Goal: Task Accomplishment & Management: Manage account settings

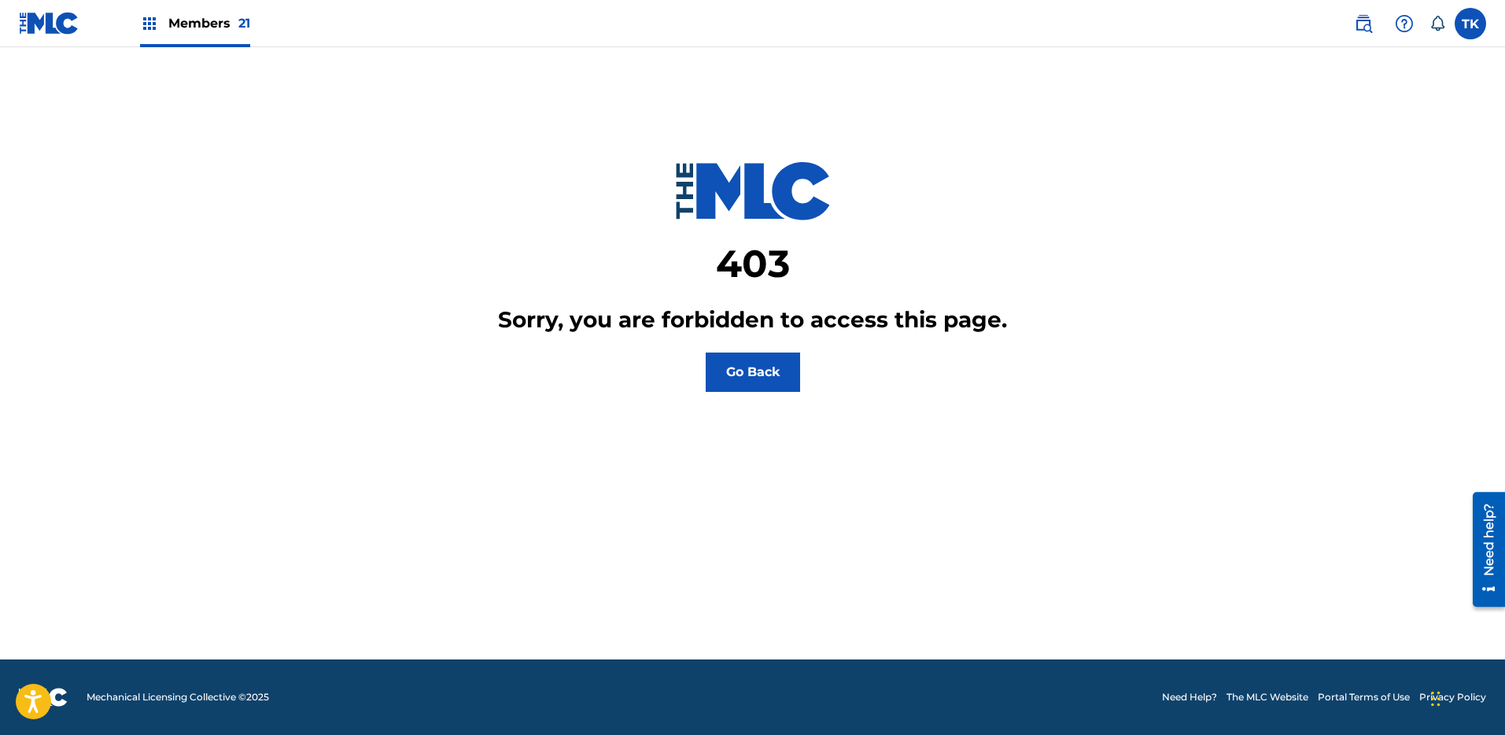
click at [179, 24] on span "Members 21" at bounding box center [209, 23] width 82 height 18
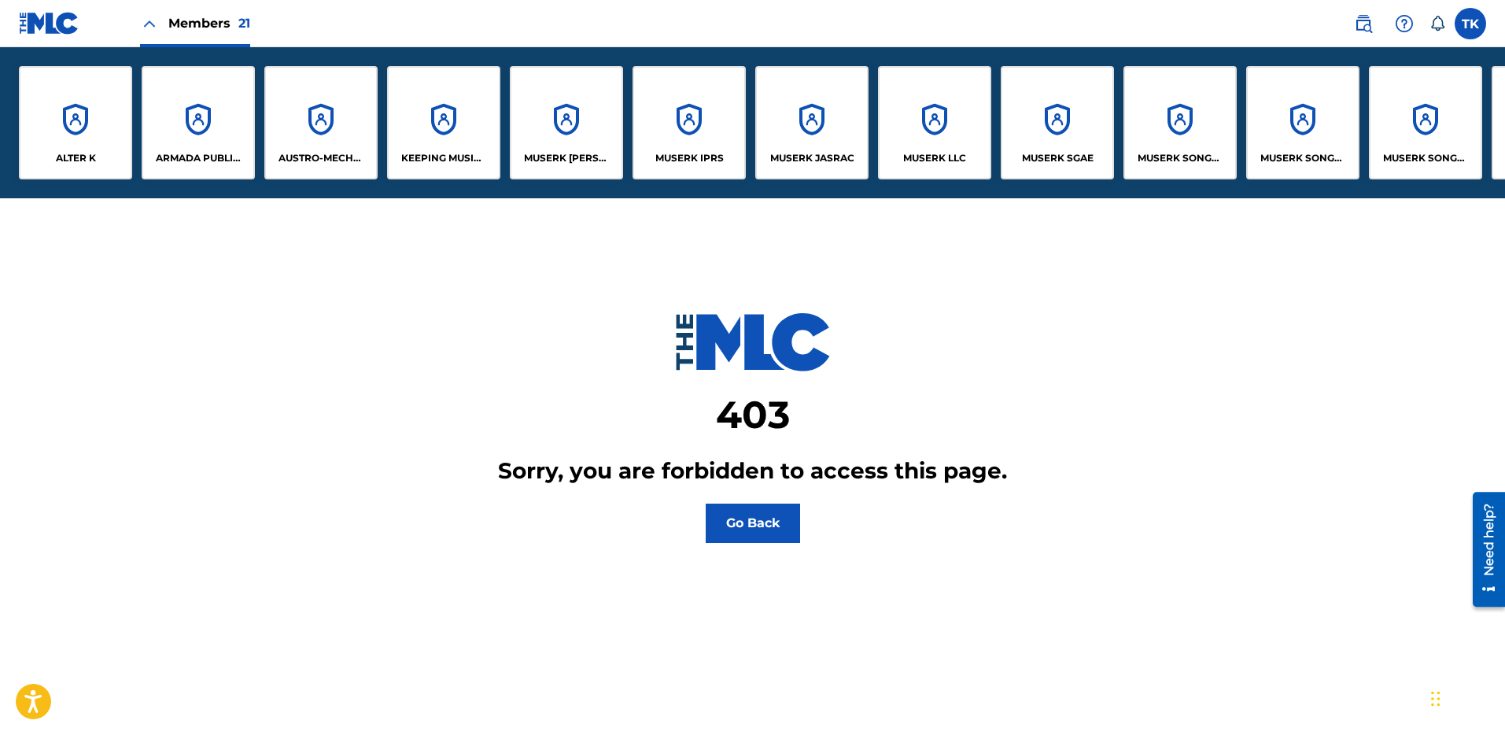
click at [783, 105] on div "MUSERK JASRAC" at bounding box center [811, 122] width 113 height 113
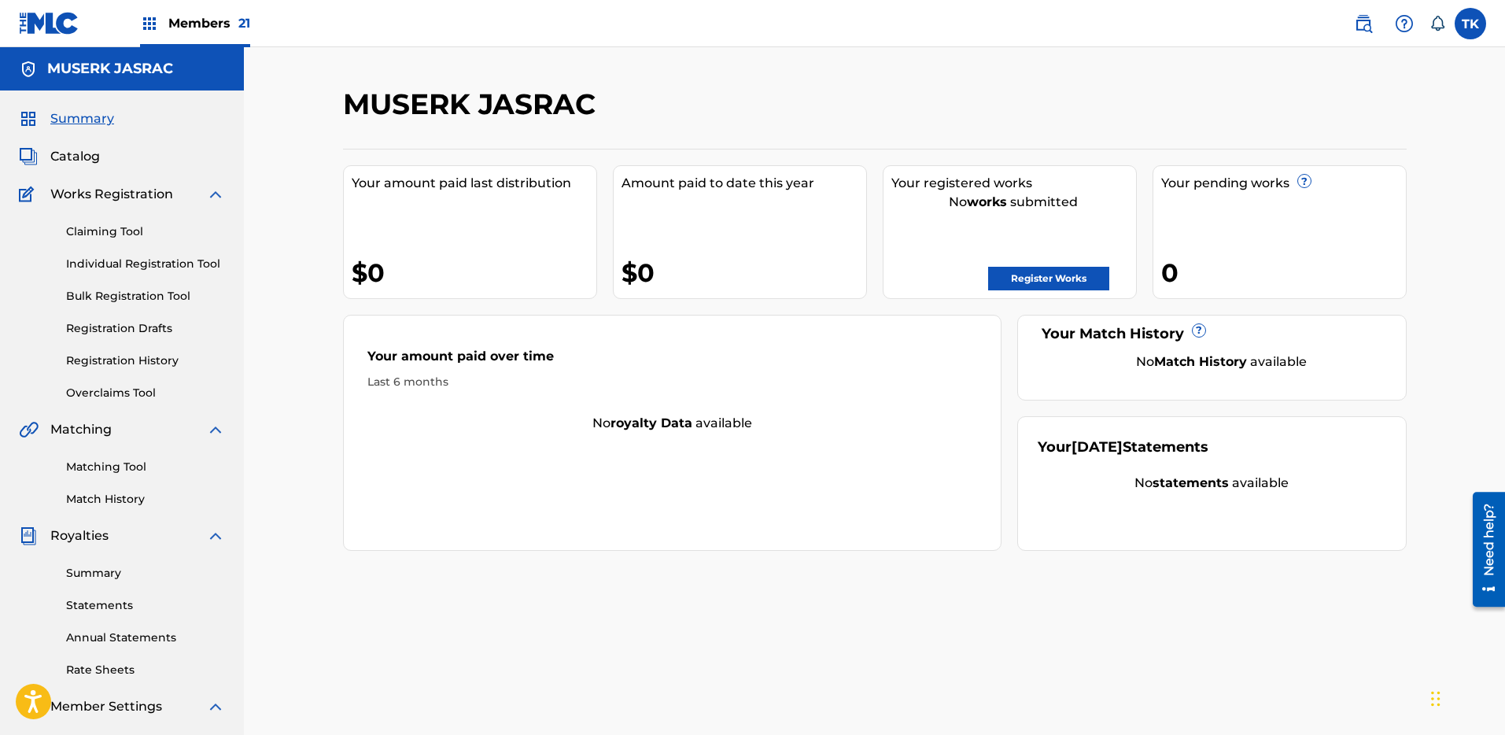
click at [1375, 21] on link at bounding box center [1363, 23] width 31 height 31
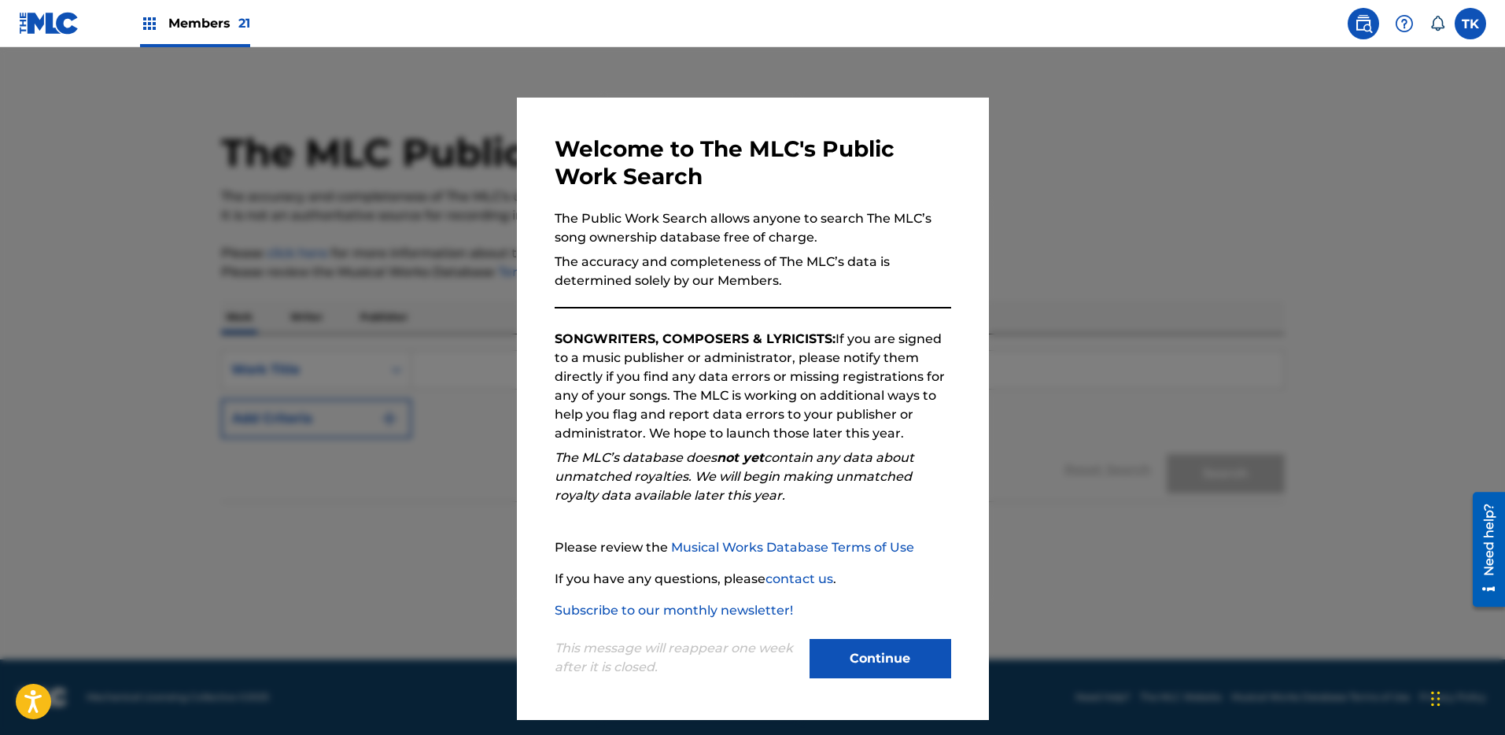
click at [906, 662] on button "Continue" at bounding box center [881, 658] width 142 height 39
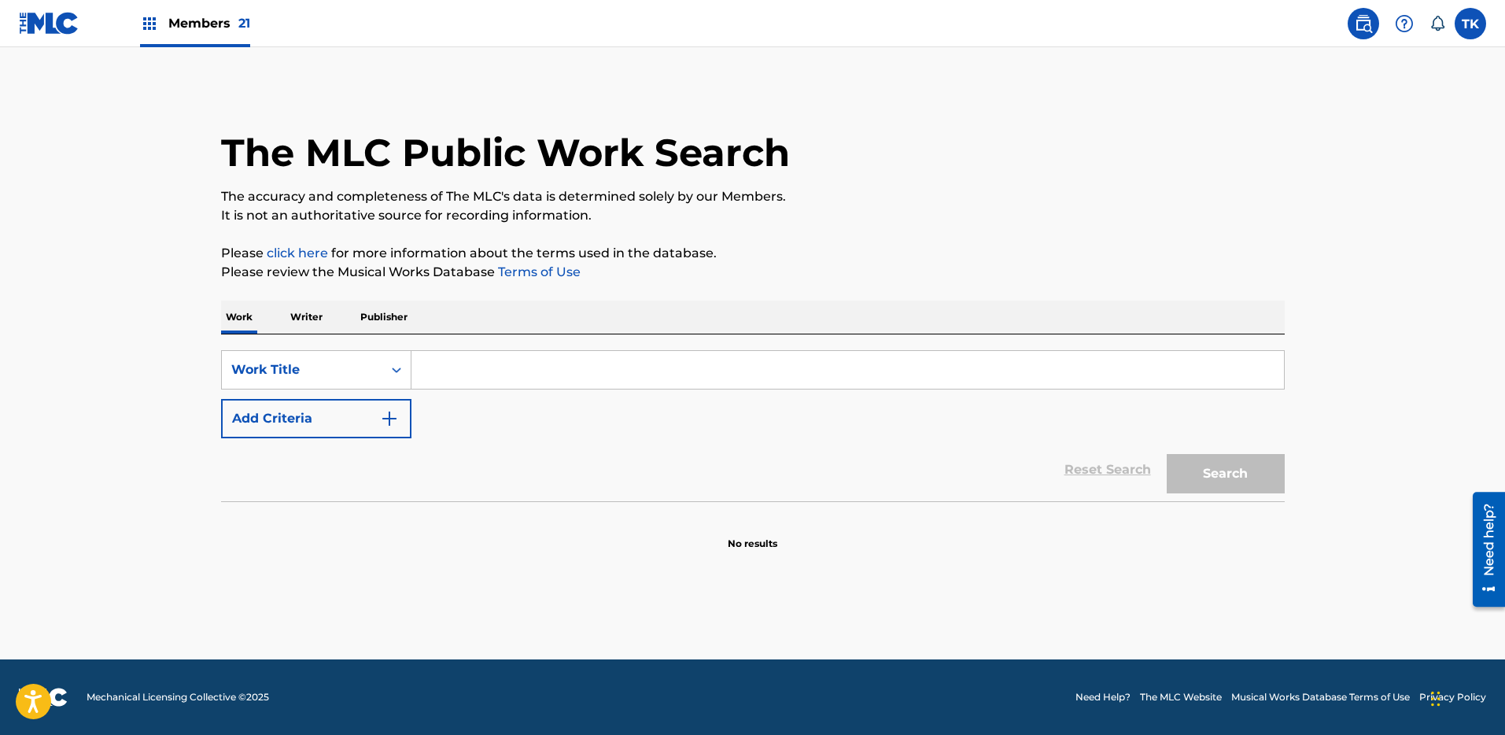
click at [447, 369] on input "Search Form" at bounding box center [848, 370] width 873 height 38
paste input "HBD"
type input "HBD"
click at [366, 401] on button "Add Criteria" at bounding box center [316, 418] width 190 height 39
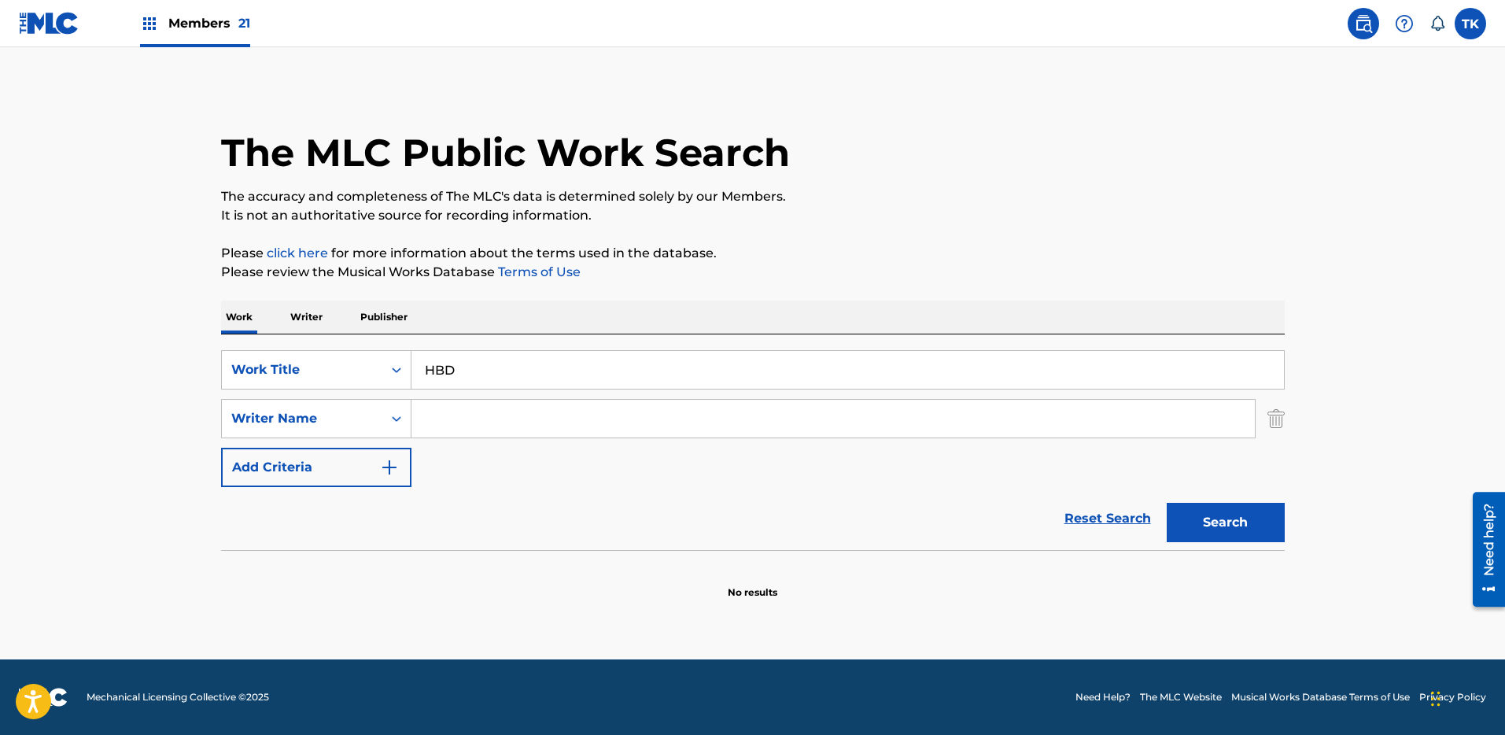
click at [1073, 412] on input "Search Form" at bounding box center [834, 419] width 844 height 38
paste input "J MITSU"
type input "J MITSU"
click at [1209, 503] on button "Search" at bounding box center [1226, 522] width 118 height 39
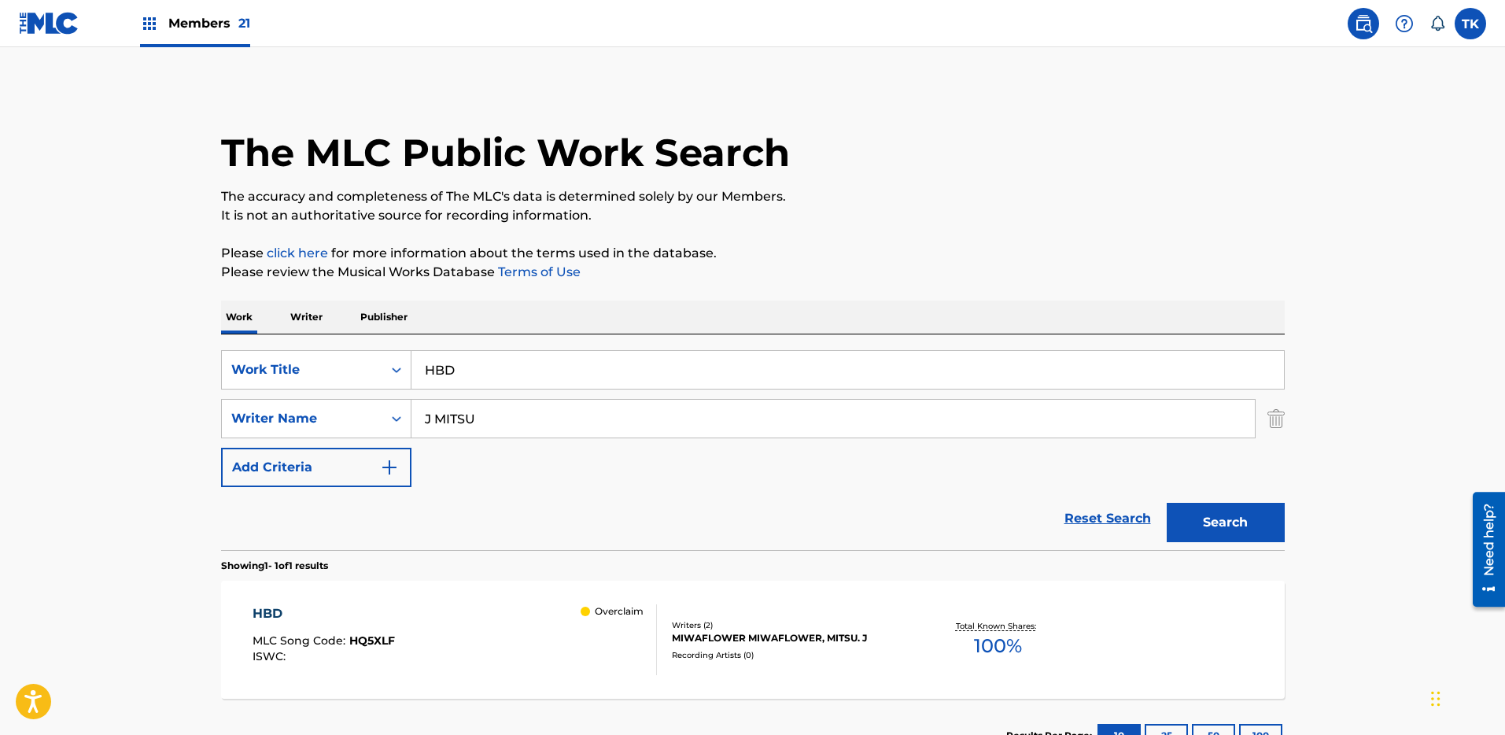
click at [674, 653] on div "Recording Artists ( 0 )" at bounding box center [791, 655] width 238 height 12
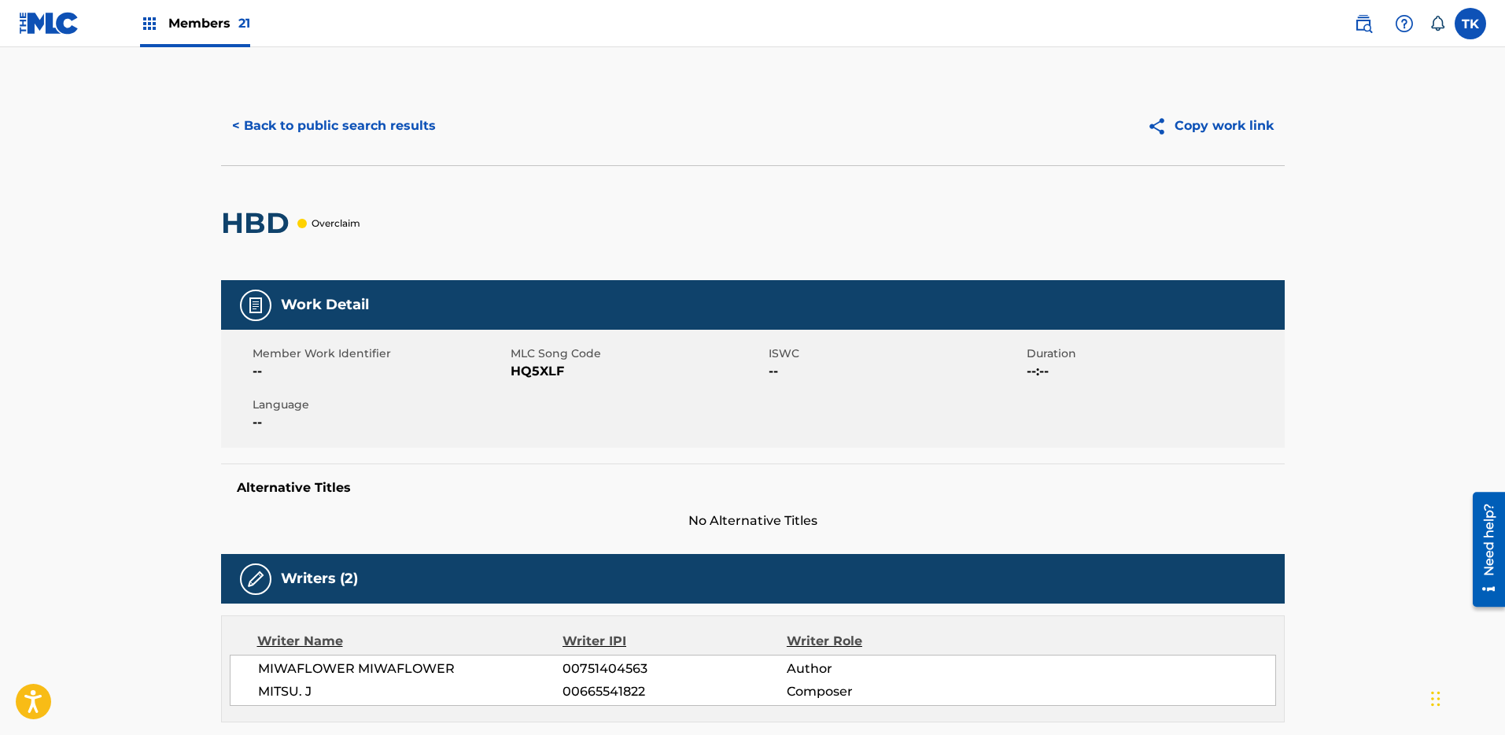
click at [537, 372] on span "HQ5XLF" at bounding box center [638, 371] width 254 height 19
copy span "HQ5XLF"
drag, startPoint x: 324, startPoint y: 150, endPoint x: 321, endPoint y: 142, distance: 9.2
click at [324, 150] on div "< Back to public search results Copy work link" at bounding box center [753, 126] width 1064 height 79
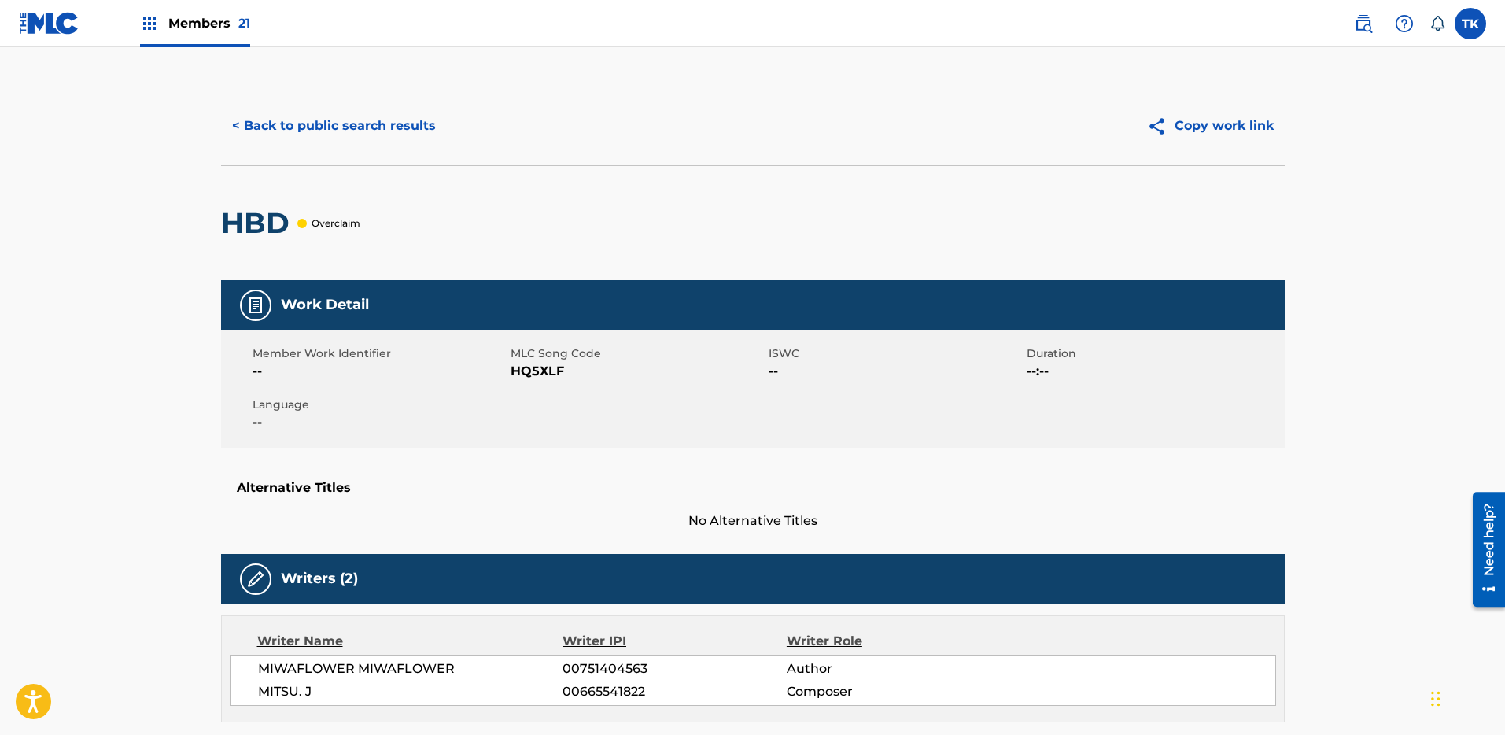
click at [320, 126] on button "< Back to public search results" at bounding box center [334, 125] width 226 height 39
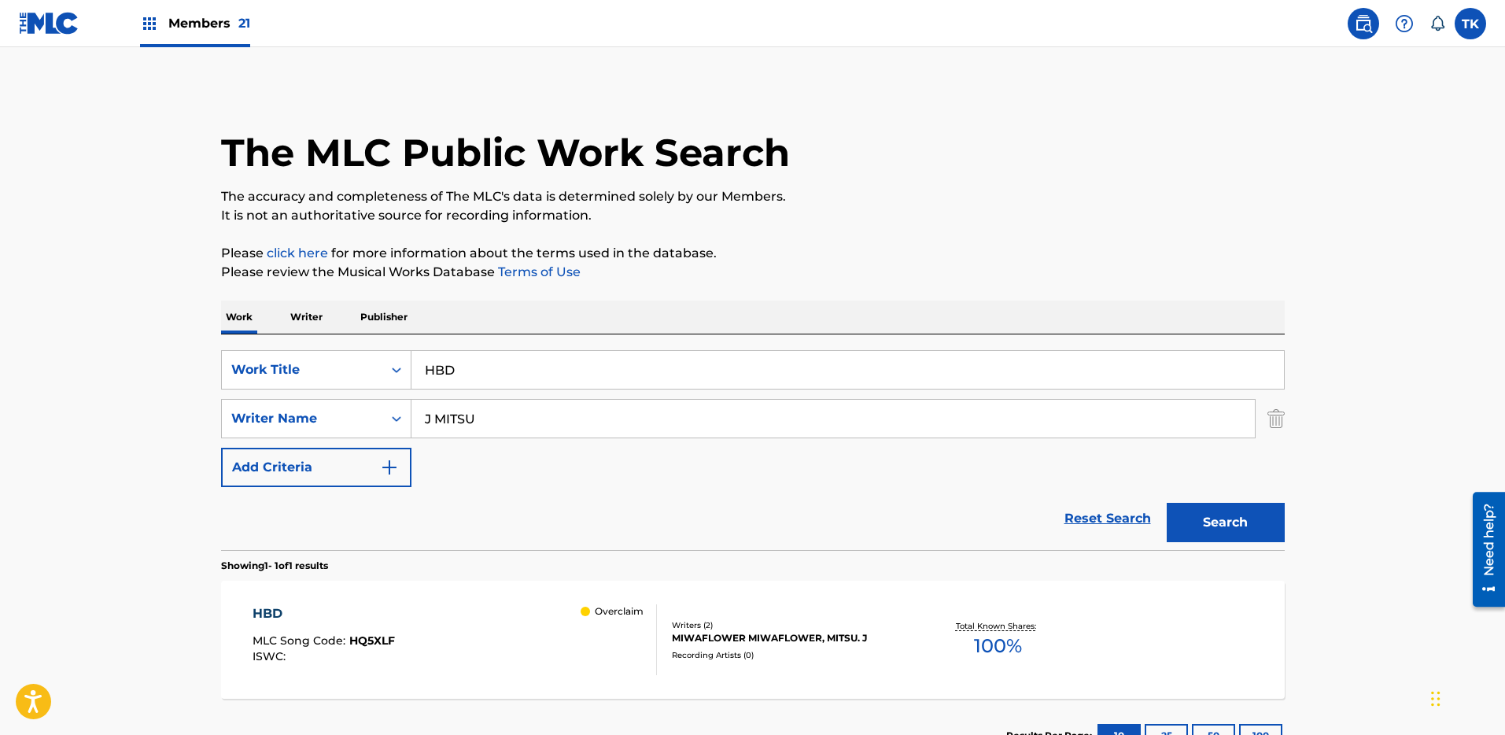
click at [608, 374] on input "HBD" at bounding box center [848, 370] width 873 height 38
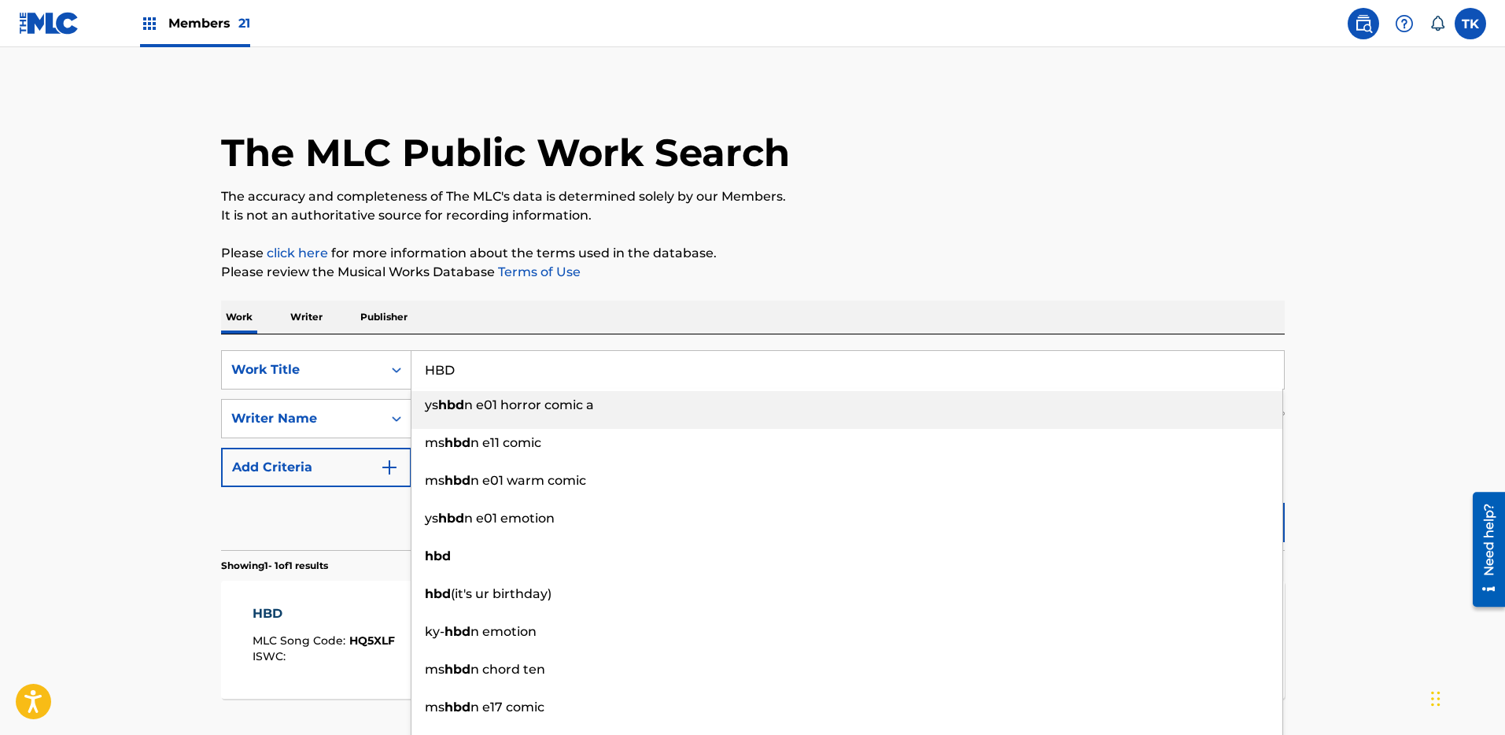
paste input "Fireflies"
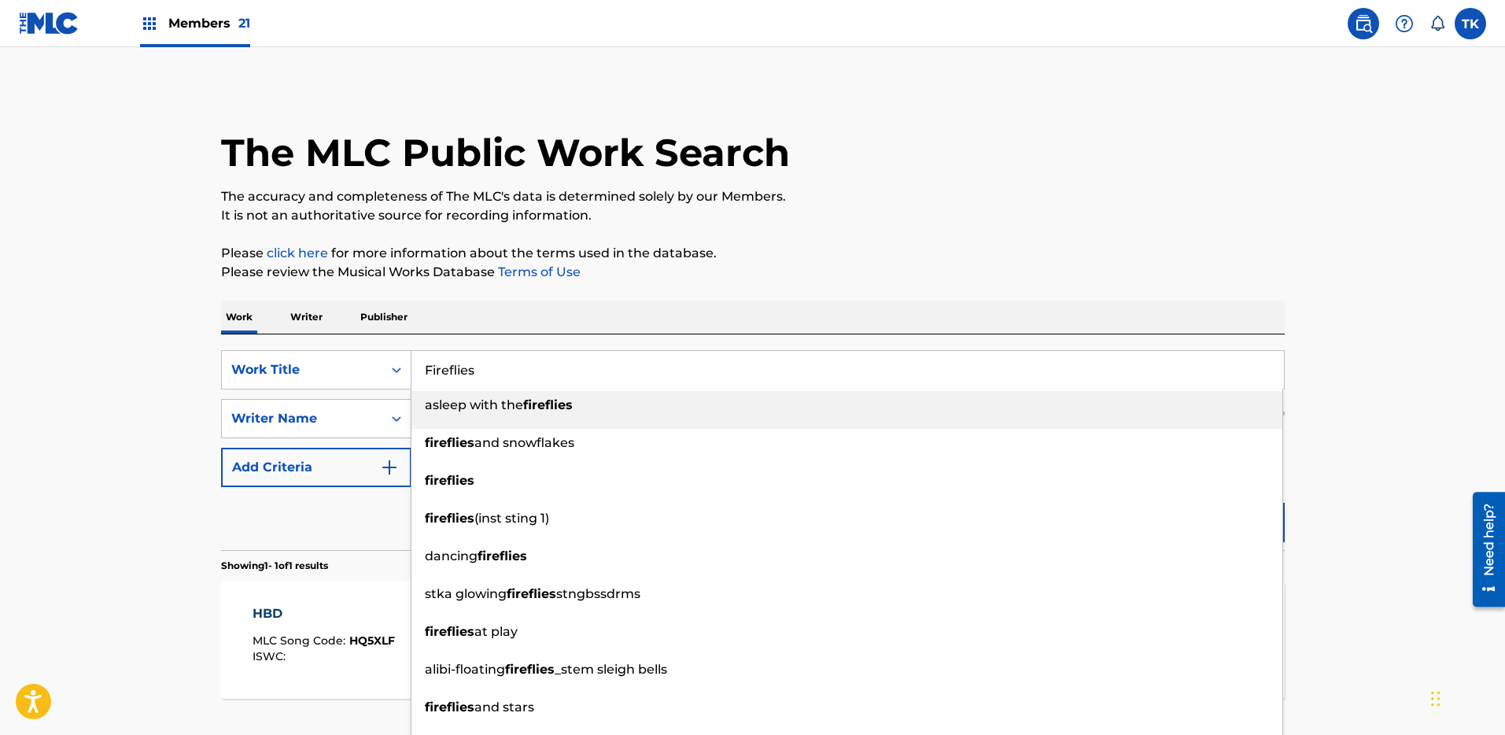
type input "Fireflies"
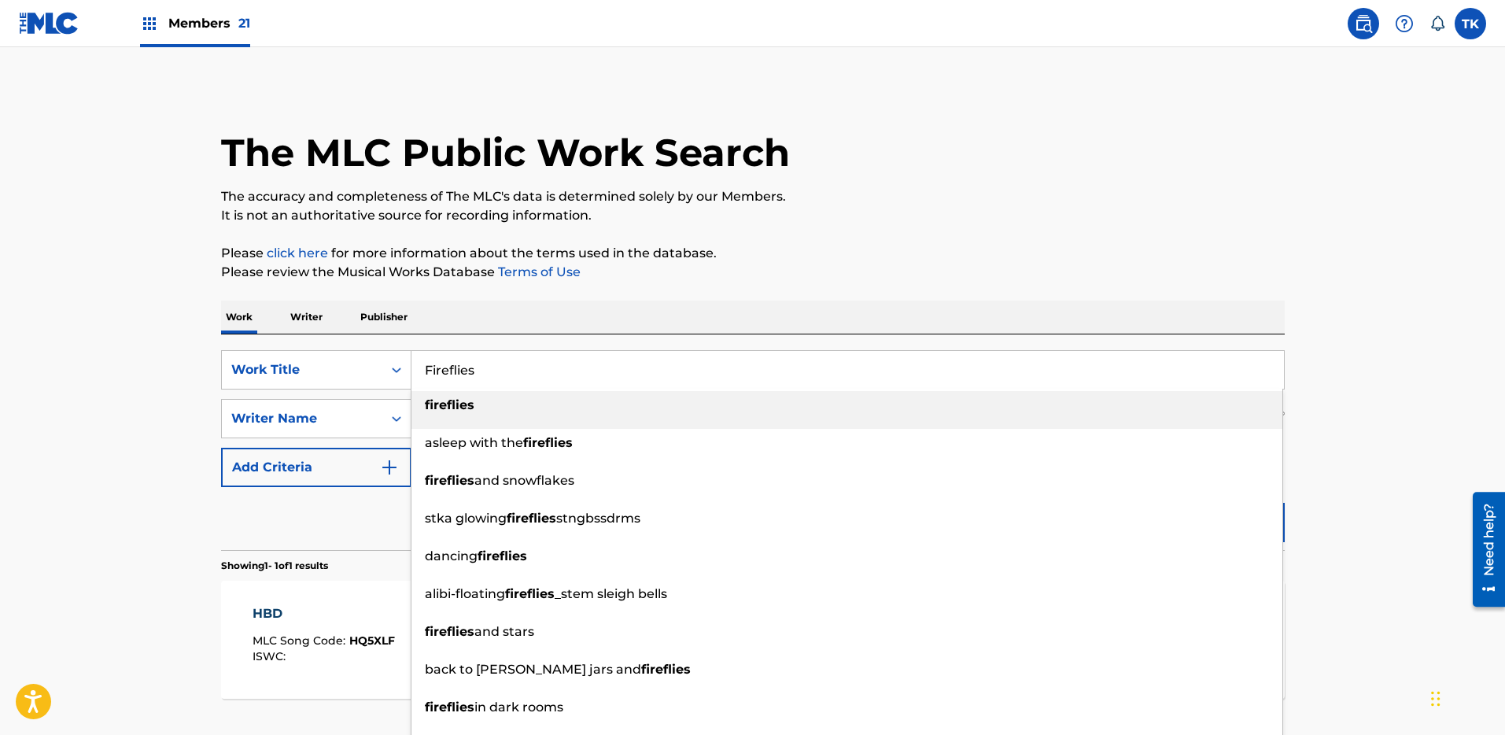
click at [1024, 312] on div "Work Writer Publisher" at bounding box center [753, 317] width 1064 height 33
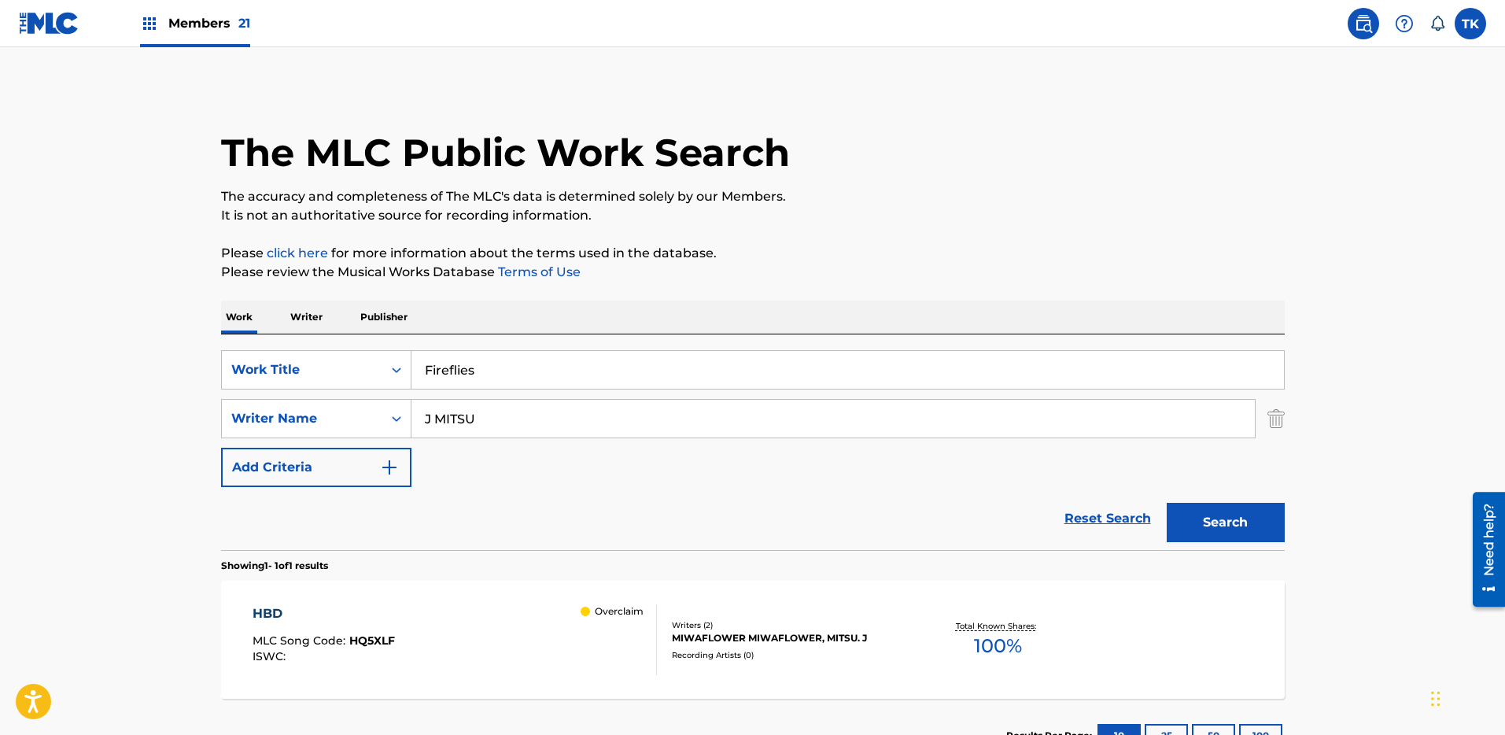
click at [999, 409] on input "J MITSU" at bounding box center [834, 419] width 844 height 38
paste input "TEEDA"
type input "TEEDA"
click at [1212, 491] on div "Search" at bounding box center [1222, 518] width 126 height 63
click at [1228, 517] on button "Search" at bounding box center [1226, 522] width 118 height 39
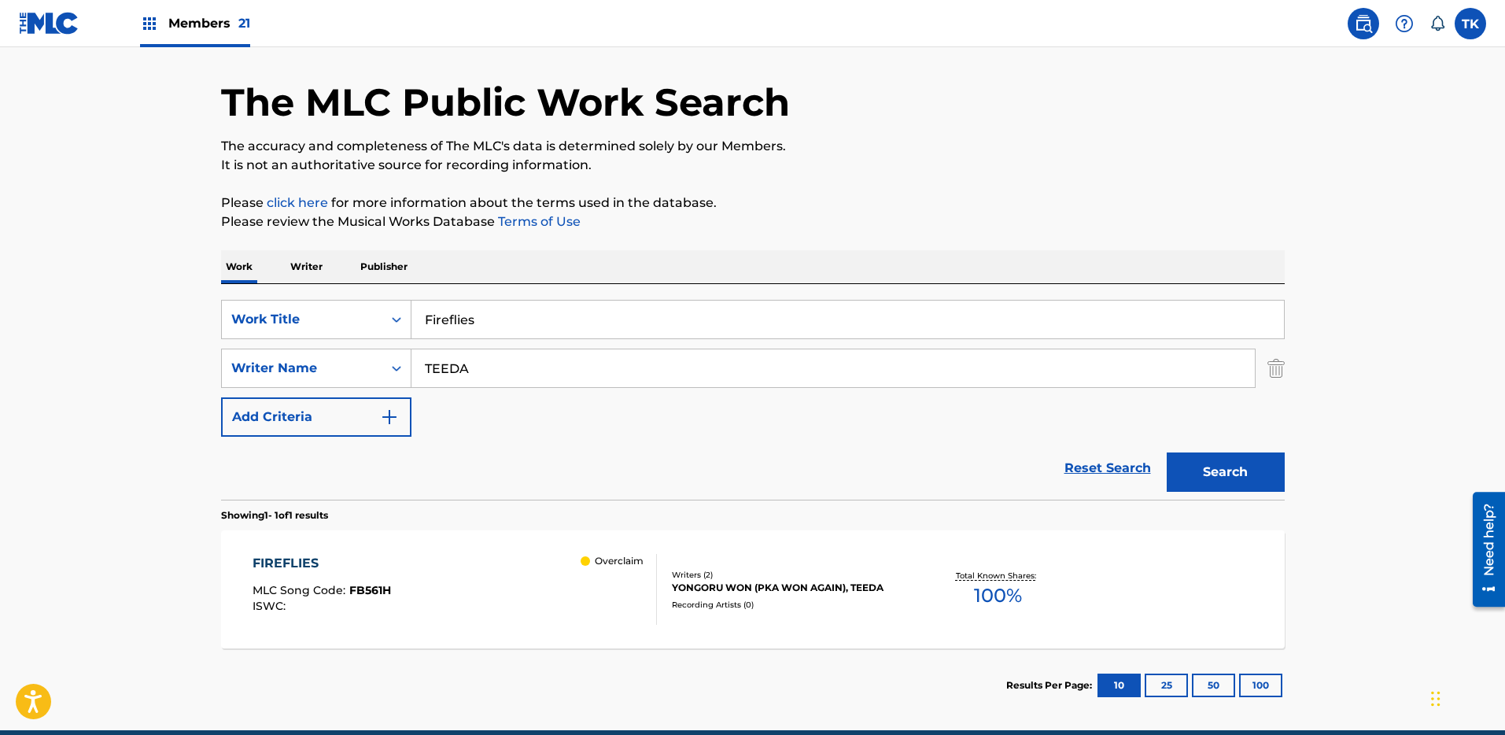
scroll to position [94, 0]
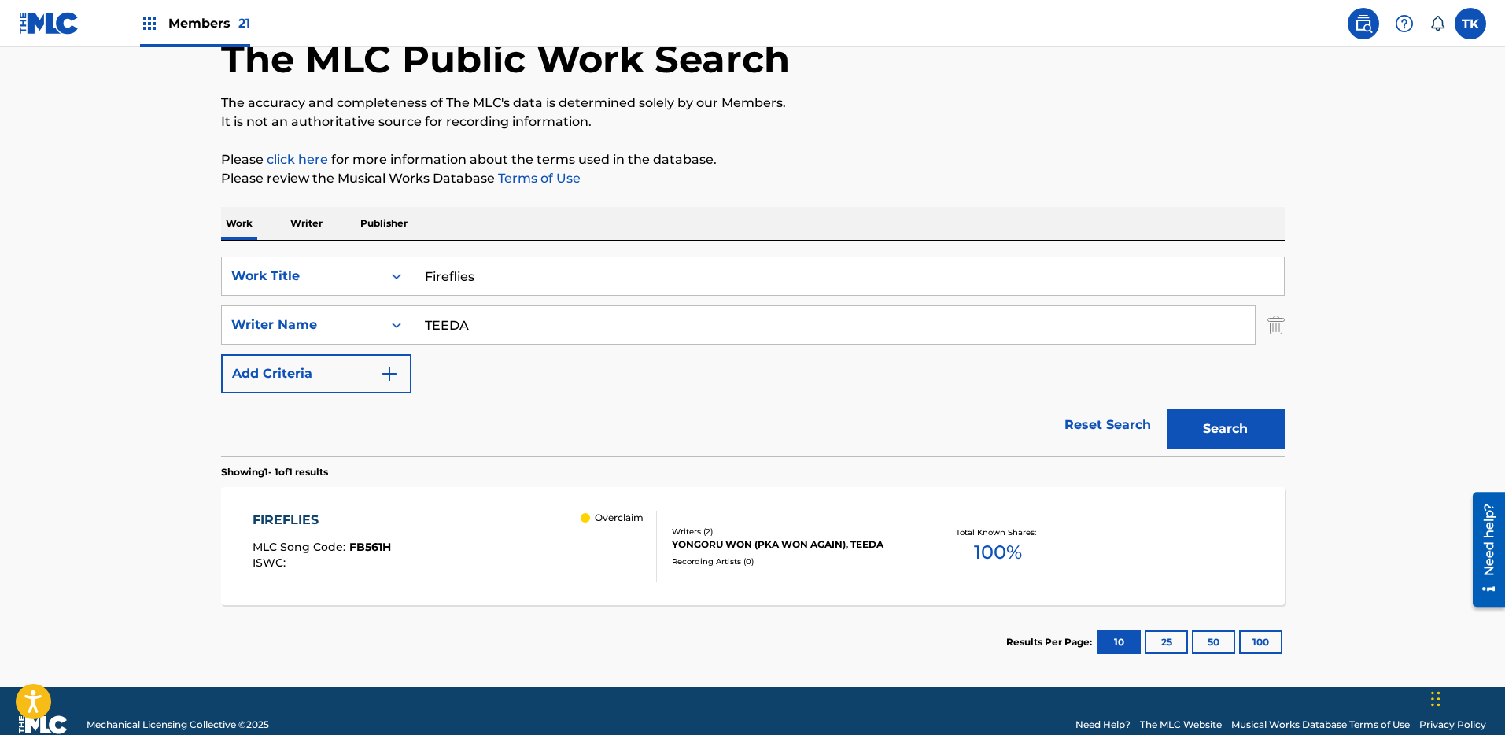
click at [769, 590] on div "FIREFLIES MLC Song Code : FB561H ISWC : Overclaim Writers ( 2 ) [PERSON_NAME] W…" at bounding box center [753, 546] width 1064 height 118
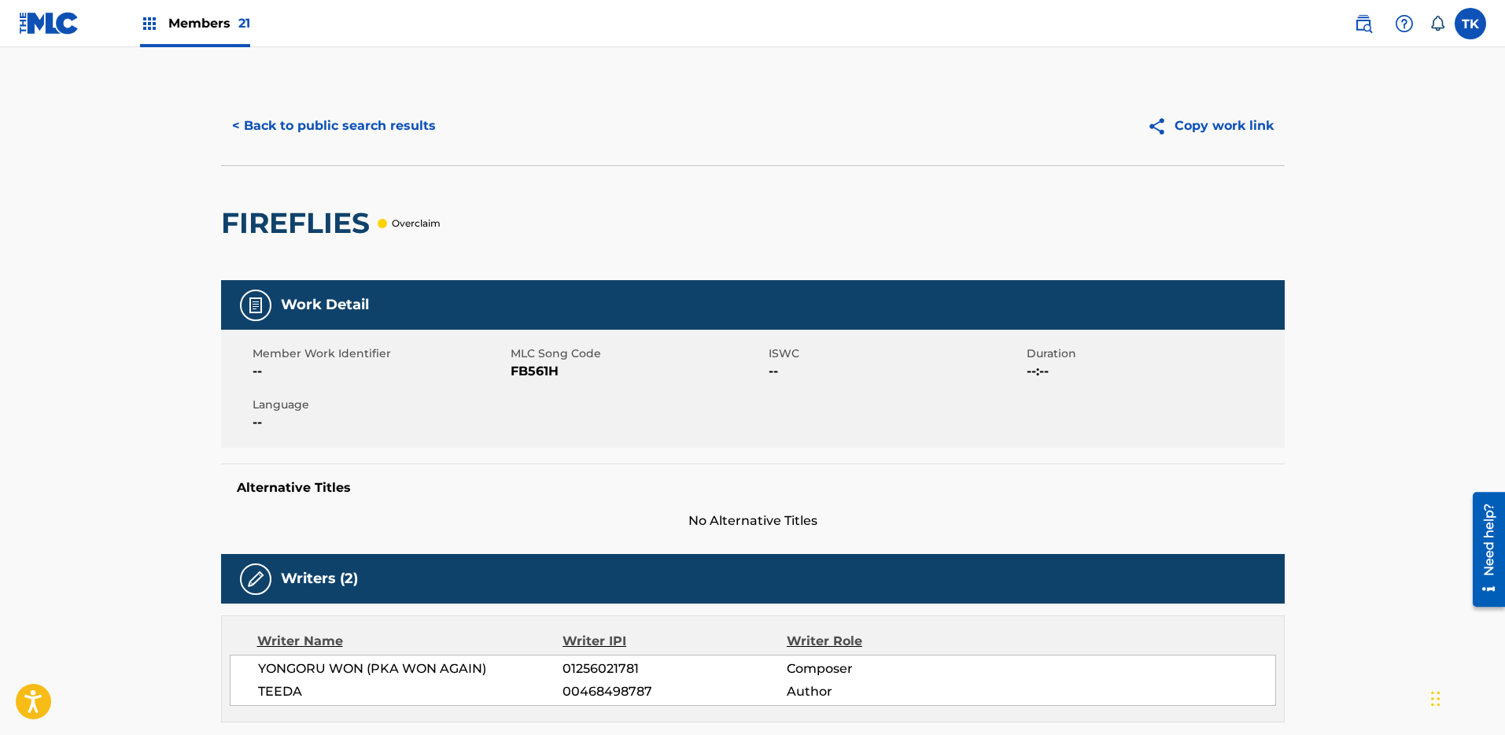
scroll to position [168, 0]
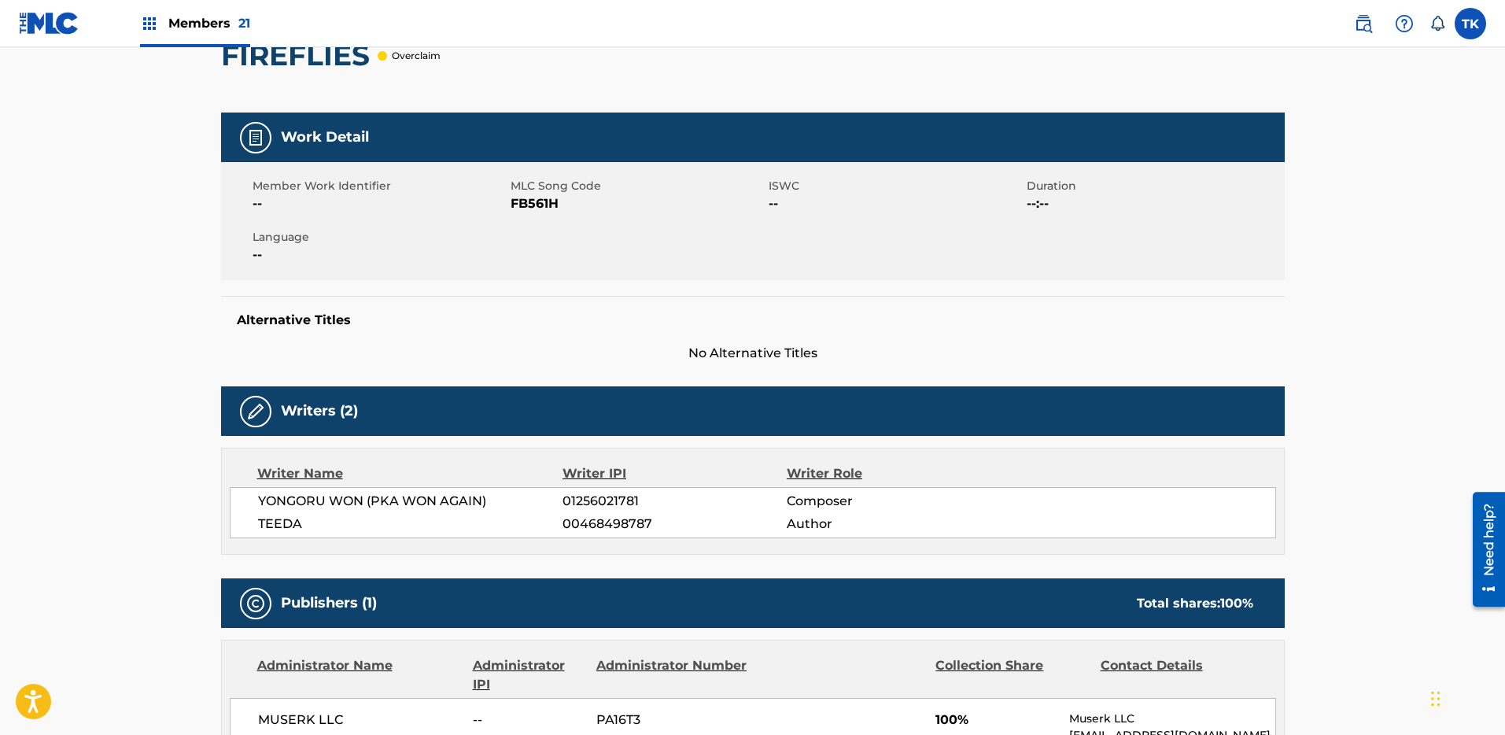
click at [531, 201] on span "FB561H" at bounding box center [638, 203] width 254 height 19
copy span "FB561H"
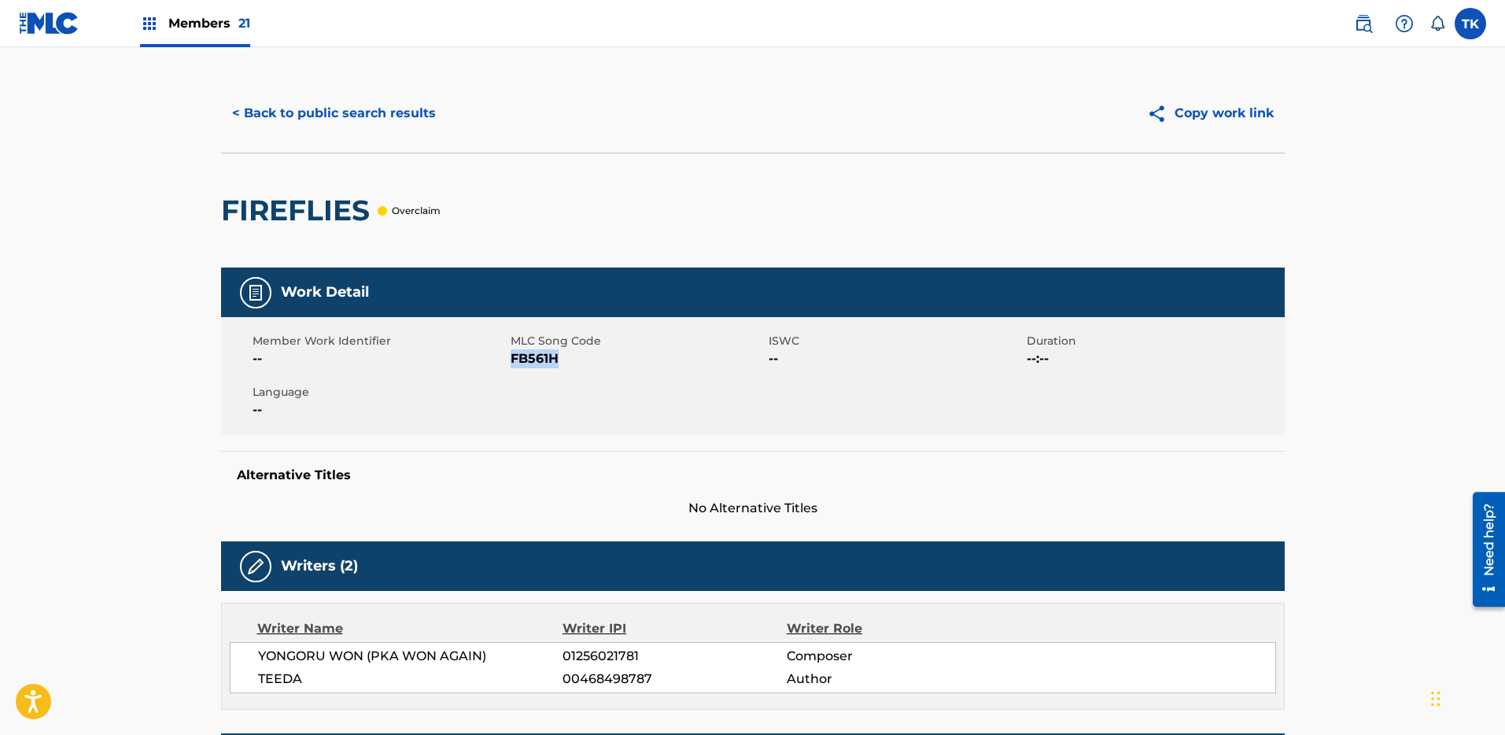
scroll to position [0, 0]
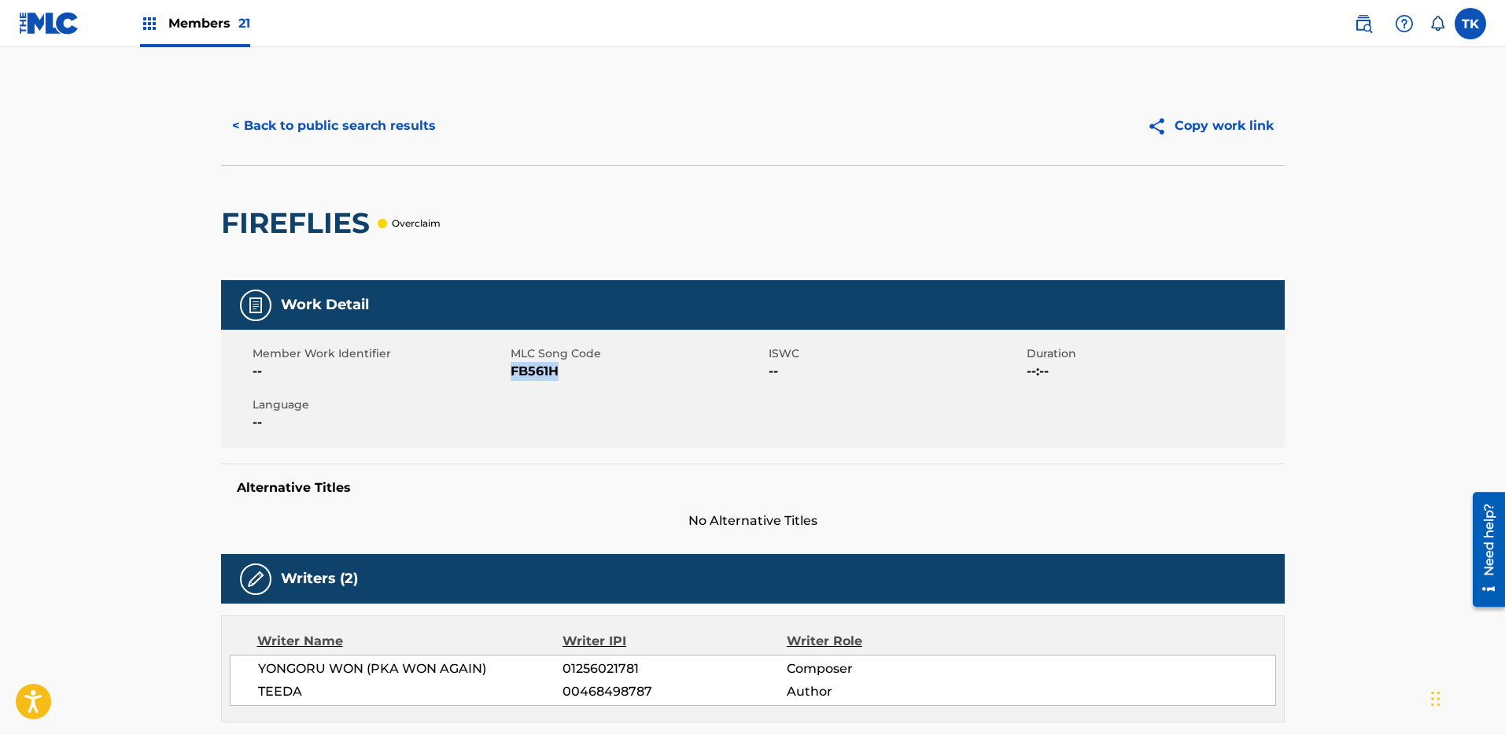
click at [371, 119] on button "< Back to public search results" at bounding box center [334, 125] width 226 height 39
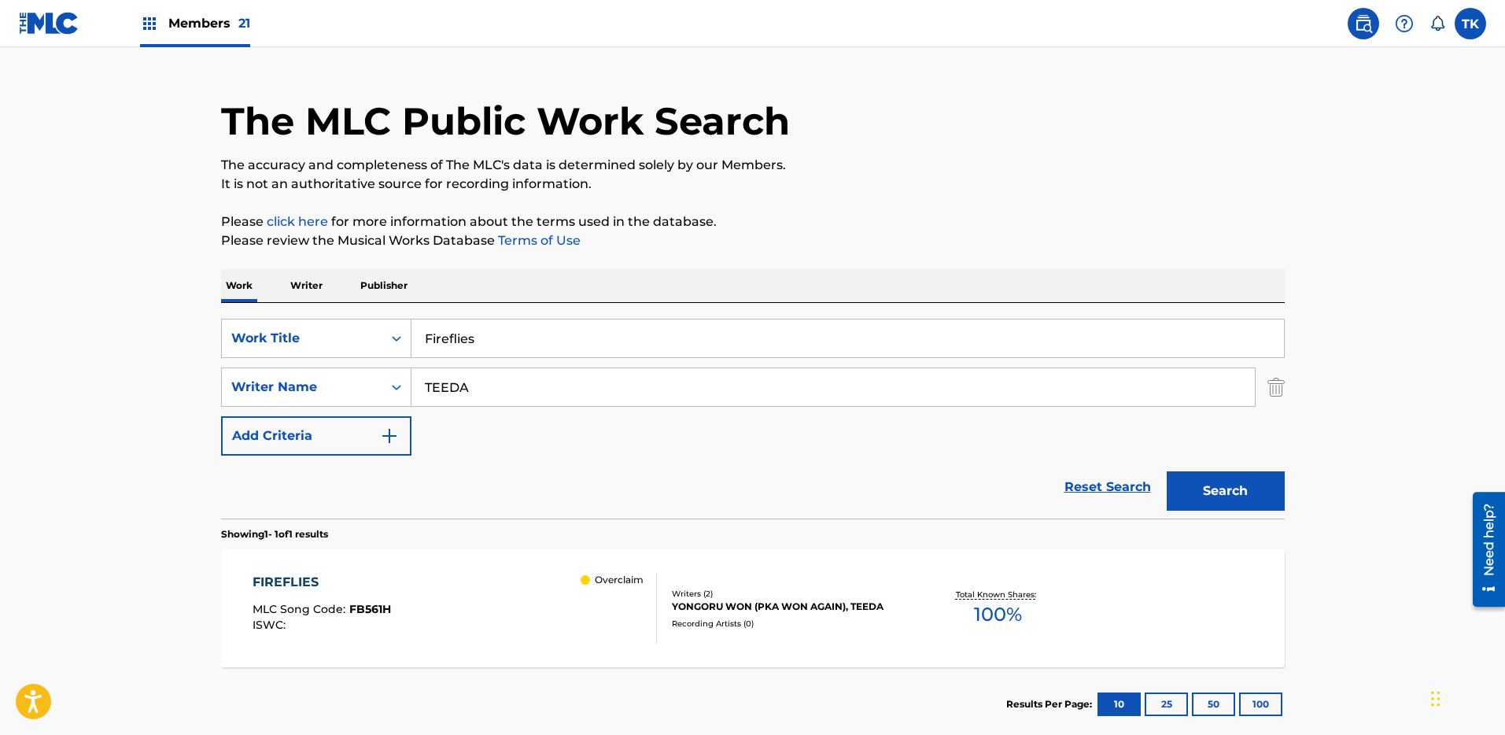
click at [724, 333] on input "Fireflies" at bounding box center [848, 338] width 873 height 38
paste input "Odyssey"
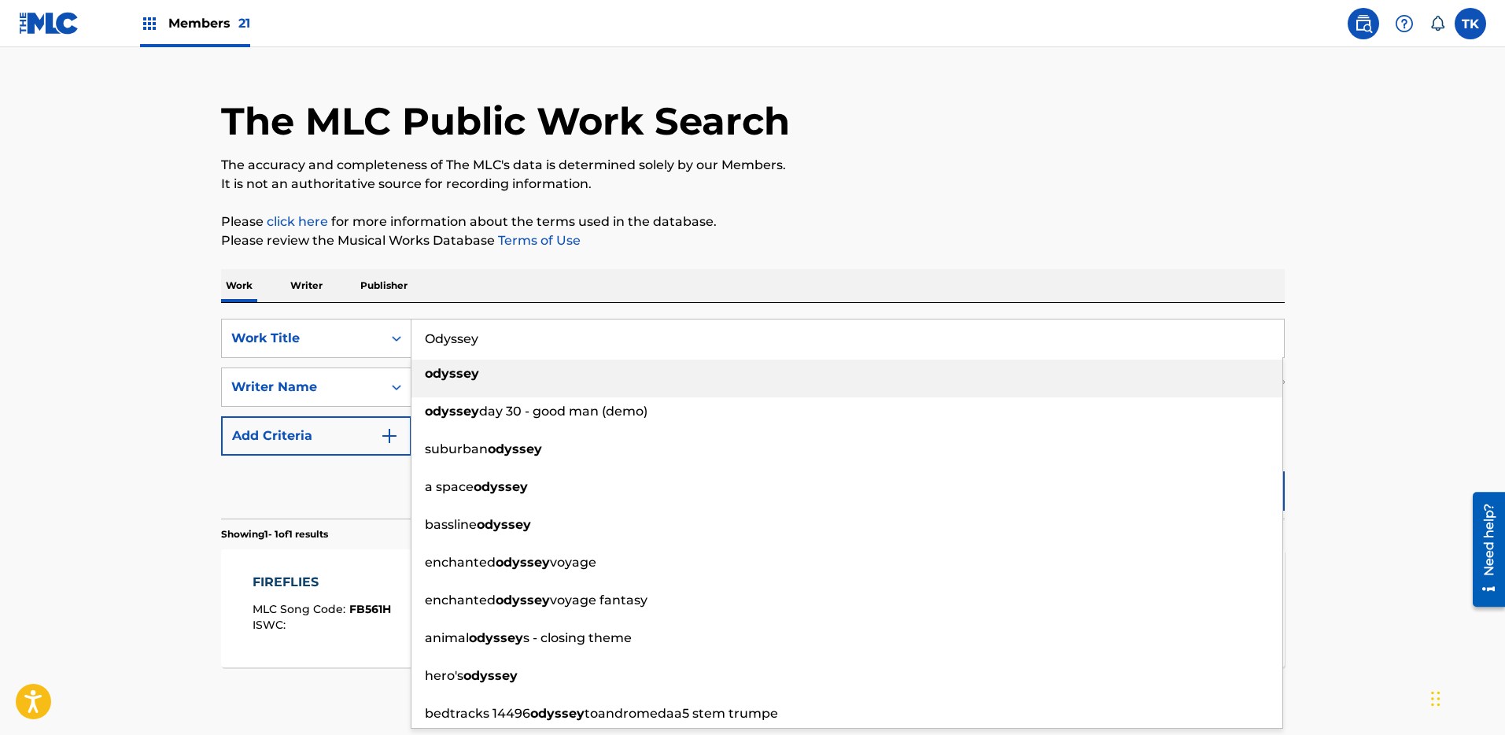
click at [787, 386] on div "odyssey" at bounding box center [847, 374] width 871 height 28
type input "odyssey"
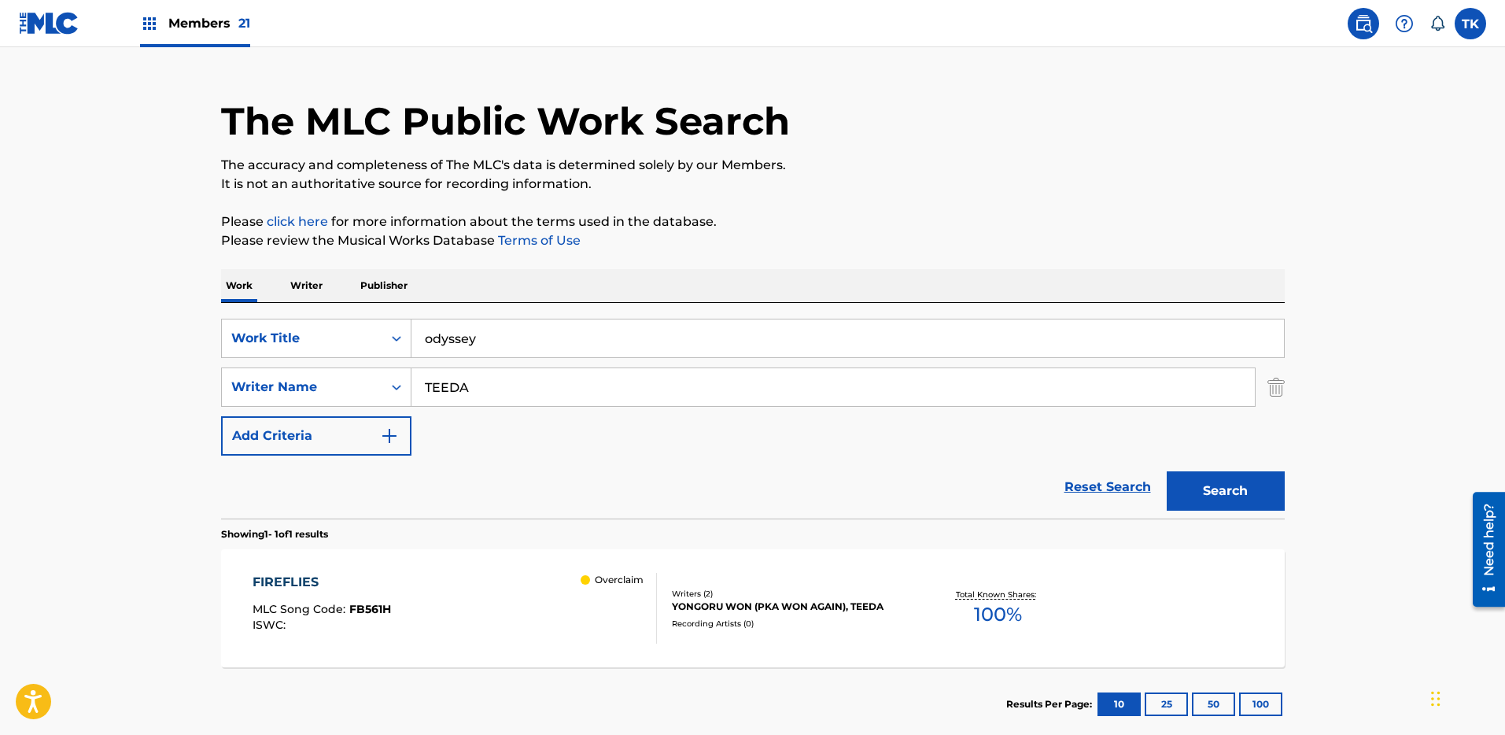
click at [814, 382] on input "TEEDA" at bounding box center [834, 387] width 844 height 38
paste input "KAITO"
type input "KAITO"
click at [1296, 483] on div "The MLC Public Work Search The accuracy and completeness of The MLC's data is d…" at bounding box center [753, 398] width 1102 height 686
drag, startPoint x: 1263, startPoint y: 492, endPoint x: 1239, endPoint y: 485, distance: 24.6
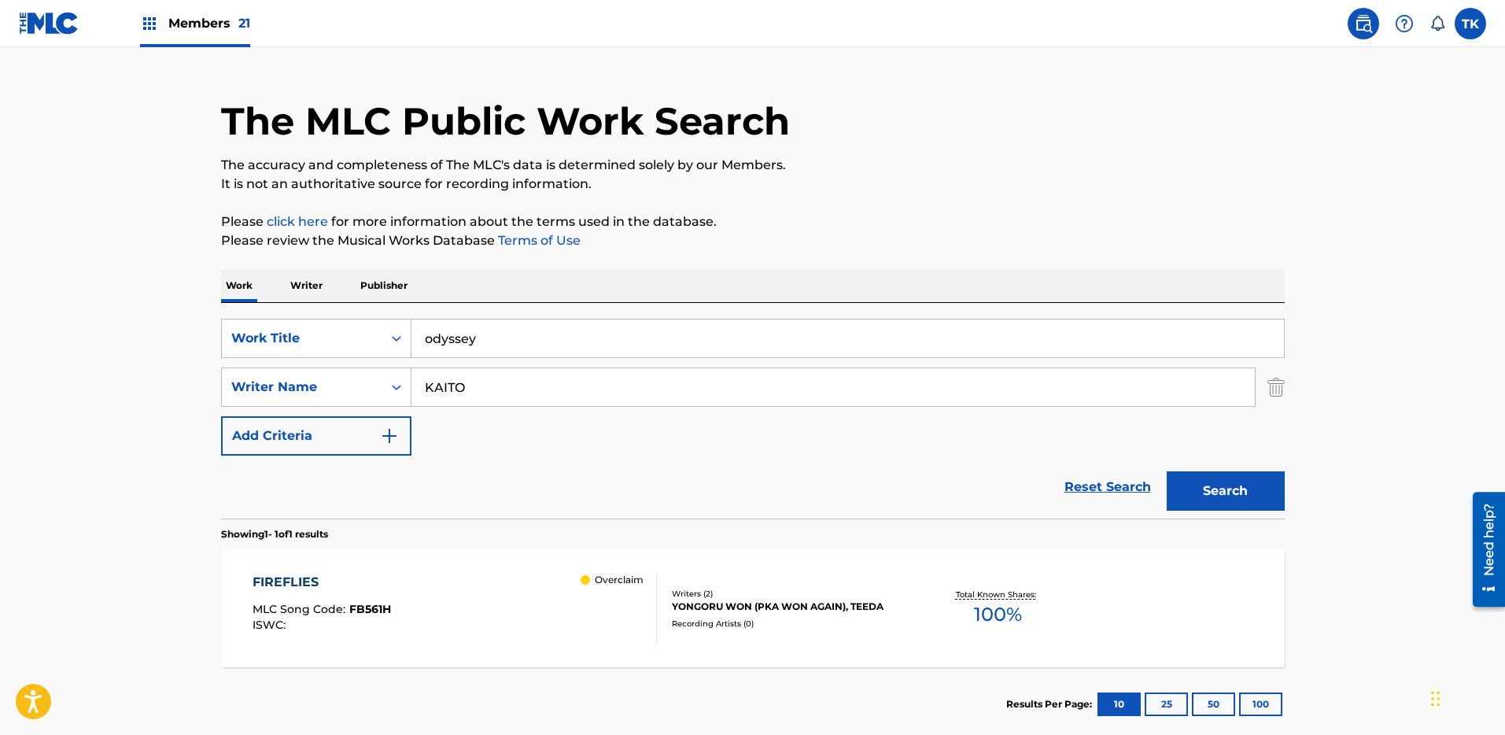
click at [1264, 492] on button "Search" at bounding box center [1226, 490] width 118 height 39
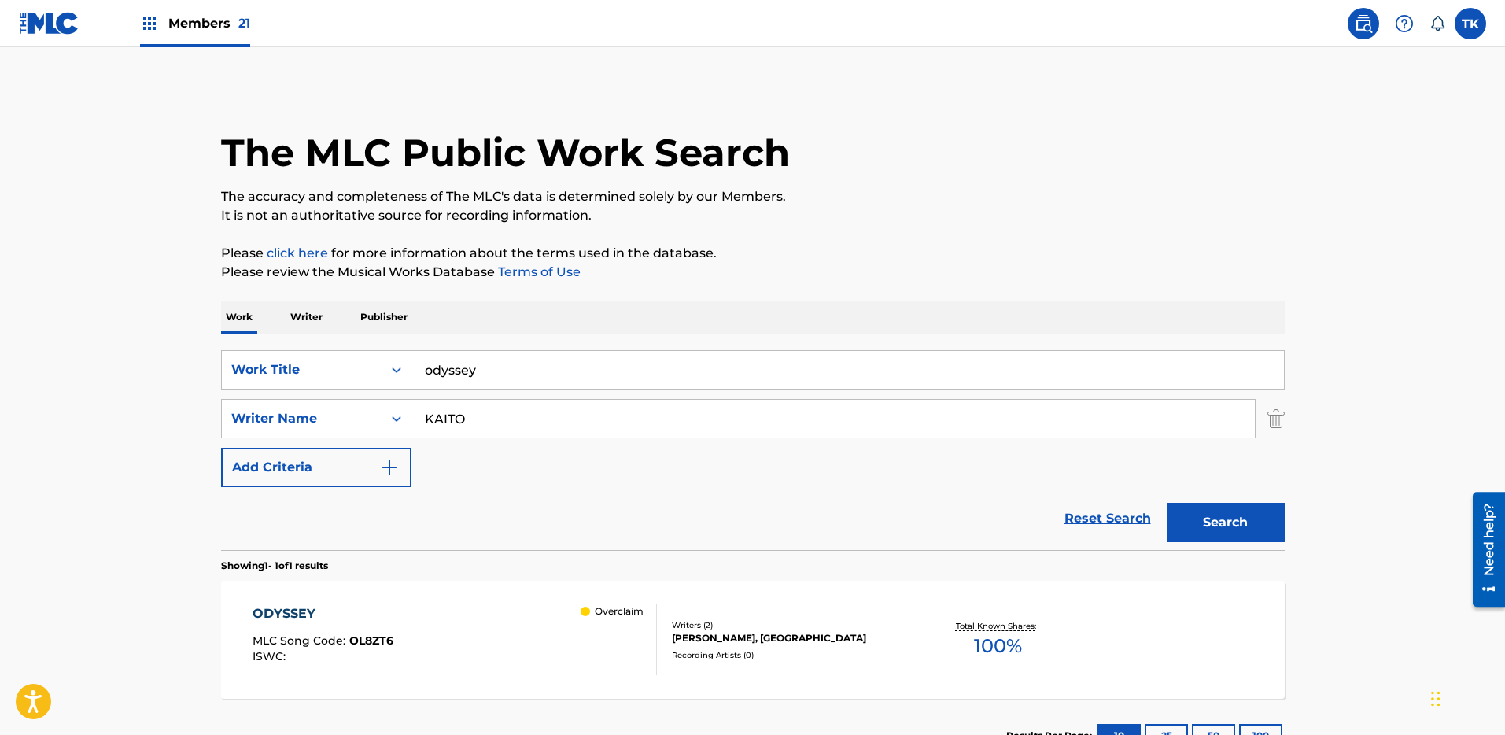
click at [780, 615] on div "ODYSSEY MLC Song Code : OL8ZT6 ISWC : Overclaim Writers ( 2 ) [PERSON_NAME], UT…" at bounding box center [753, 640] width 1064 height 118
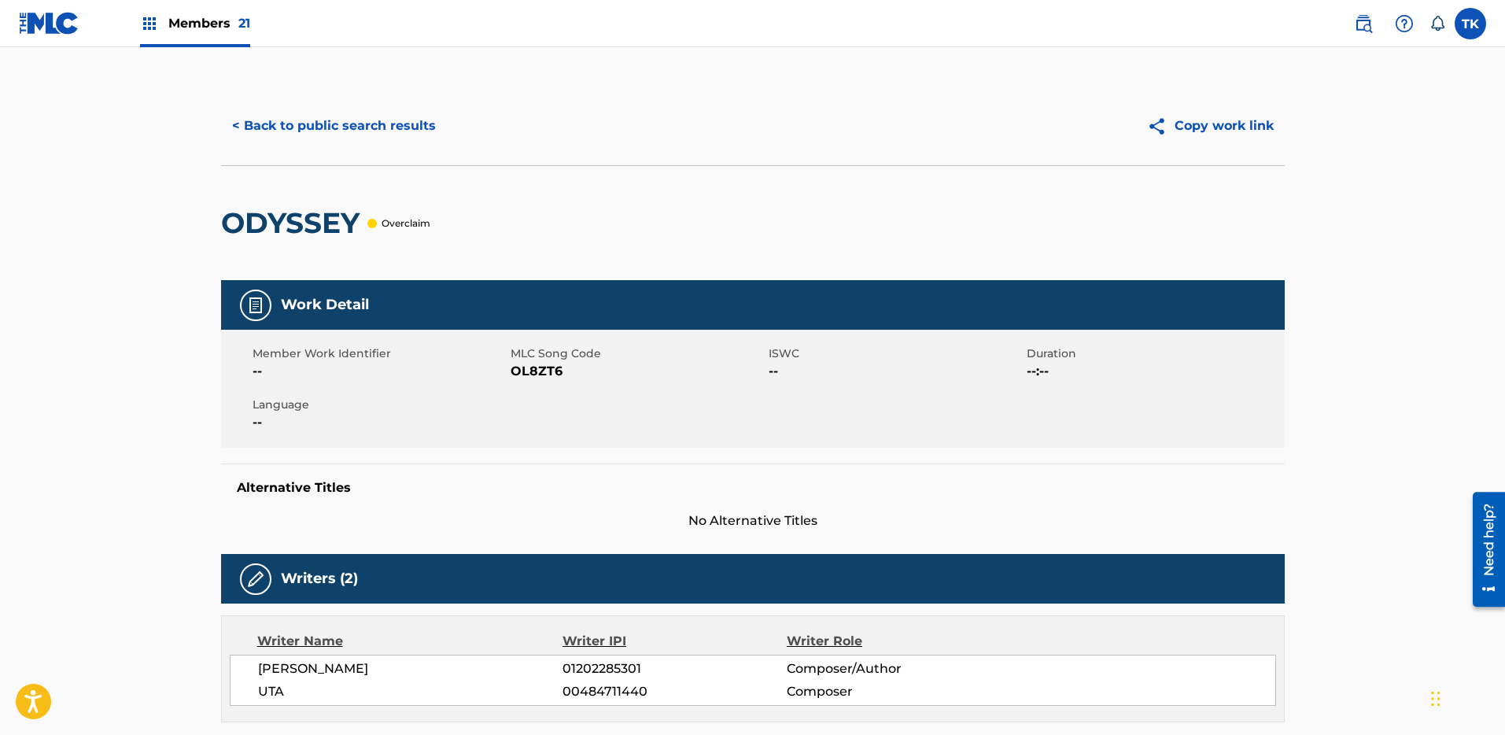
click at [323, 110] on button "< Back to public search results" at bounding box center [334, 125] width 226 height 39
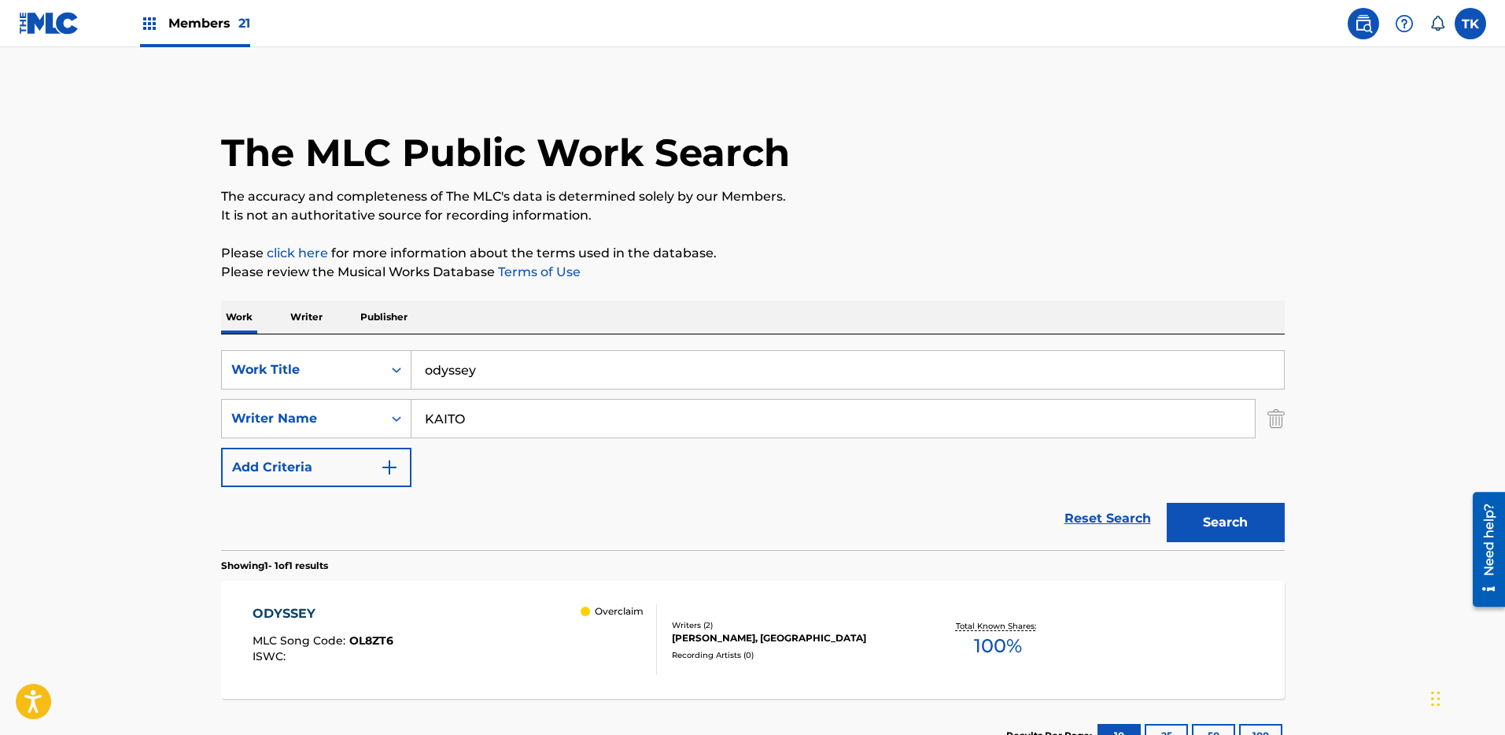
click at [197, 25] on span "Members 21" at bounding box center [209, 23] width 82 height 18
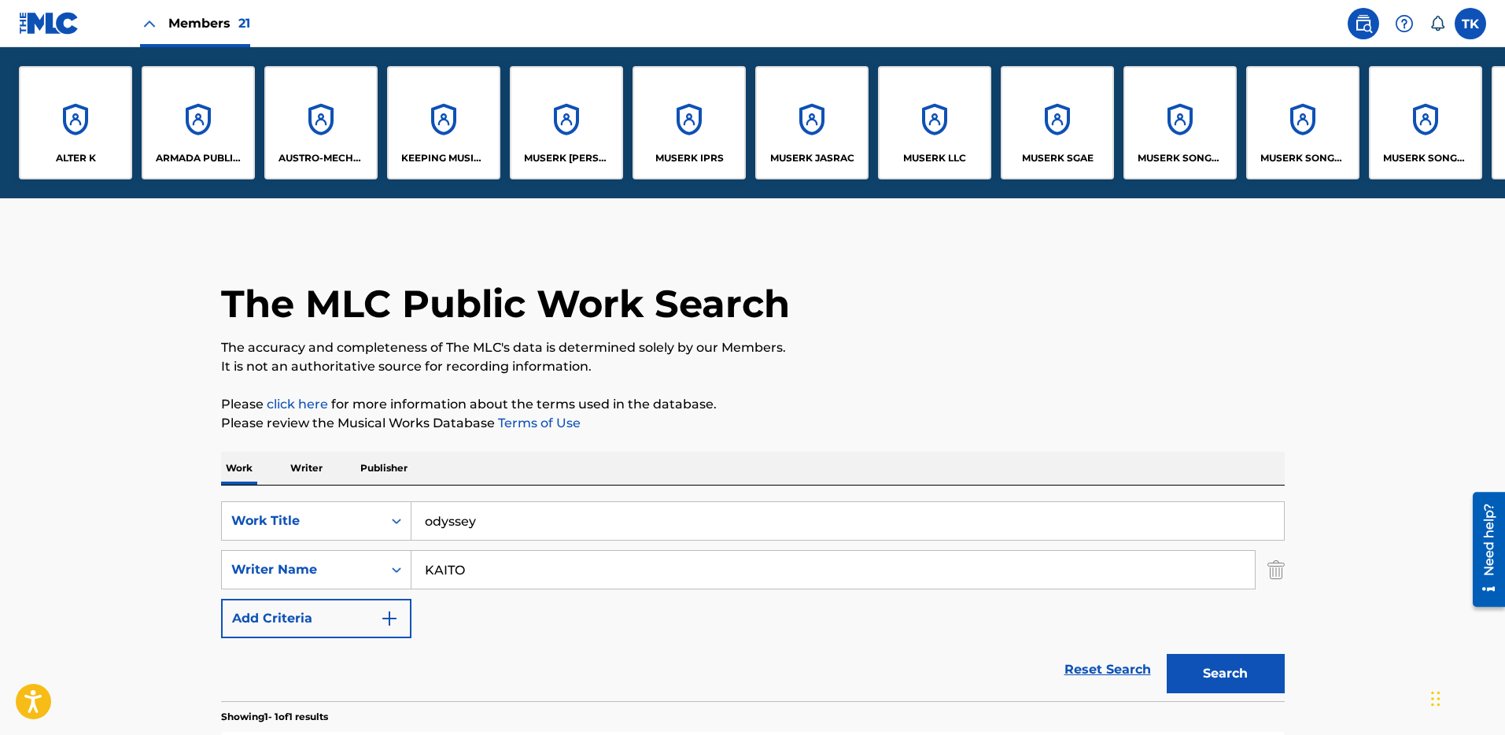
click at [608, 338] on p "The accuracy and completeness of The MLC's data is determined solely by our Mem…" at bounding box center [753, 347] width 1064 height 19
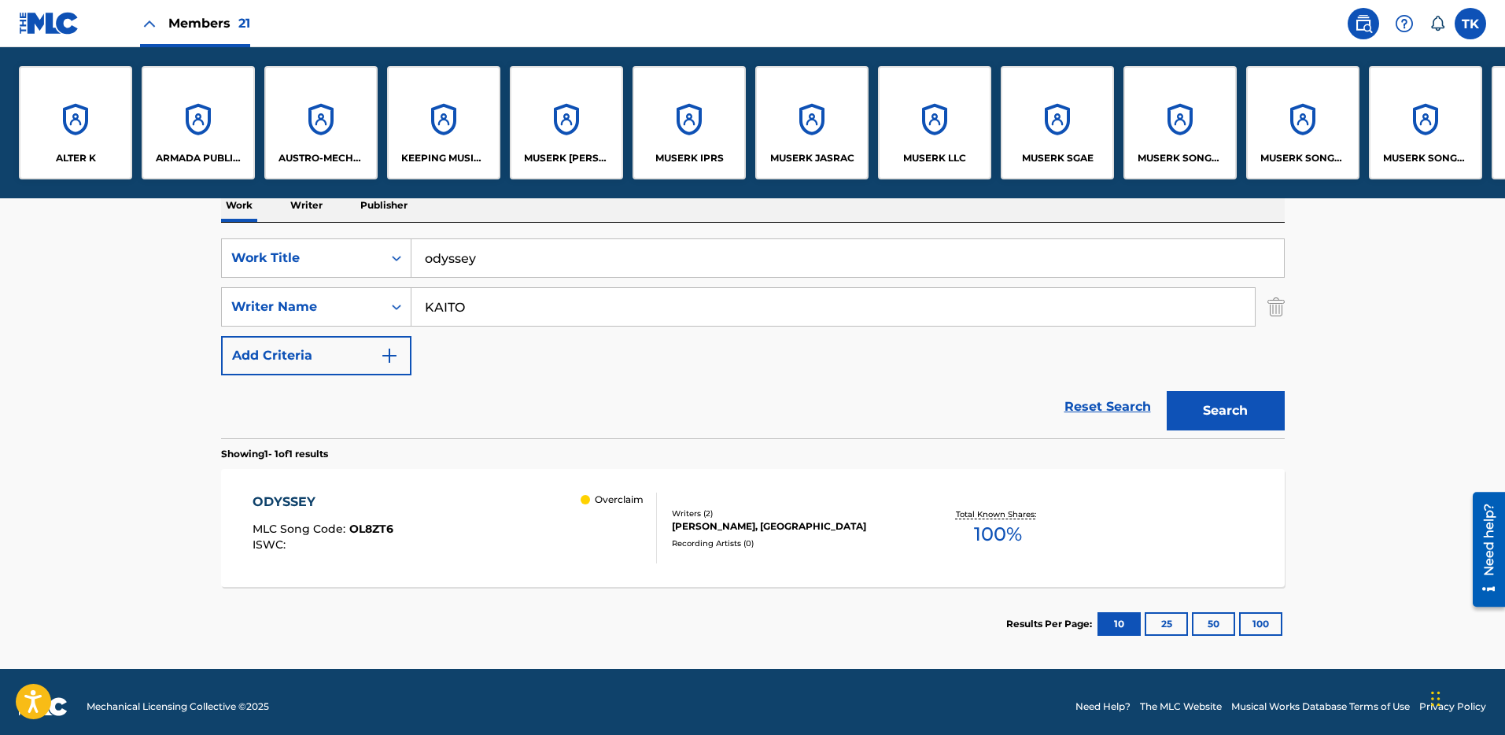
click at [1268, 307] on img "Search Form" at bounding box center [1276, 306] width 17 height 39
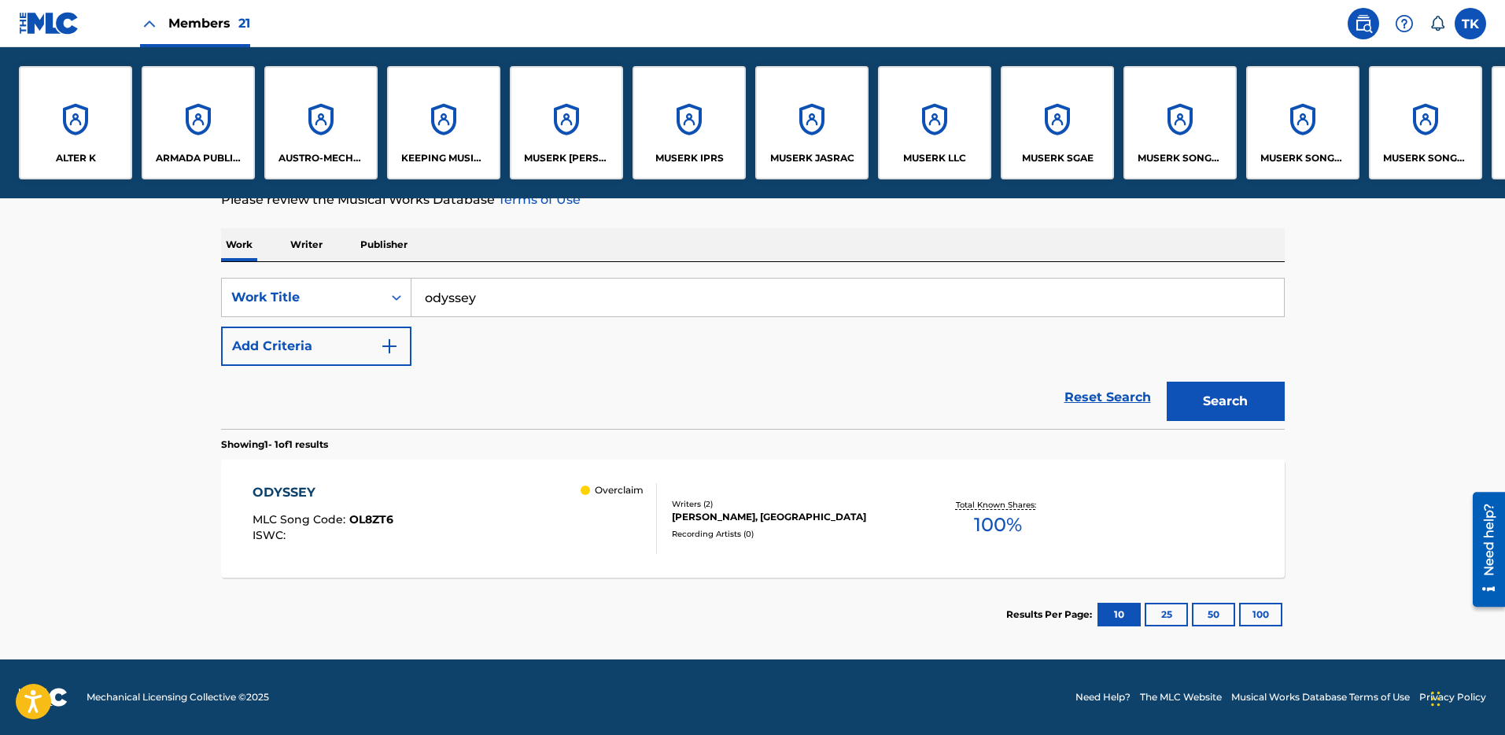
scroll to position [223, 0]
click at [689, 290] on input "odyssey" at bounding box center [848, 298] width 873 height 38
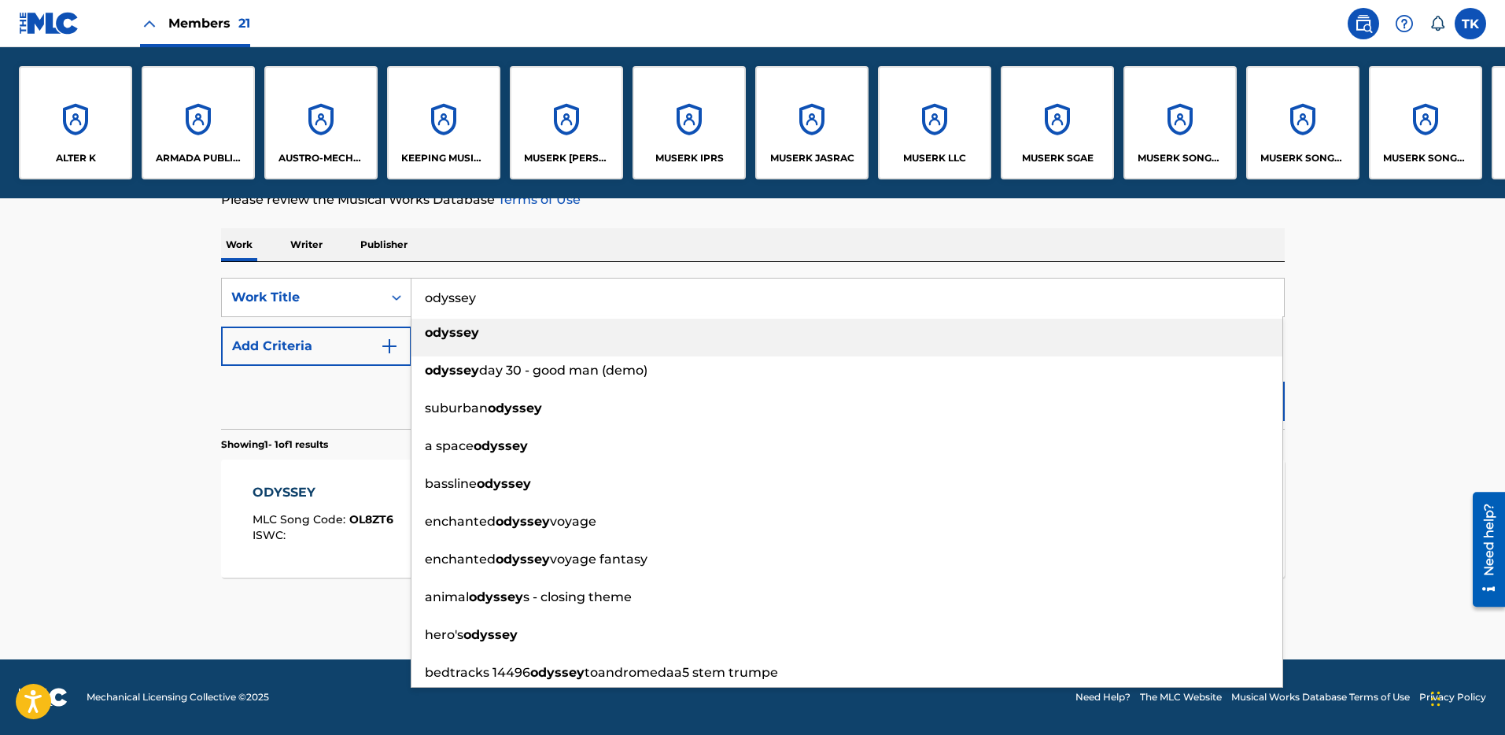
paste input "HQ5XLF"
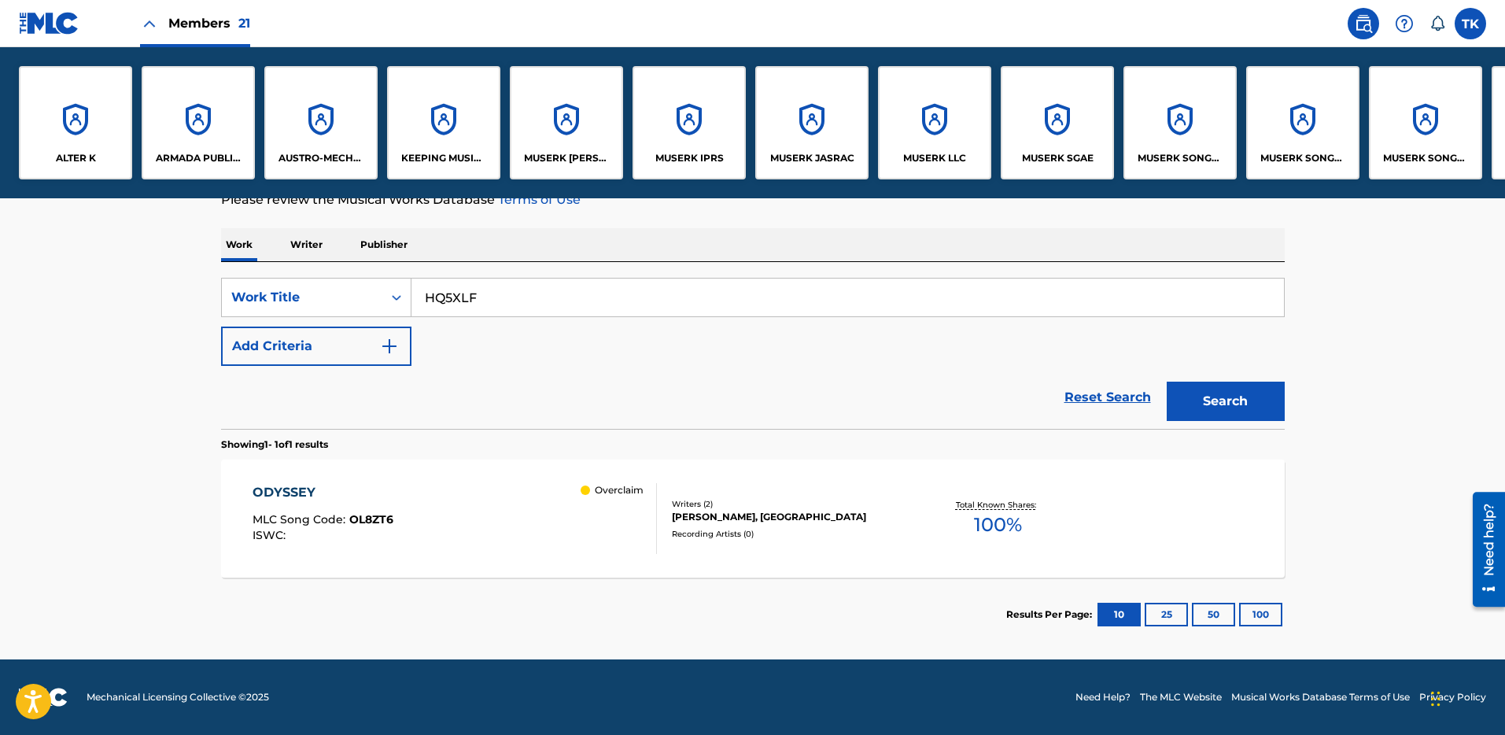
click at [412, 289] on input "HQ5XLF" at bounding box center [848, 298] width 873 height 38
type input "HQ5XLF"
click at [390, 298] on icon "Search Form" at bounding box center [397, 298] width 16 height 16
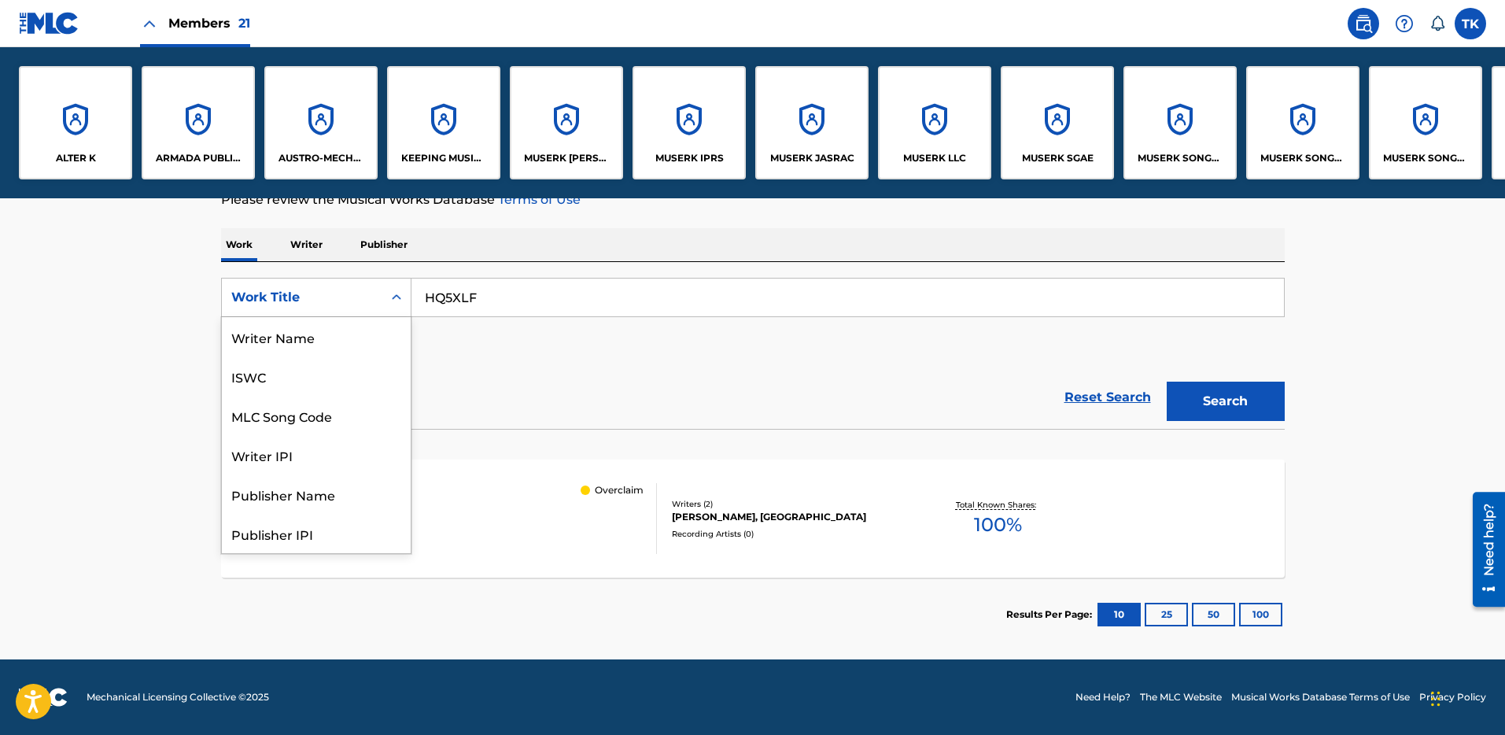
scroll to position [79, 0]
click at [385, 338] on div "MLC Song Code" at bounding box center [316, 336] width 189 height 39
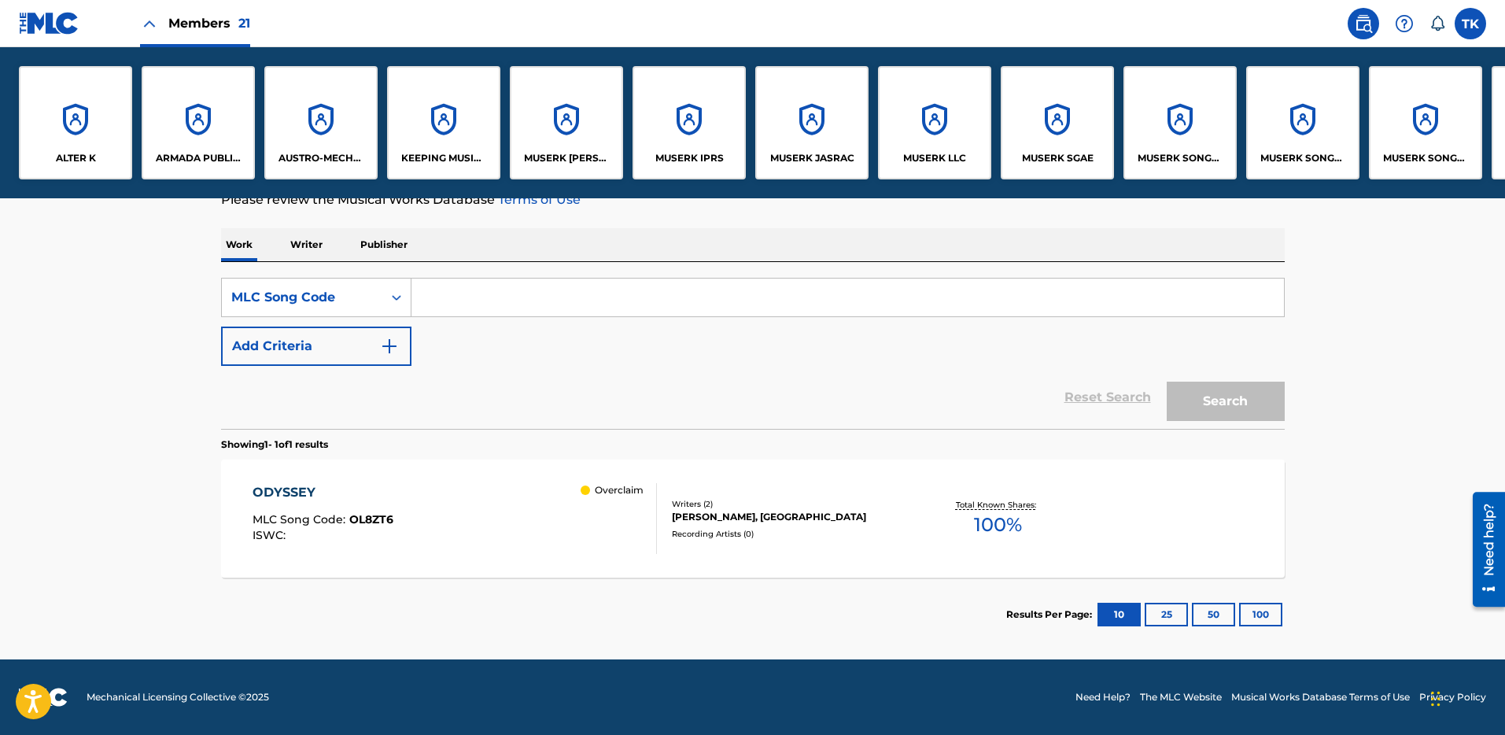
click at [1259, 308] on input "Search Form" at bounding box center [848, 298] width 873 height 38
paste input "HQ5XLF"
click at [1254, 389] on button "Search" at bounding box center [1226, 401] width 118 height 39
drag, startPoint x: 199, startPoint y: 6, endPoint x: 223, endPoint y: 38, distance: 39.3
click at [198, 6] on div "Members 21" at bounding box center [195, 23] width 110 height 46
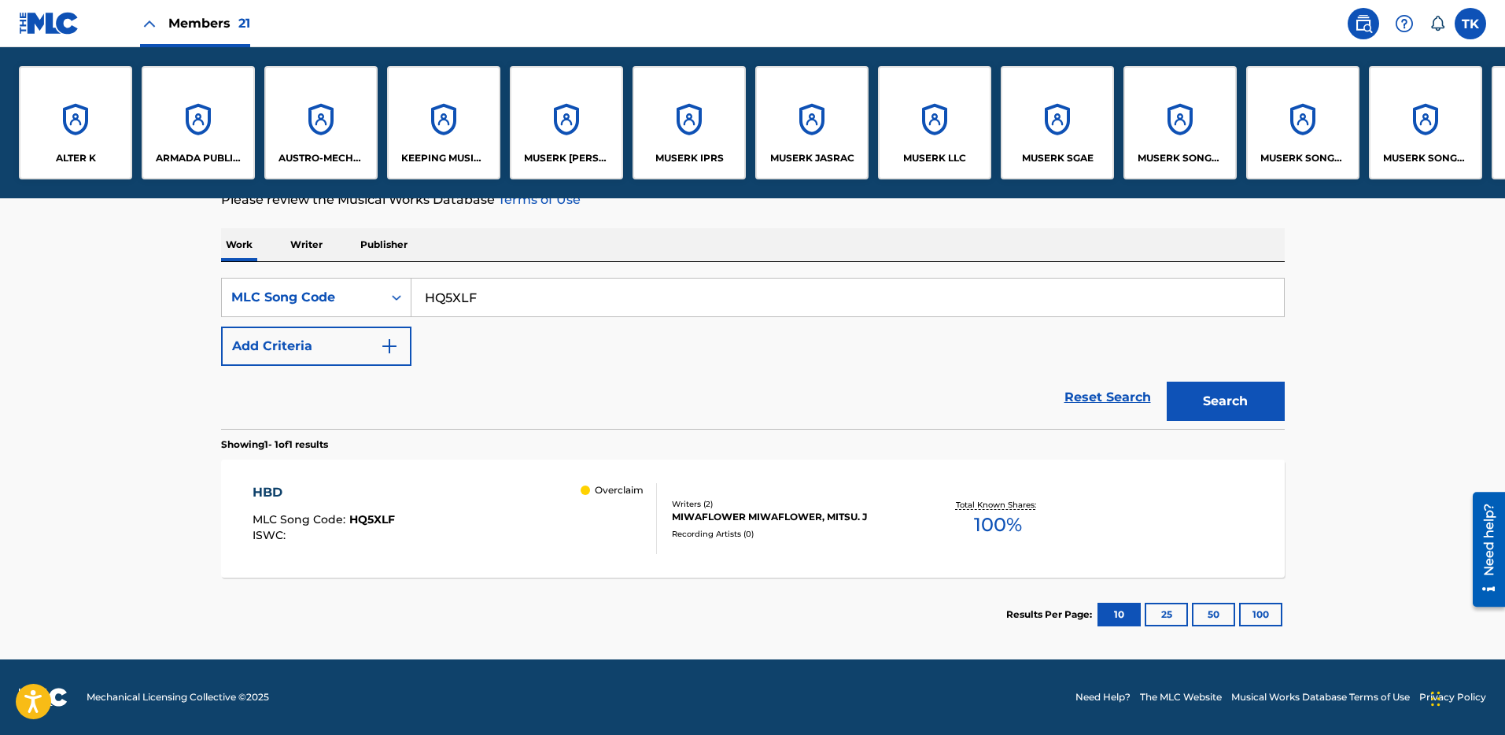
scroll to position [72, 0]
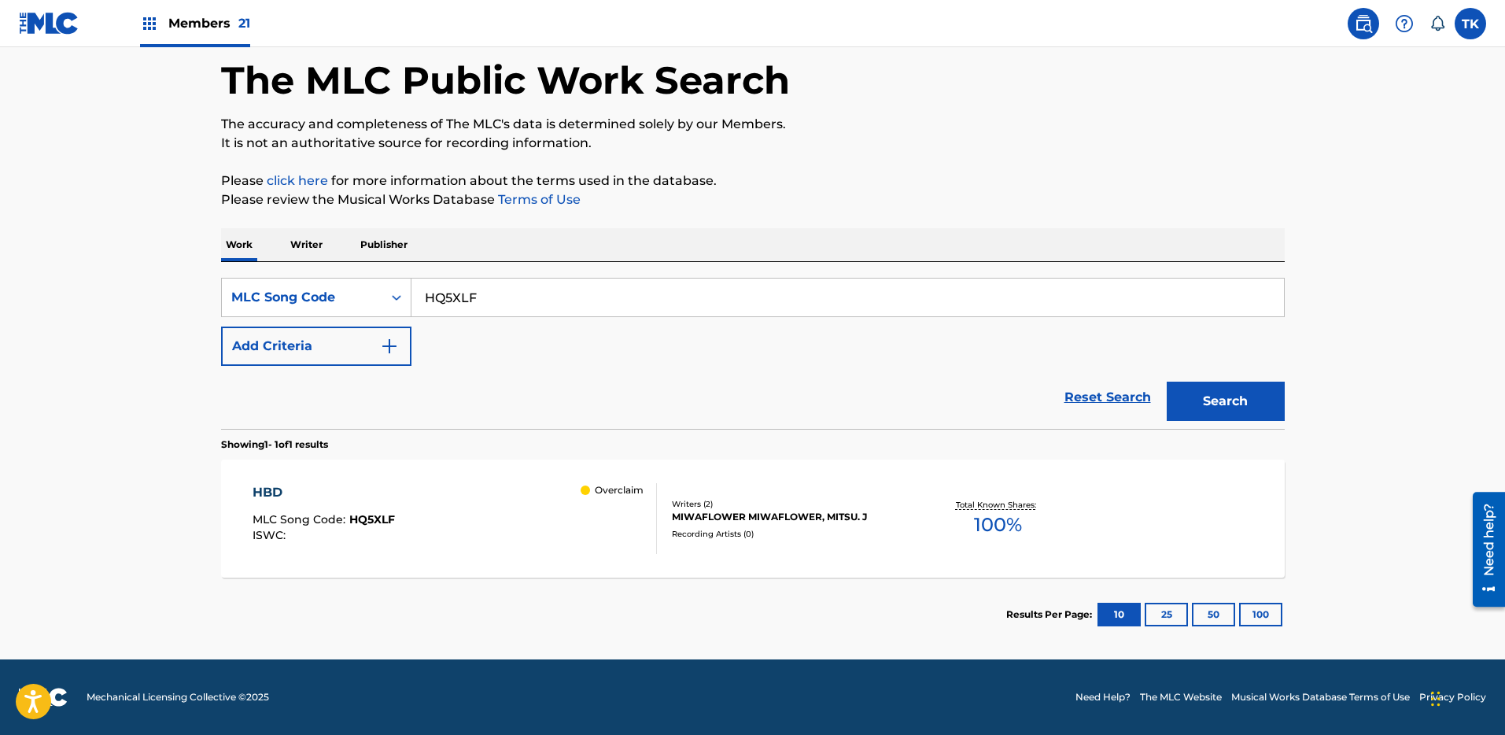
click at [877, 288] on input "HQ5XLF" at bounding box center [848, 298] width 873 height 38
paste input "FB561H"
click at [1217, 389] on button "Search" at bounding box center [1226, 401] width 118 height 39
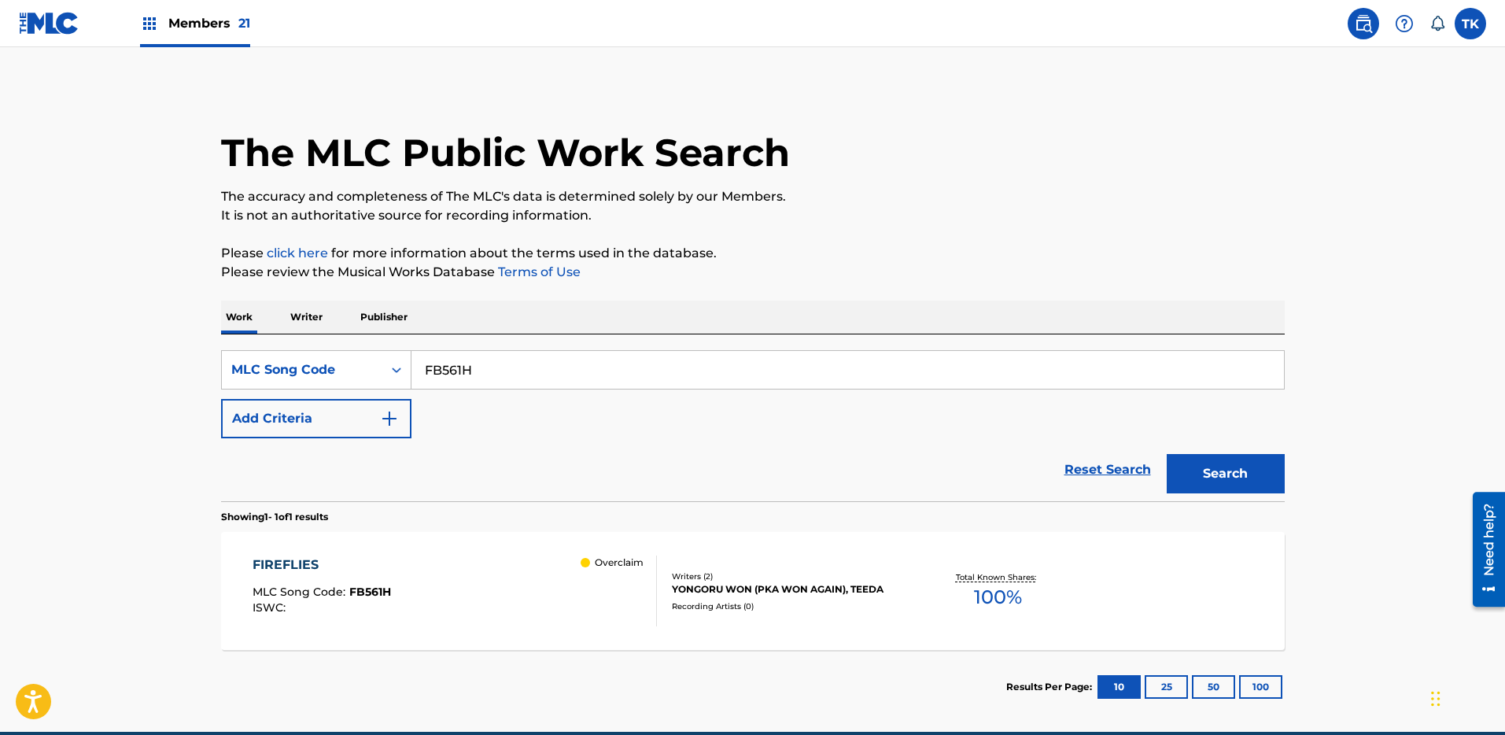
click at [932, 374] on input "FB561H" at bounding box center [848, 370] width 873 height 38
paste input "OL8ZT6"
click at [1223, 471] on button "Search" at bounding box center [1226, 473] width 118 height 39
click at [864, 381] on input "OL8ZT6" at bounding box center [848, 370] width 873 height 38
paste input "LT7AN2"
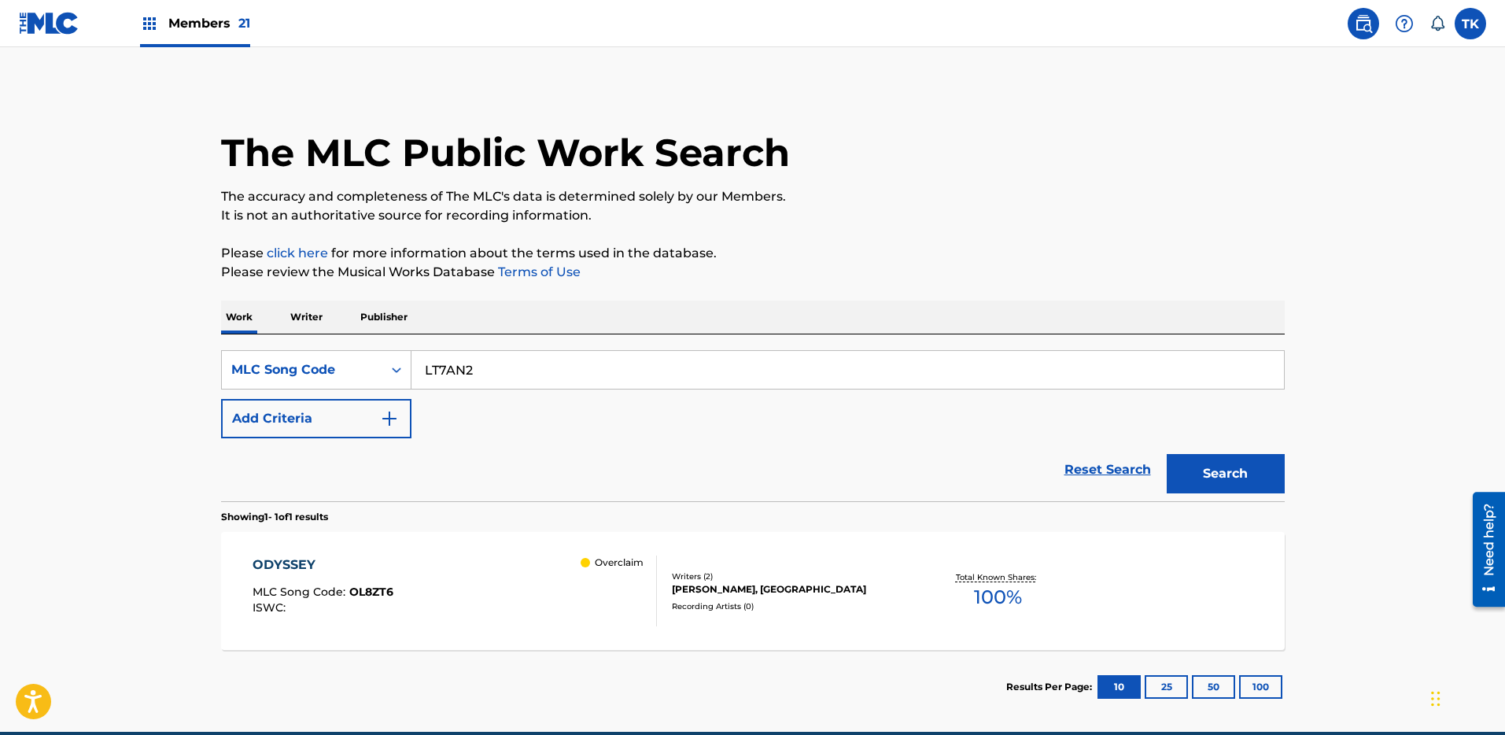
type input "LT7AN2"
click at [1206, 474] on button "Search" at bounding box center [1226, 473] width 118 height 39
click at [209, 27] on span "Members 21" at bounding box center [209, 23] width 82 height 18
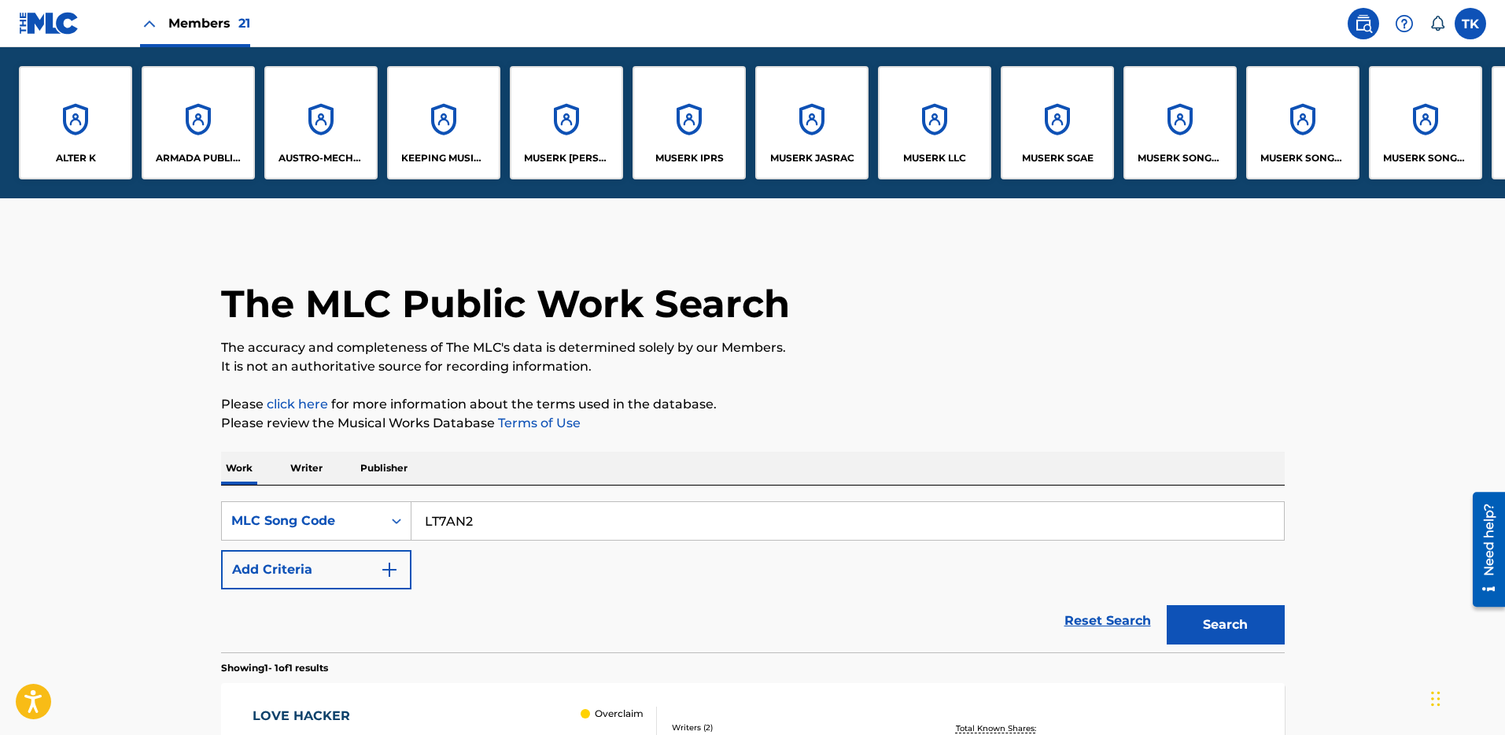
click at [806, 129] on div "MUSERK JASRAC" at bounding box center [811, 122] width 113 height 113
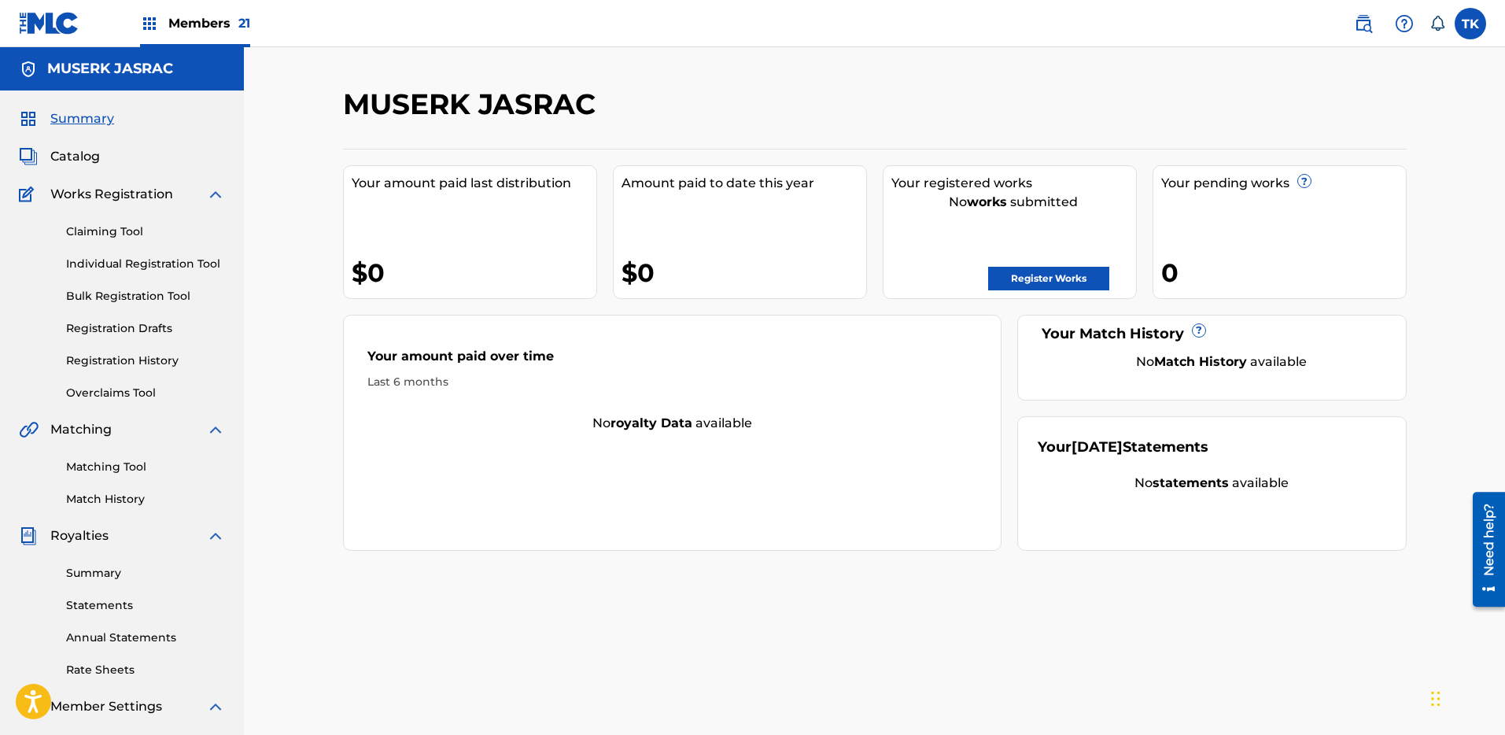
click at [116, 387] on link "Overclaims Tool" at bounding box center [145, 393] width 159 height 17
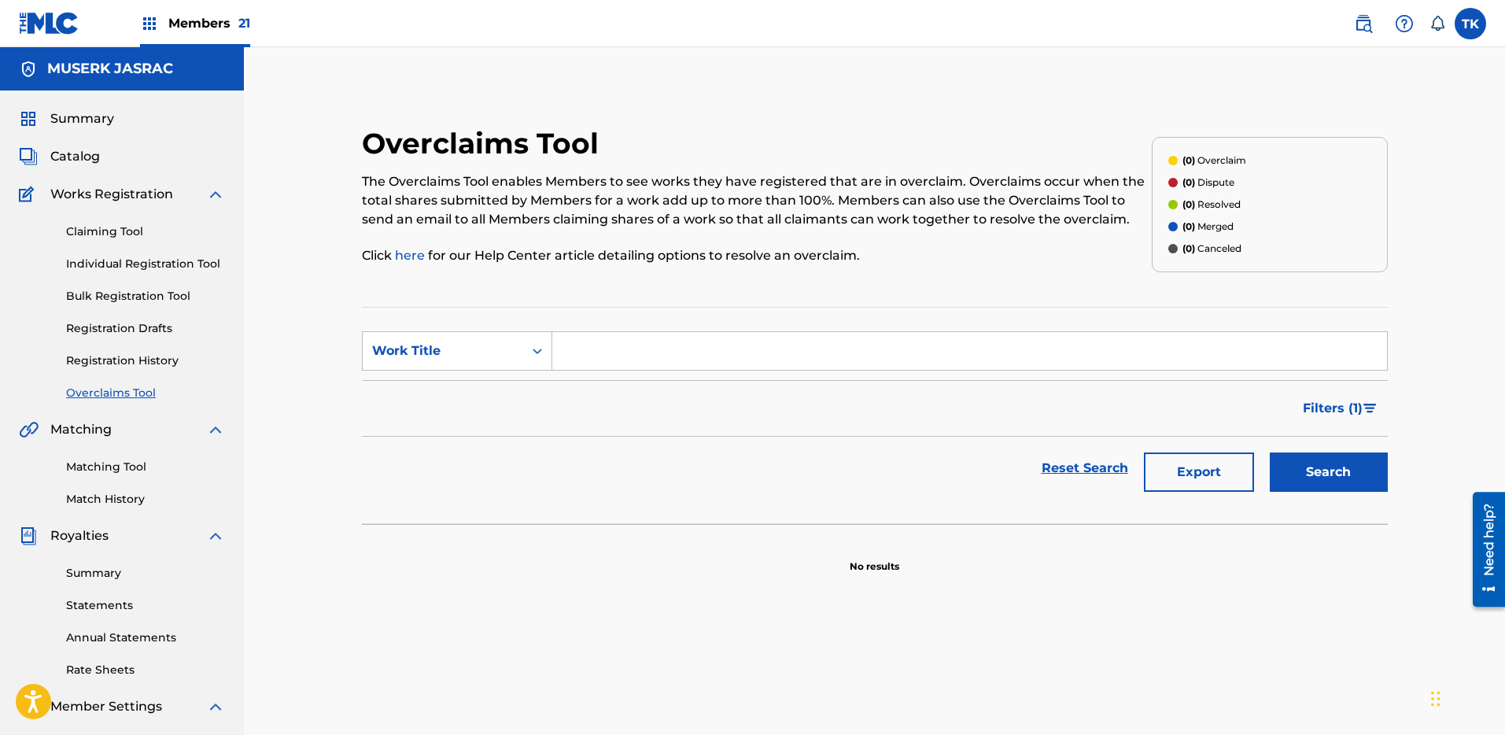
click at [173, 15] on span "Members 21" at bounding box center [209, 23] width 82 height 18
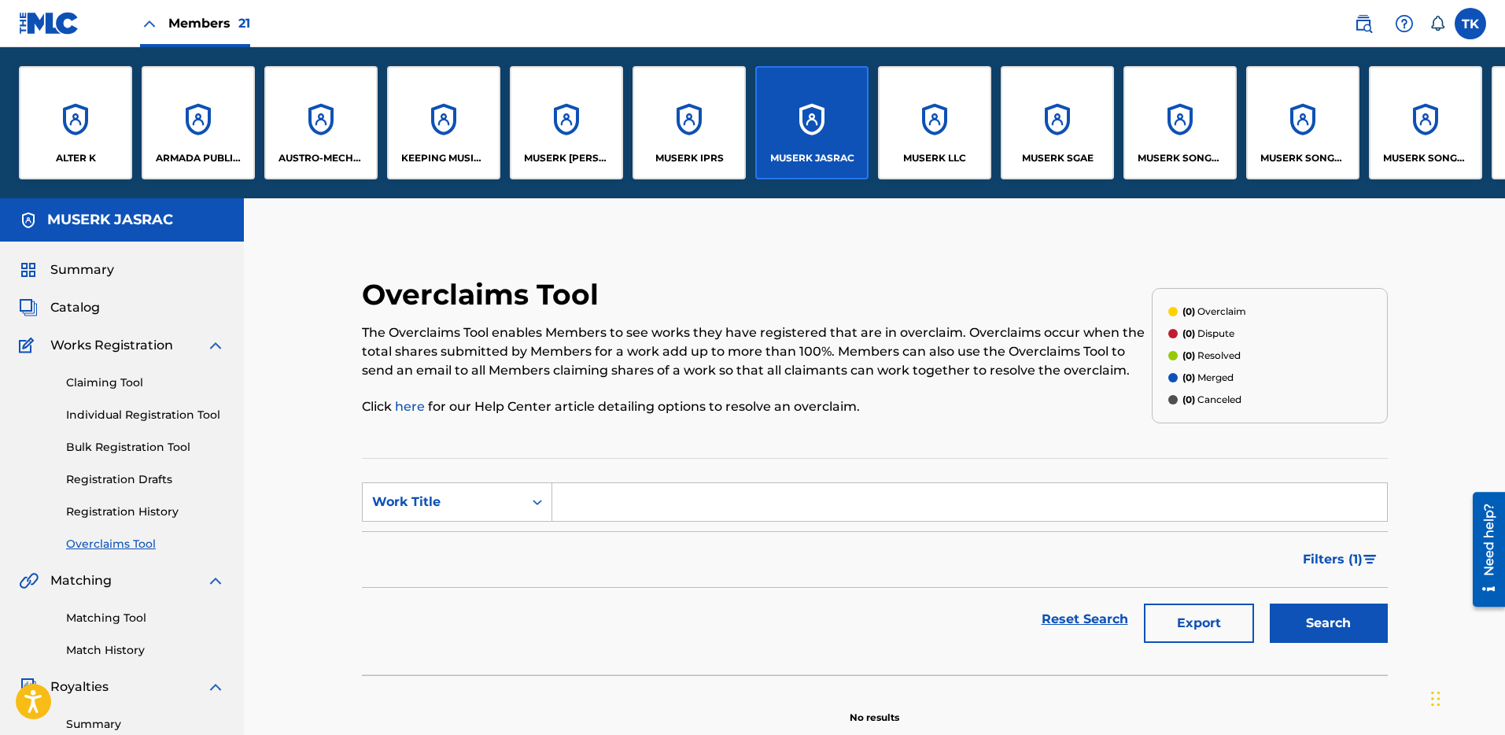
scroll to position [0, 61]
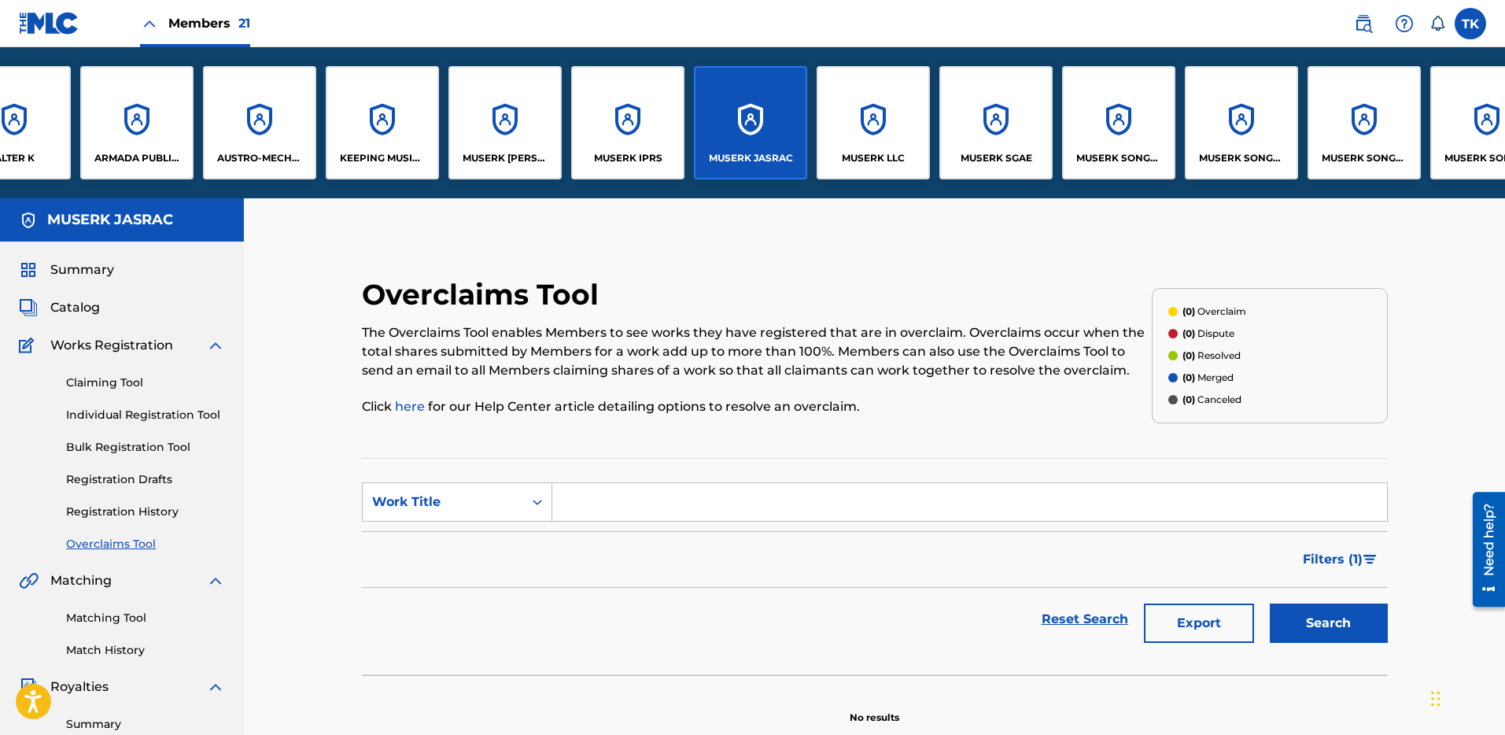
click at [846, 119] on div "MUSERK LLC" at bounding box center [873, 122] width 113 height 113
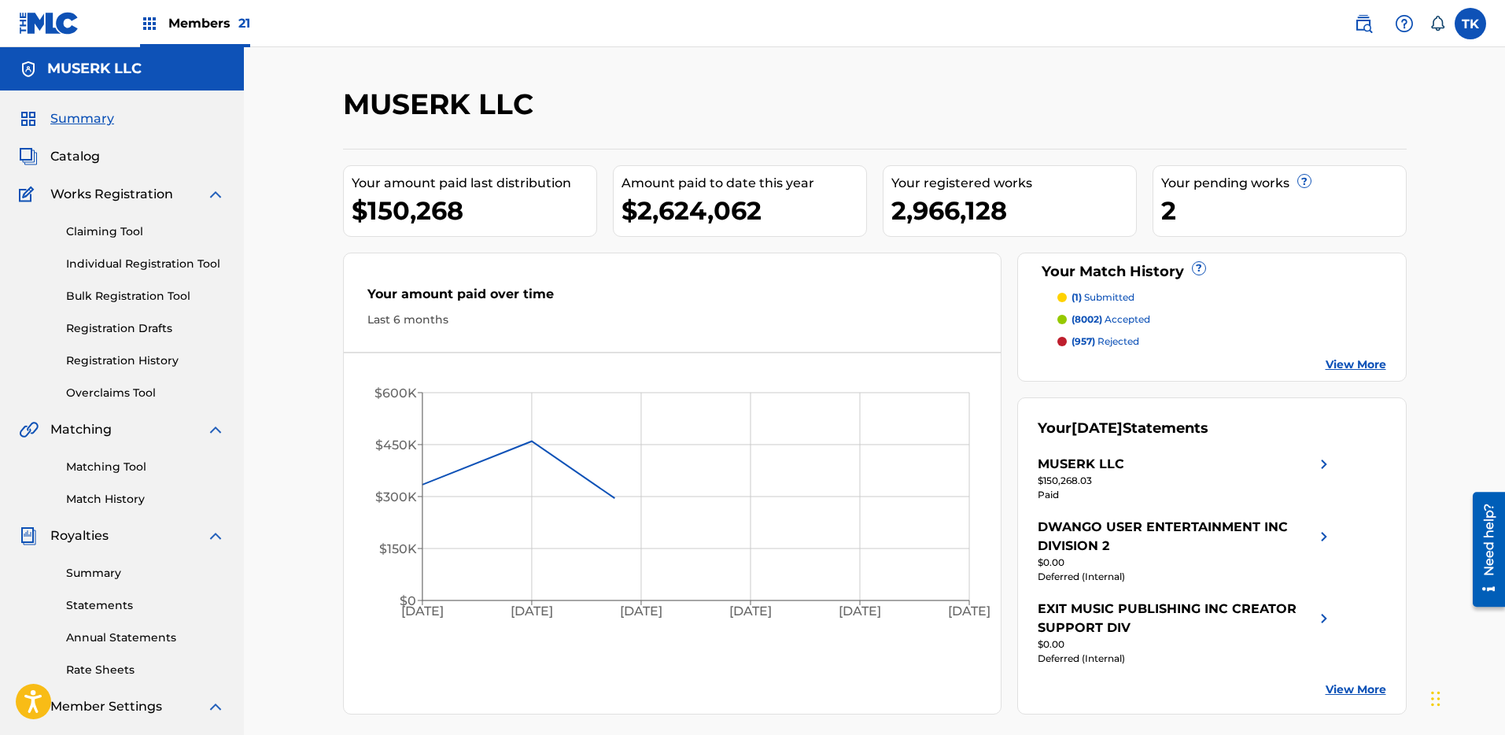
click at [111, 380] on div "Claiming Tool Individual Registration Tool Bulk Registration Tool Registration …" at bounding box center [122, 303] width 206 height 198
click at [113, 390] on link "Overclaims Tool" at bounding box center [145, 393] width 159 height 17
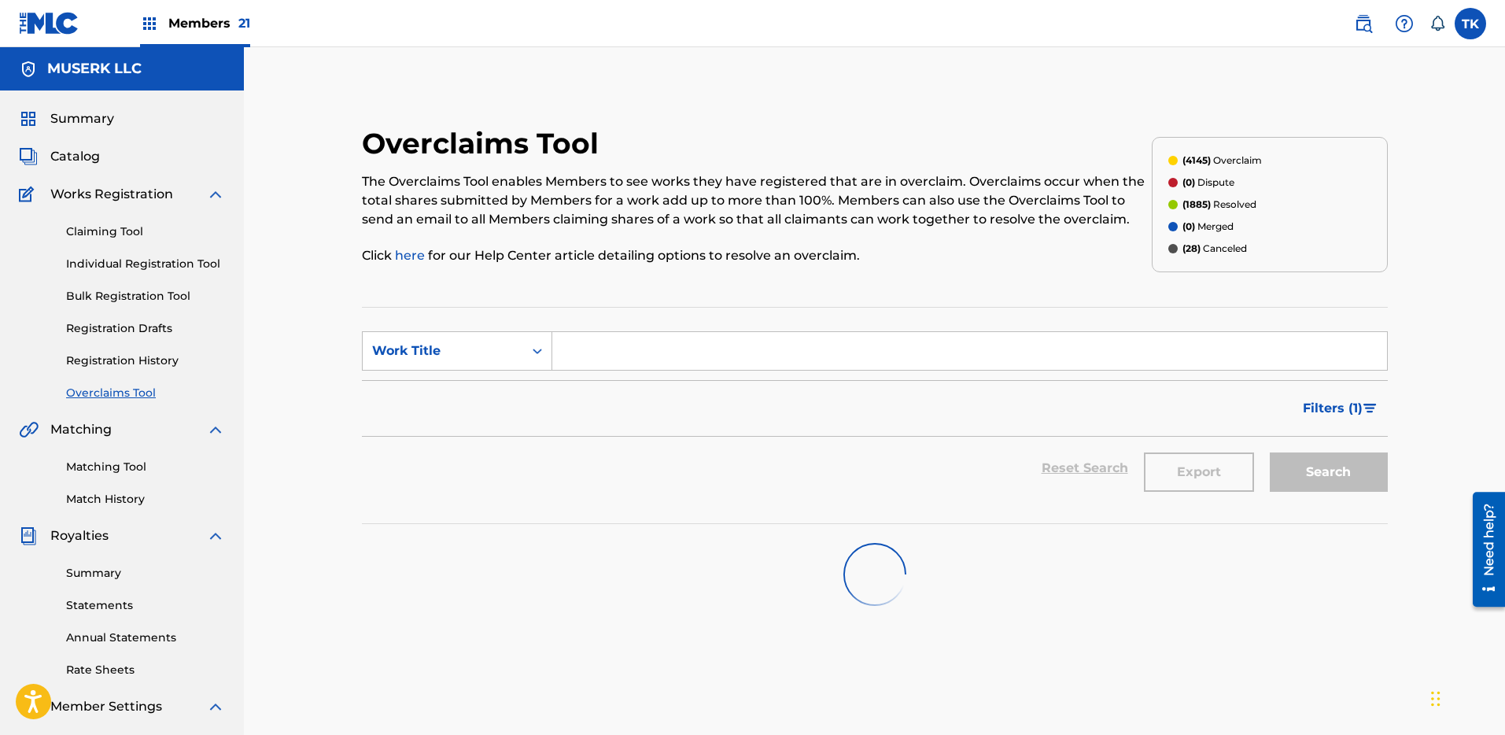
click at [80, 125] on span "Summary" at bounding box center [82, 118] width 64 height 19
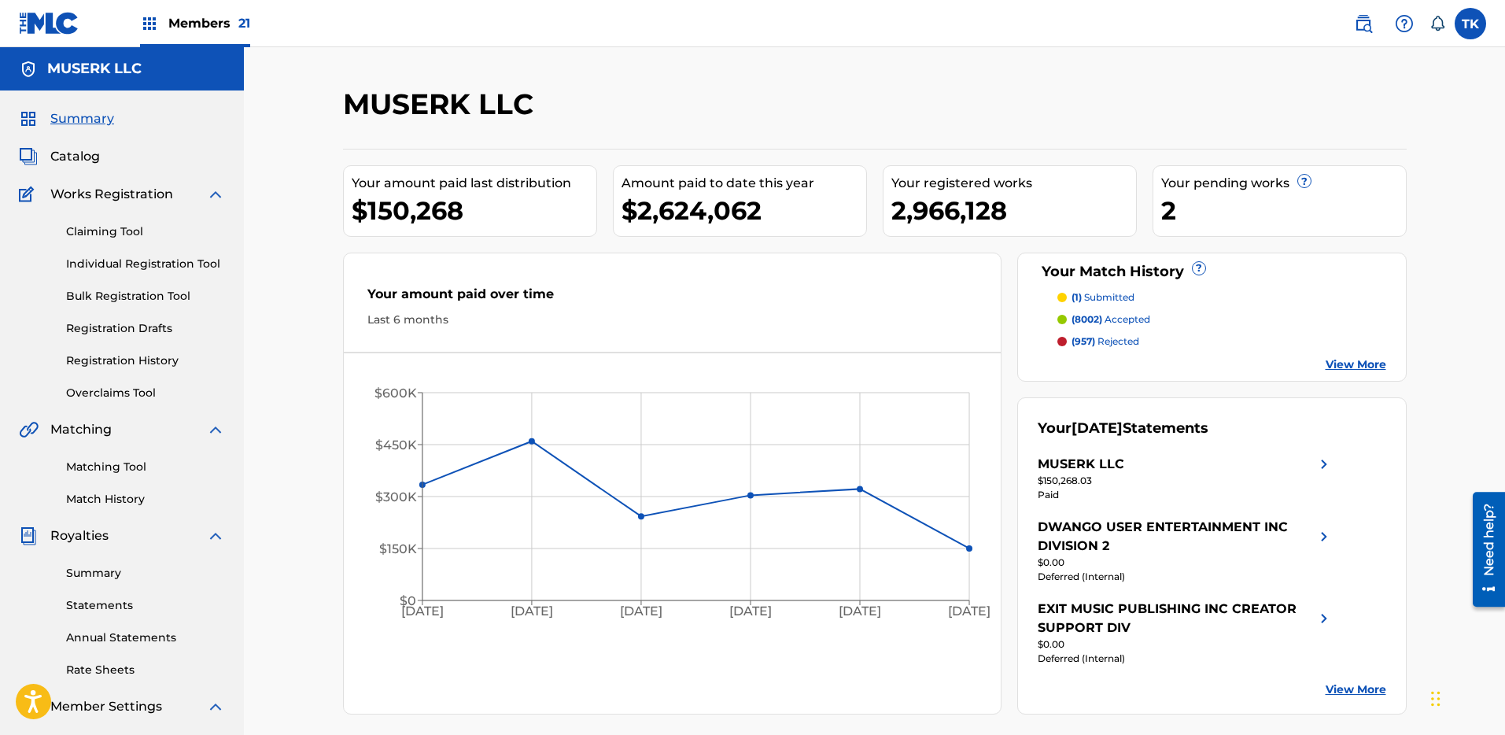
click at [116, 388] on link "Overclaims Tool" at bounding box center [145, 393] width 159 height 17
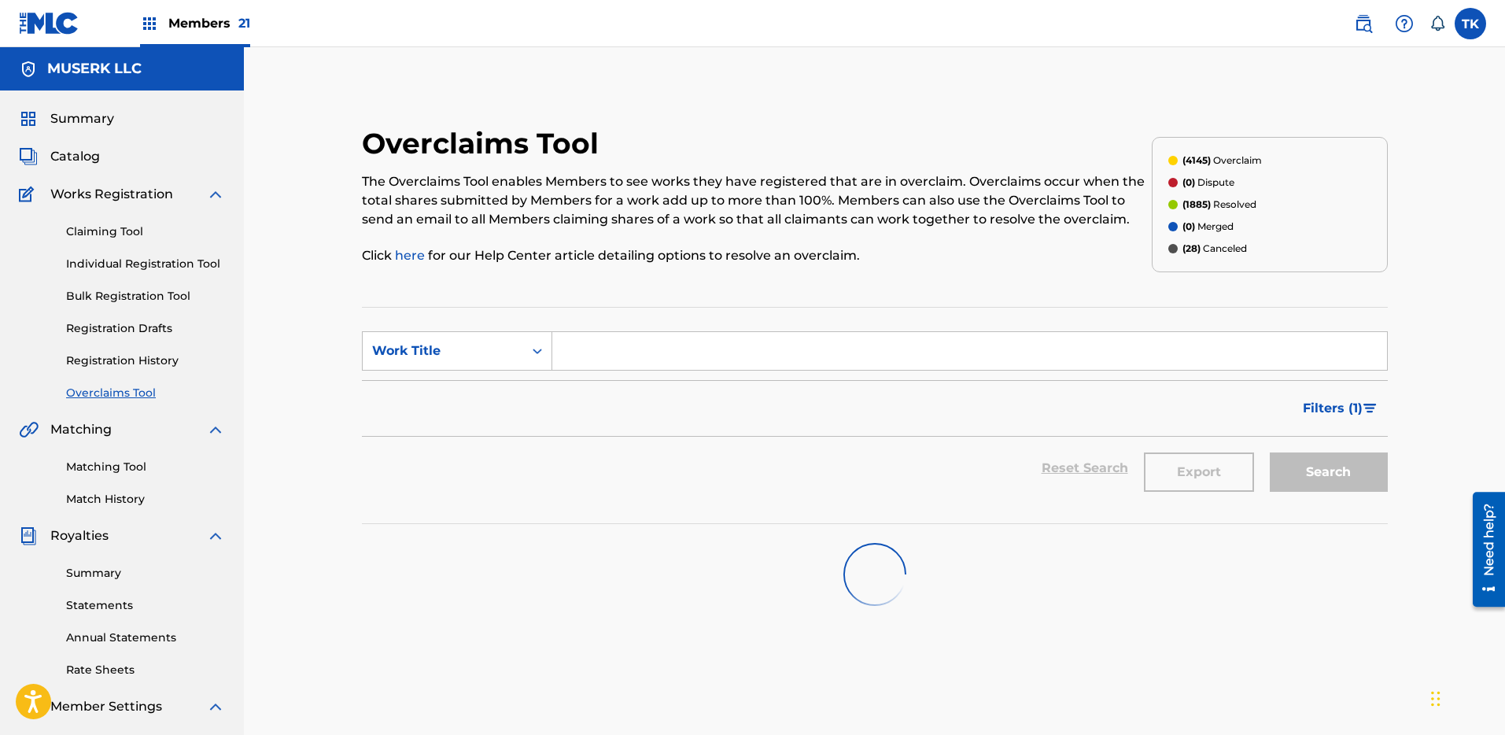
drag, startPoint x: 1490, startPoint y: 308, endPoint x: 1504, endPoint y: 275, distance: 35.7
click at [1490, 308] on div "Overclaims Tool The Overclaims Tool enables Members to see works they have regi…" at bounding box center [874, 473] width 1261 height 853
click at [619, 342] on input "Search Form" at bounding box center [969, 351] width 835 height 38
click at [498, 353] on div "Work Title" at bounding box center [443, 351] width 142 height 19
click at [470, 384] on div "MLC Song Code" at bounding box center [457, 390] width 189 height 39
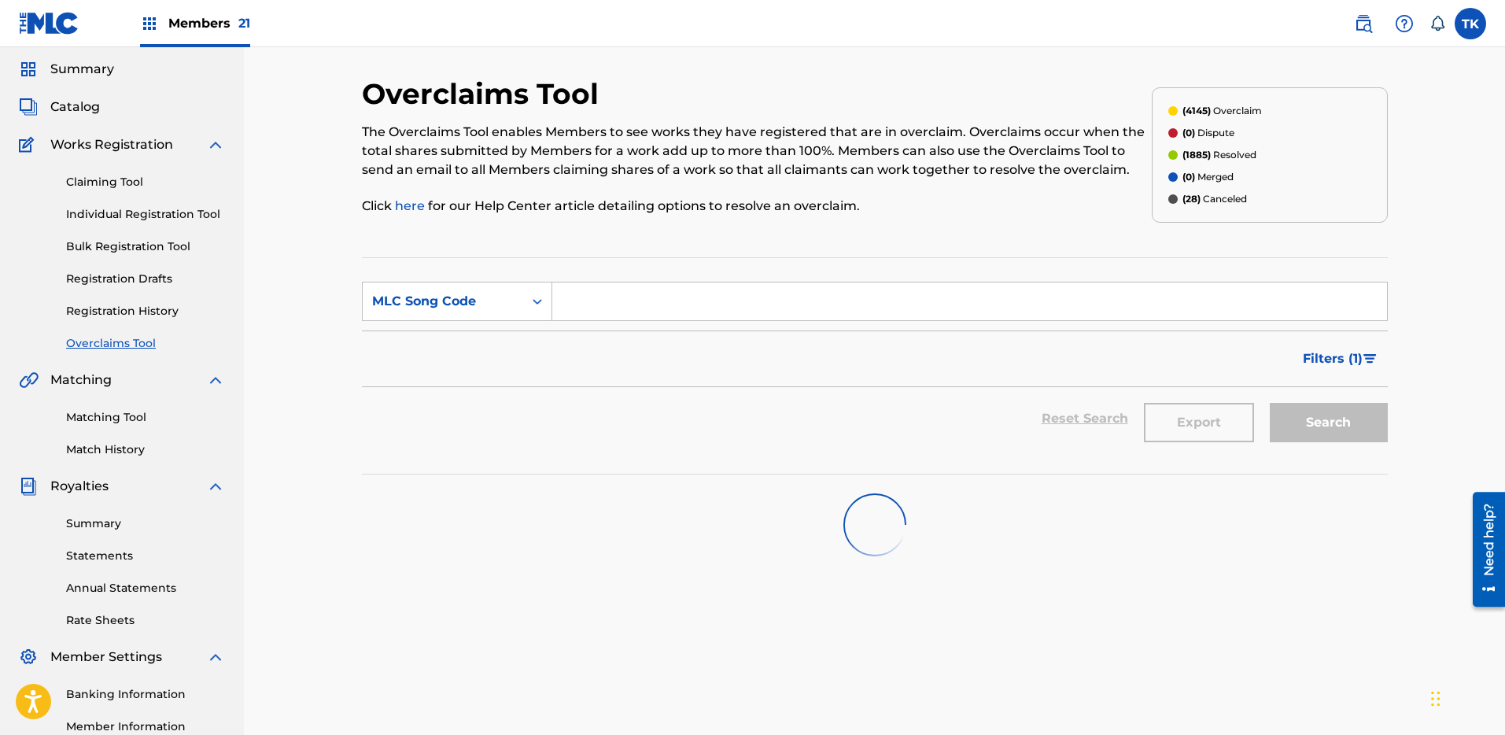
scroll to position [60, 0]
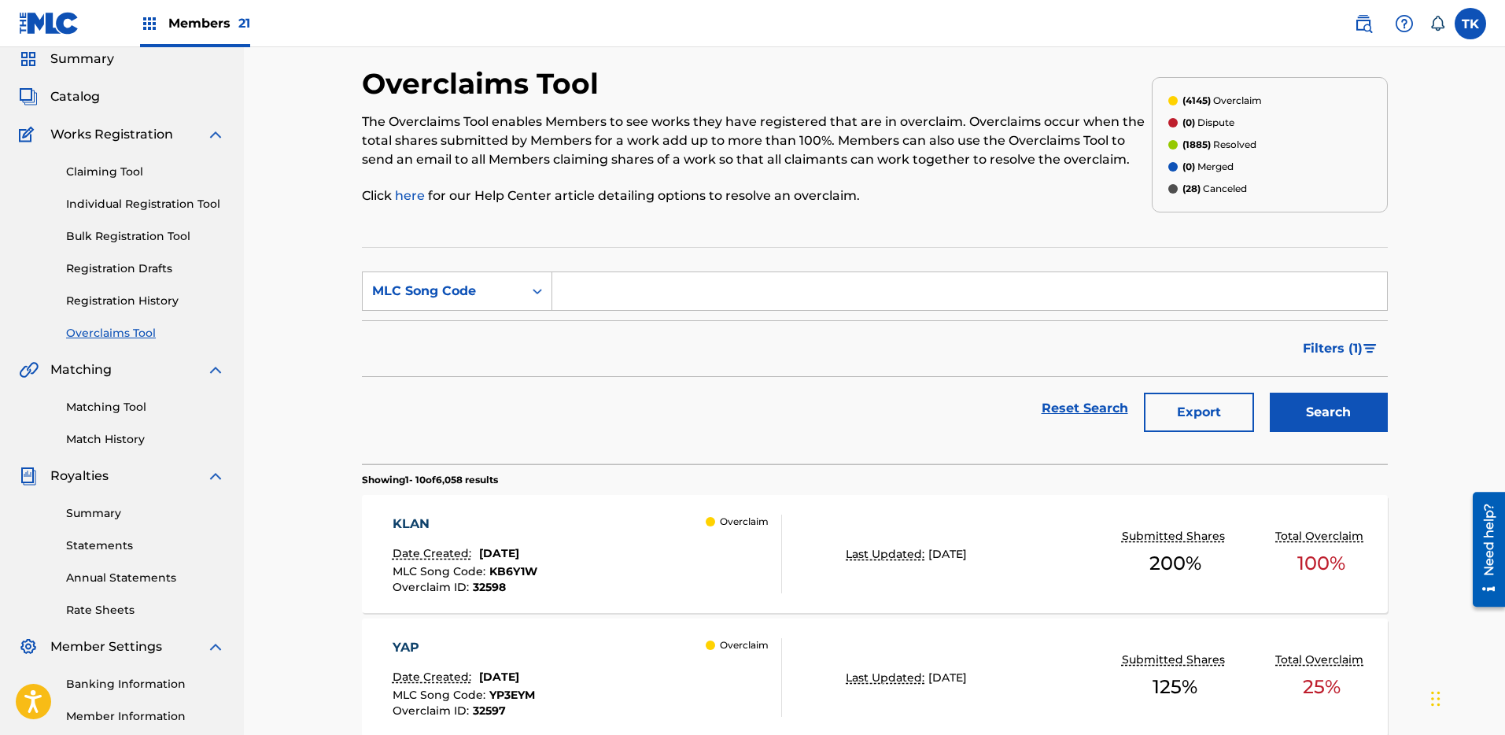
click at [692, 279] on input "Search Form" at bounding box center [969, 291] width 835 height 38
paste input "HQ5XLF"
type input "HQ5XLF"
click at [1313, 399] on button "Search" at bounding box center [1329, 412] width 118 height 39
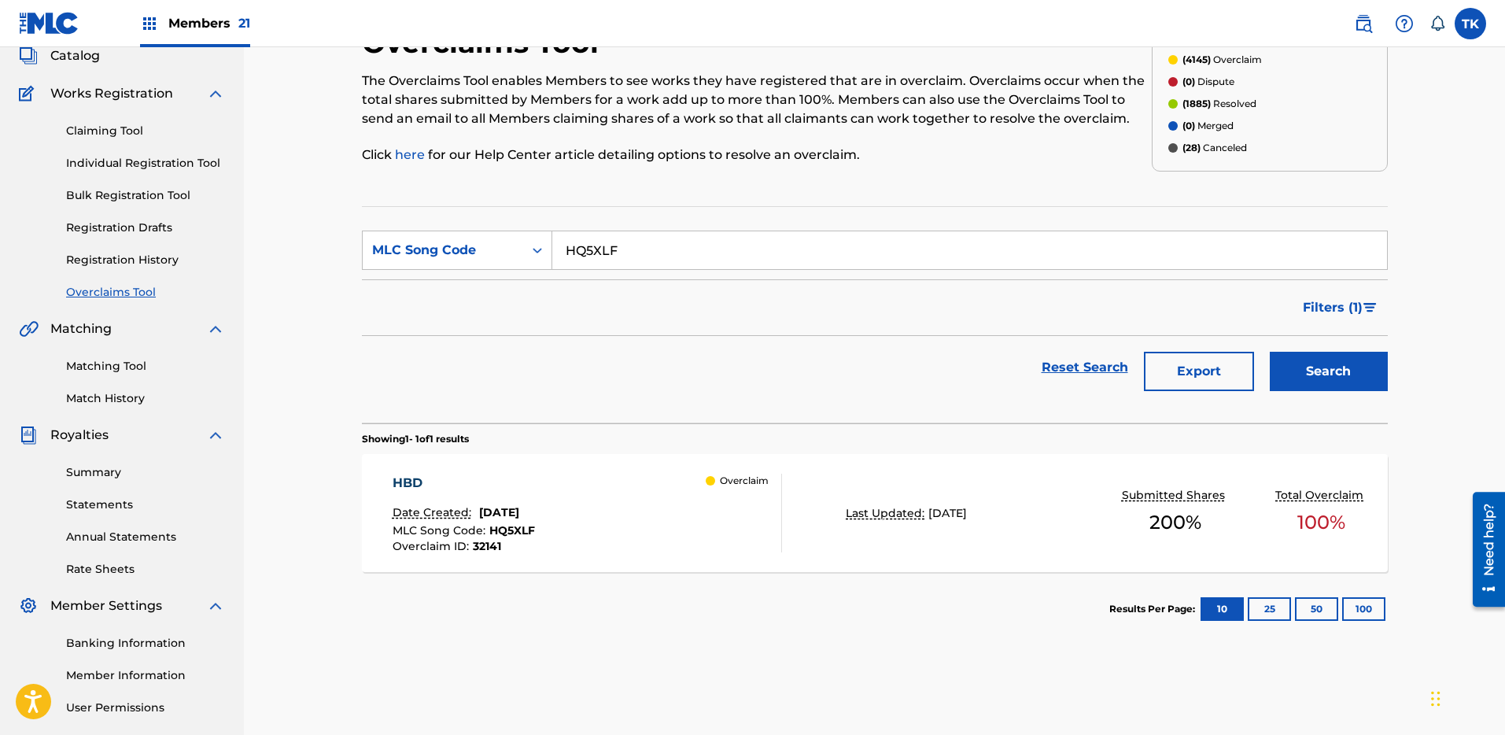
scroll to position [111, 0]
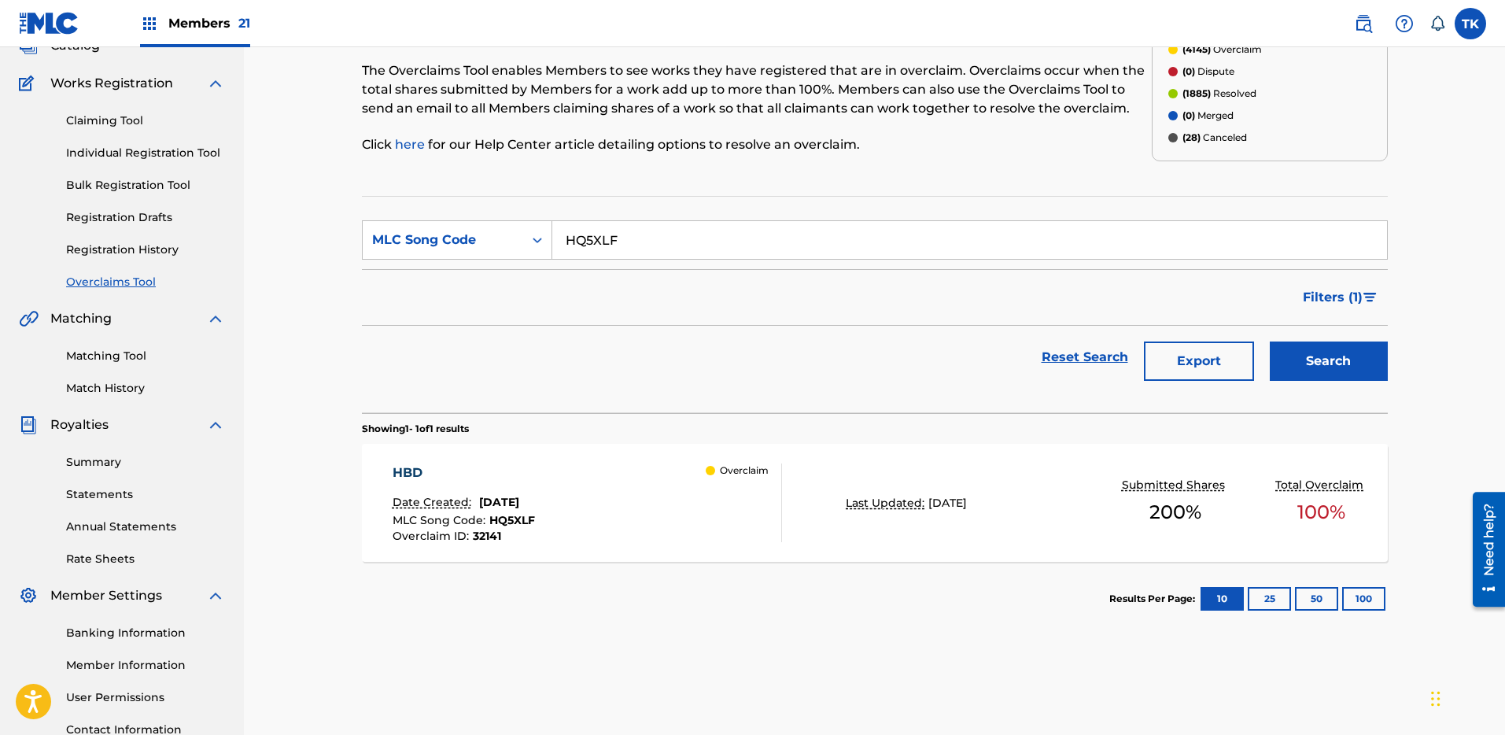
click at [889, 486] on div "HBD Date Created: [DATE] MLC Song Code : HQ5XLF Overclaim ID : 32141 Overclaim …" at bounding box center [875, 503] width 1026 height 118
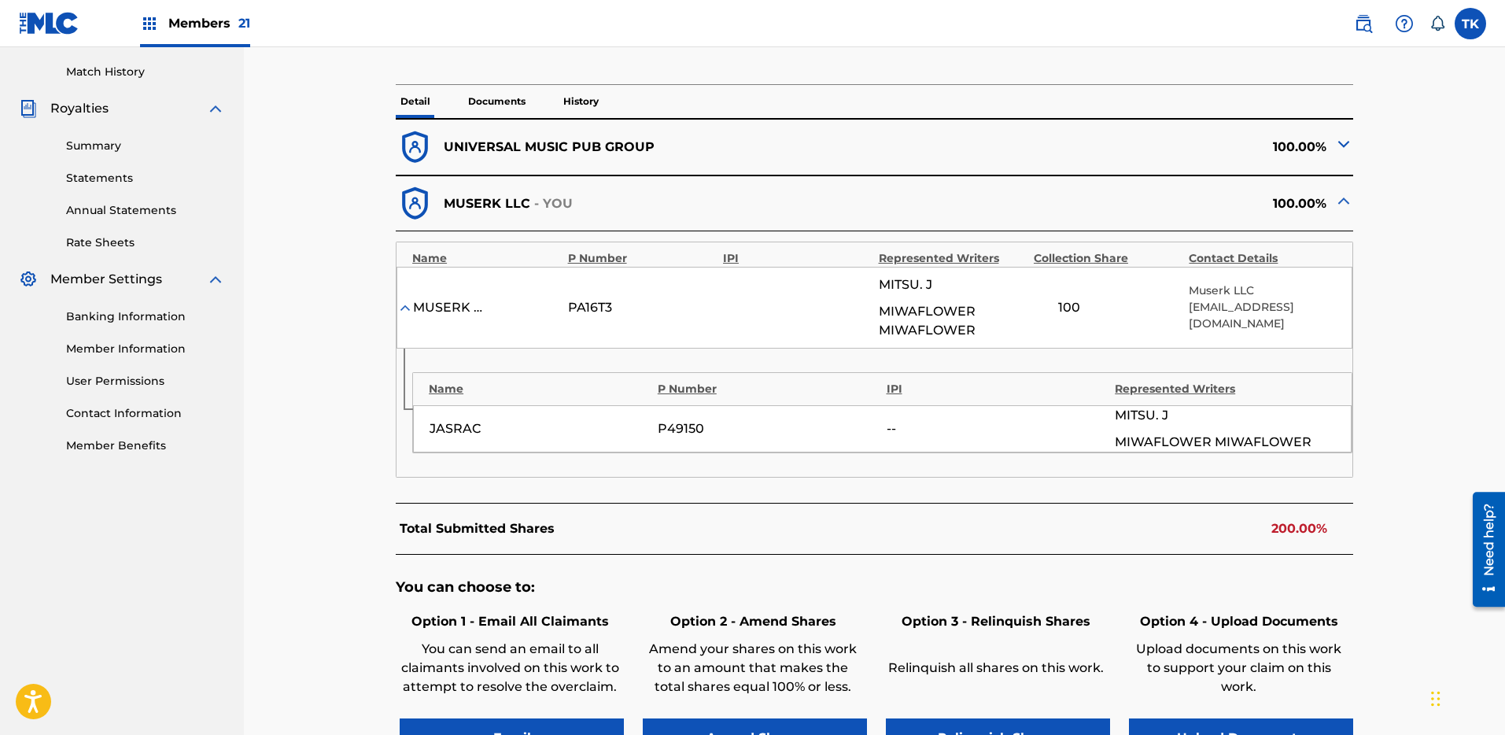
scroll to position [644, 0]
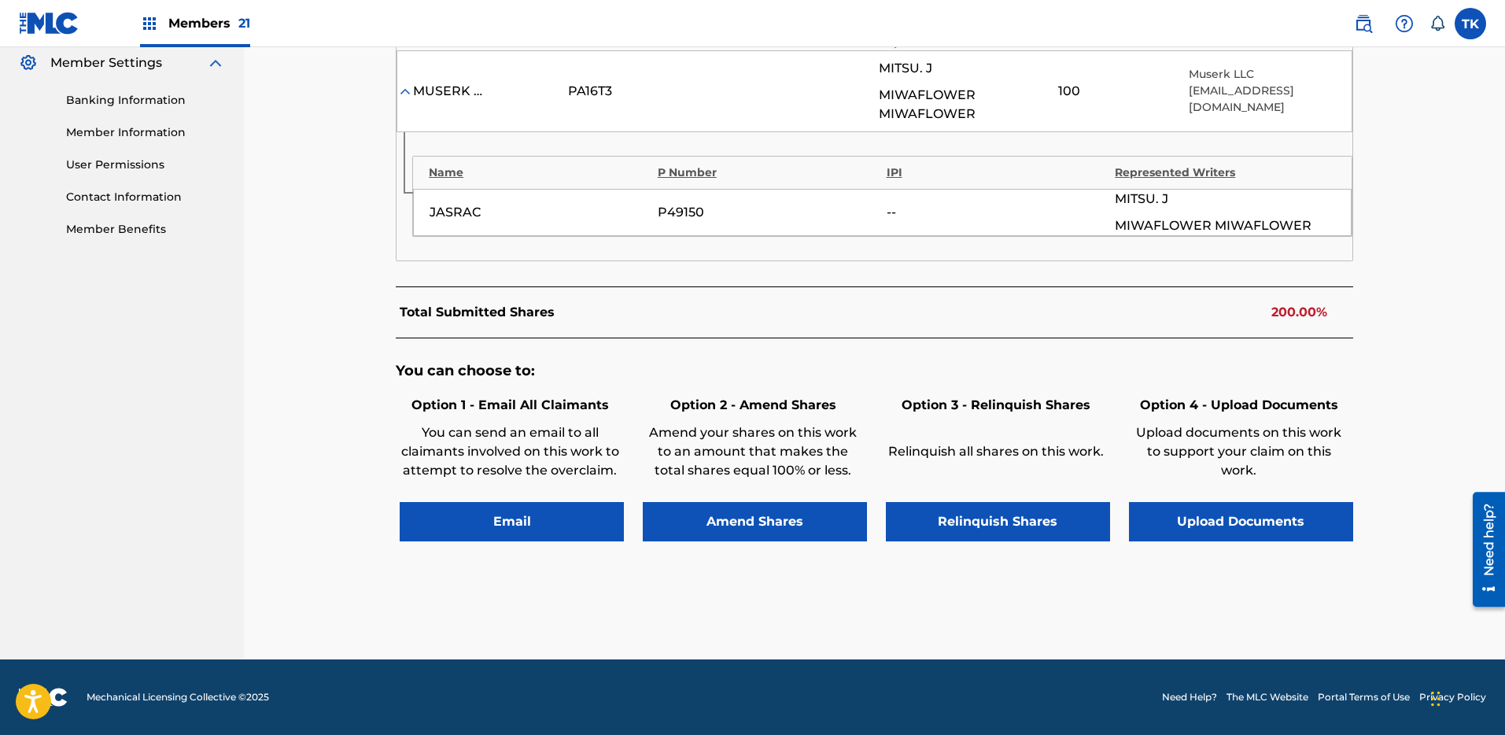
click at [1010, 515] on button "Relinquish Shares" at bounding box center [998, 521] width 224 height 39
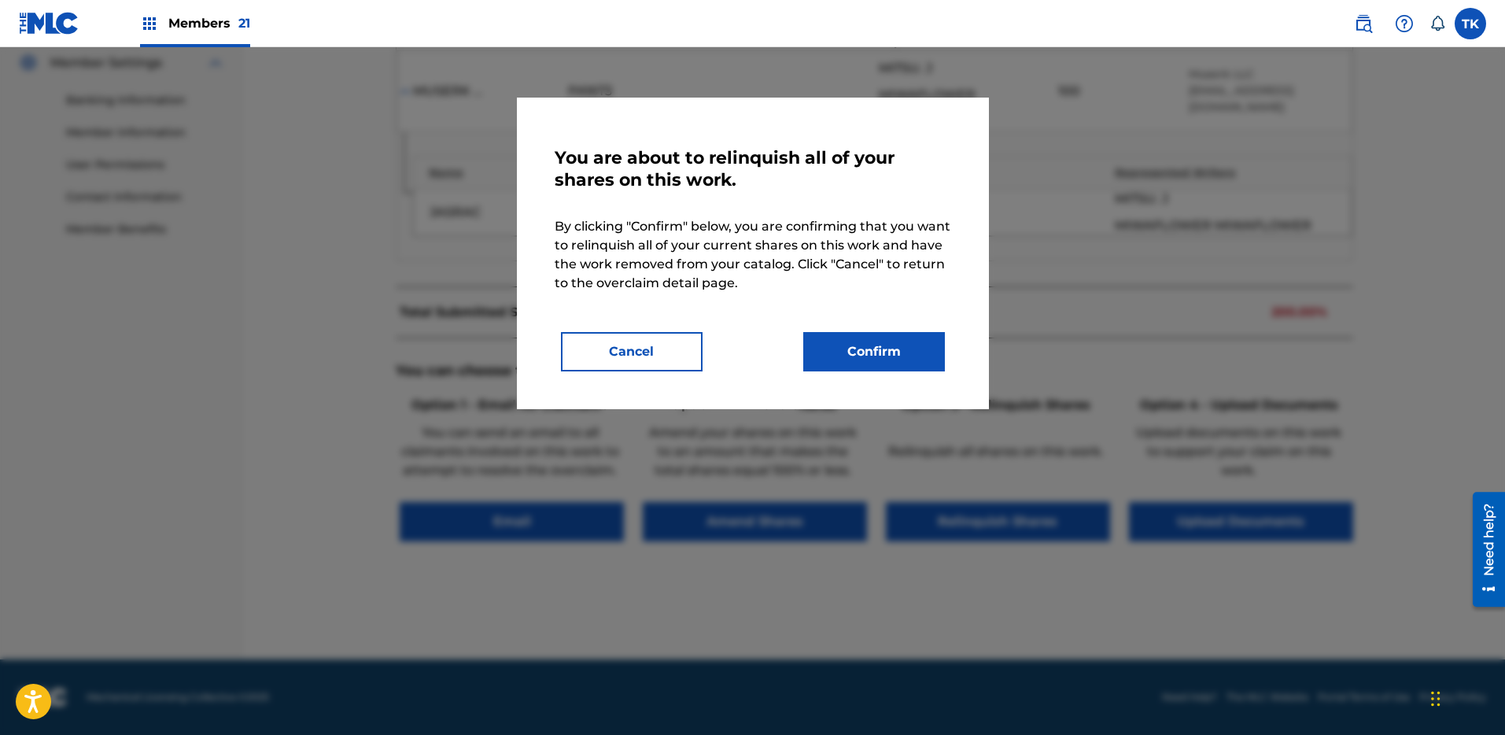
click at [880, 332] on button "Confirm" at bounding box center [874, 351] width 142 height 39
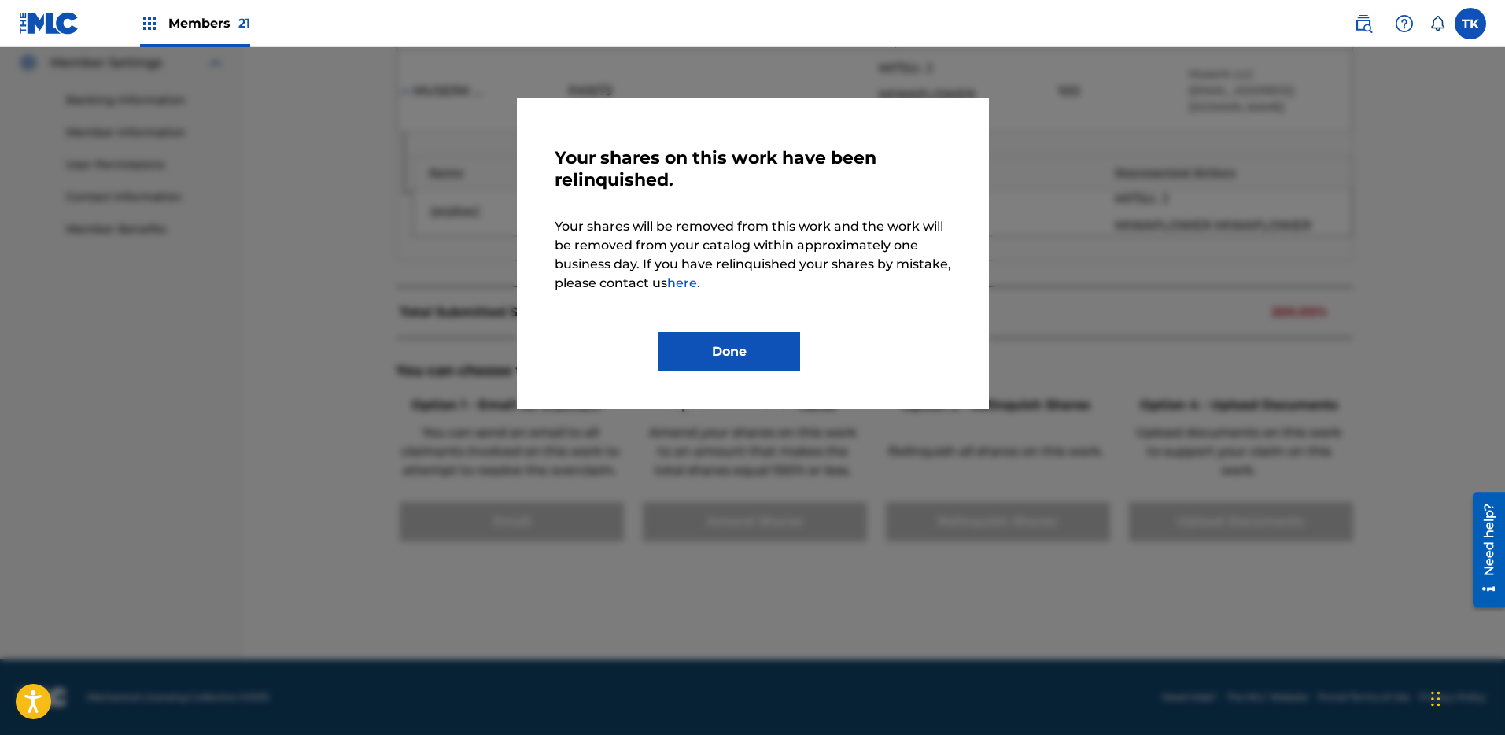
click at [718, 345] on button "Done" at bounding box center [730, 351] width 142 height 39
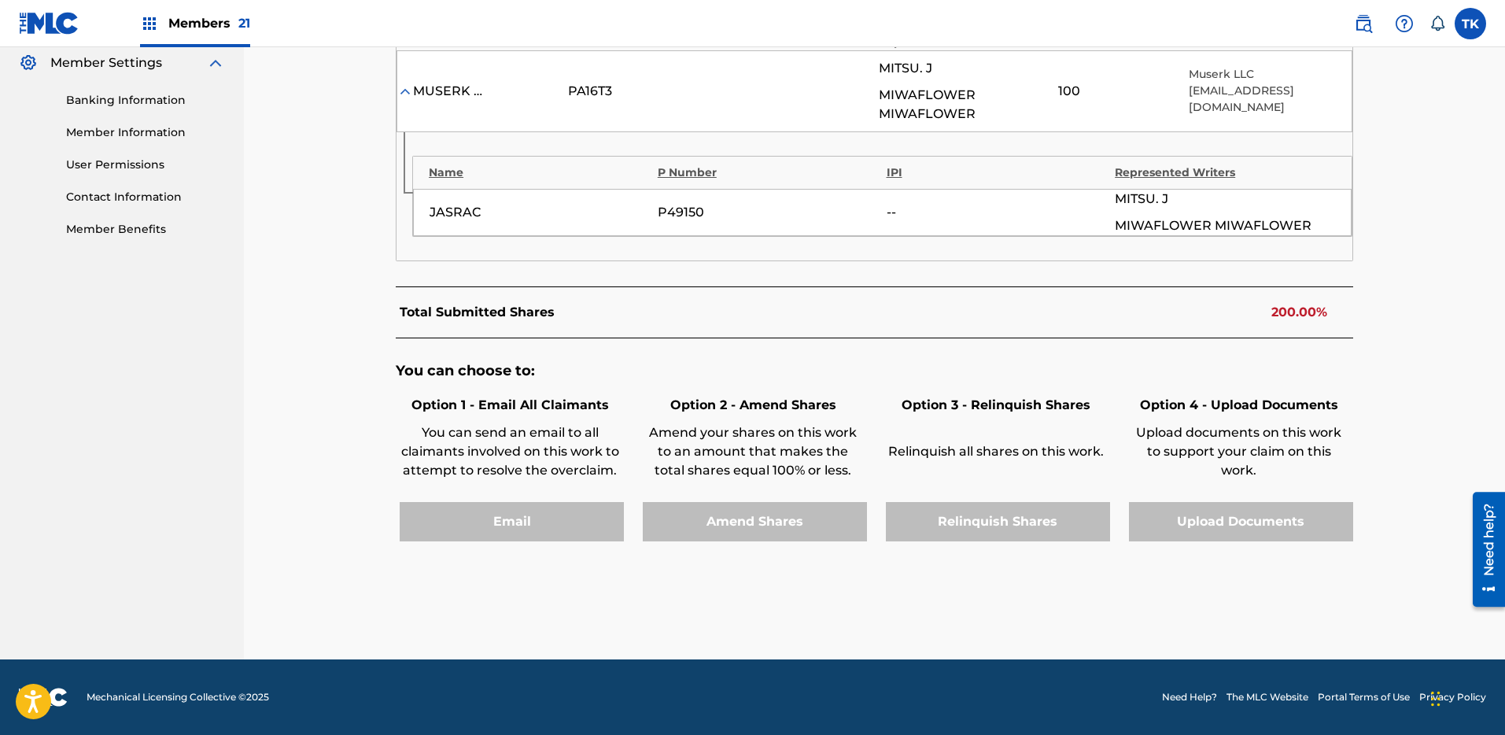
scroll to position [0, 0]
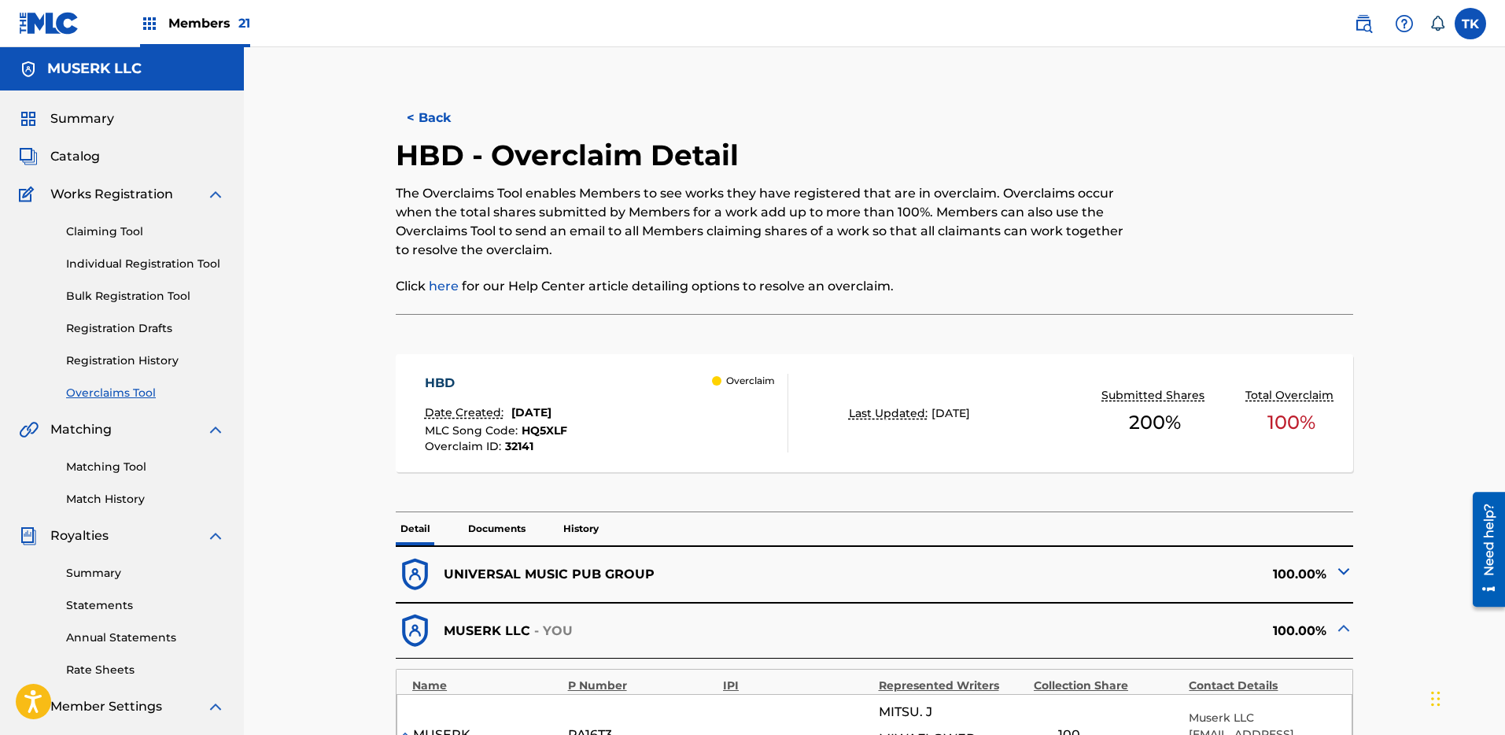
click at [427, 135] on button "< Back" at bounding box center [443, 117] width 94 height 39
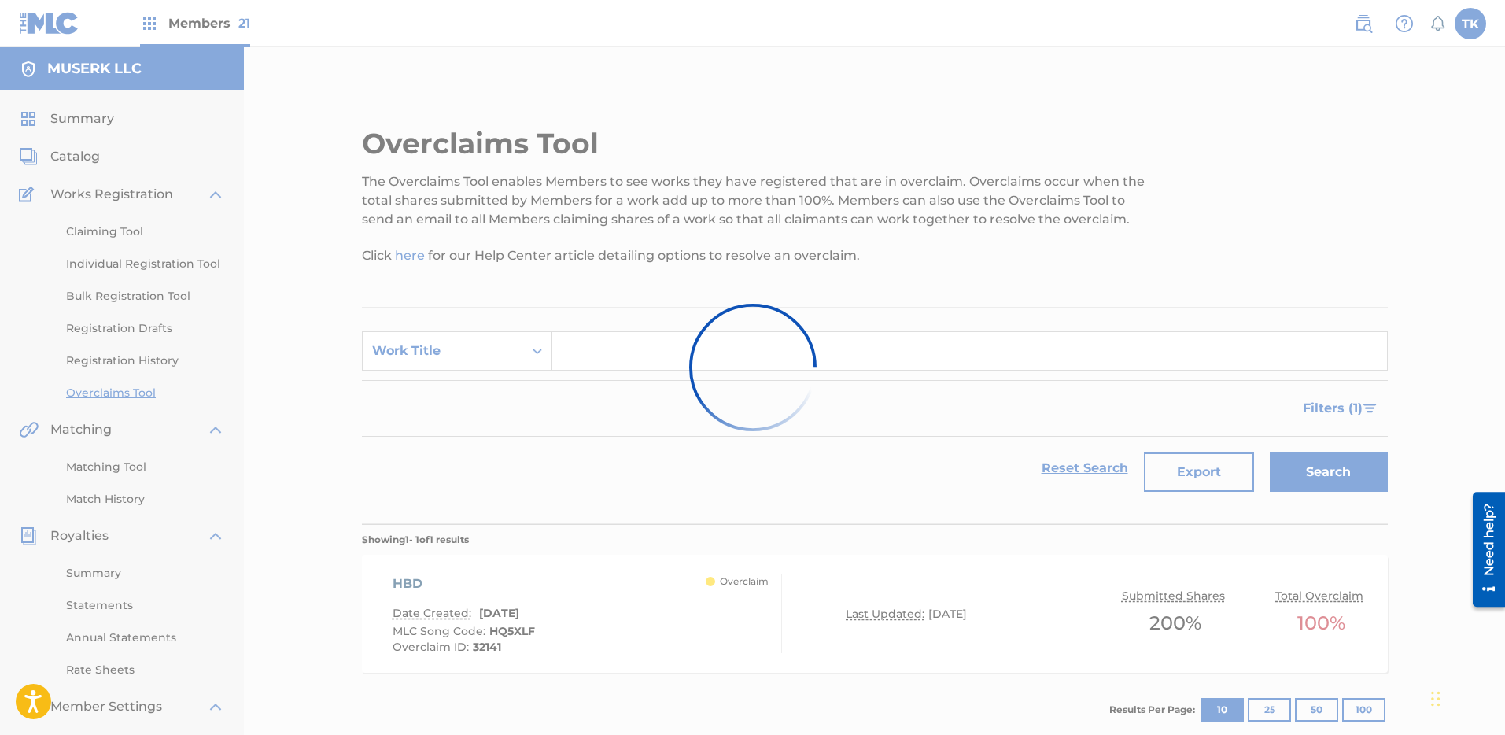
scroll to position [111, 0]
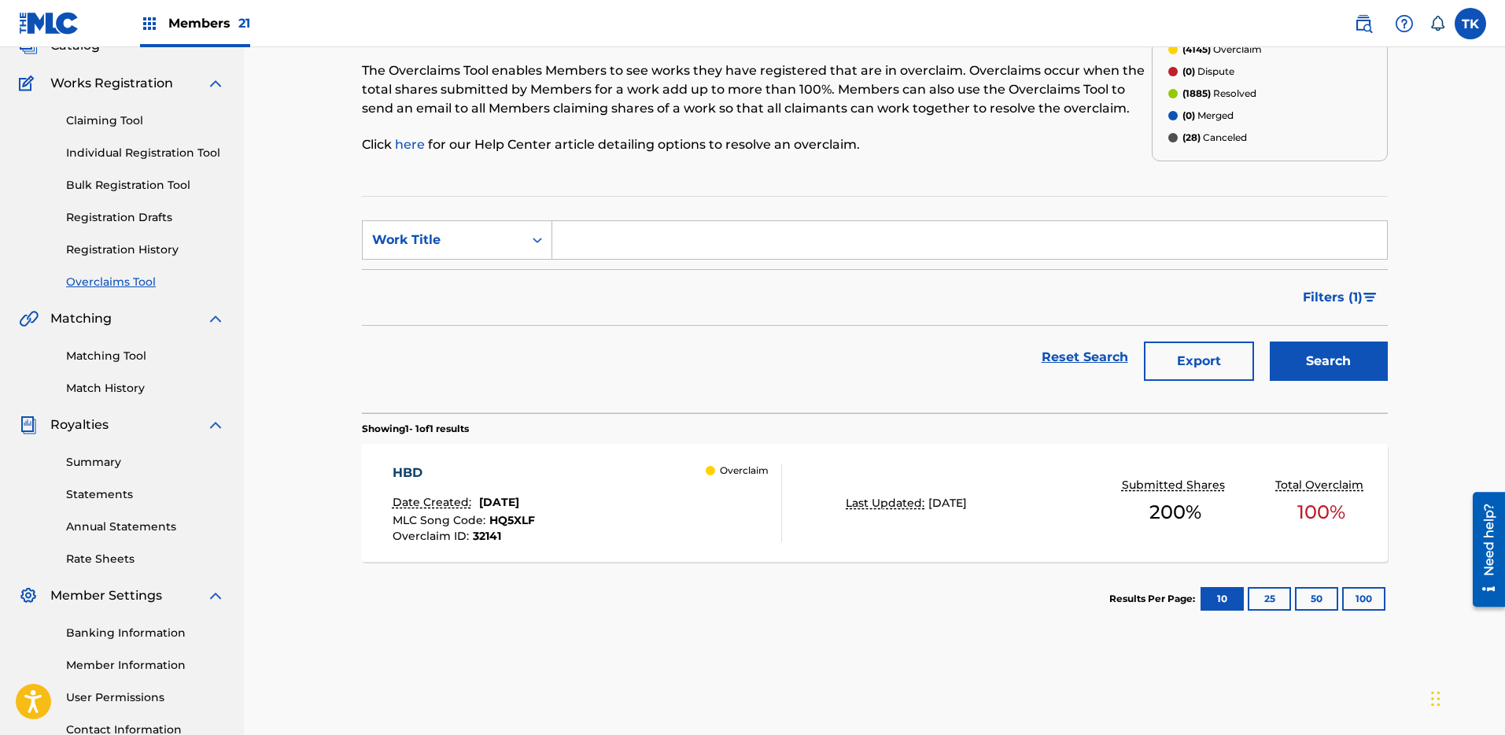
click at [1024, 228] on input "Search Form" at bounding box center [969, 240] width 835 height 38
click at [424, 249] on div "Work Title" at bounding box center [443, 240] width 142 height 19
click at [444, 276] on div "MLC Song Code" at bounding box center [457, 279] width 189 height 39
click at [669, 231] on input "Search Form" at bounding box center [969, 240] width 835 height 38
paste input "FB561H"
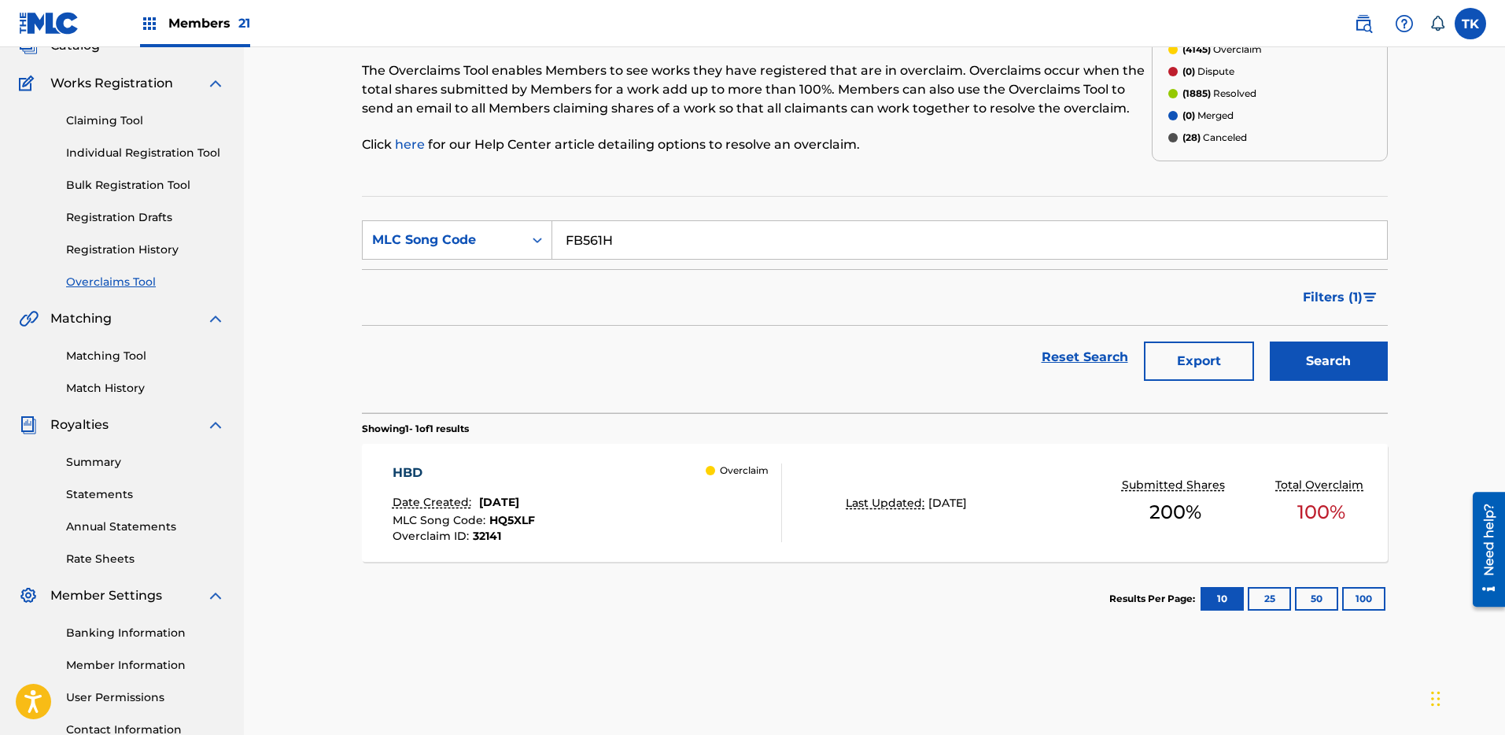
type input "FB561H"
click at [1361, 364] on button "Search" at bounding box center [1329, 361] width 118 height 39
click at [826, 515] on div "FIREFLIES Date Created: [DATE] MLC Song Code : FB561H Overclaim ID : 32133 Over…" at bounding box center [875, 503] width 1026 height 118
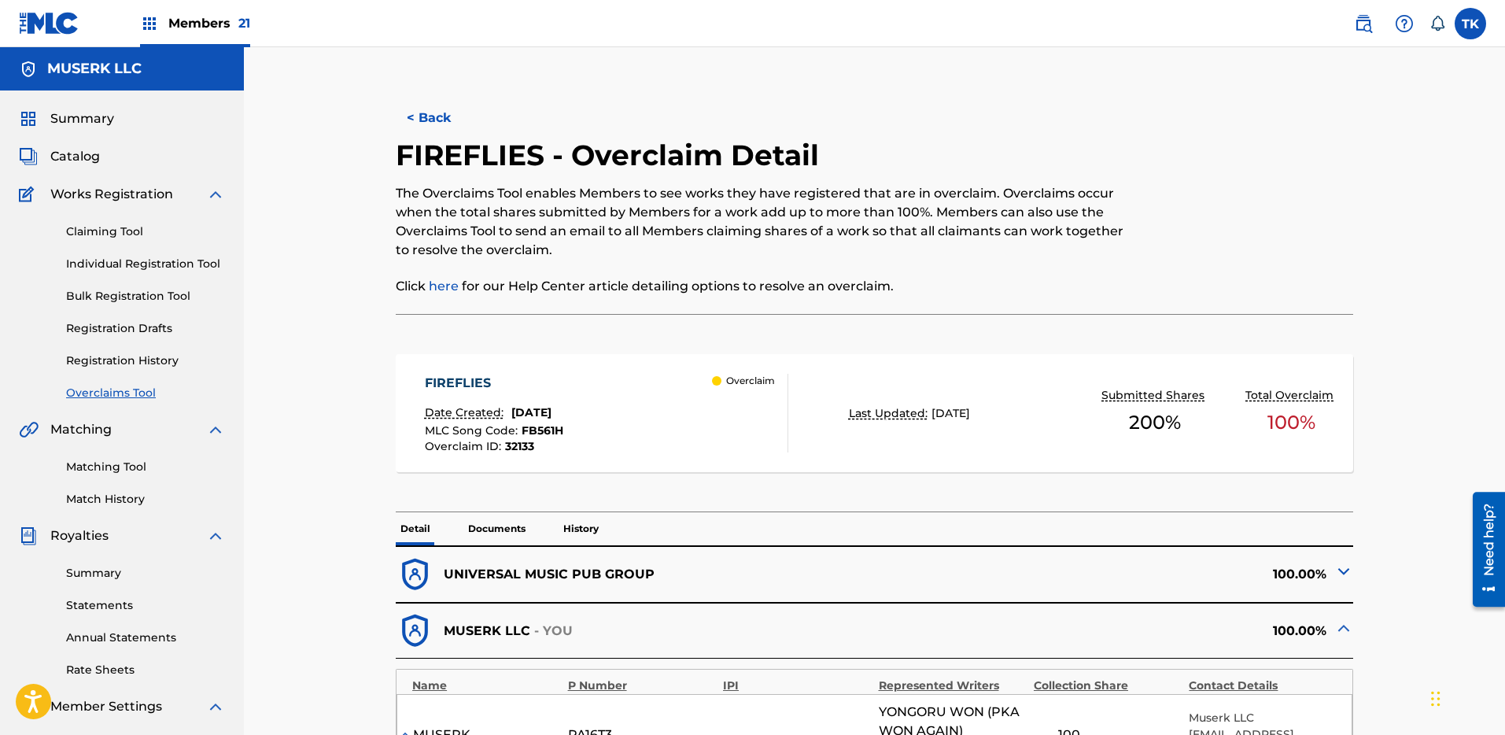
scroll to position [663, 0]
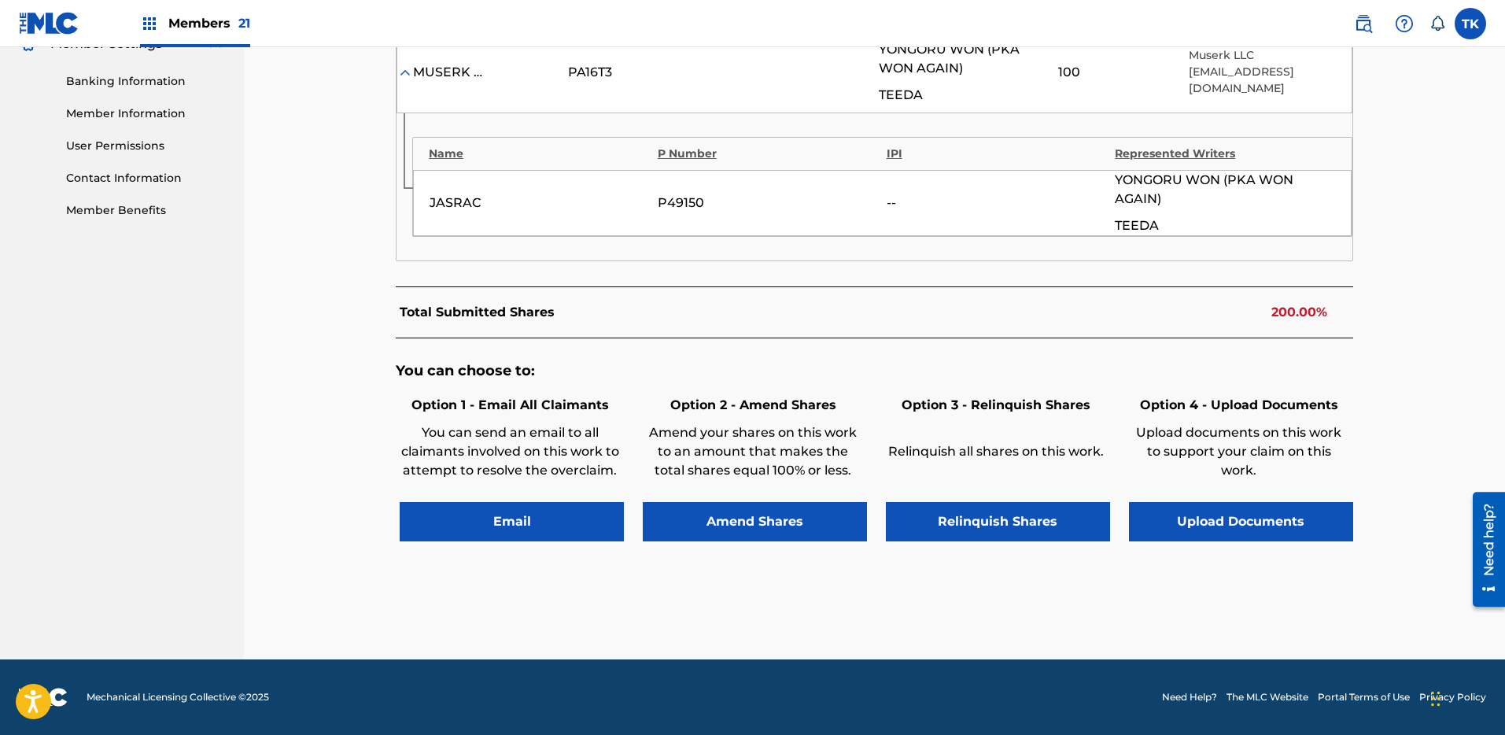
click at [1041, 515] on button "Relinquish Shares" at bounding box center [998, 521] width 224 height 39
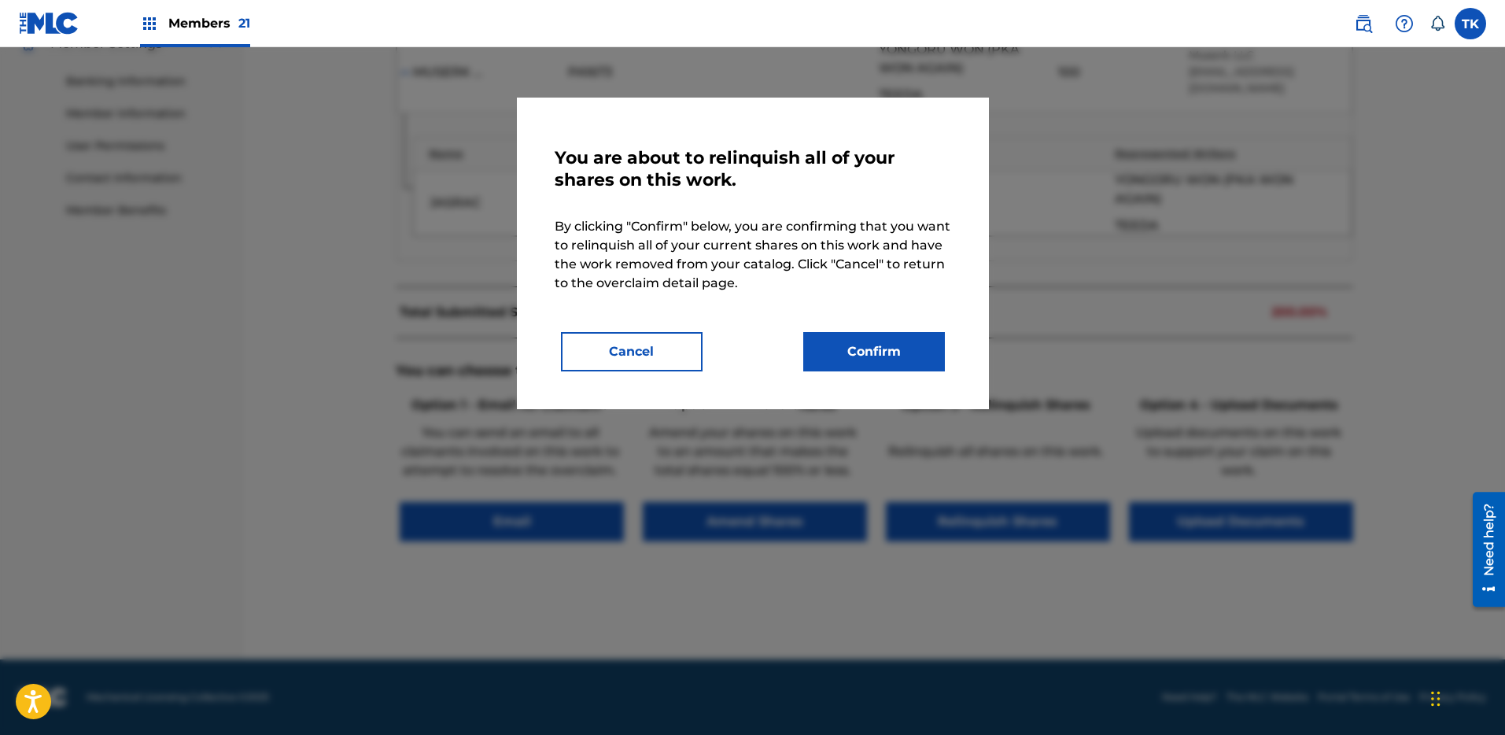
click at [887, 356] on button "Confirm" at bounding box center [874, 351] width 142 height 39
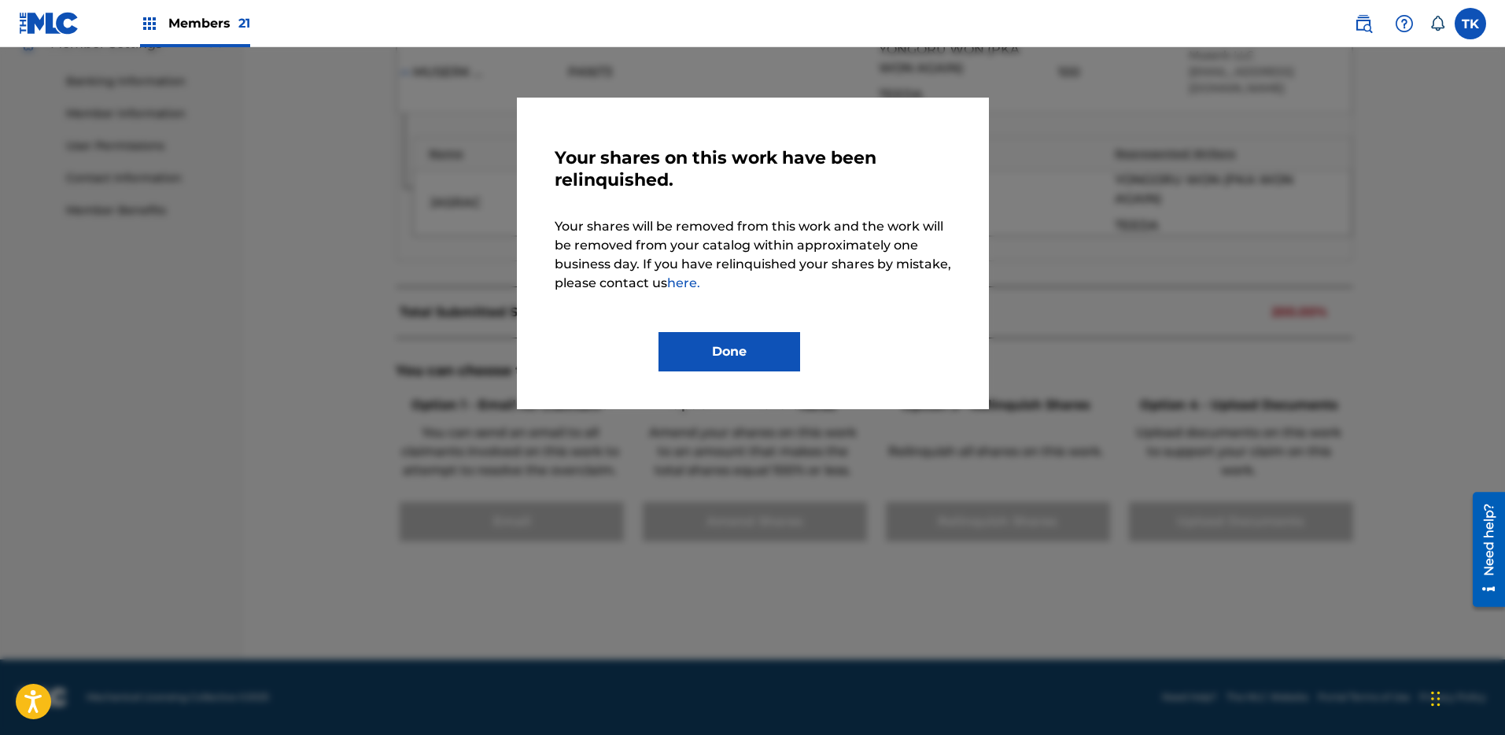
click at [770, 342] on button "Done" at bounding box center [730, 351] width 142 height 39
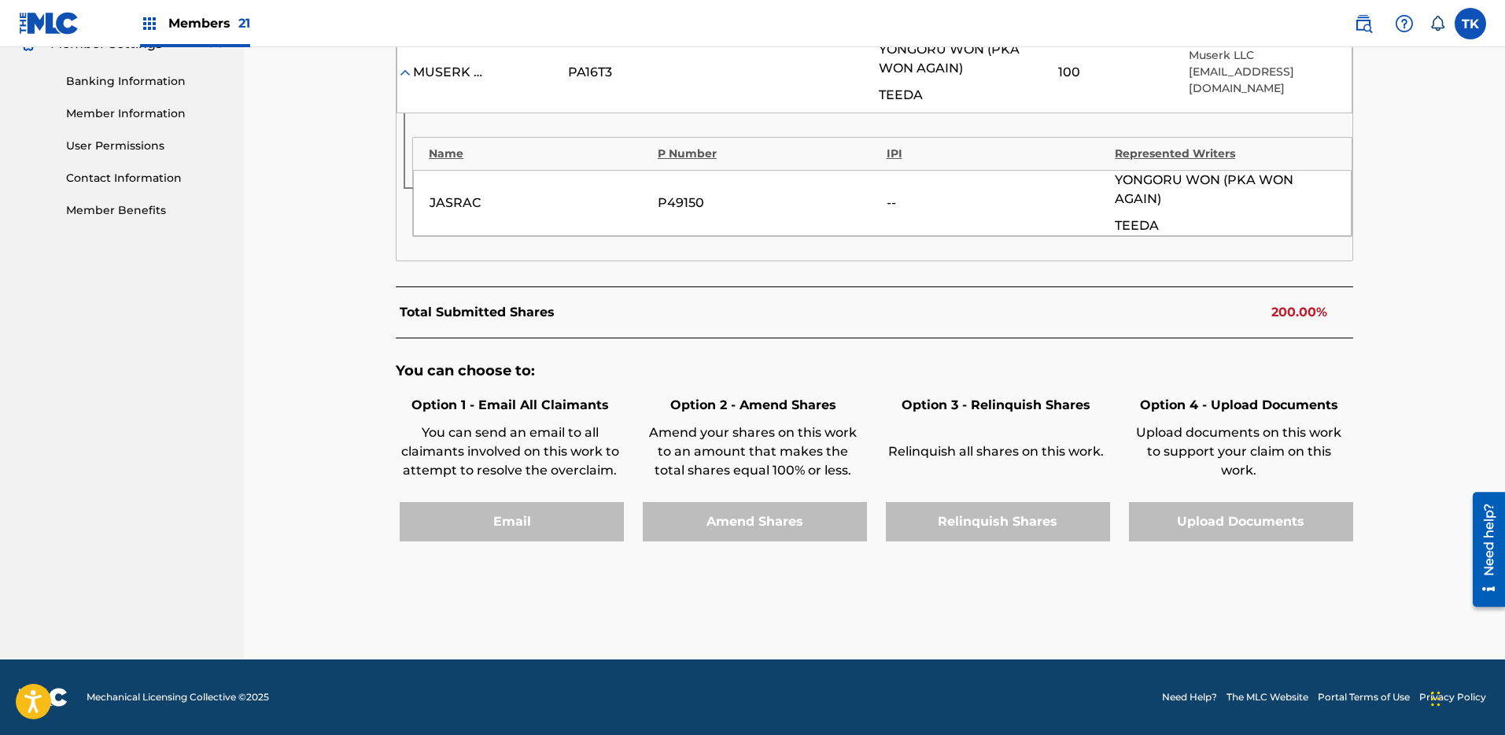
scroll to position [0, 0]
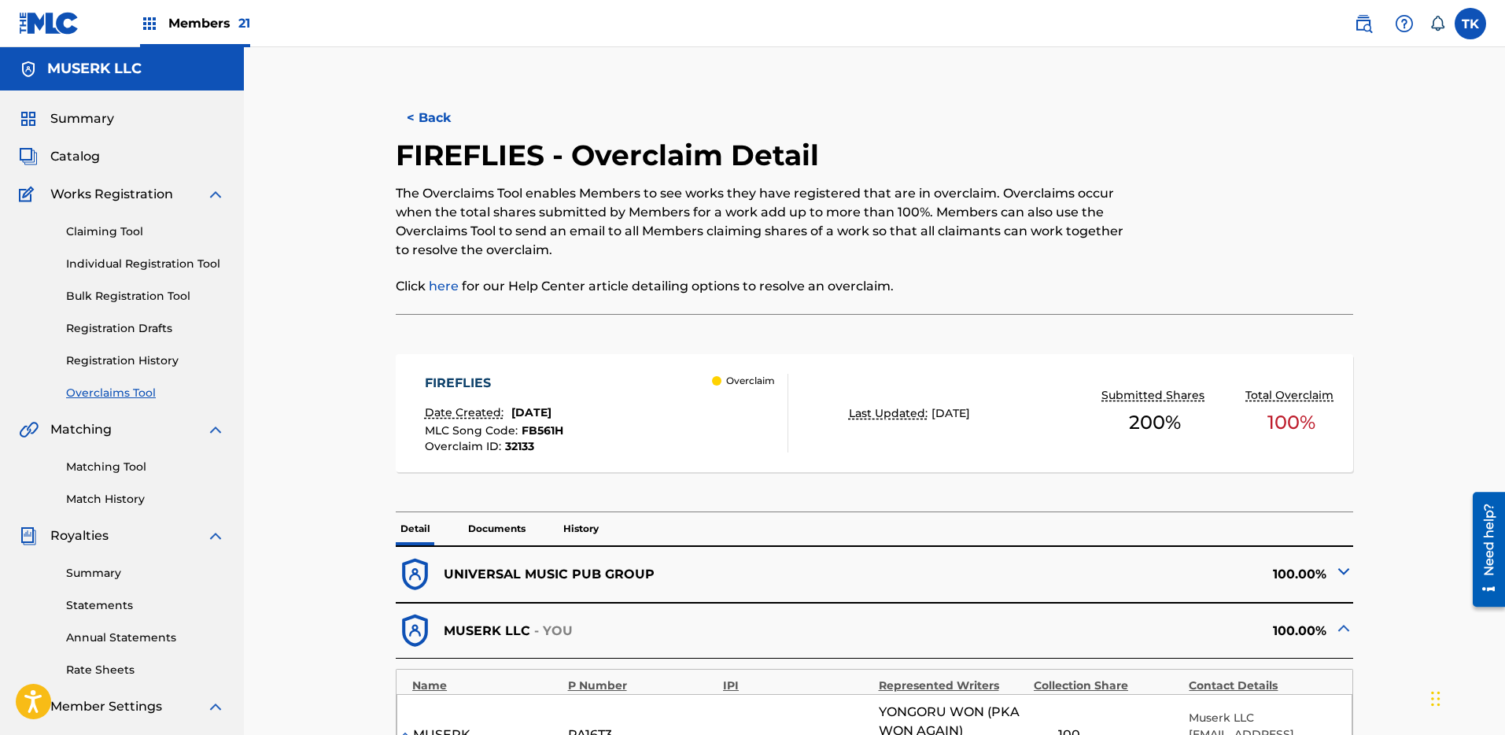
click at [412, 101] on button "< Back" at bounding box center [443, 117] width 94 height 39
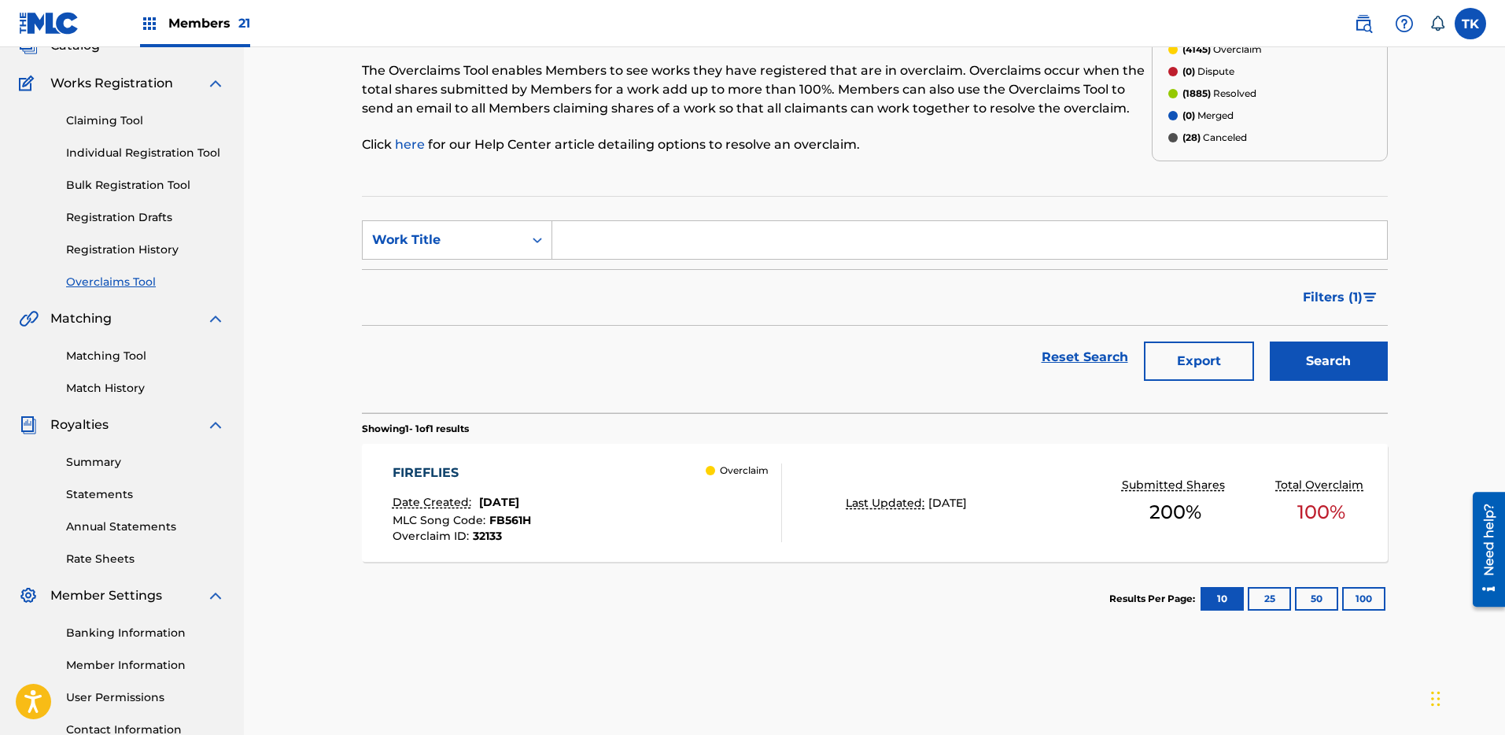
click at [803, 239] on input "Search Form" at bounding box center [969, 240] width 835 height 38
click at [487, 242] on div "Work Title" at bounding box center [443, 240] width 142 height 19
drag, startPoint x: 477, startPoint y: 281, endPoint x: 497, endPoint y: 281, distance: 20.5
click at [477, 281] on div "MLC Song Code" at bounding box center [457, 279] width 189 height 39
click at [718, 244] on input "Search Form" at bounding box center [969, 240] width 835 height 38
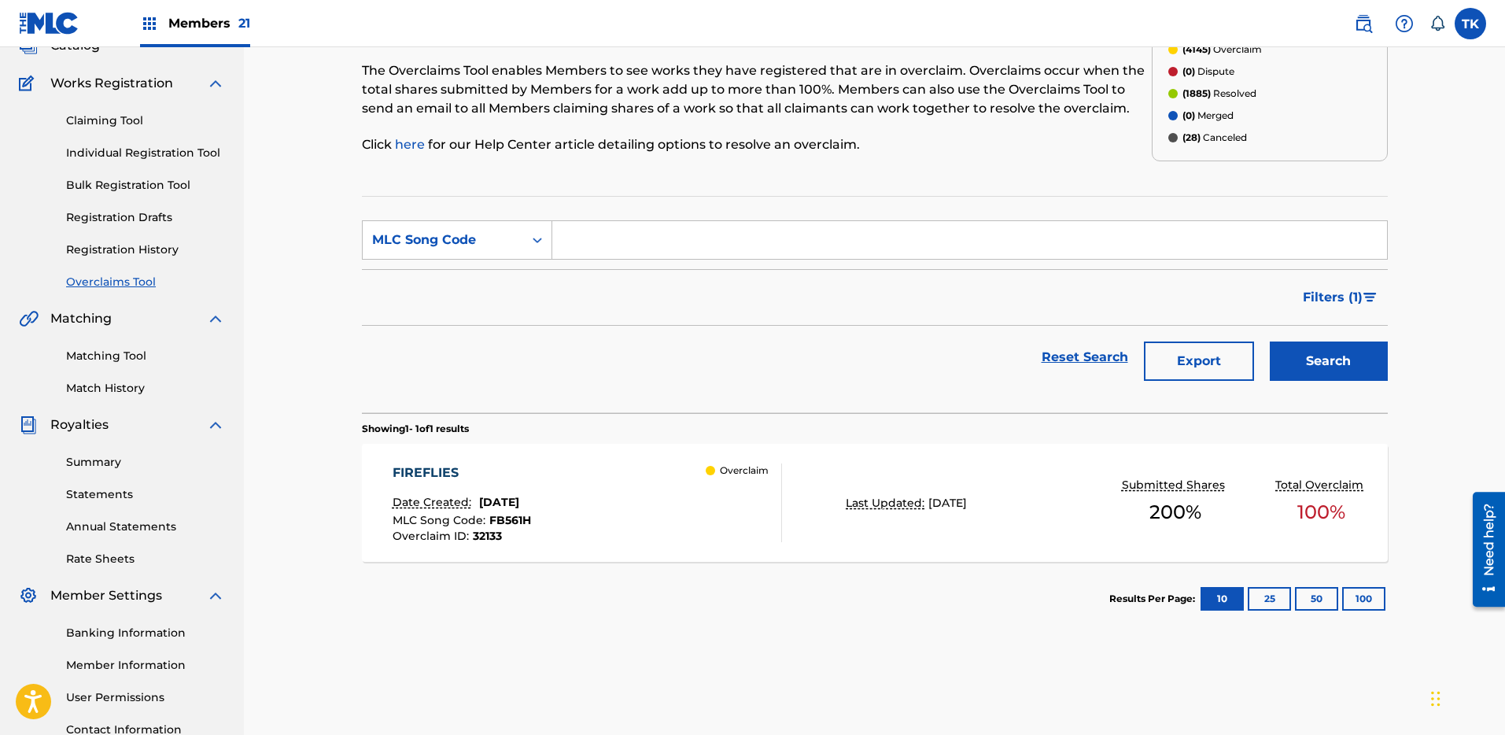
paste input "OL8ZT6"
type input "OL8ZT6"
click at [1321, 358] on button "Search" at bounding box center [1329, 361] width 118 height 39
click at [775, 518] on div "Overclaim" at bounding box center [744, 502] width 76 height 79
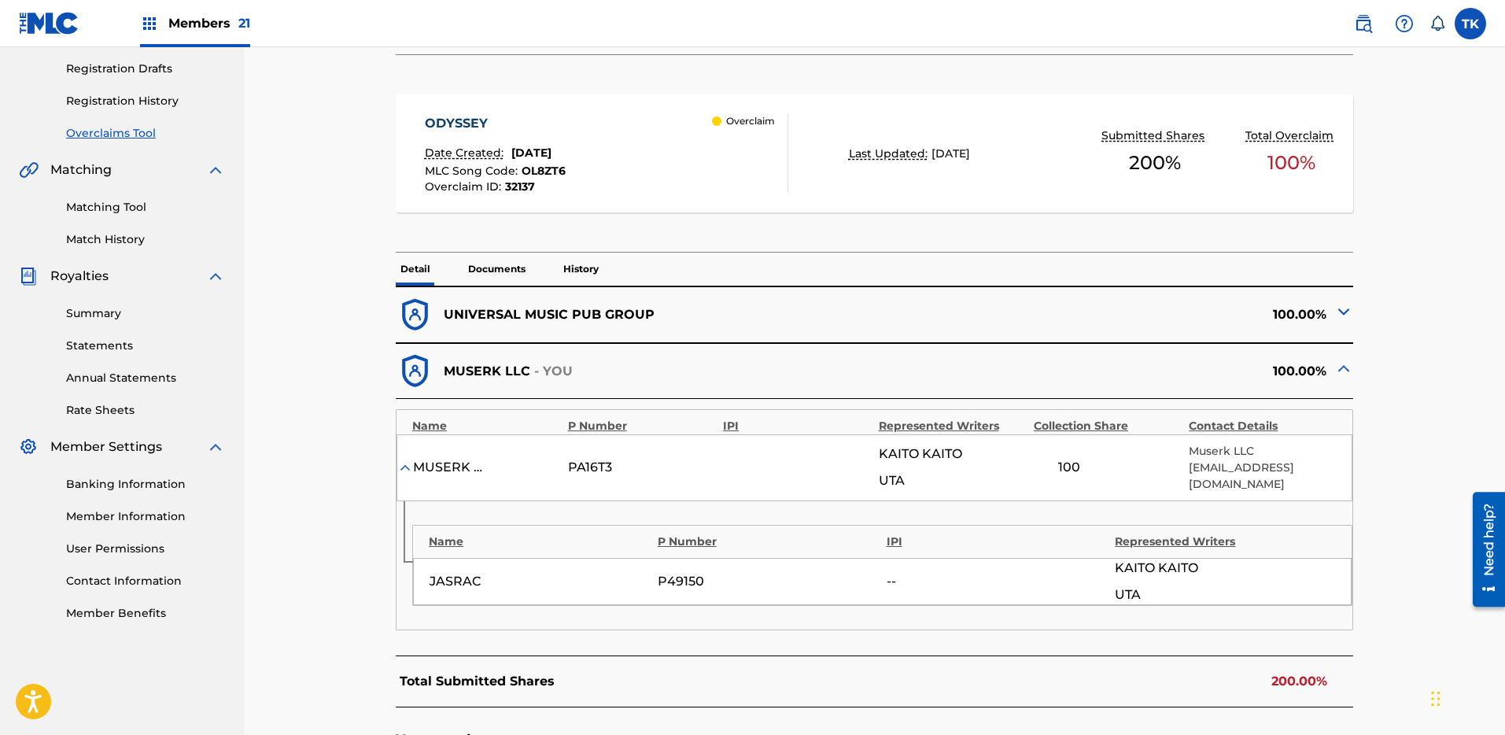
scroll to position [503, 0]
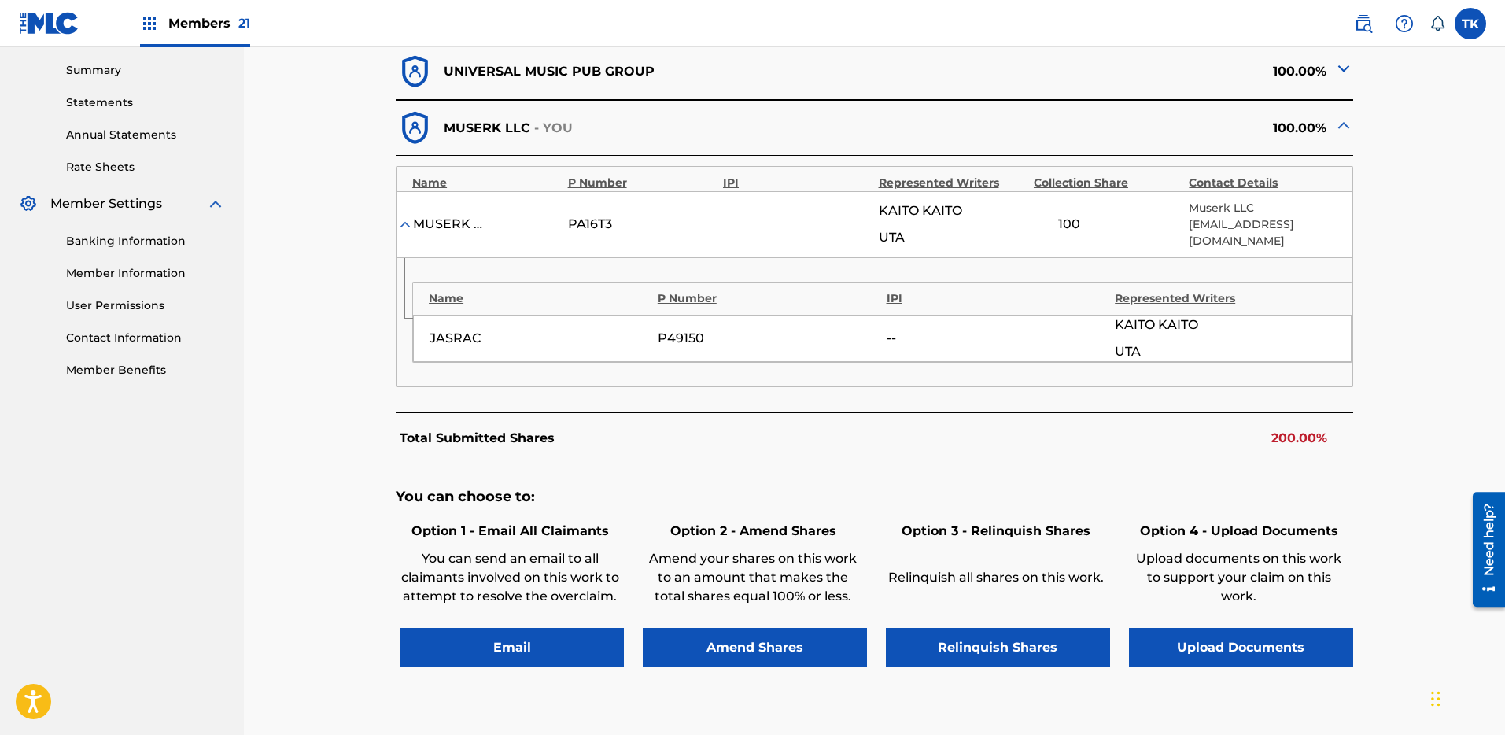
click at [1013, 642] on button "Relinquish Shares" at bounding box center [998, 647] width 224 height 39
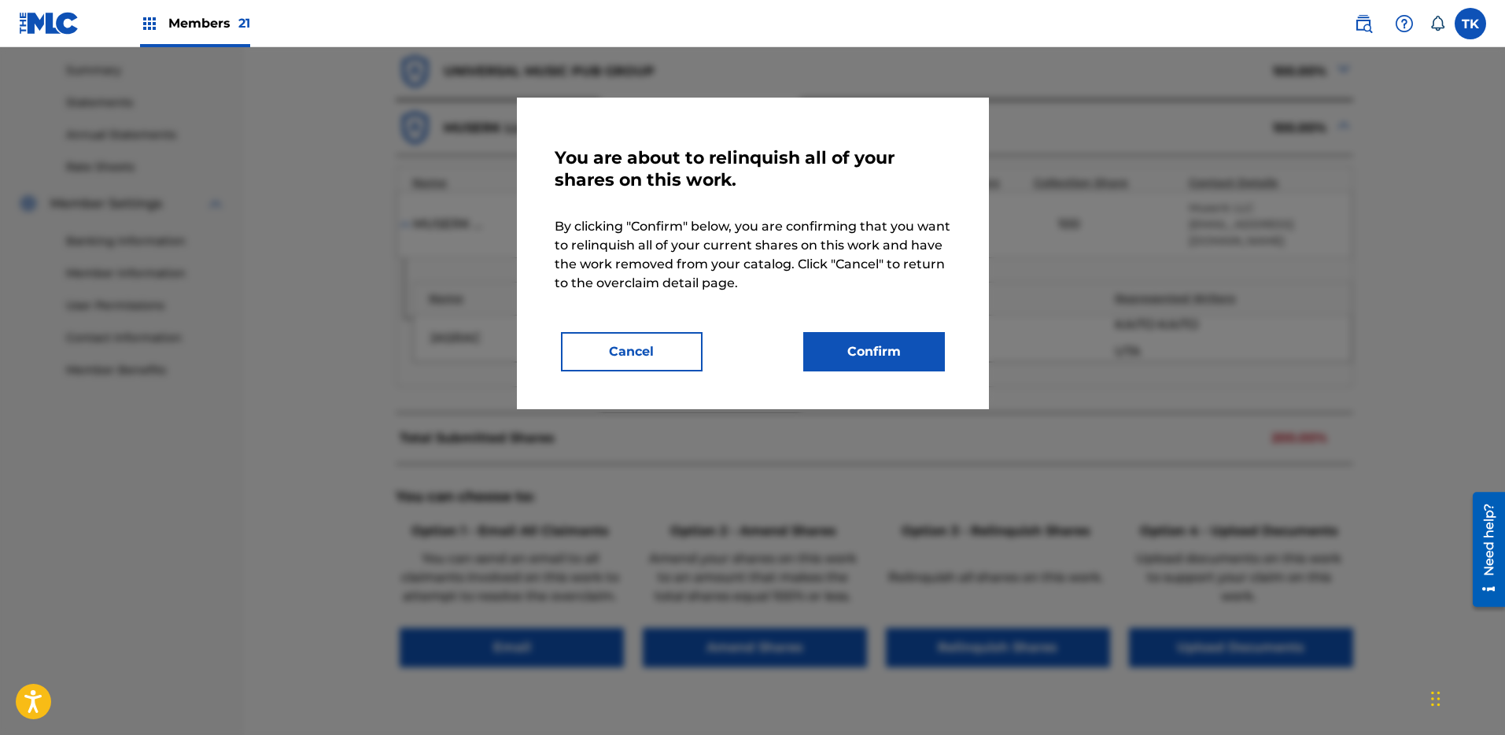
click at [895, 364] on button "Confirm" at bounding box center [874, 351] width 142 height 39
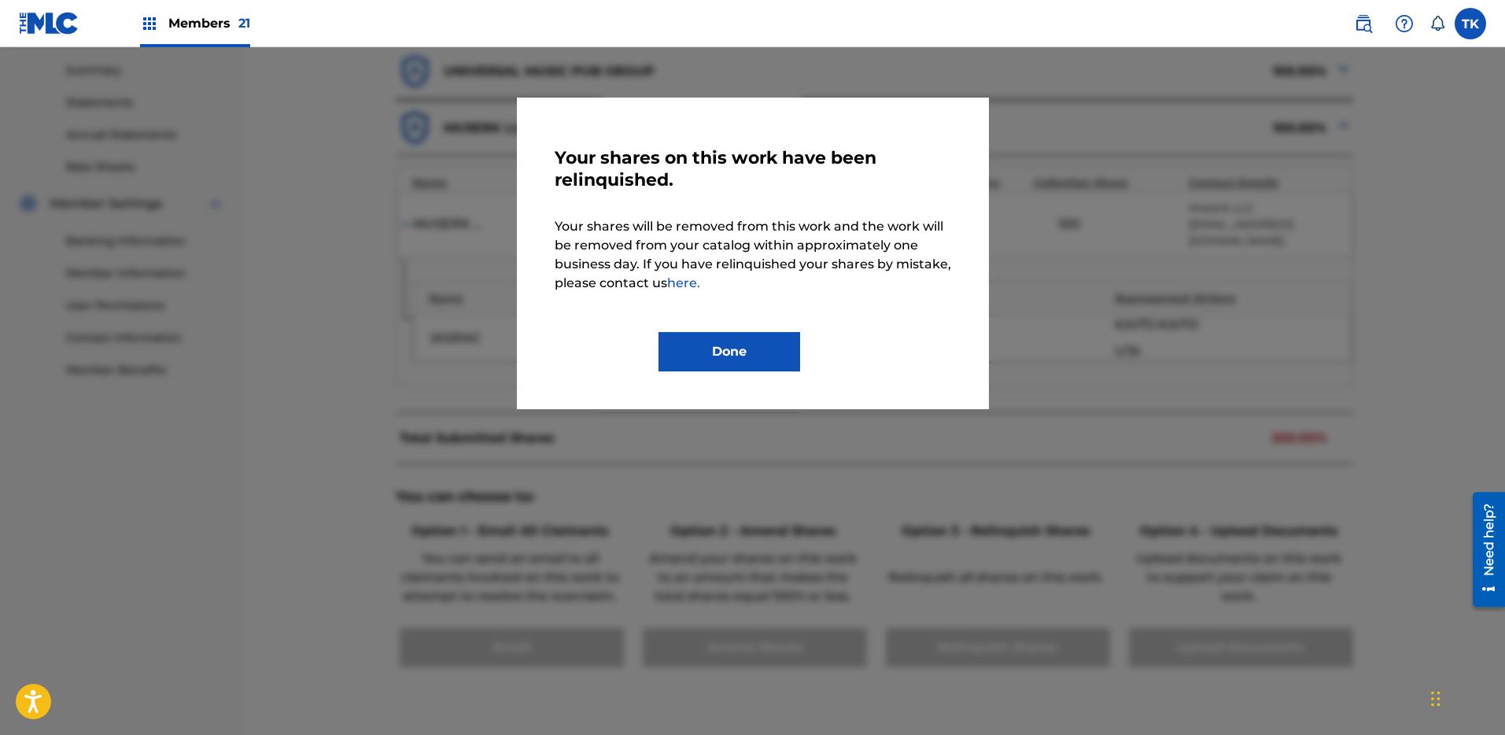
click at [770, 349] on button "Done" at bounding box center [730, 351] width 142 height 39
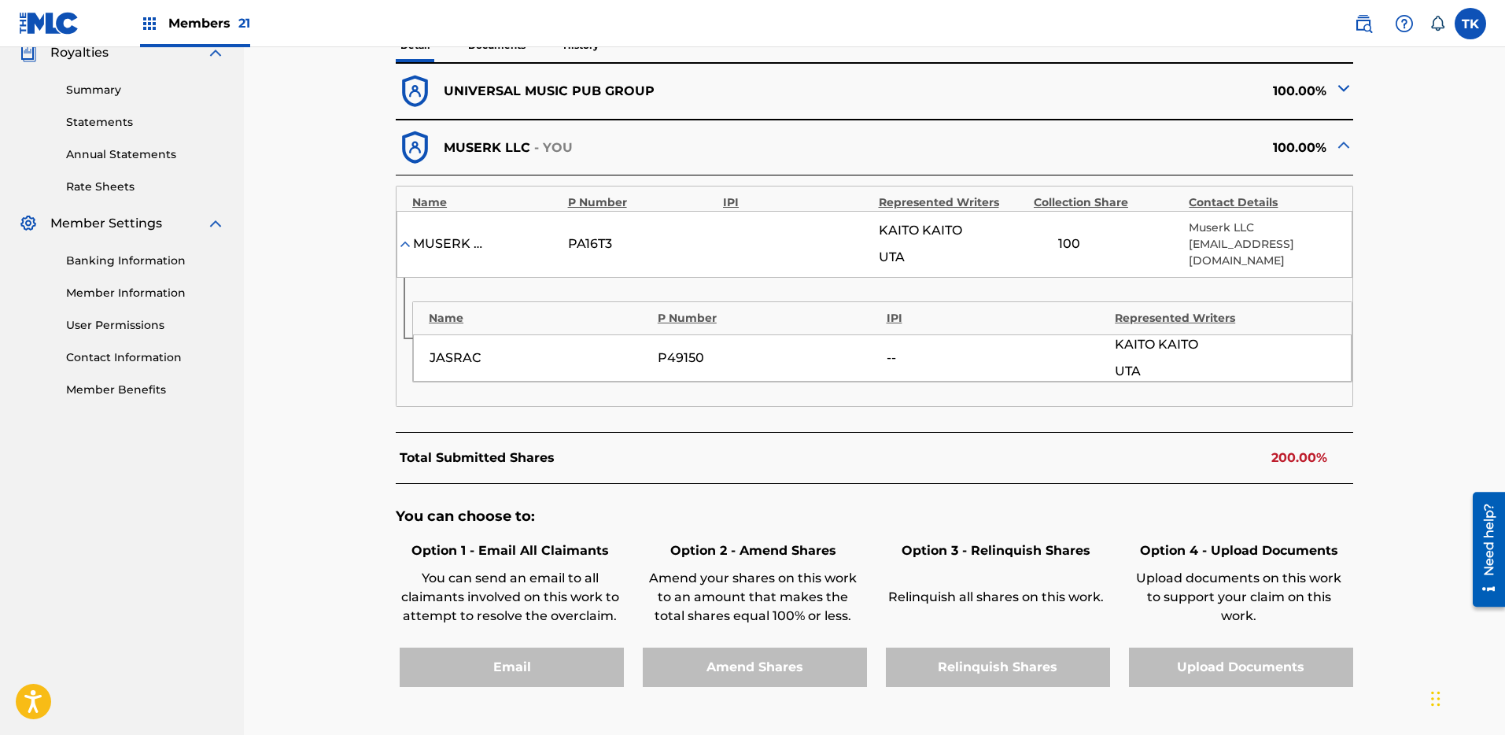
scroll to position [0, 0]
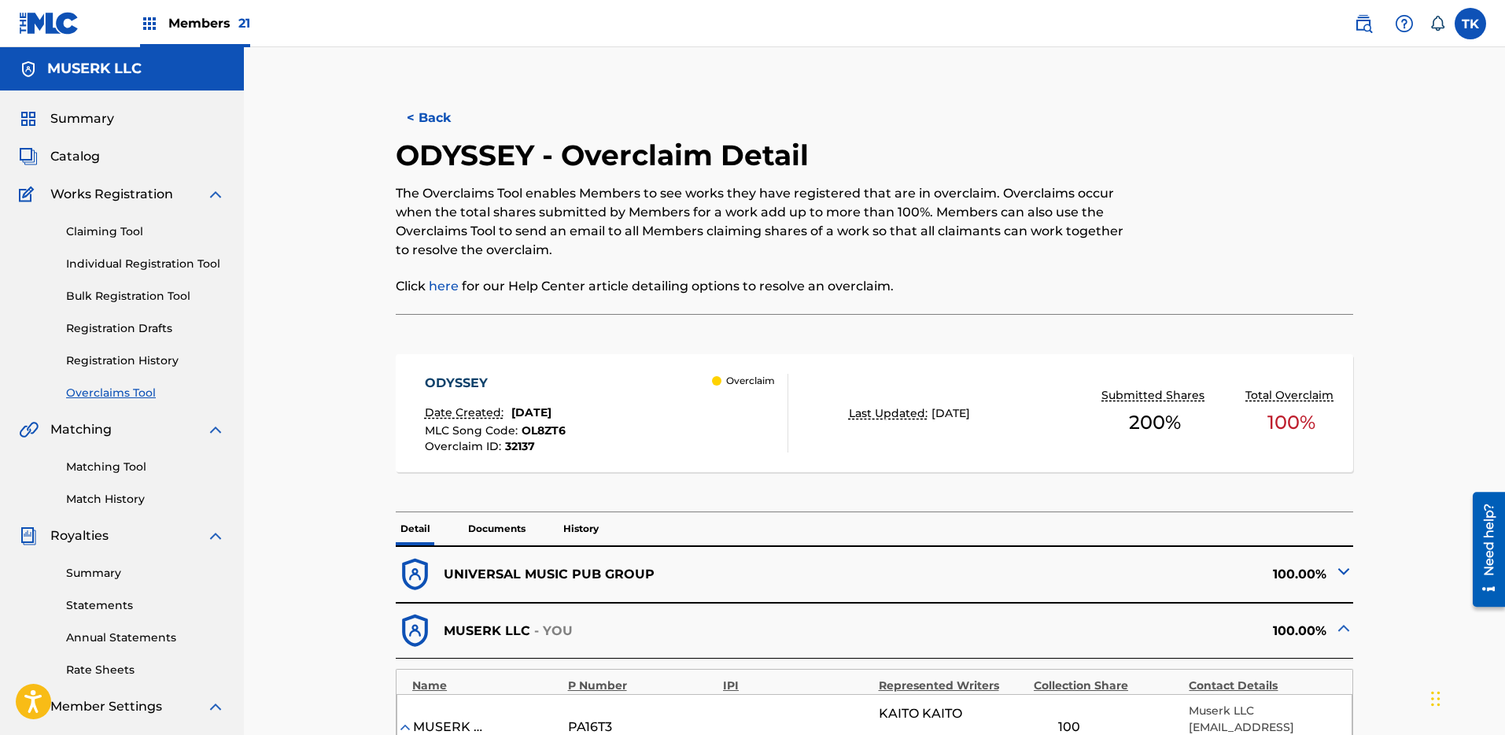
click at [441, 98] on button "< Back" at bounding box center [443, 117] width 94 height 39
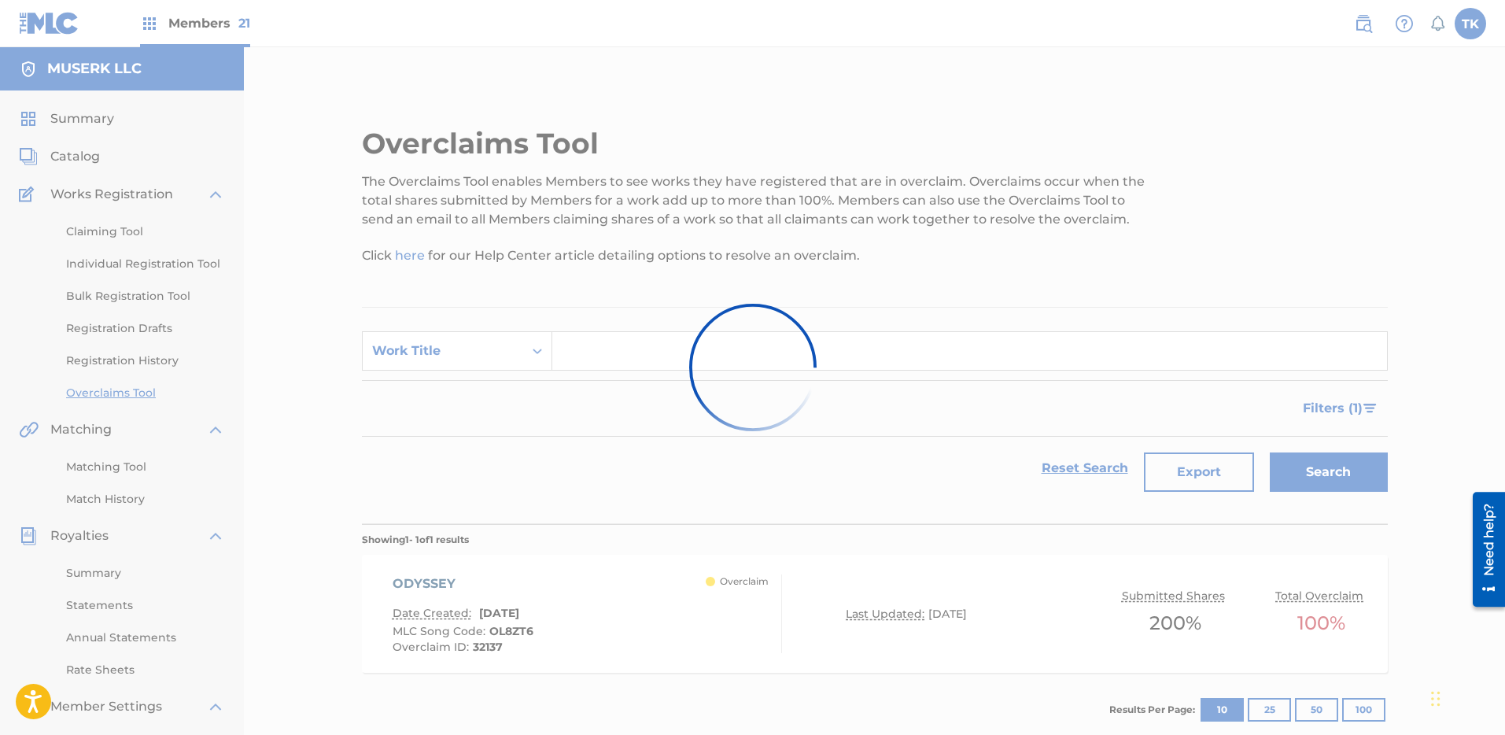
scroll to position [111, 0]
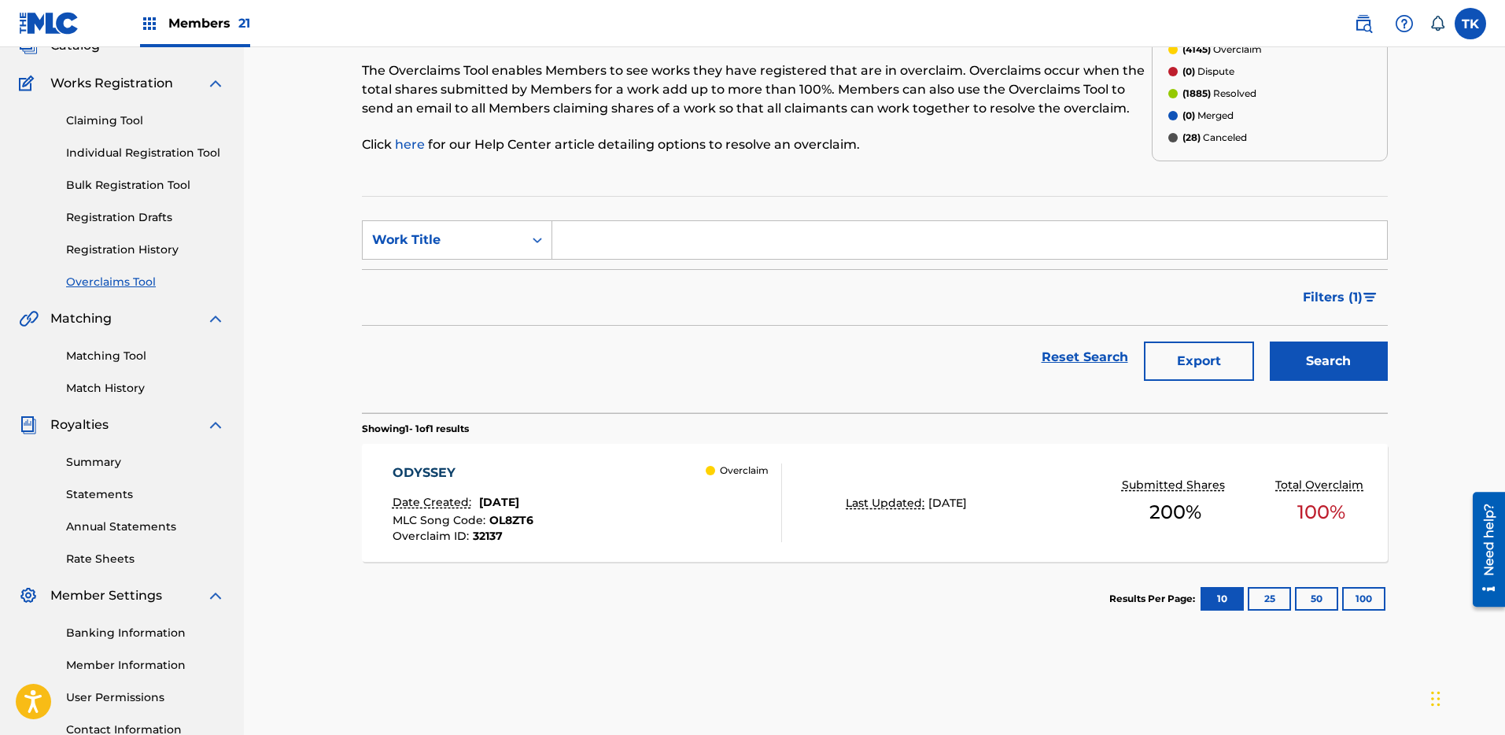
drag, startPoint x: 1006, startPoint y: 225, endPoint x: 944, endPoint y: 231, distance: 62.5
click at [1007, 225] on input "Search Form" at bounding box center [969, 240] width 835 height 38
click at [460, 260] on form "SearchWithCriteriaaa86e8e0-7bf5-43ec-89ae-b31e82980685 Work Title Filter Status…" at bounding box center [875, 304] width 1026 height 168
click at [463, 258] on div "Work Title" at bounding box center [457, 239] width 190 height 39
drag, startPoint x: 463, startPoint y: 270, endPoint x: 473, endPoint y: 268, distance: 9.7
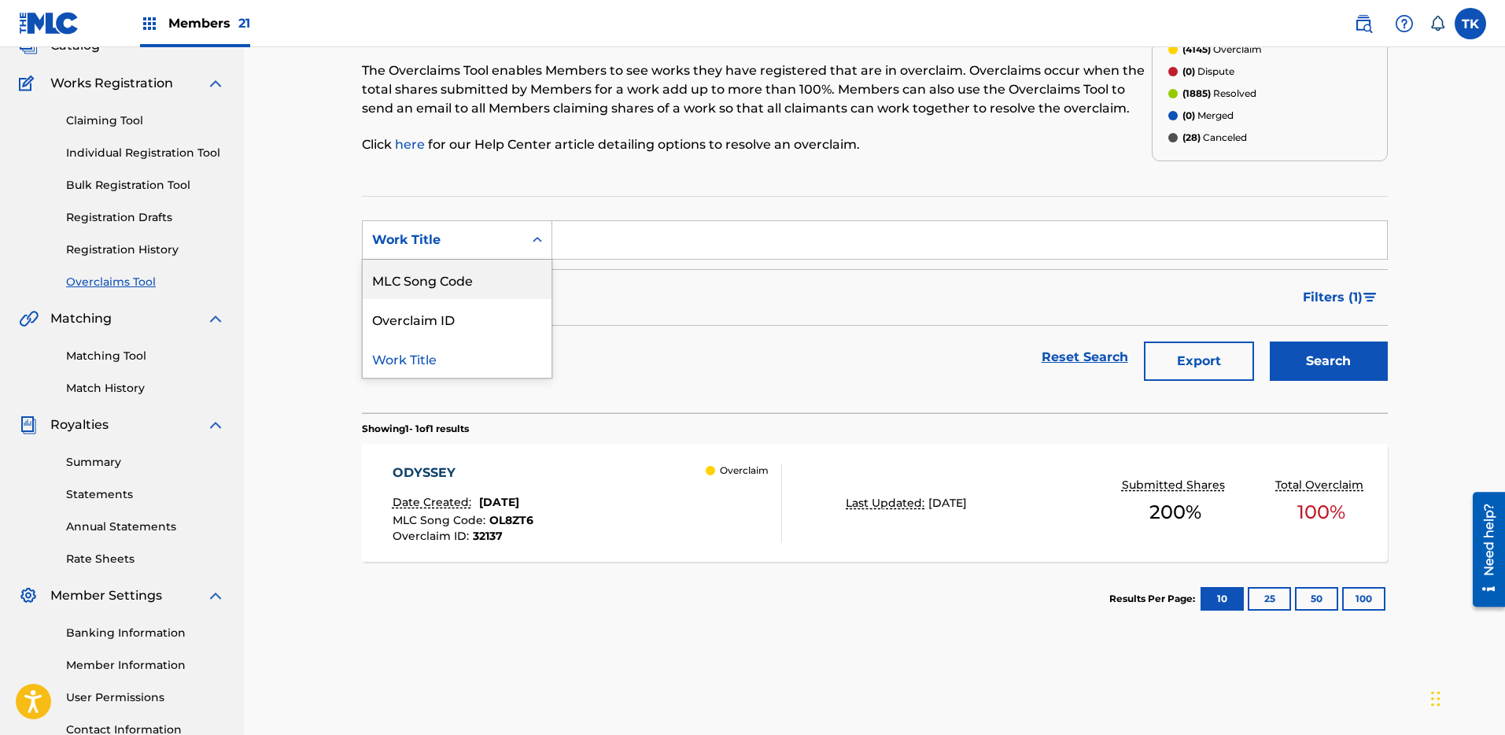
click at [464, 270] on div "MLC Song Code" at bounding box center [457, 279] width 189 height 39
click at [633, 231] on input "Search Form" at bounding box center [969, 240] width 835 height 38
paste input "LT7AN2"
type input "LT7AN2"
click at [1301, 351] on button "Search" at bounding box center [1329, 361] width 118 height 39
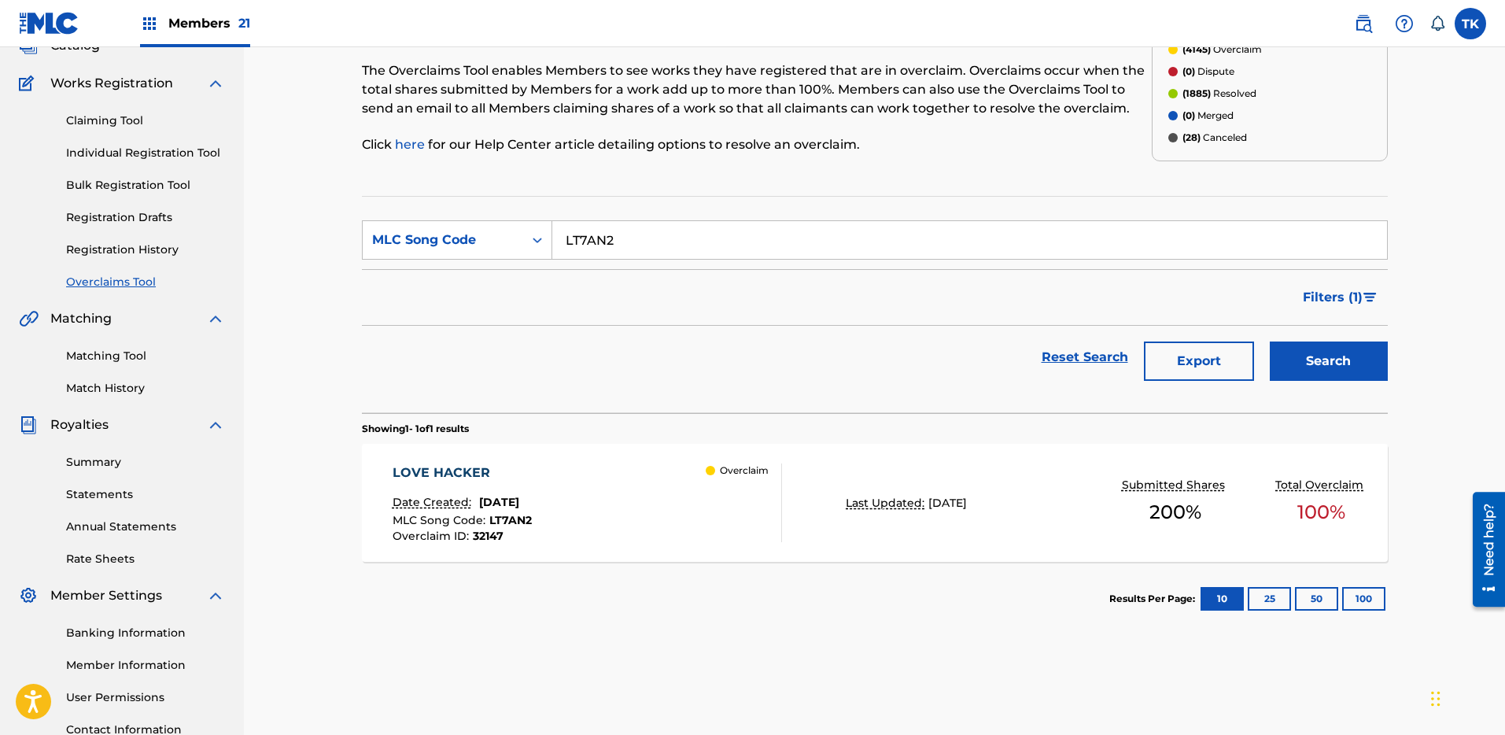
click at [828, 489] on div "LOVE HACKER Date Created: [DATE] MLC Song Code : LT7AN2 Overclaim ID : 32147 Ov…" at bounding box center [875, 503] width 1026 height 118
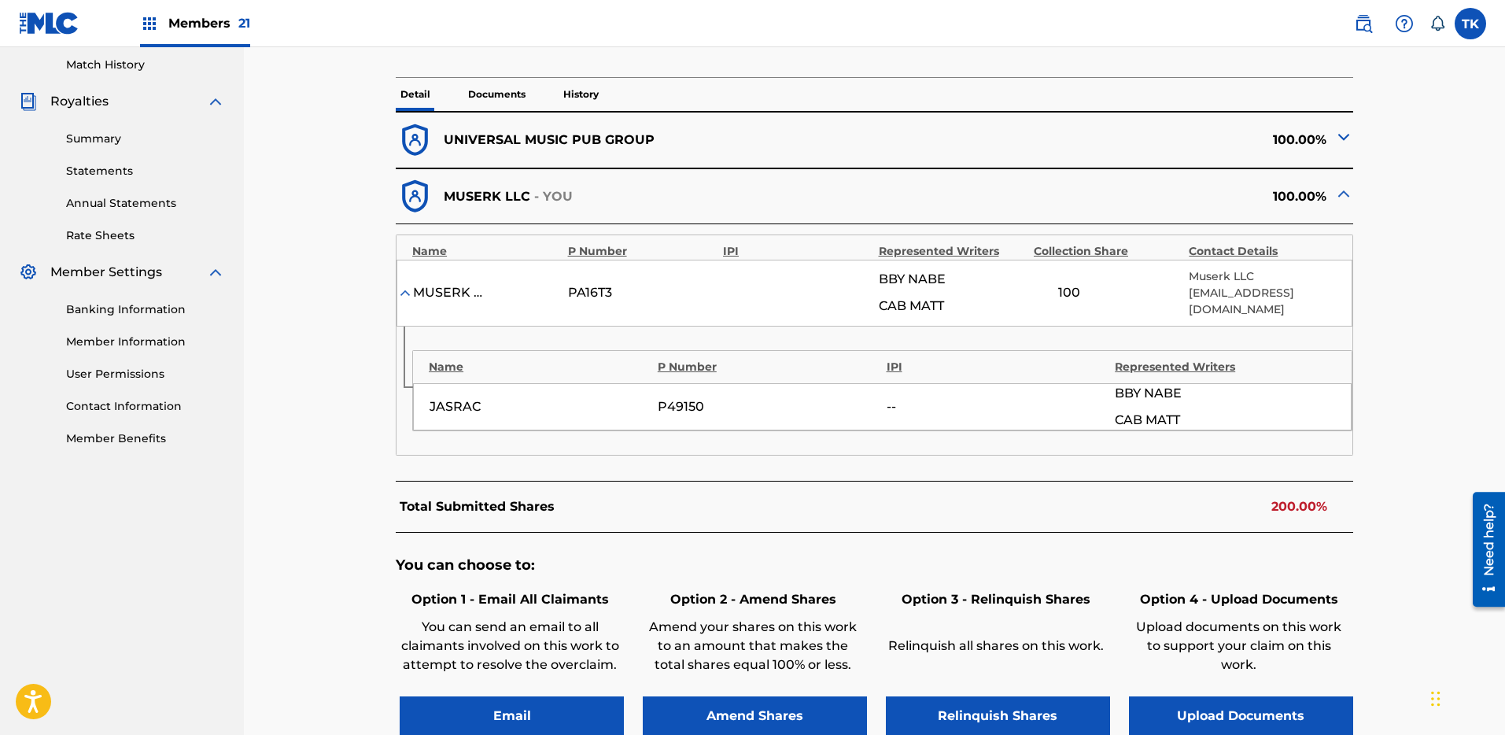
scroll to position [537, 0]
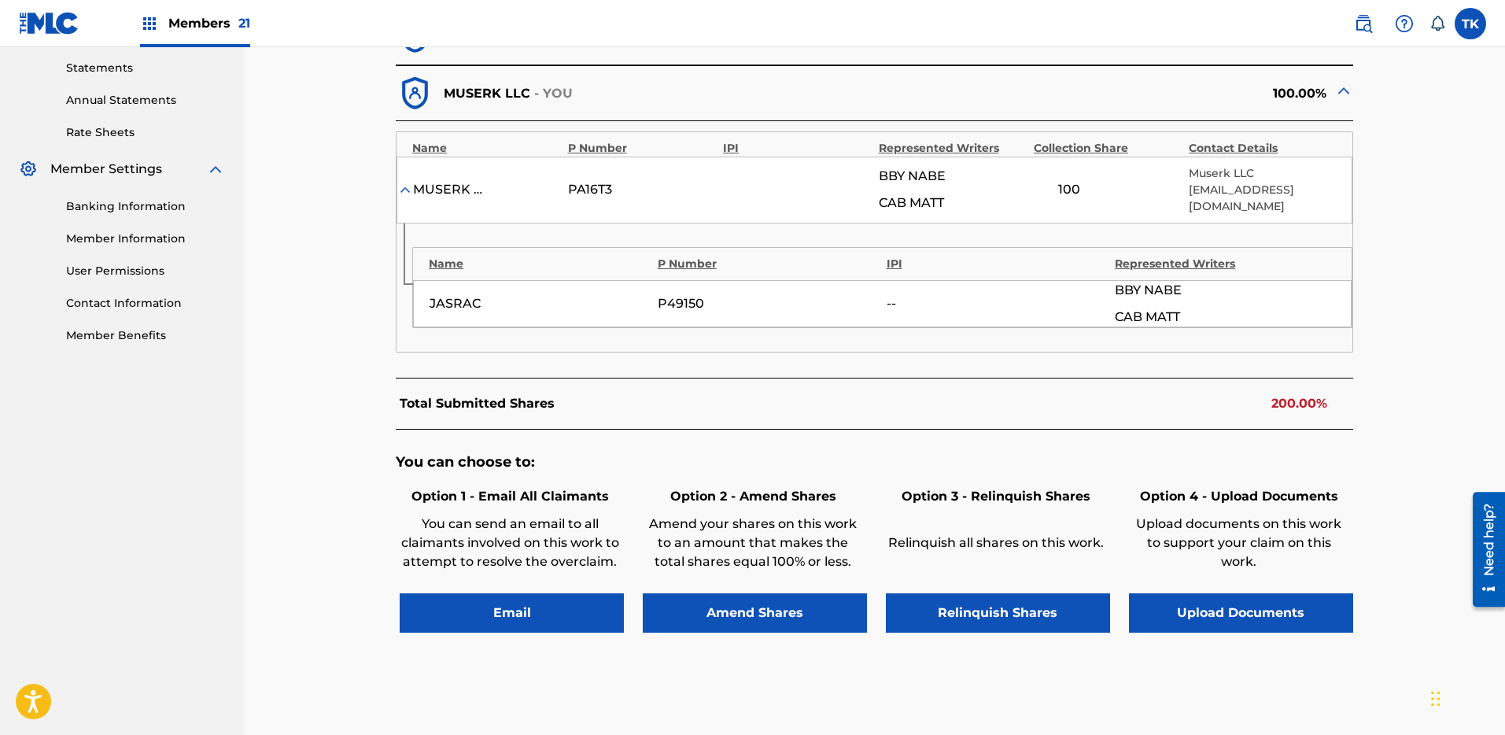
click at [1005, 611] on button "Relinquish Shares" at bounding box center [998, 612] width 224 height 39
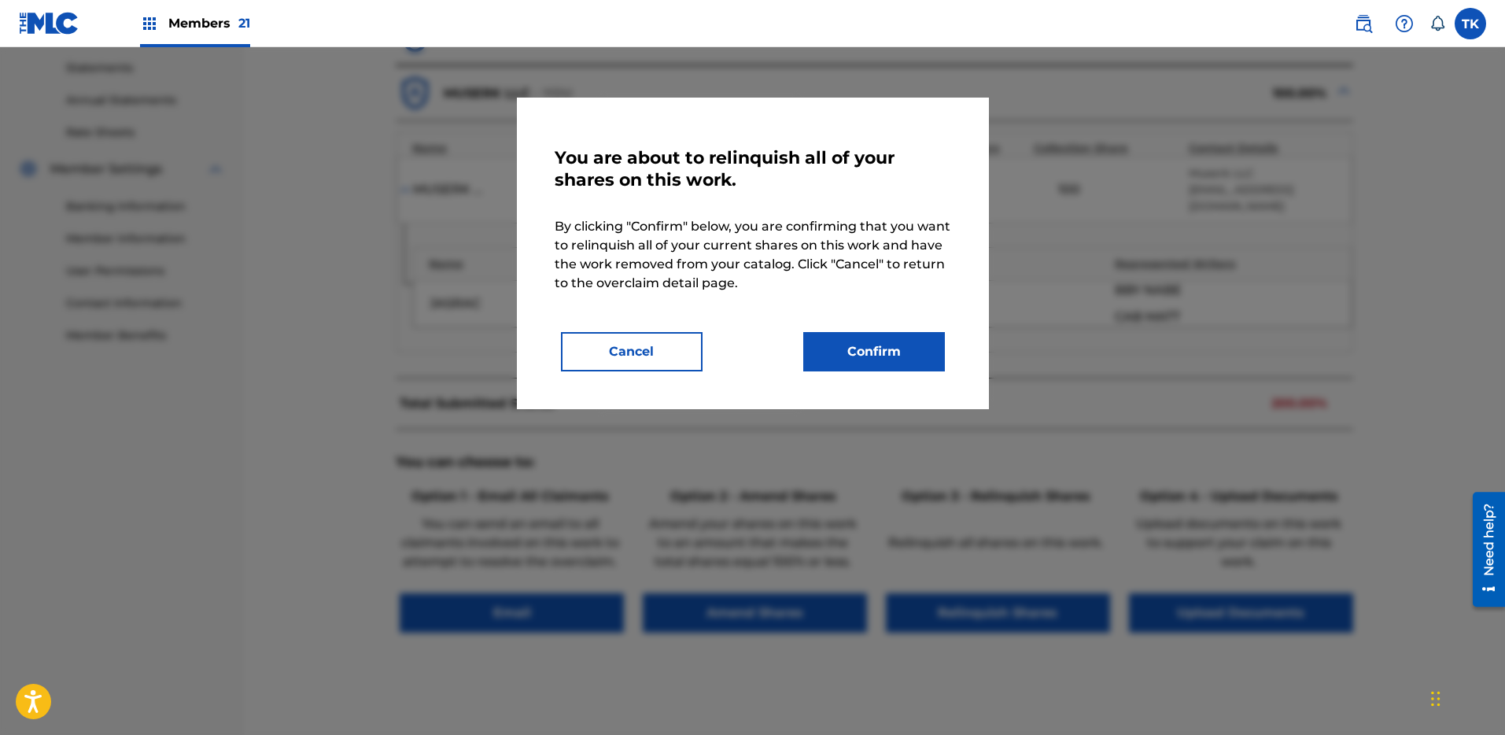
click at [905, 349] on button "Confirm" at bounding box center [874, 351] width 142 height 39
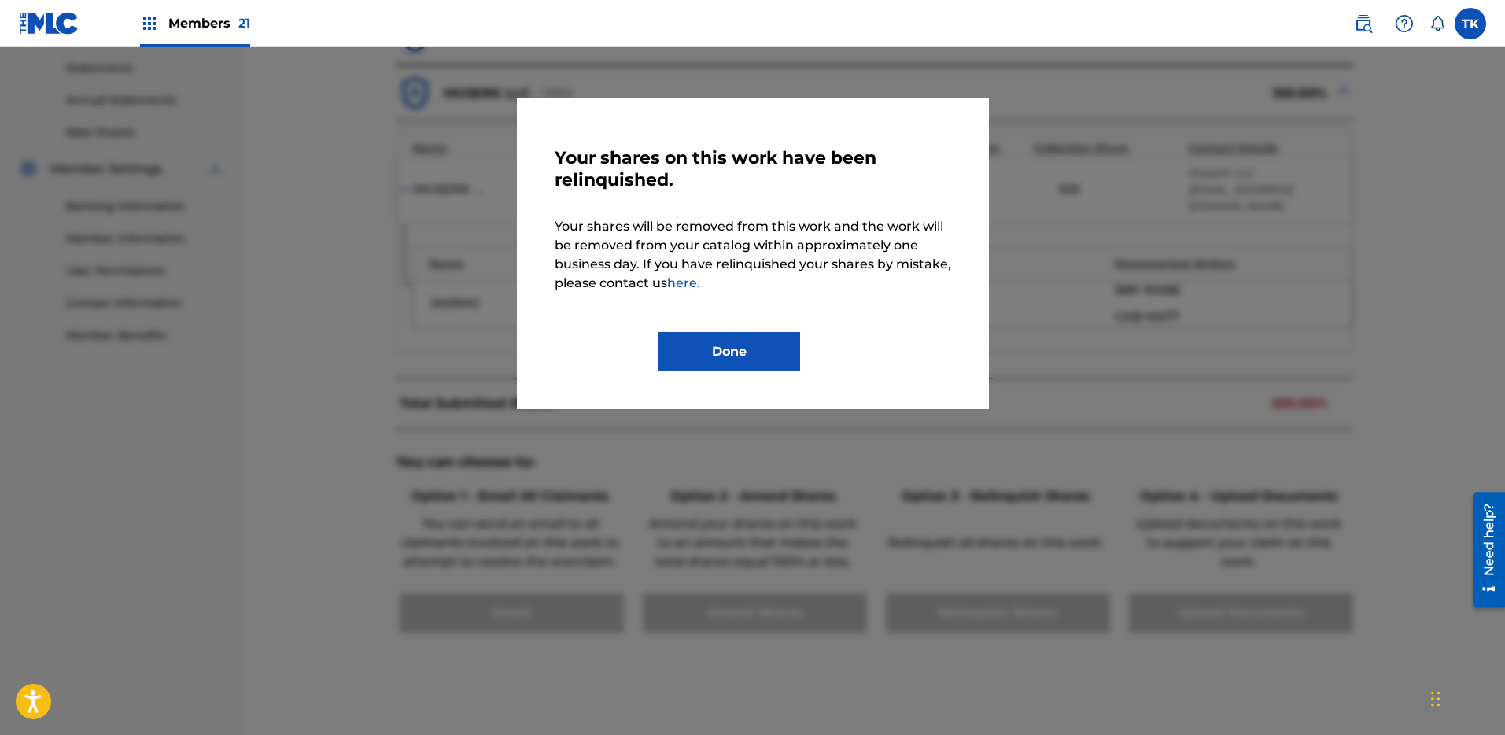
click at [723, 342] on button "Done" at bounding box center [730, 351] width 142 height 39
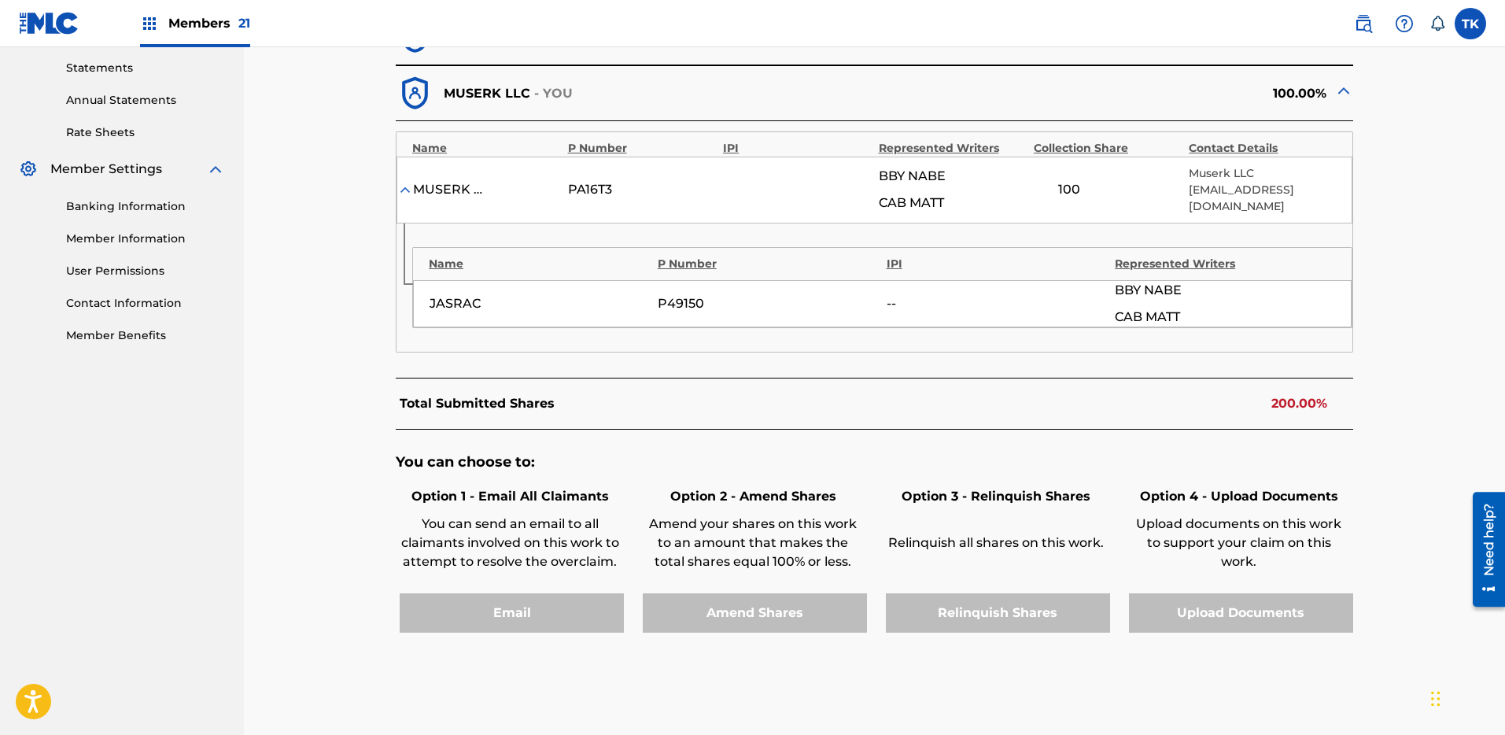
scroll to position [0, 0]
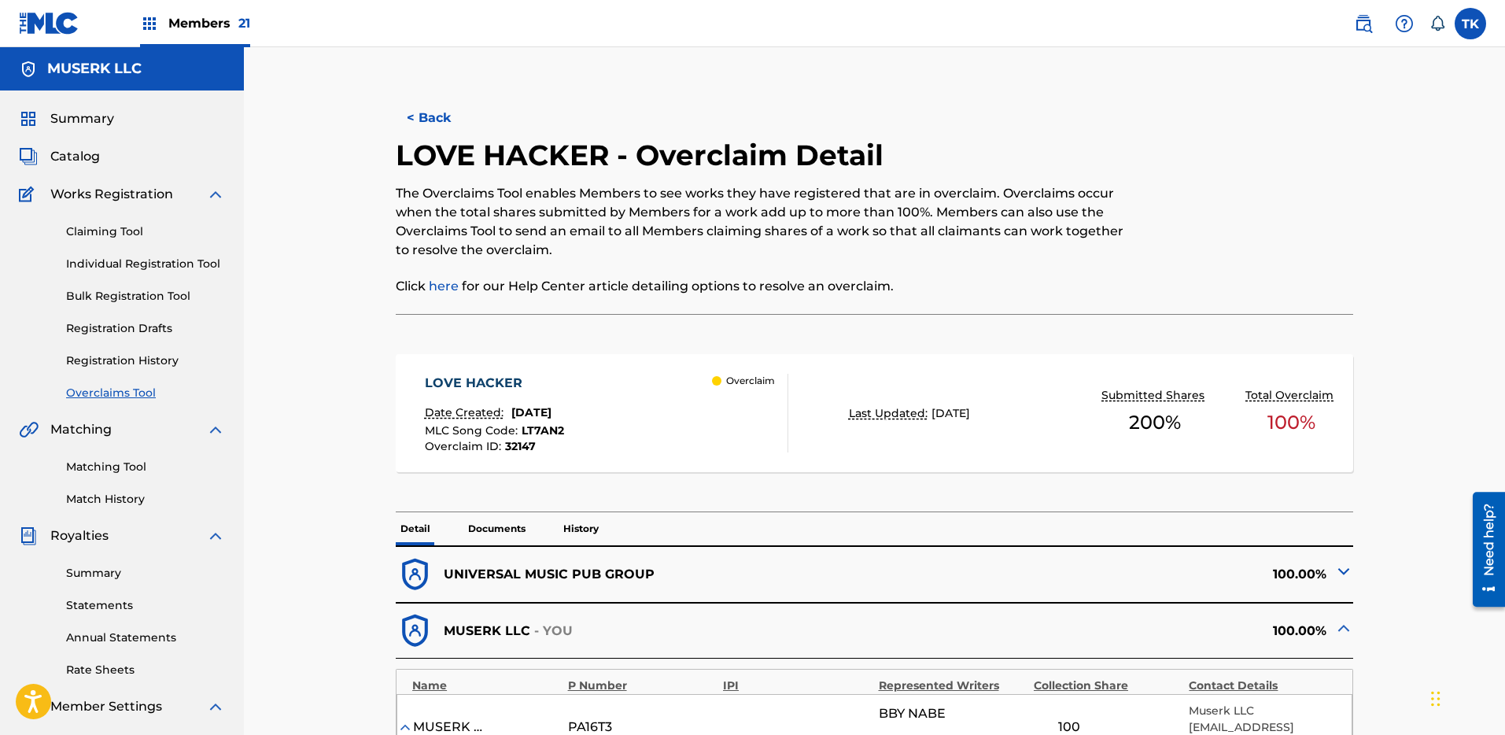
click at [440, 106] on button "< Back" at bounding box center [443, 117] width 94 height 39
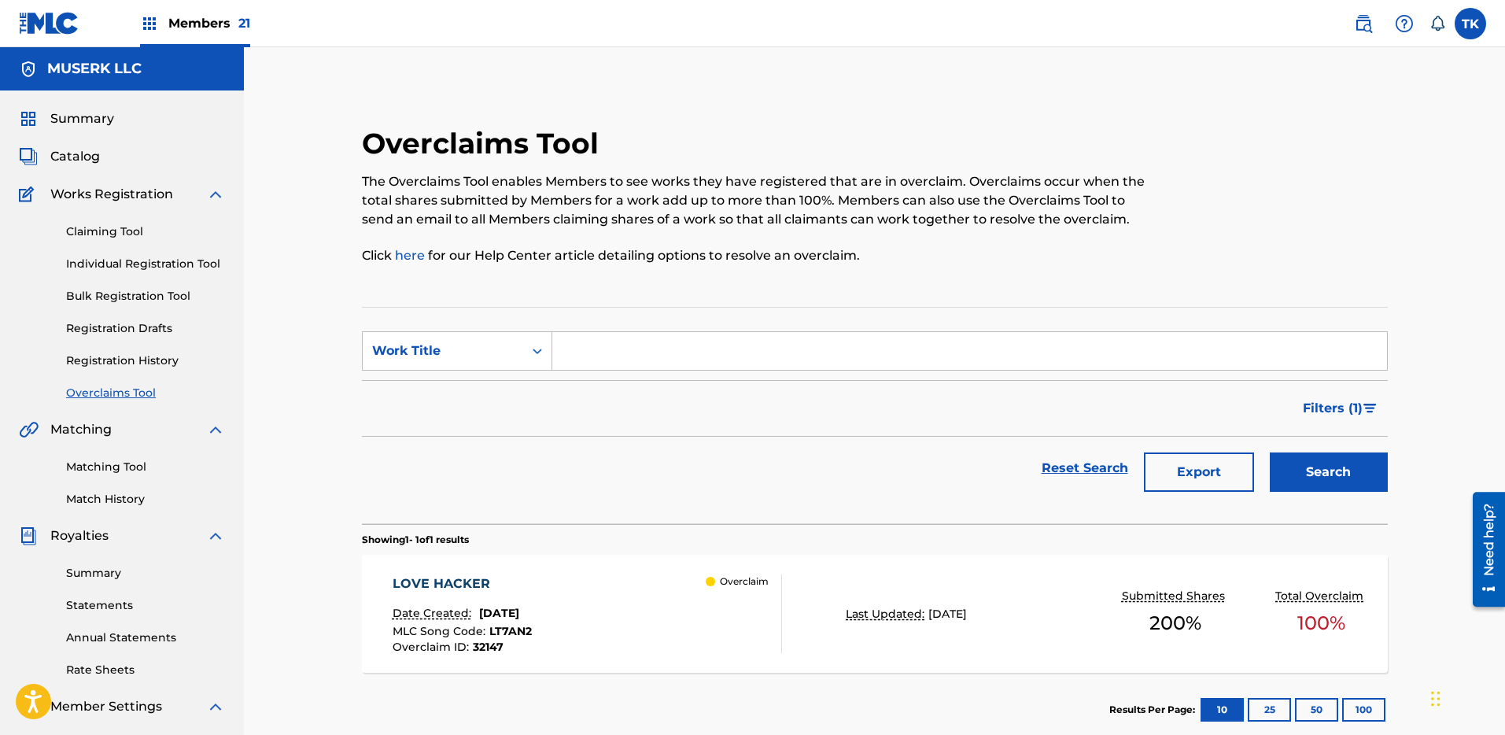
scroll to position [111, 0]
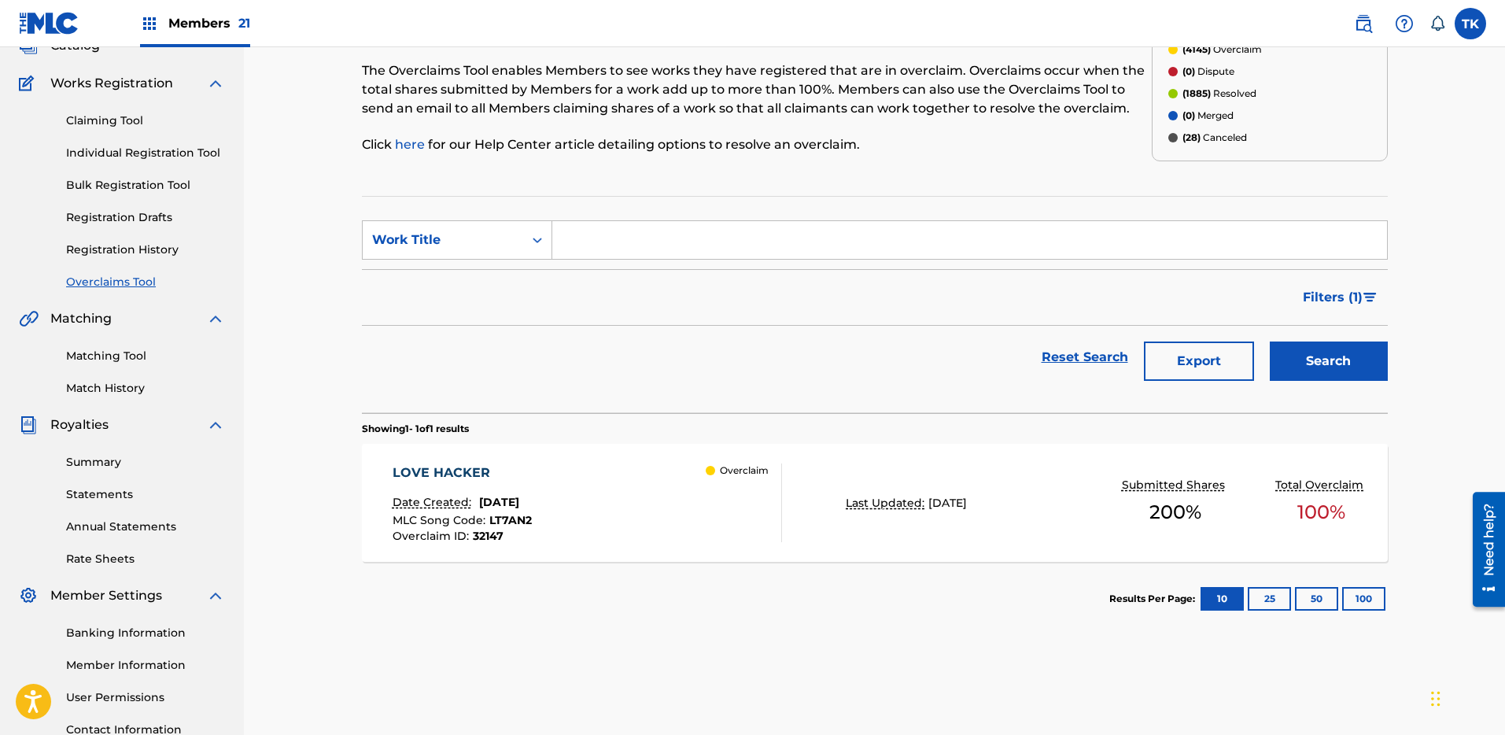
click at [871, 245] on input "Search Form" at bounding box center [969, 240] width 835 height 38
click at [478, 252] on div "Work Title" at bounding box center [443, 240] width 161 height 30
click at [476, 275] on div "MLC Song Code" at bounding box center [457, 279] width 189 height 39
click at [666, 240] on input "Search Form" at bounding box center [969, 240] width 835 height 38
paste input "PN8YLN"
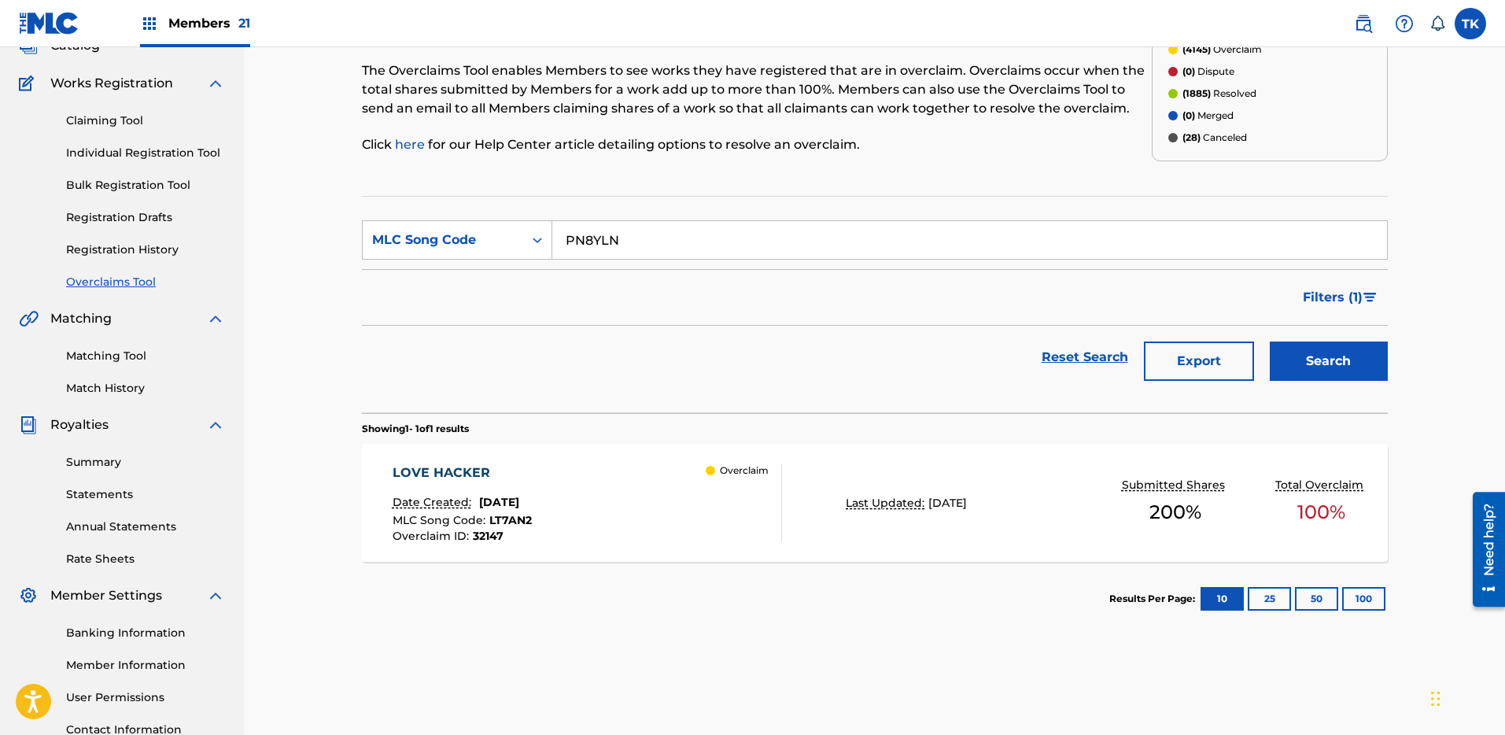
type input "PN8YLN"
click at [1335, 354] on button "Search" at bounding box center [1329, 361] width 118 height 39
click at [831, 505] on div "Last Updated: [DATE]" at bounding box center [953, 503] width 244 height 17
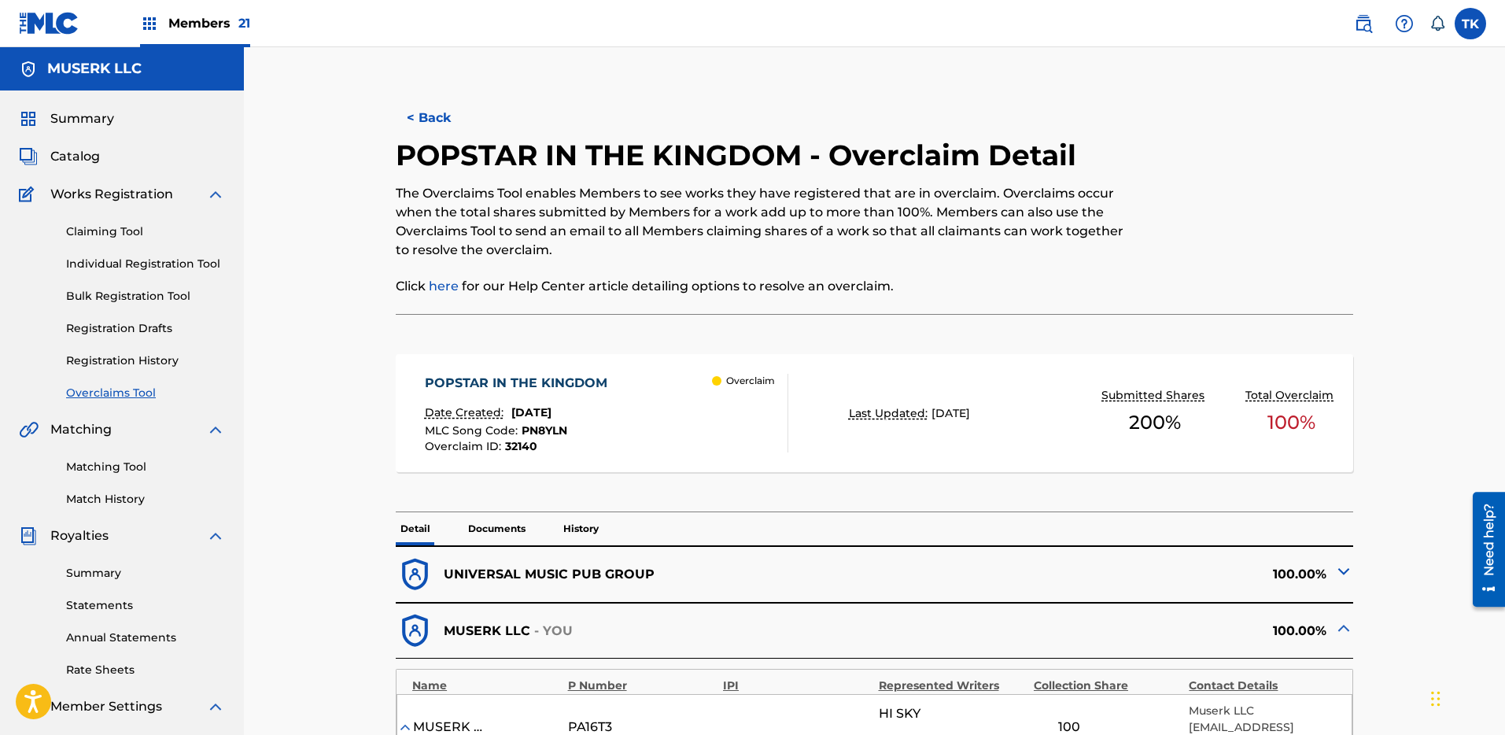
scroll to position [504, 0]
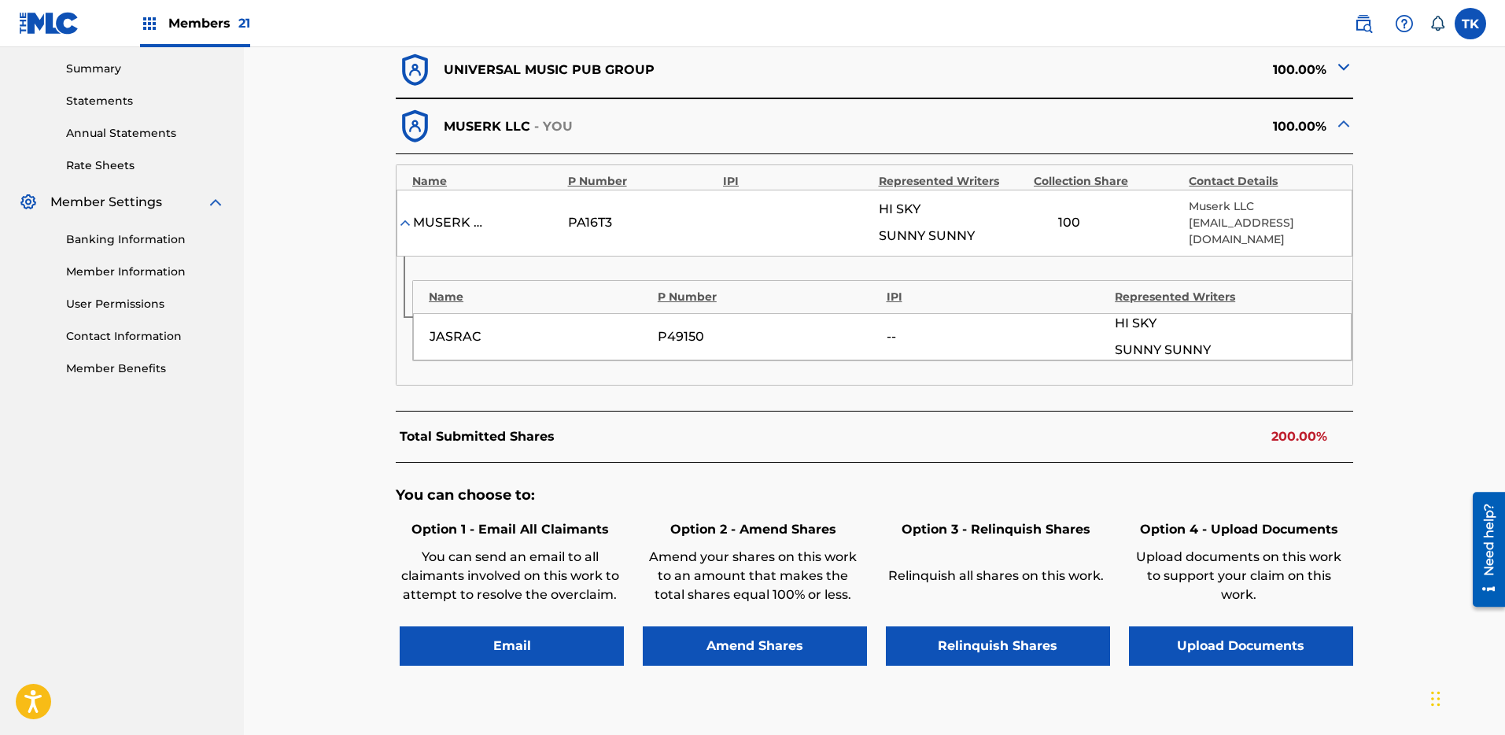
click at [1037, 642] on button "Relinquish Shares" at bounding box center [998, 645] width 224 height 39
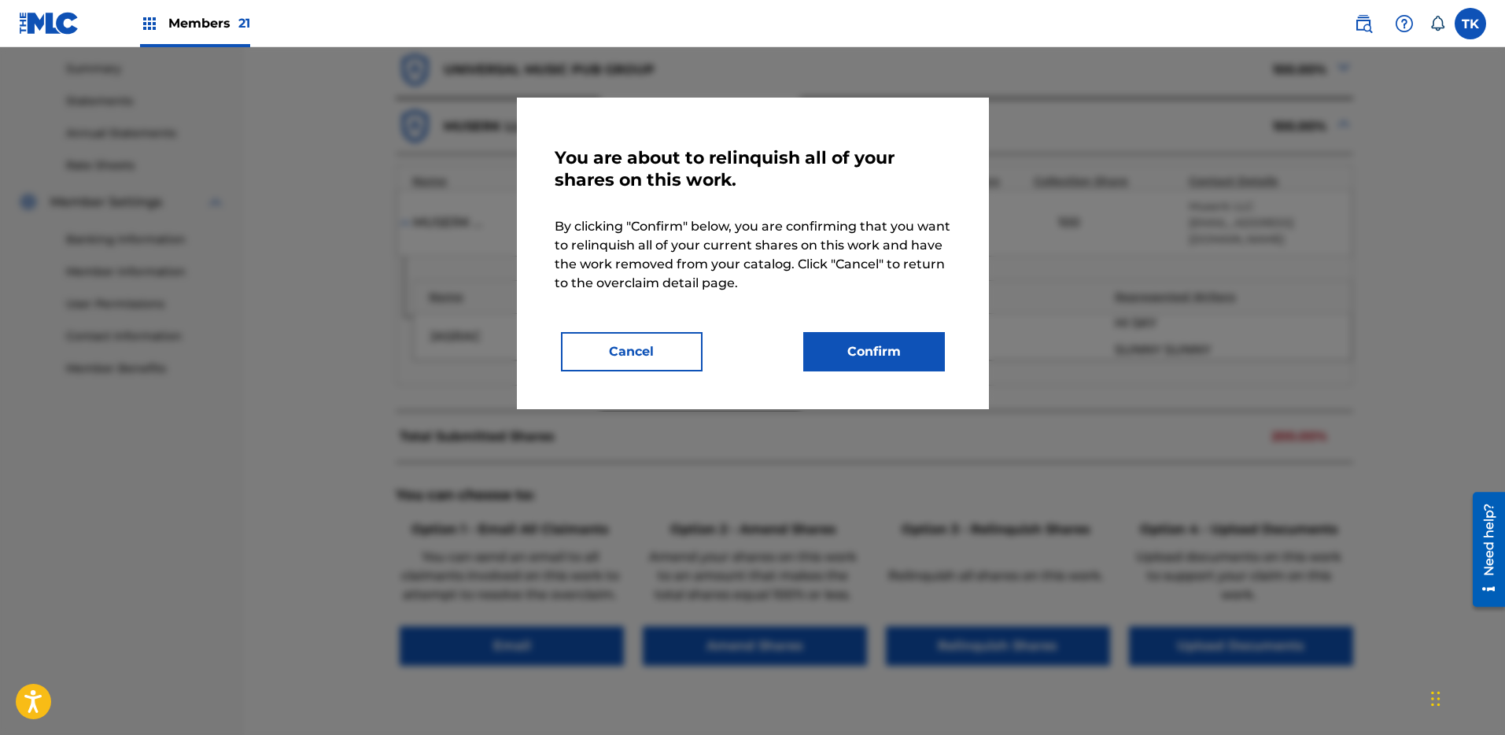
click at [875, 360] on button "Confirm" at bounding box center [874, 351] width 142 height 39
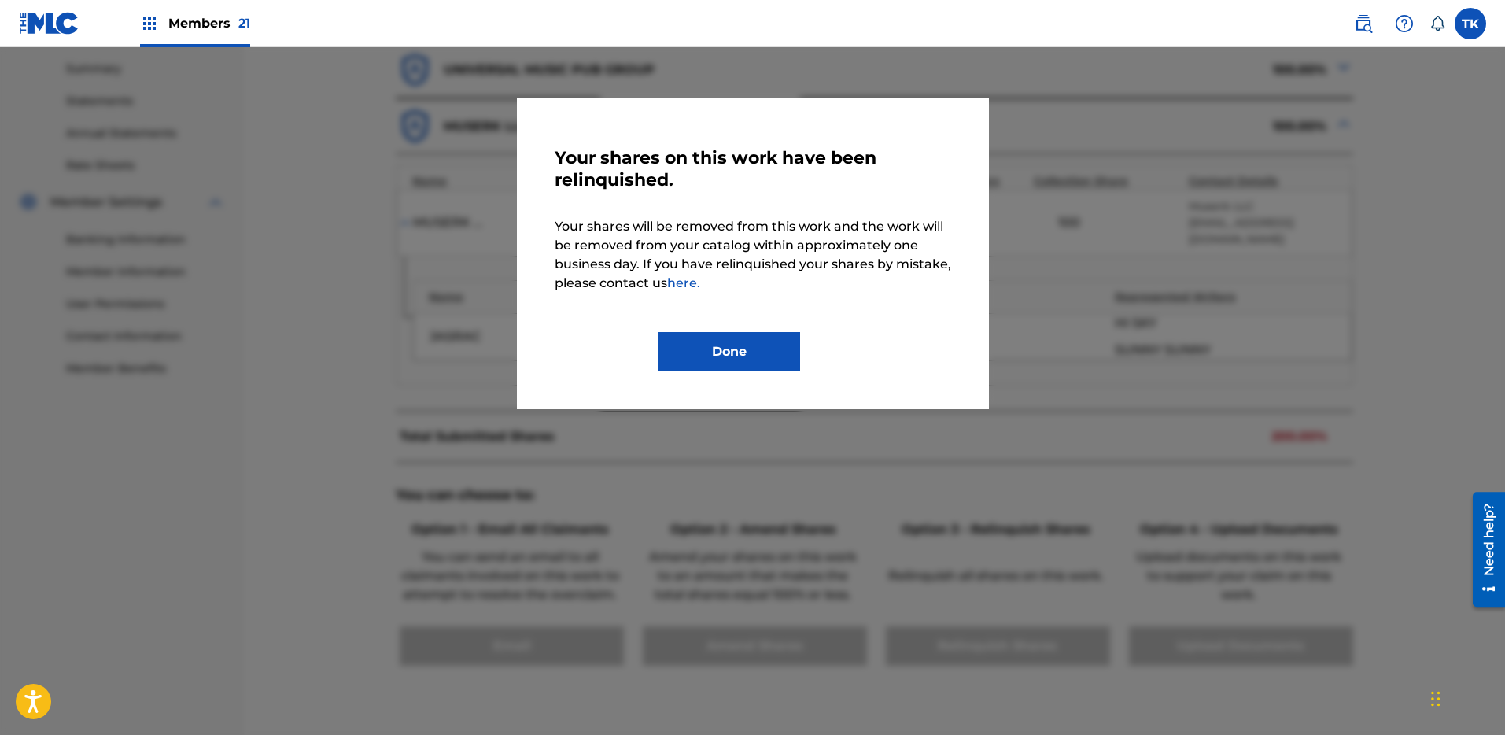
drag, startPoint x: 751, startPoint y: 353, endPoint x: 722, endPoint y: 345, distance: 30.4
click at [751, 354] on button "Done" at bounding box center [730, 351] width 142 height 39
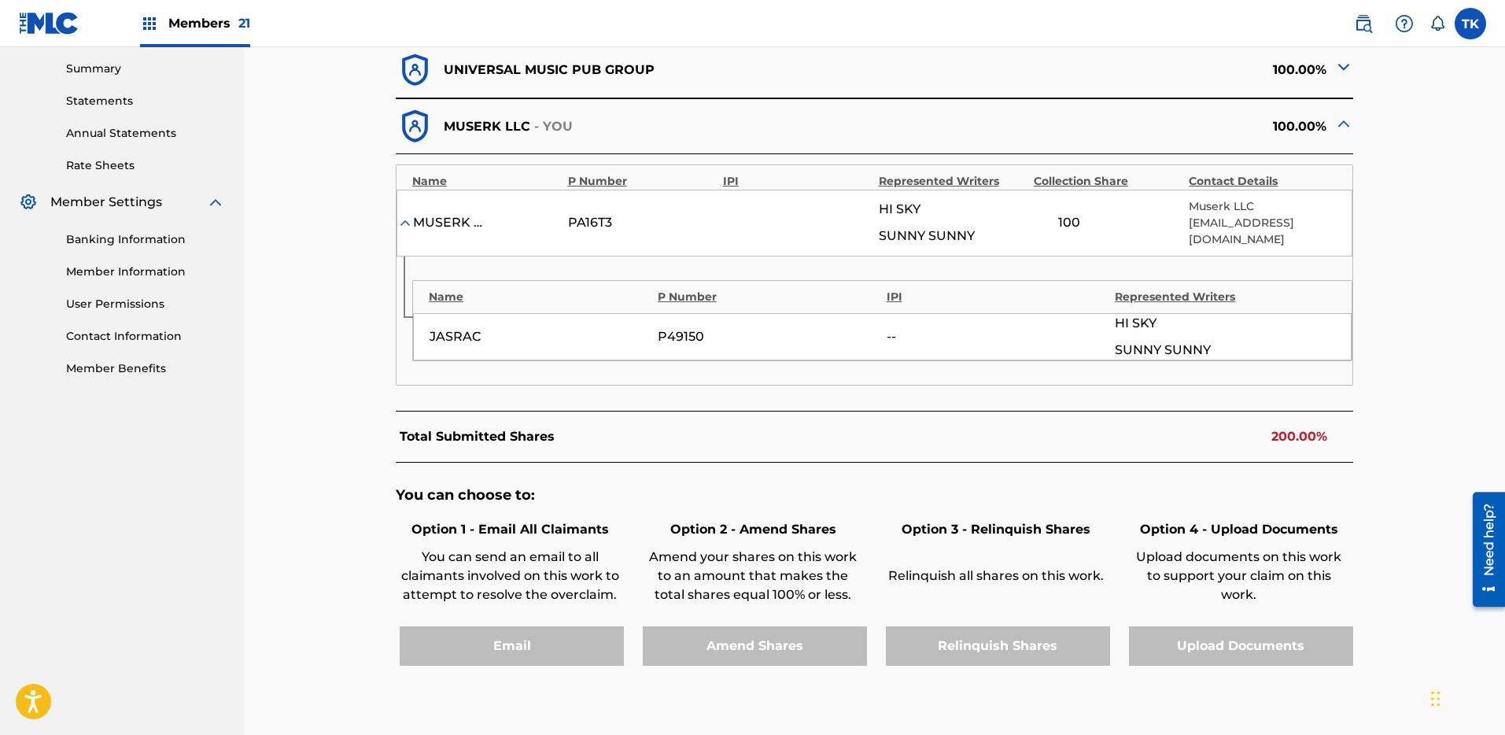
scroll to position [0, 0]
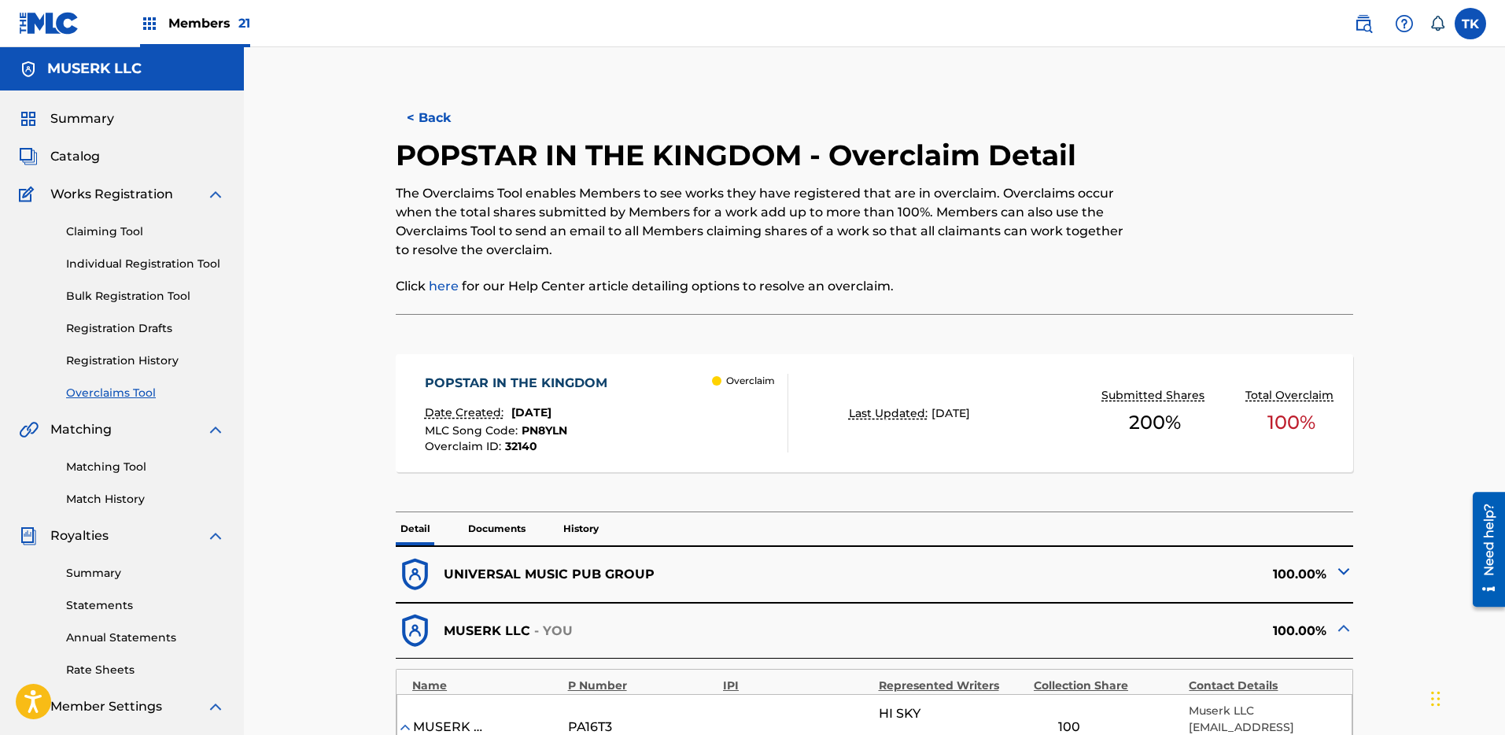
click at [433, 107] on button "< Back" at bounding box center [443, 117] width 94 height 39
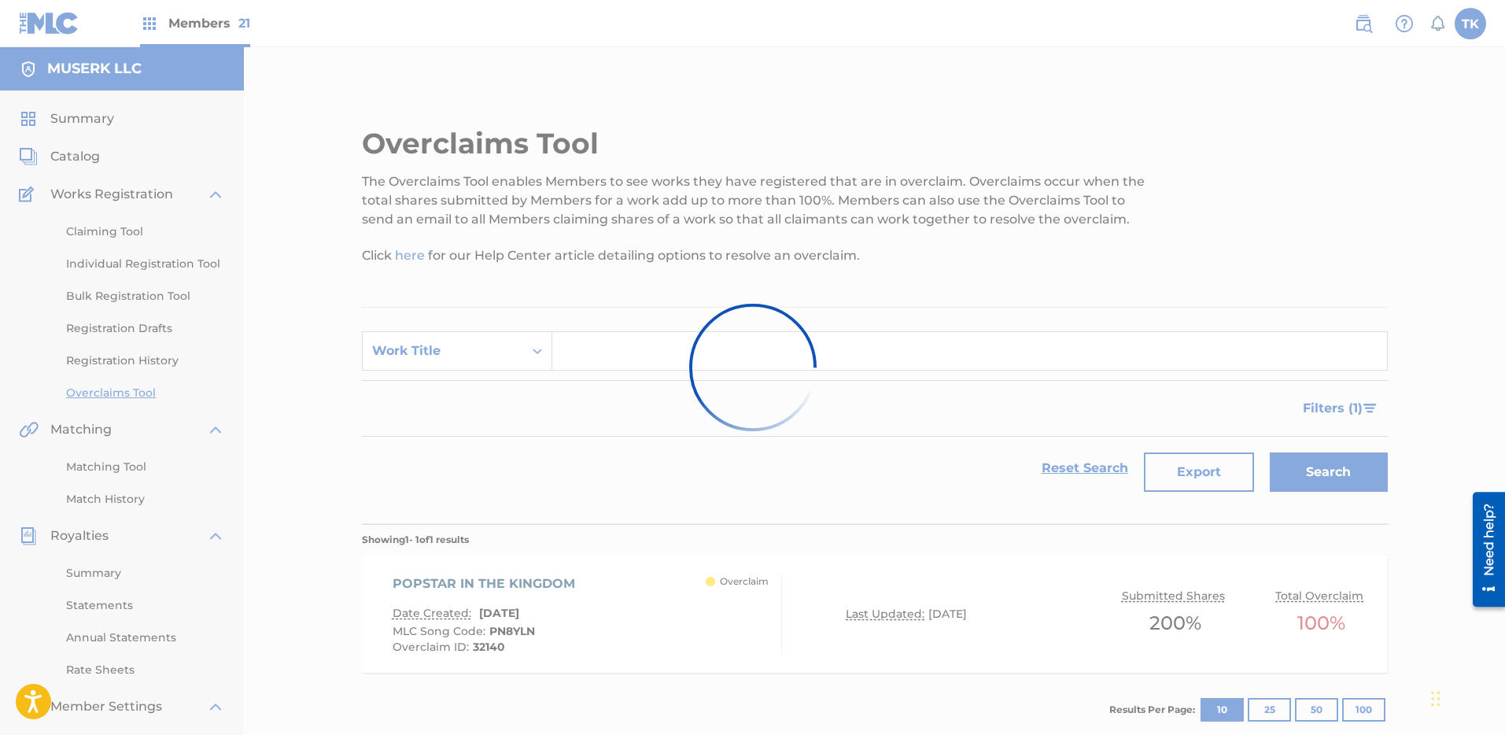
scroll to position [111, 0]
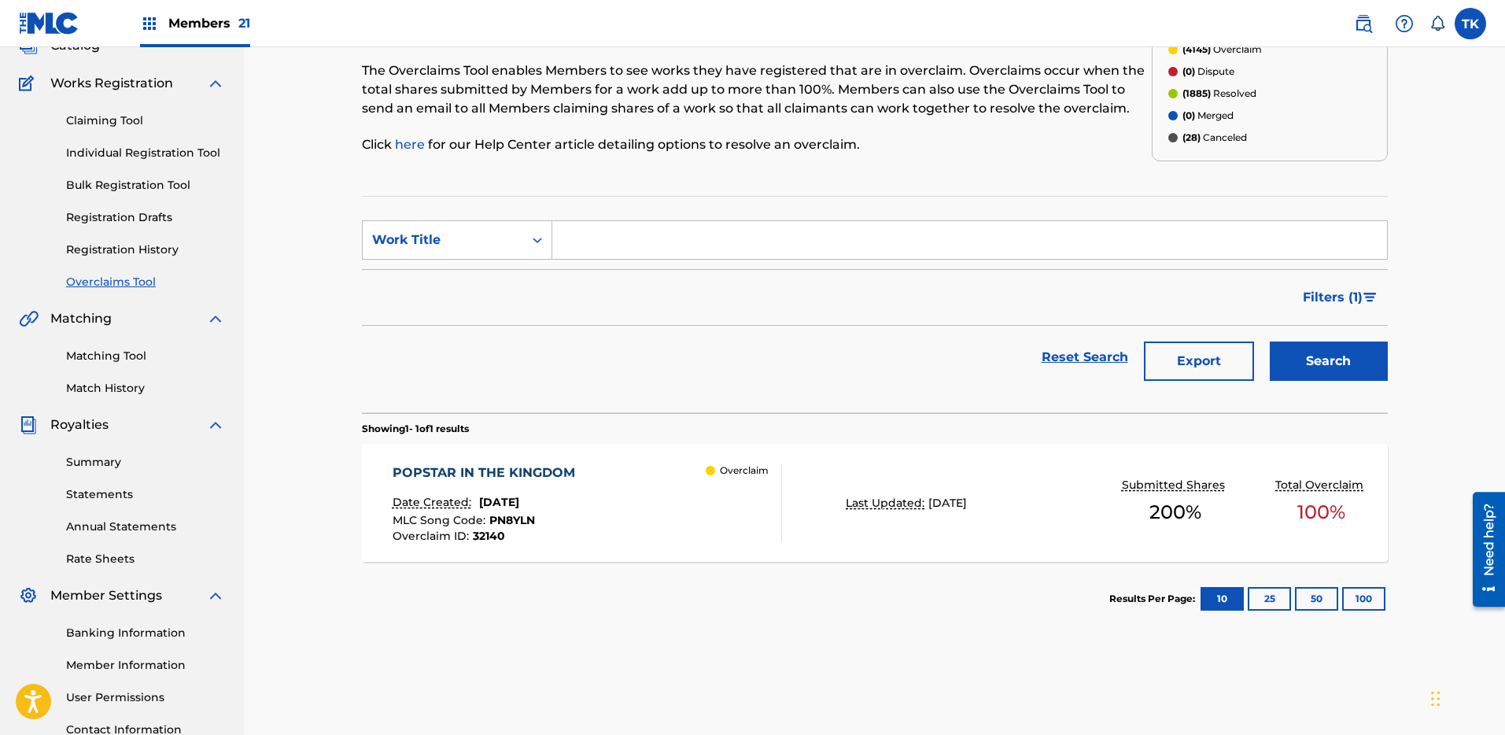
click at [907, 238] on input "Search Form" at bounding box center [969, 240] width 835 height 38
click at [460, 248] on div "Work Title" at bounding box center [443, 240] width 142 height 19
click at [456, 265] on div "MLC Song Code" at bounding box center [457, 279] width 189 height 39
click at [655, 233] on input "Search Form" at bounding box center [969, 240] width 835 height 38
type input "S63YVN"
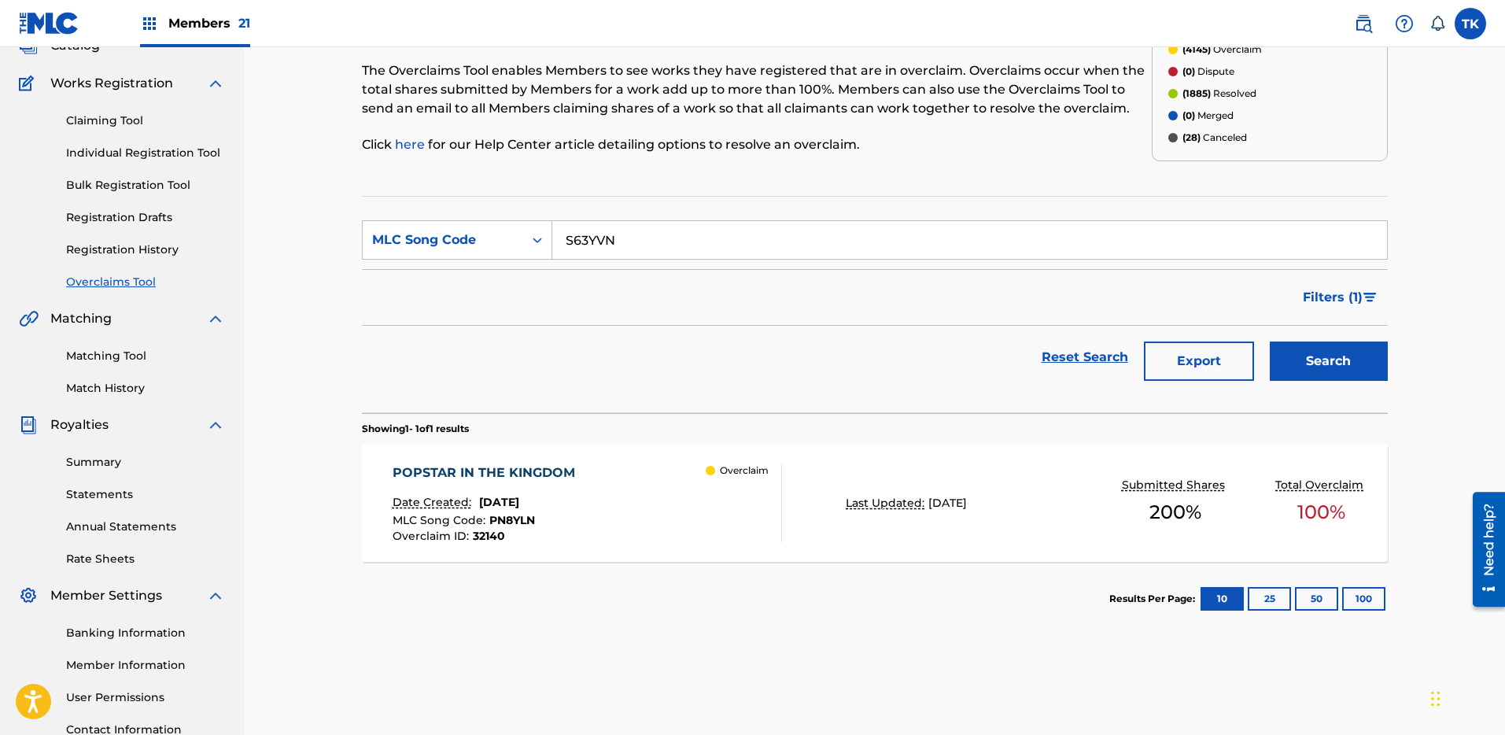
click at [1351, 350] on button "Search" at bounding box center [1329, 361] width 118 height 39
click at [696, 479] on div "SHIMI Date Created: [DATE] MLC Song Code : S63YVN Overclaim ID : 32132 Overclaim" at bounding box center [588, 502] width 390 height 79
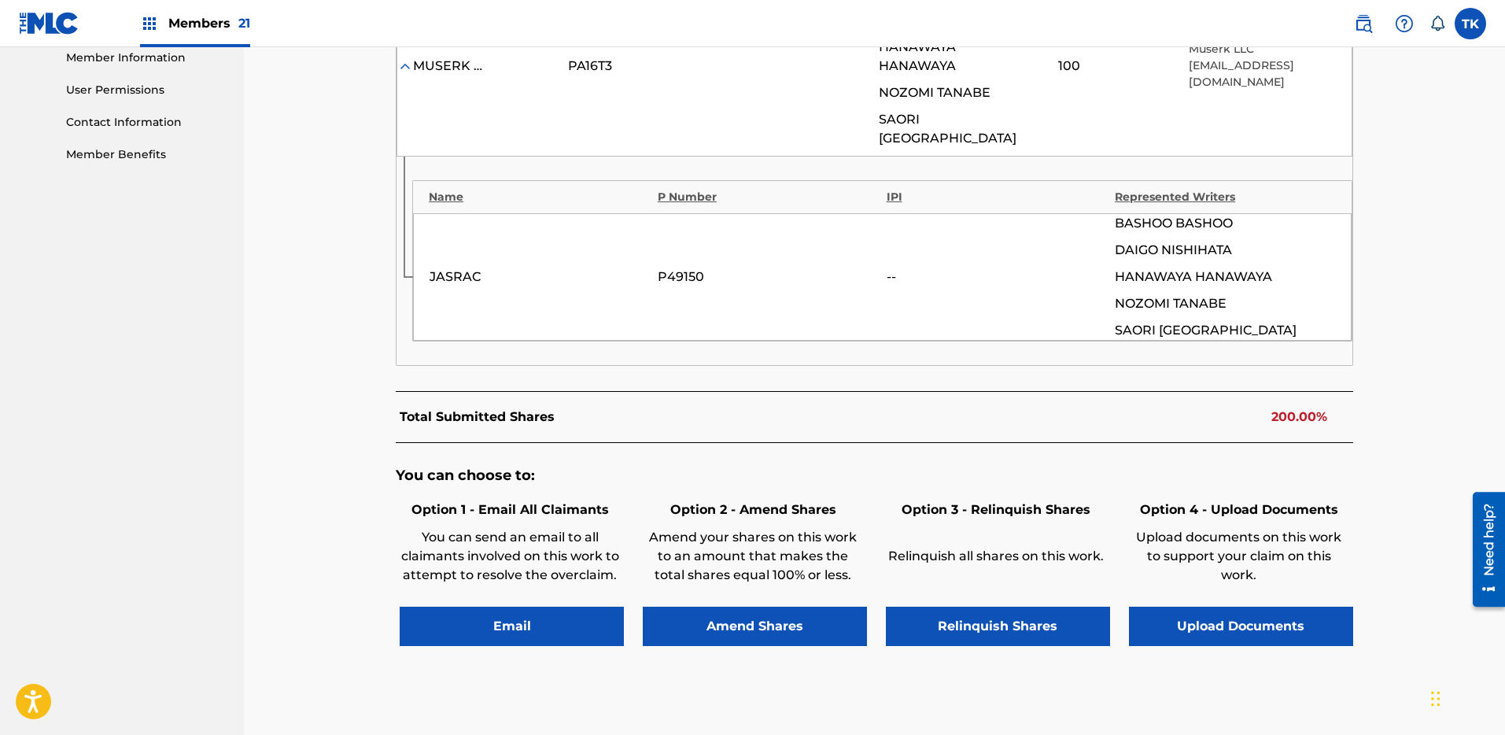
scroll to position [804, 0]
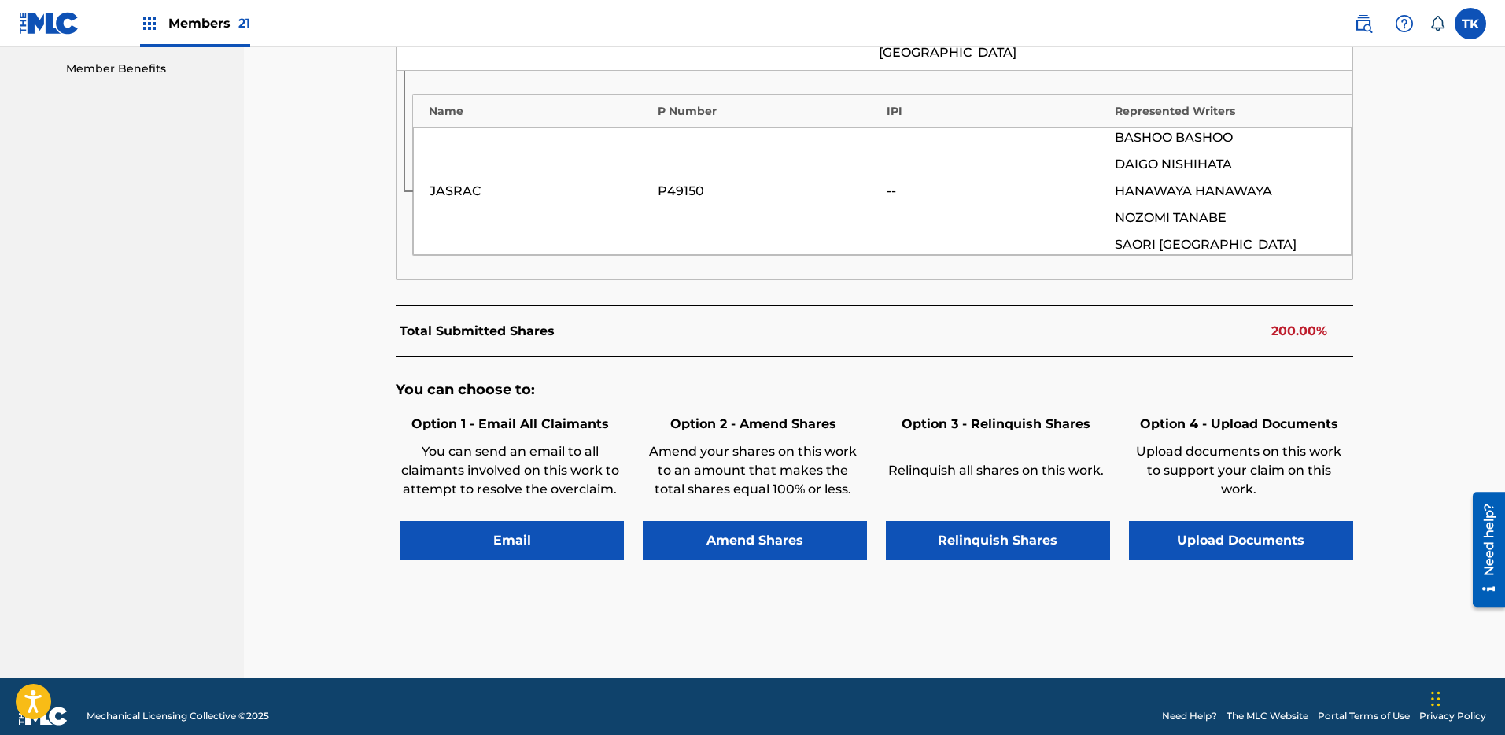
click at [1029, 522] on button "Relinquish Shares" at bounding box center [998, 540] width 224 height 39
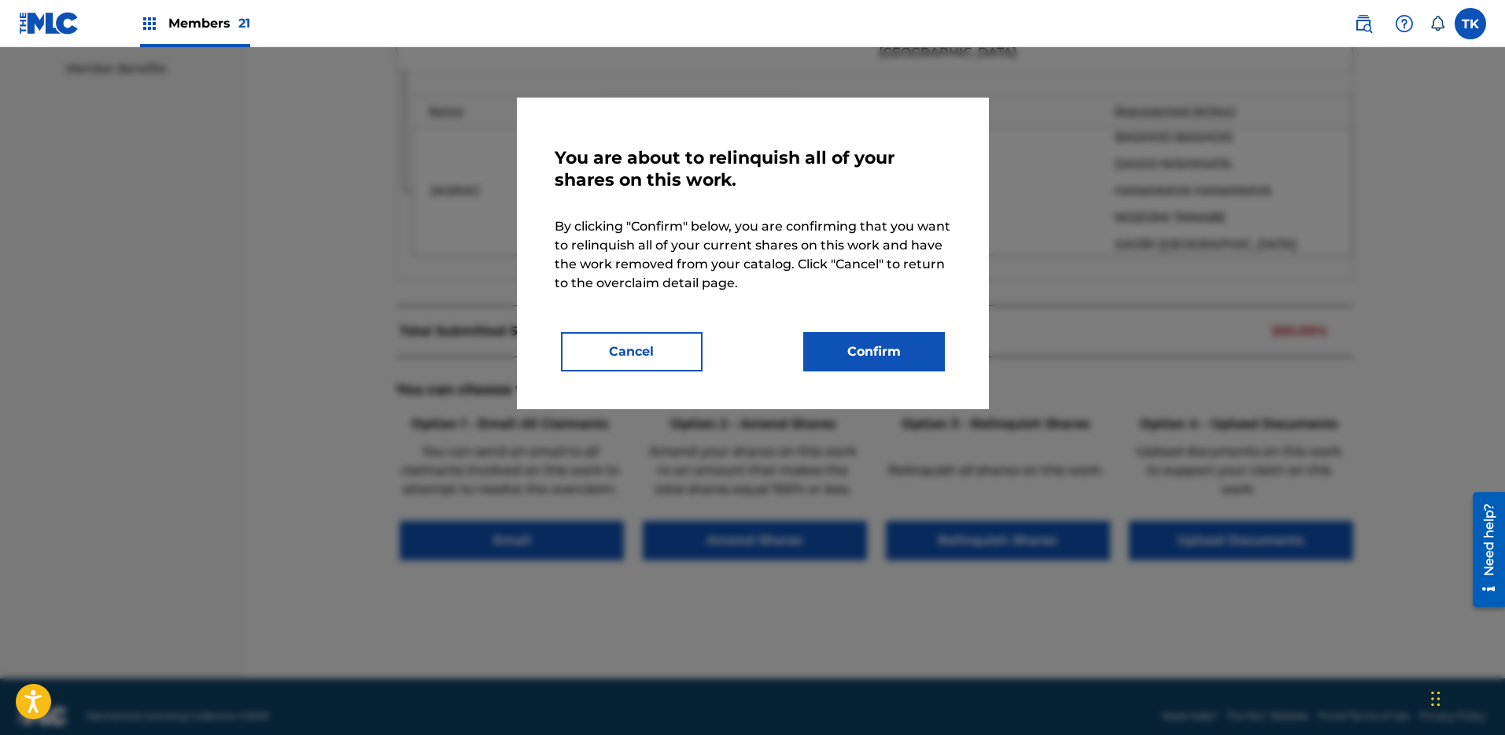
click at [910, 332] on button "Confirm" at bounding box center [874, 351] width 142 height 39
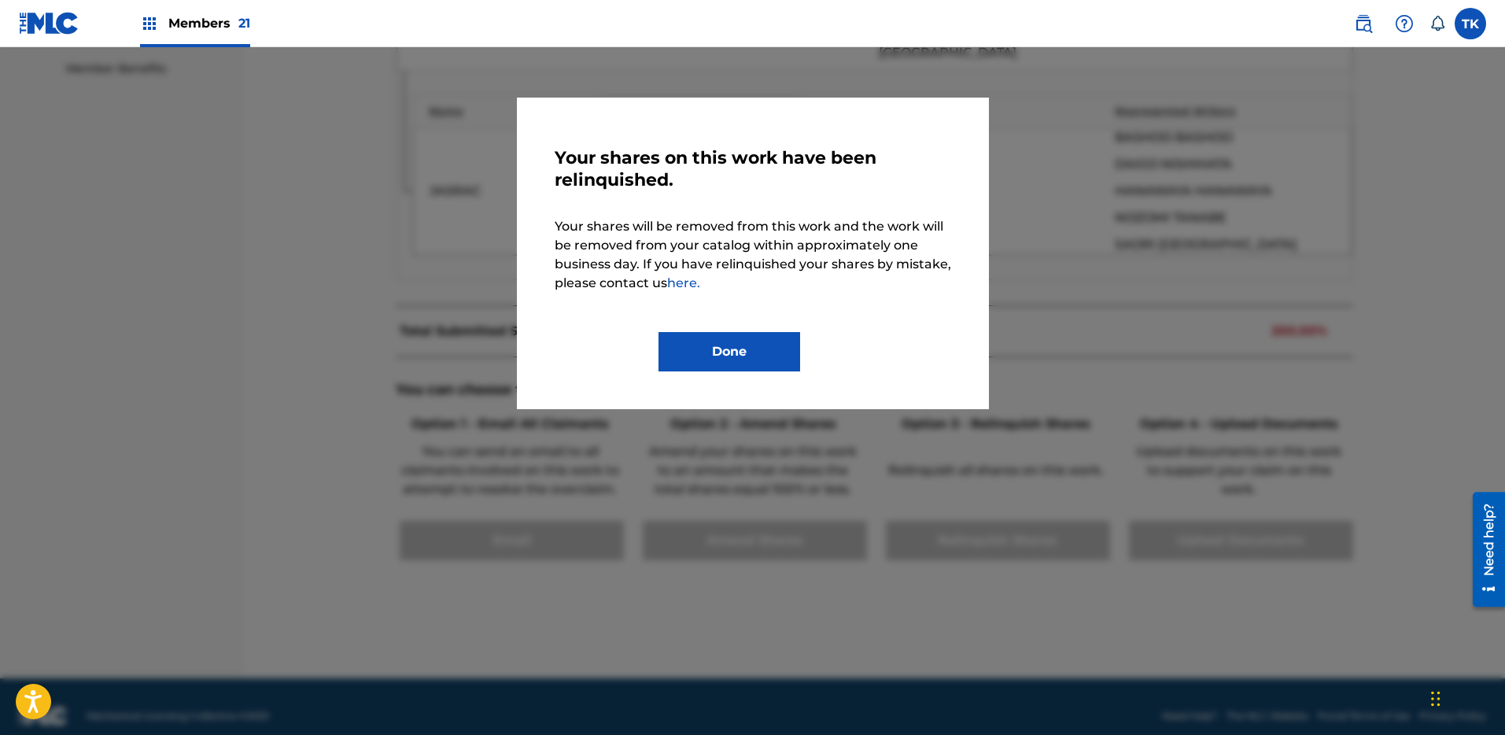
click at [717, 345] on button "Done" at bounding box center [730, 351] width 142 height 39
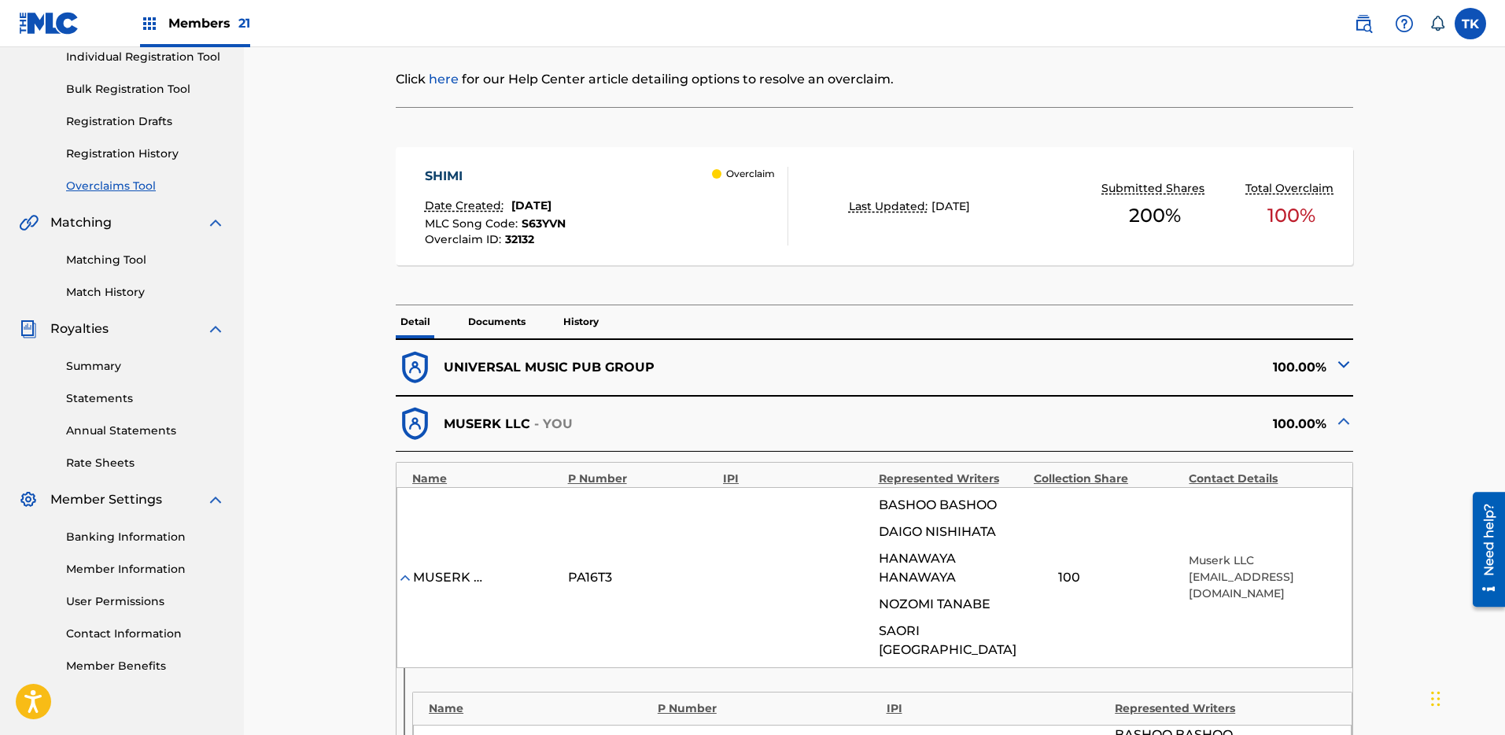
scroll to position [0, 0]
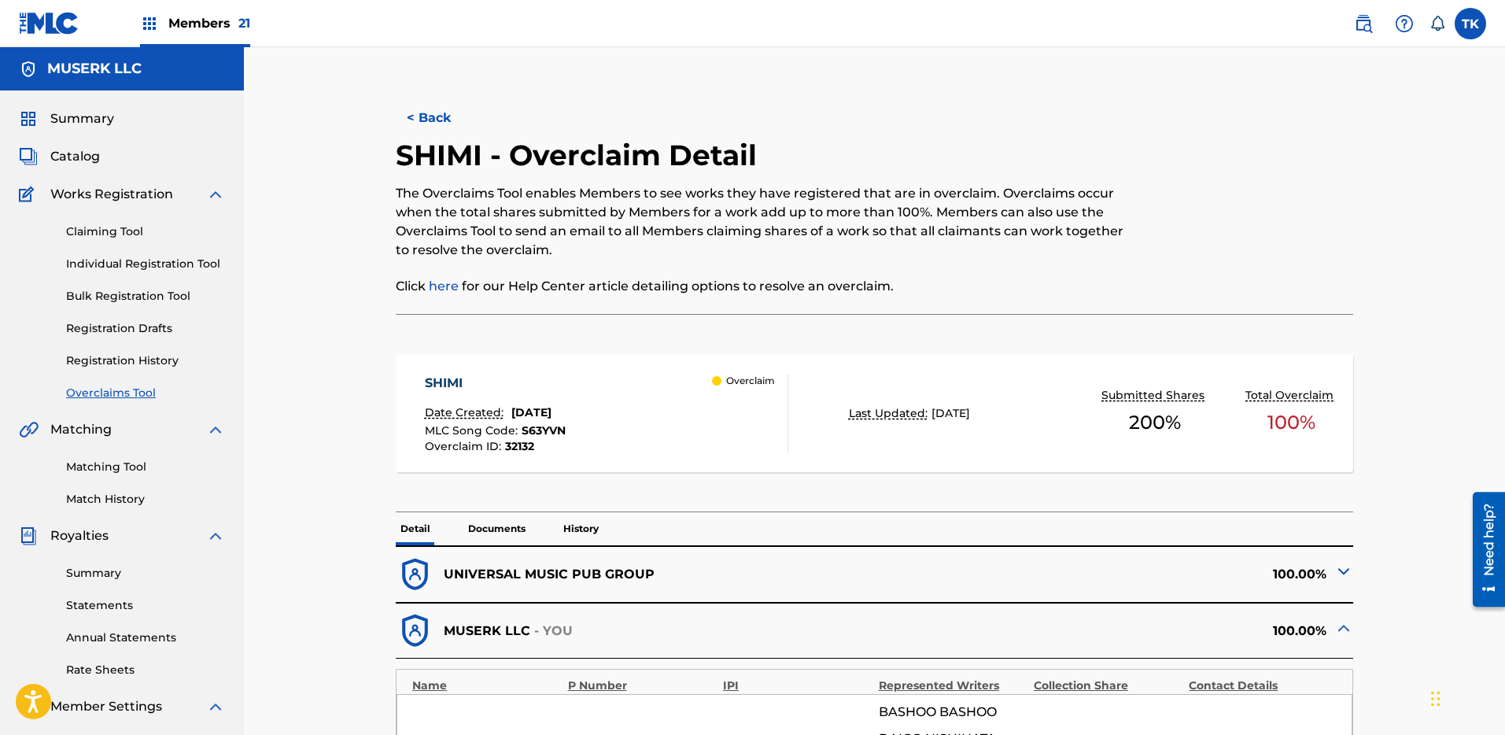
click at [444, 129] on button "< Back" at bounding box center [443, 117] width 94 height 39
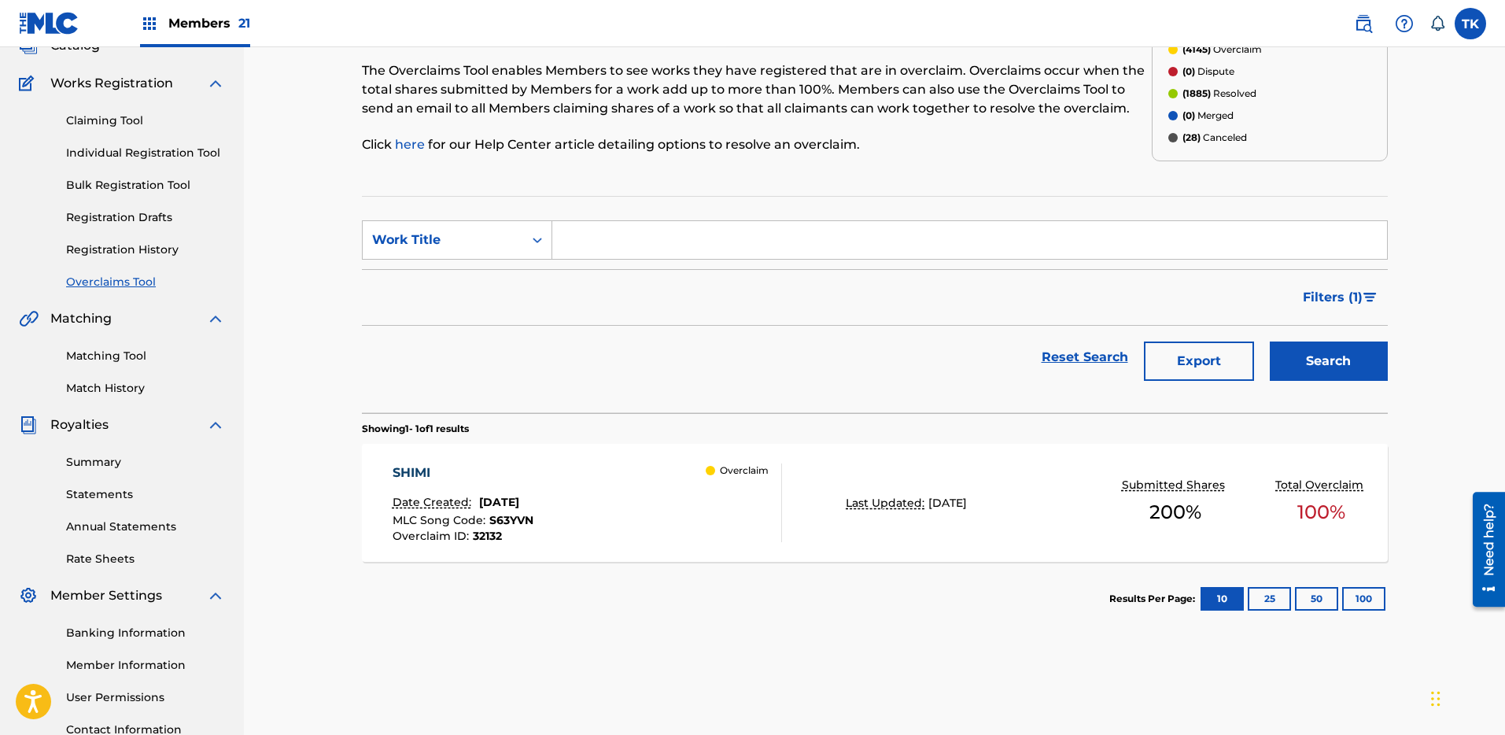
click at [949, 245] on input "Search Form" at bounding box center [969, 240] width 835 height 38
drag, startPoint x: 443, startPoint y: 230, endPoint x: 459, endPoint y: 242, distance: 20.2
click at [444, 231] on div "Work Title" at bounding box center [443, 240] width 142 height 19
click at [455, 269] on div "MLC Song Code" at bounding box center [457, 279] width 189 height 39
click at [599, 242] on input "Search Form" at bounding box center [969, 240] width 835 height 38
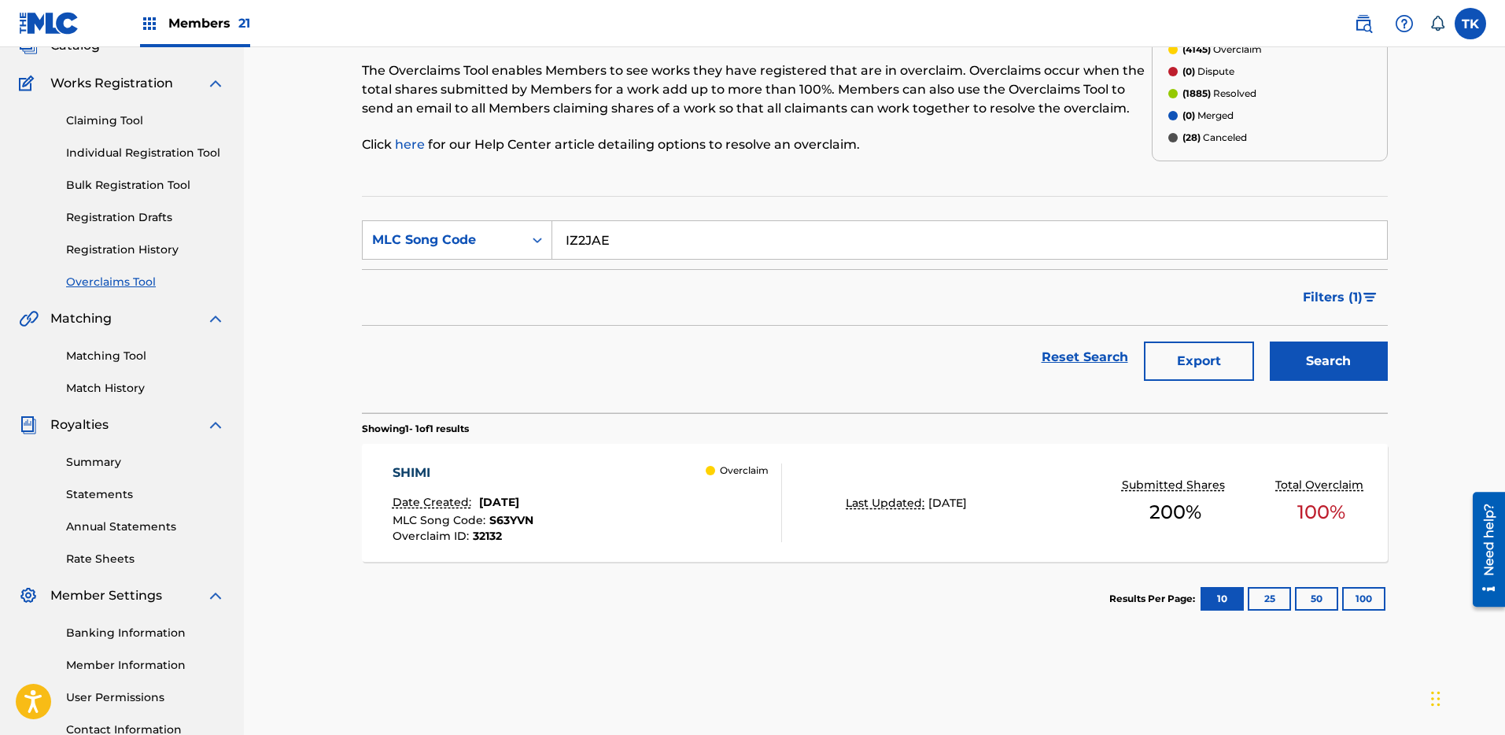
type input "IZ2JAE"
click at [1277, 346] on button "Search" at bounding box center [1329, 361] width 118 height 39
click at [912, 492] on div "I WILL... Date Created: [DATE] MLC Song Code : IZ2JAE Overclaim ID : 32146 Over…" at bounding box center [875, 503] width 1026 height 118
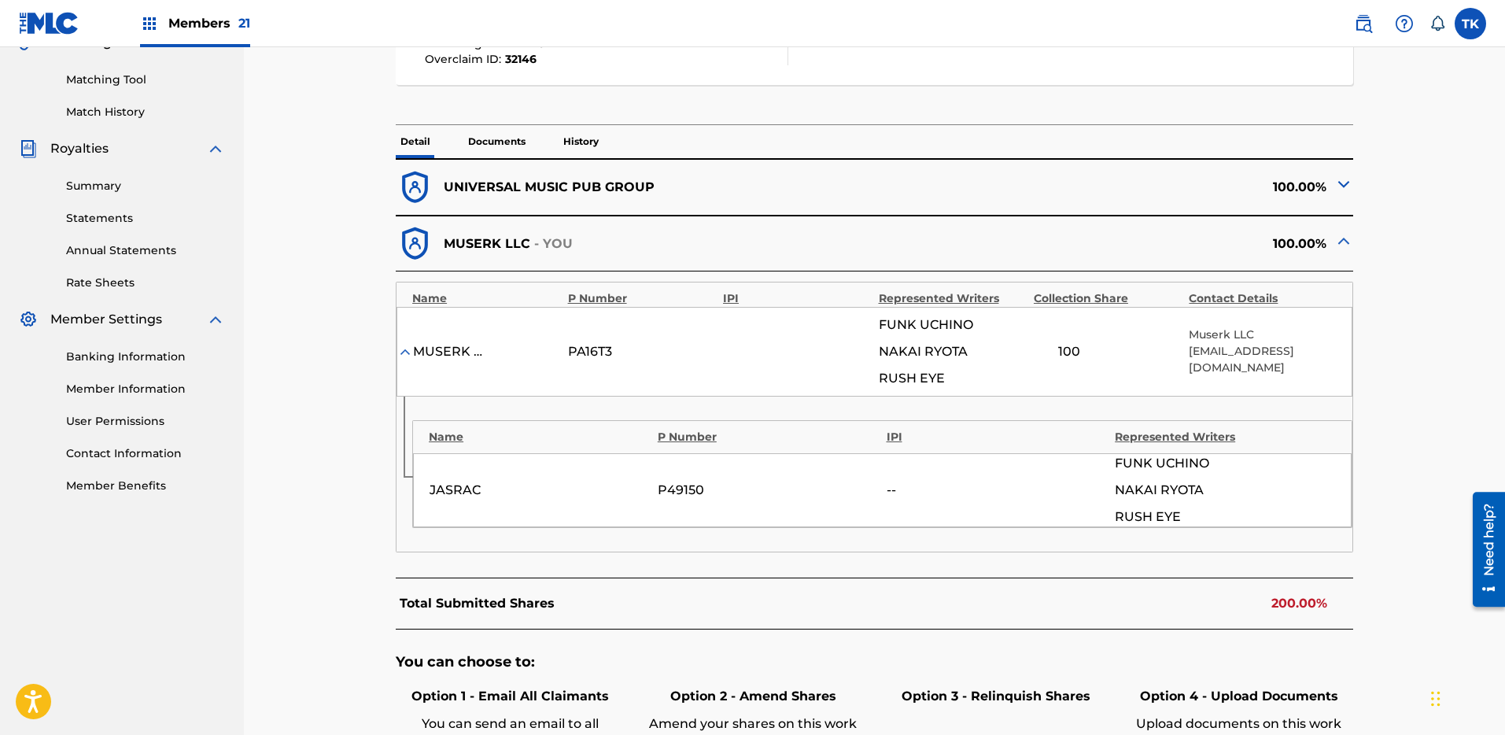
scroll to position [678, 0]
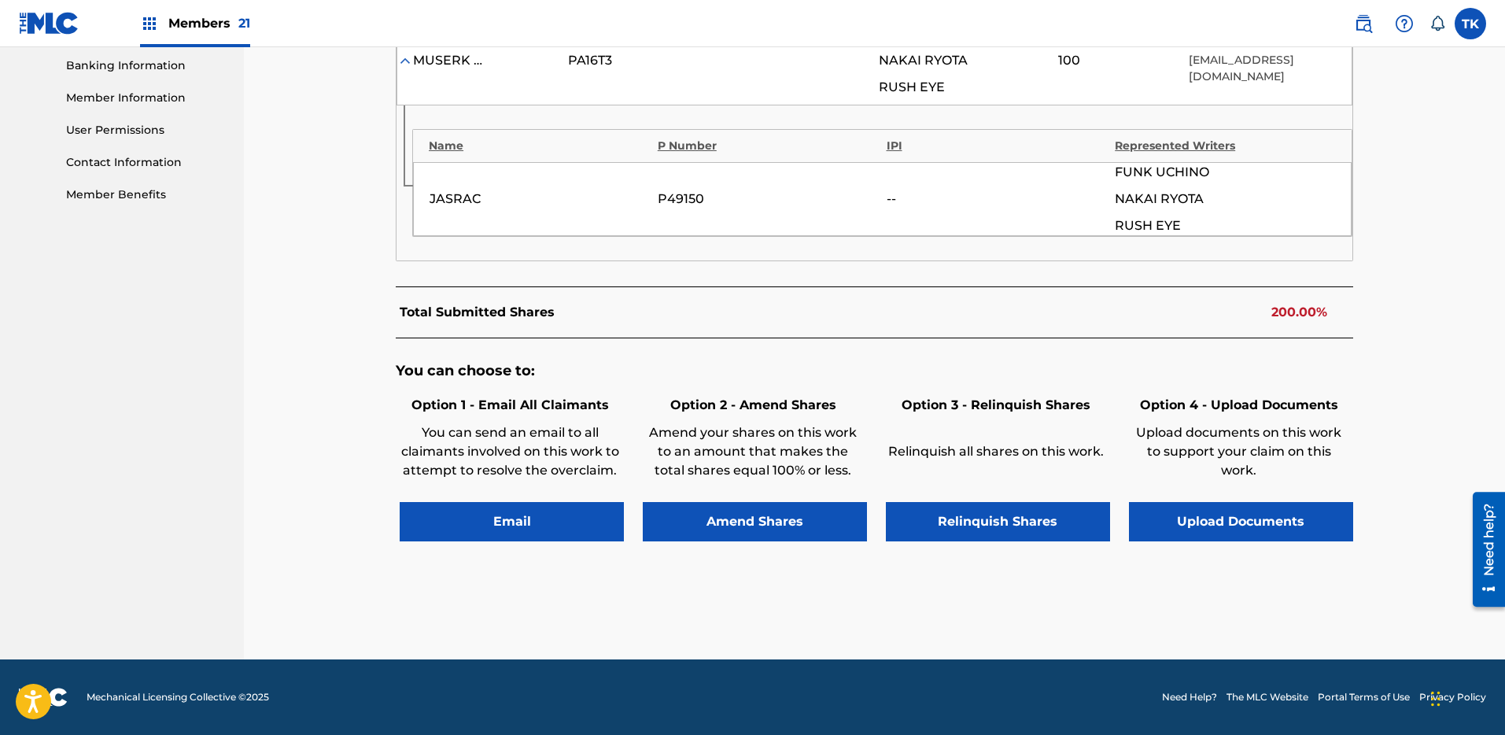
click at [991, 519] on button "Relinquish Shares" at bounding box center [998, 521] width 224 height 39
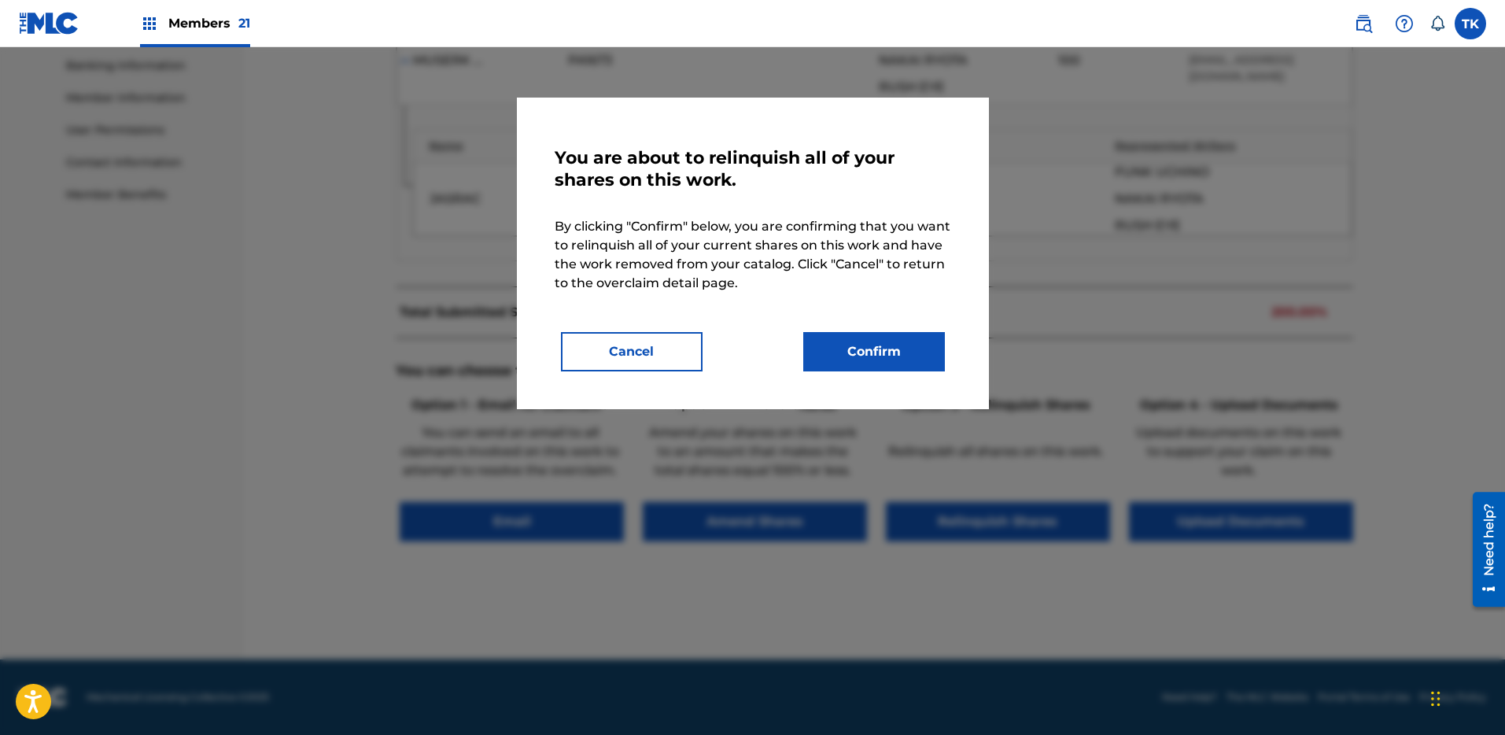
click at [904, 348] on button "Confirm" at bounding box center [874, 351] width 142 height 39
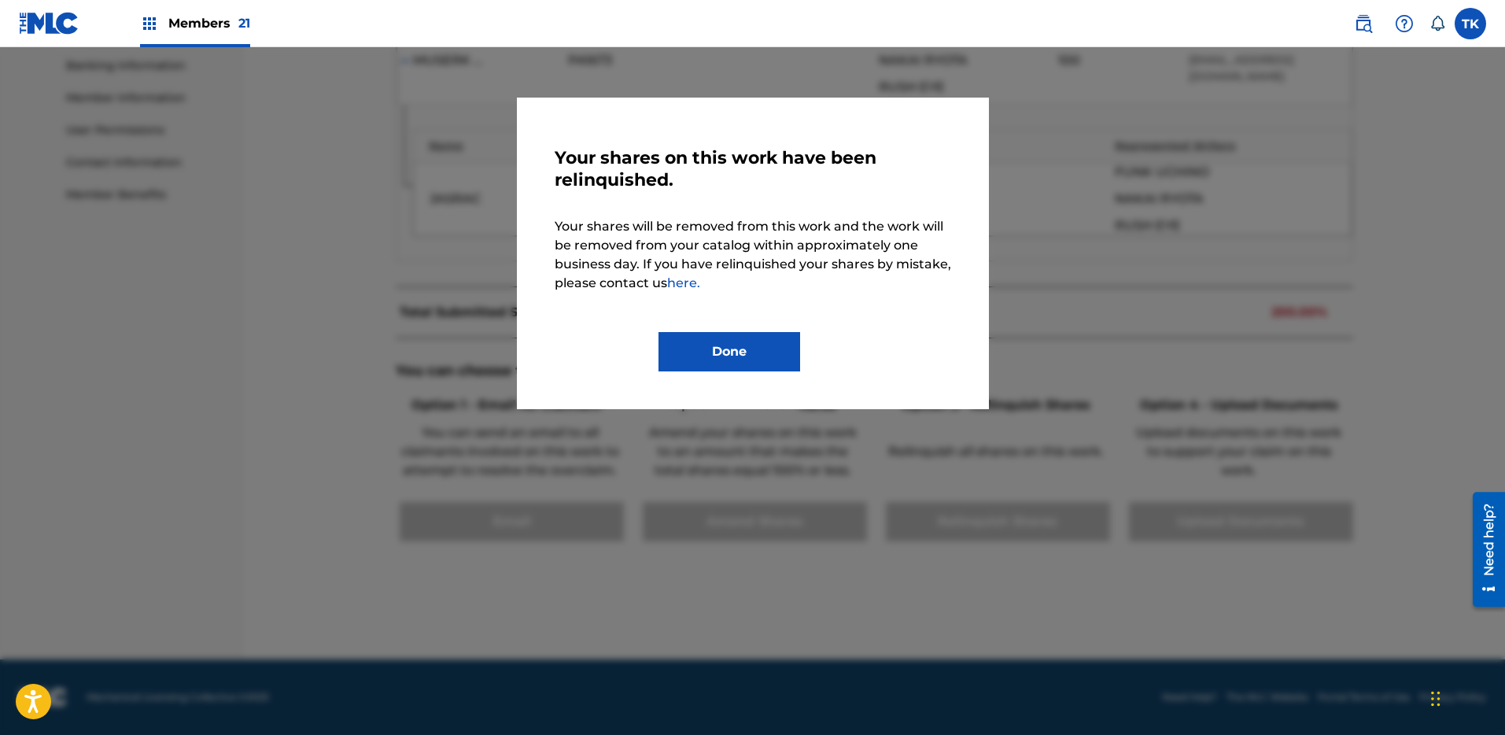
drag, startPoint x: 755, startPoint y: 337, endPoint x: 741, endPoint y: 330, distance: 15.8
click at [754, 338] on button "Done" at bounding box center [730, 351] width 142 height 39
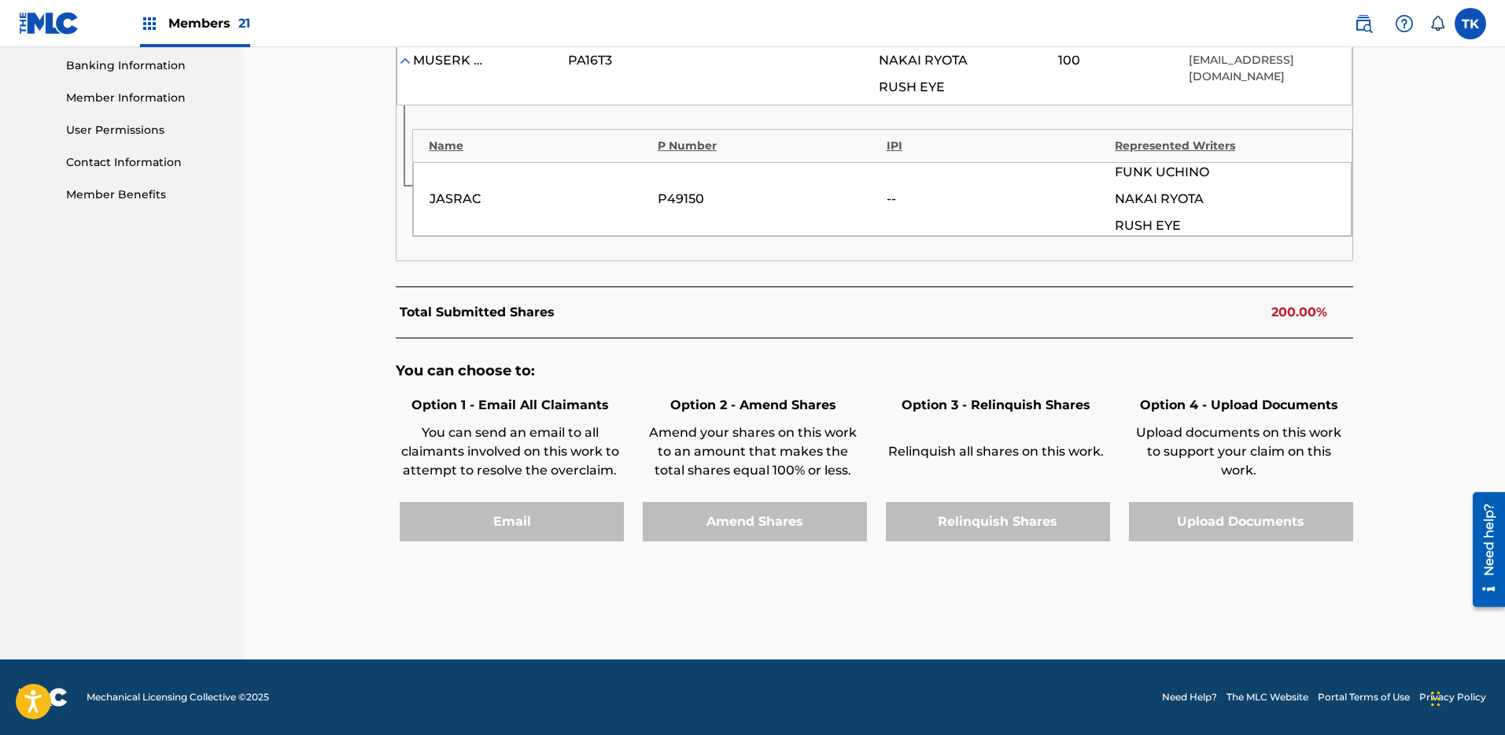
scroll to position [0, 0]
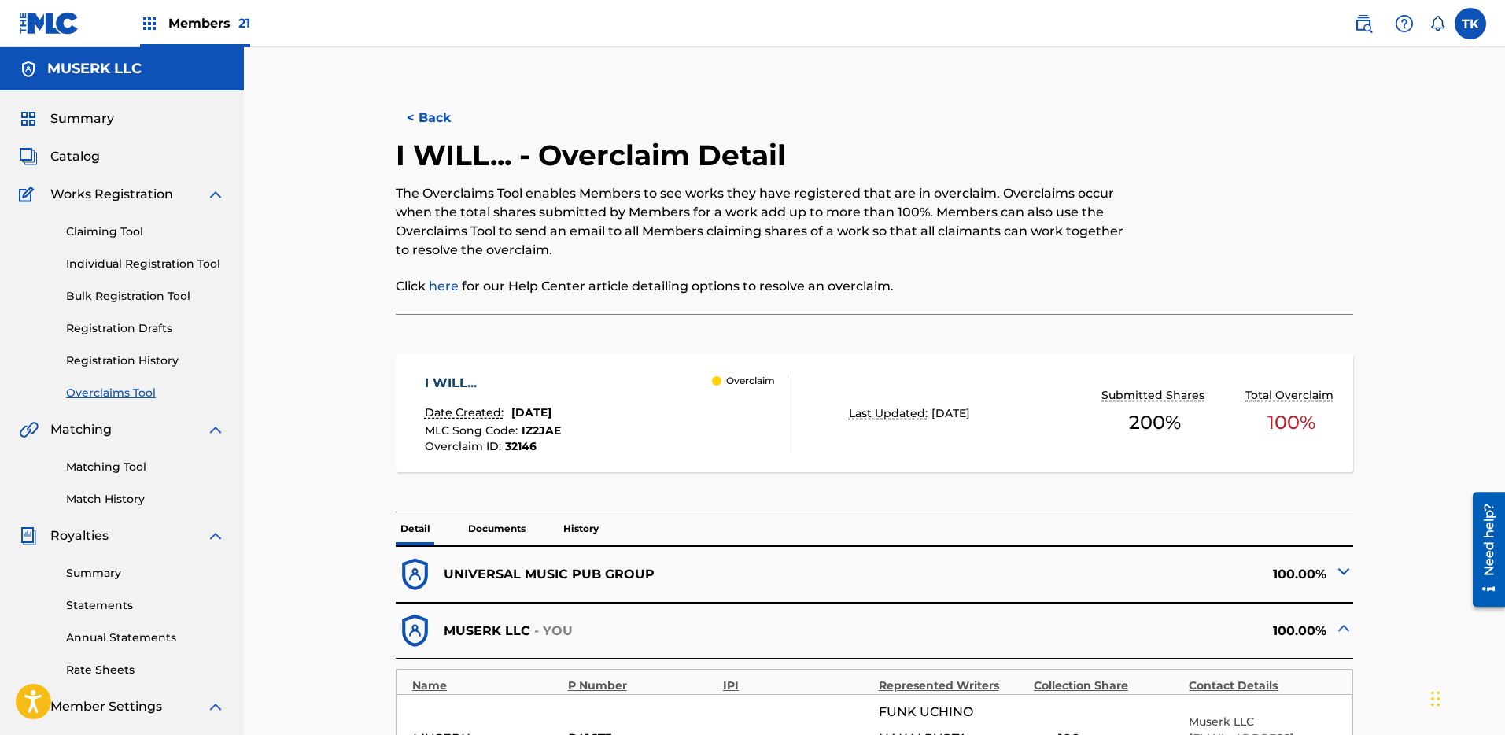
click at [442, 122] on button "< Back" at bounding box center [443, 117] width 94 height 39
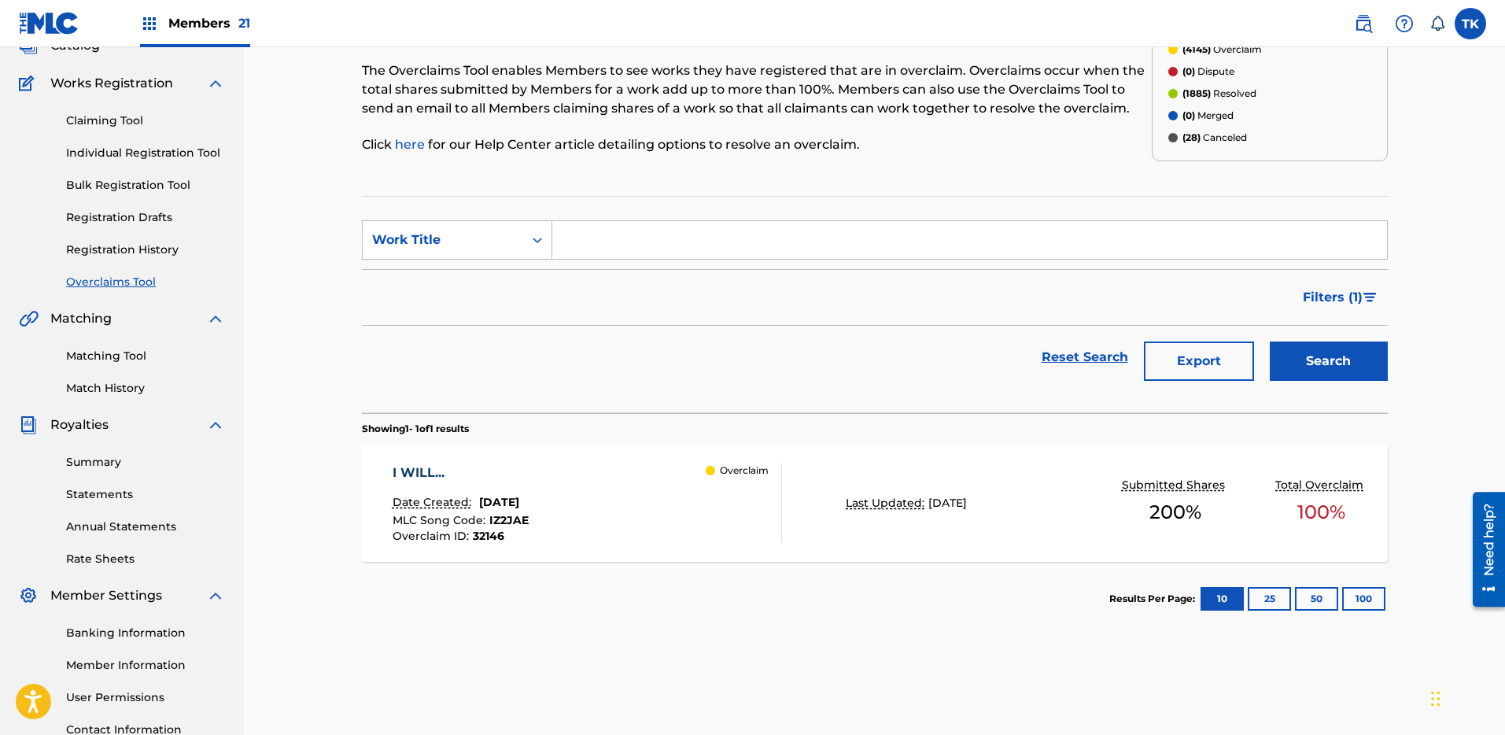
drag, startPoint x: 763, startPoint y: 229, endPoint x: 729, endPoint y: 238, distance: 34.9
click at [763, 229] on input "Search Form" at bounding box center [969, 240] width 835 height 38
click at [472, 241] on div "Work Title" at bounding box center [443, 240] width 142 height 19
click at [457, 287] on div "MLC Song Code" at bounding box center [457, 279] width 189 height 39
click at [658, 235] on input "Search Form" at bounding box center [969, 240] width 835 height 38
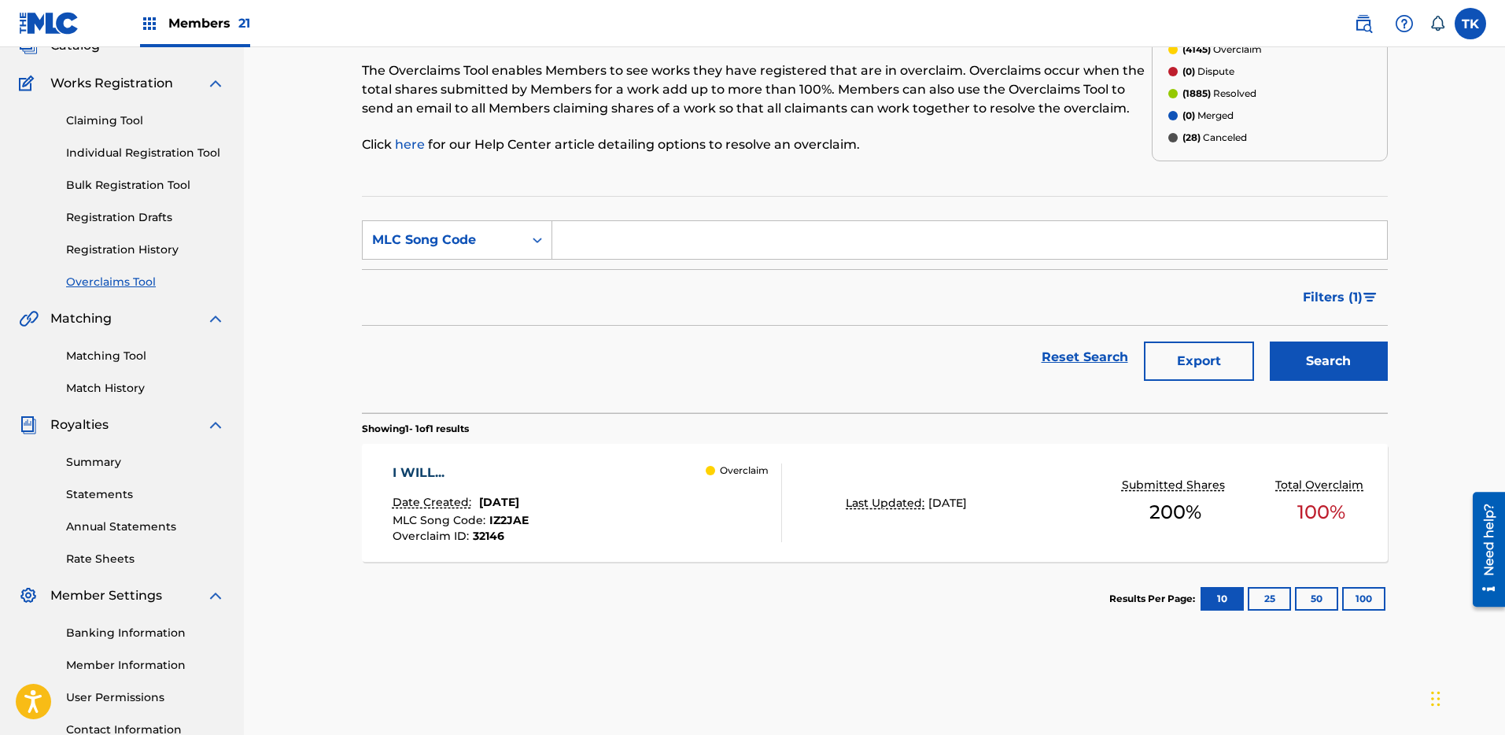
paste input "HQ5RYU"
type input "HQ5RYU"
click at [1337, 354] on button "Search" at bounding box center [1329, 361] width 118 height 39
click at [923, 500] on p "Last Updated:" at bounding box center [887, 503] width 83 height 17
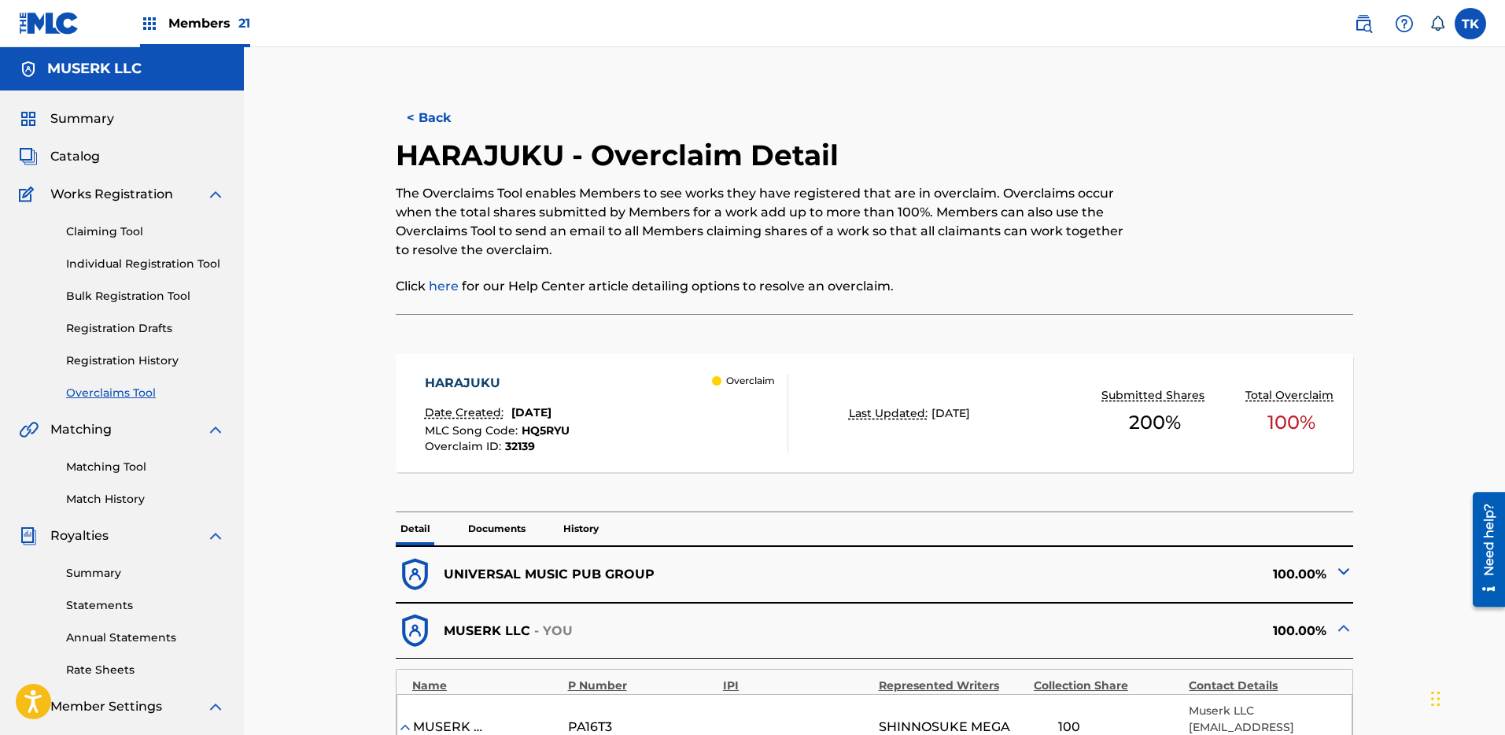
scroll to position [585, 0]
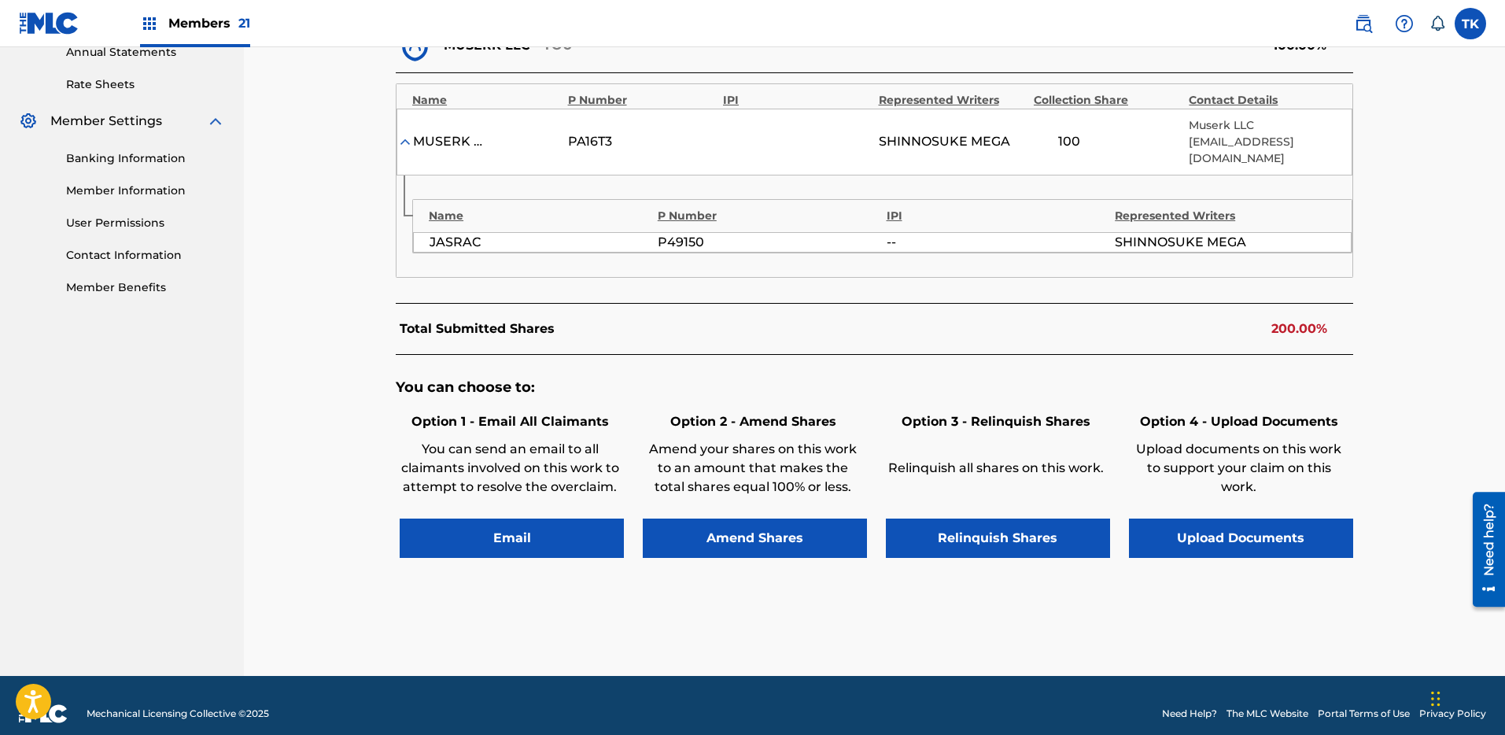
click at [1032, 519] on button "Relinquish Shares" at bounding box center [998, 538] width 224 height 39
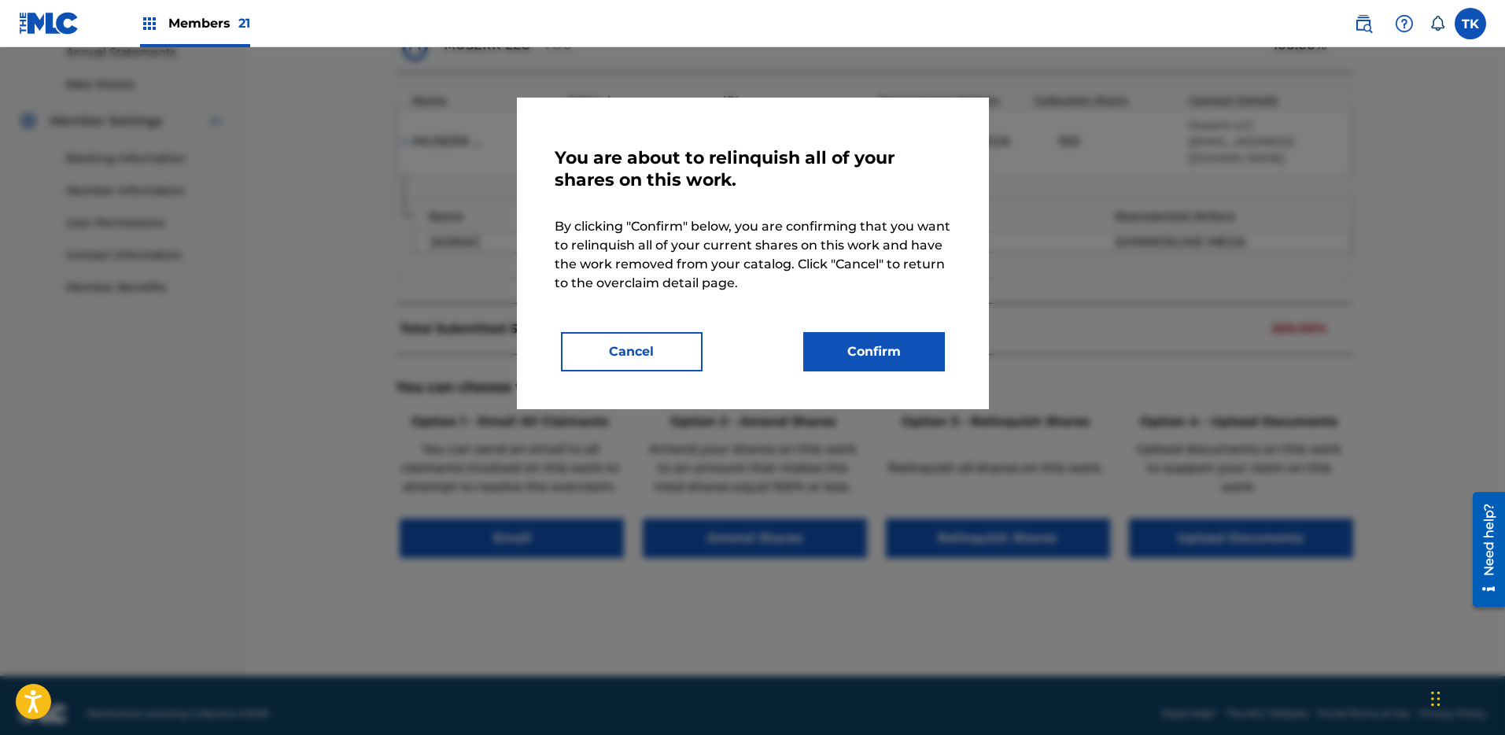
click at [910, 340] on button "Confirm" at bounding box center [874, 351] width 142 height 39
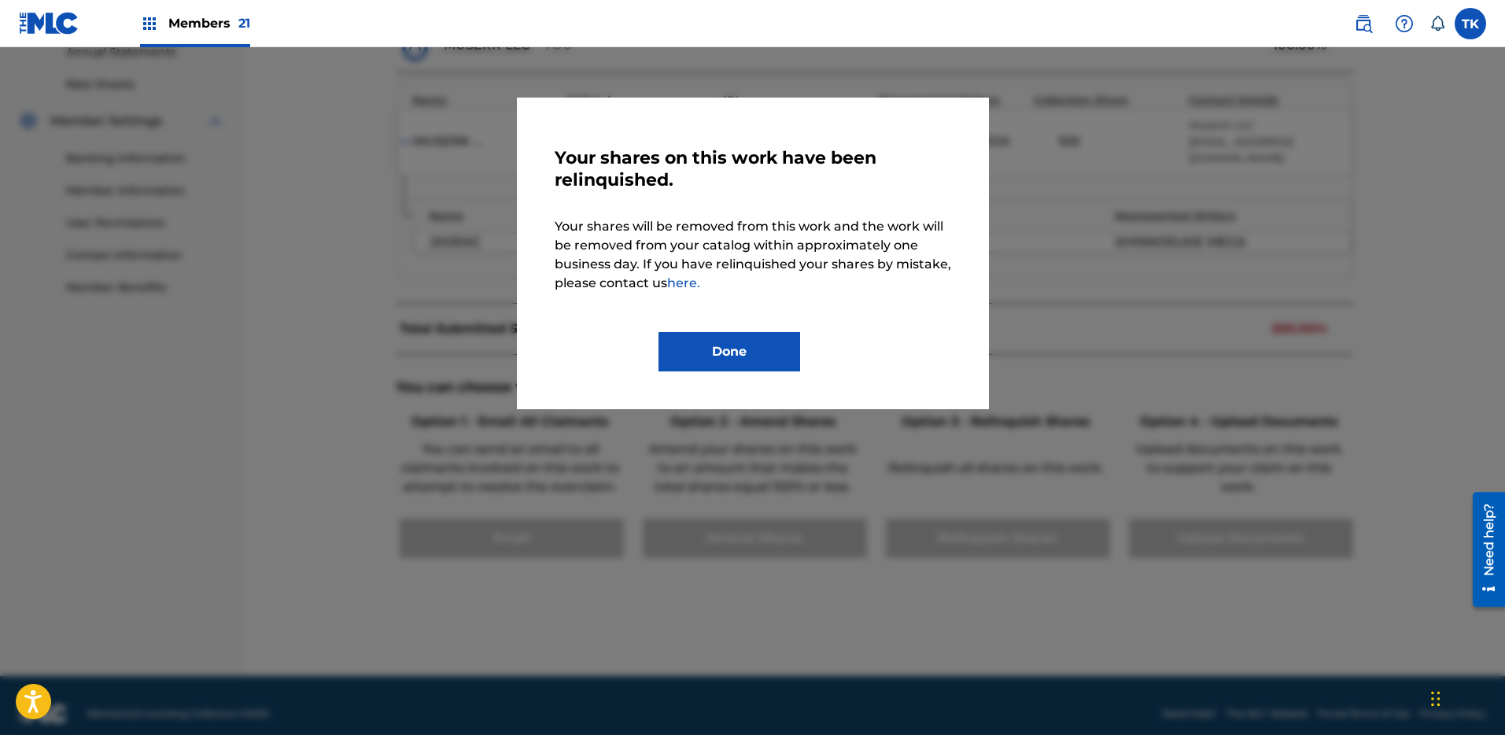
click at [764, 334] on button "Done" at bounding box center [730, 351] width 142 height 39
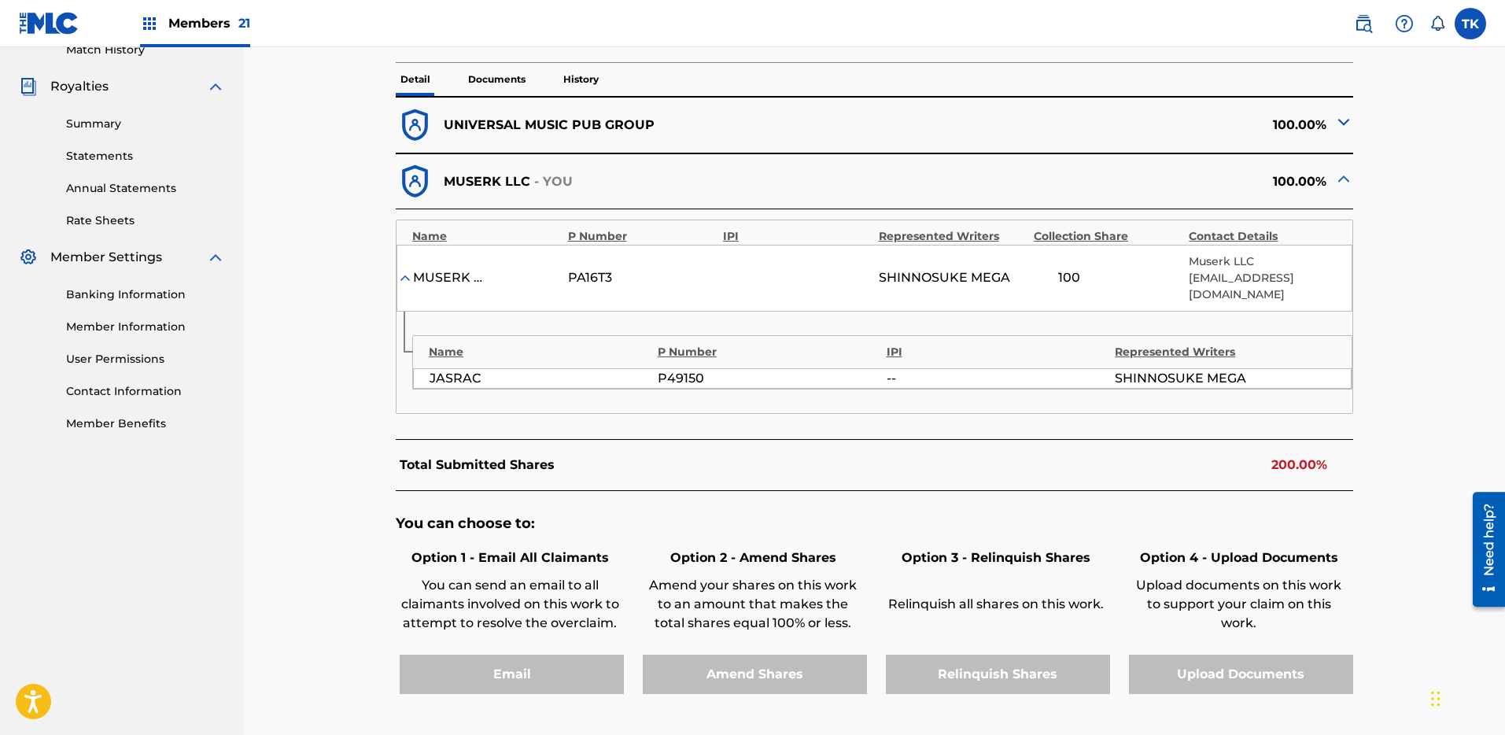
scroll to position [0, 0]
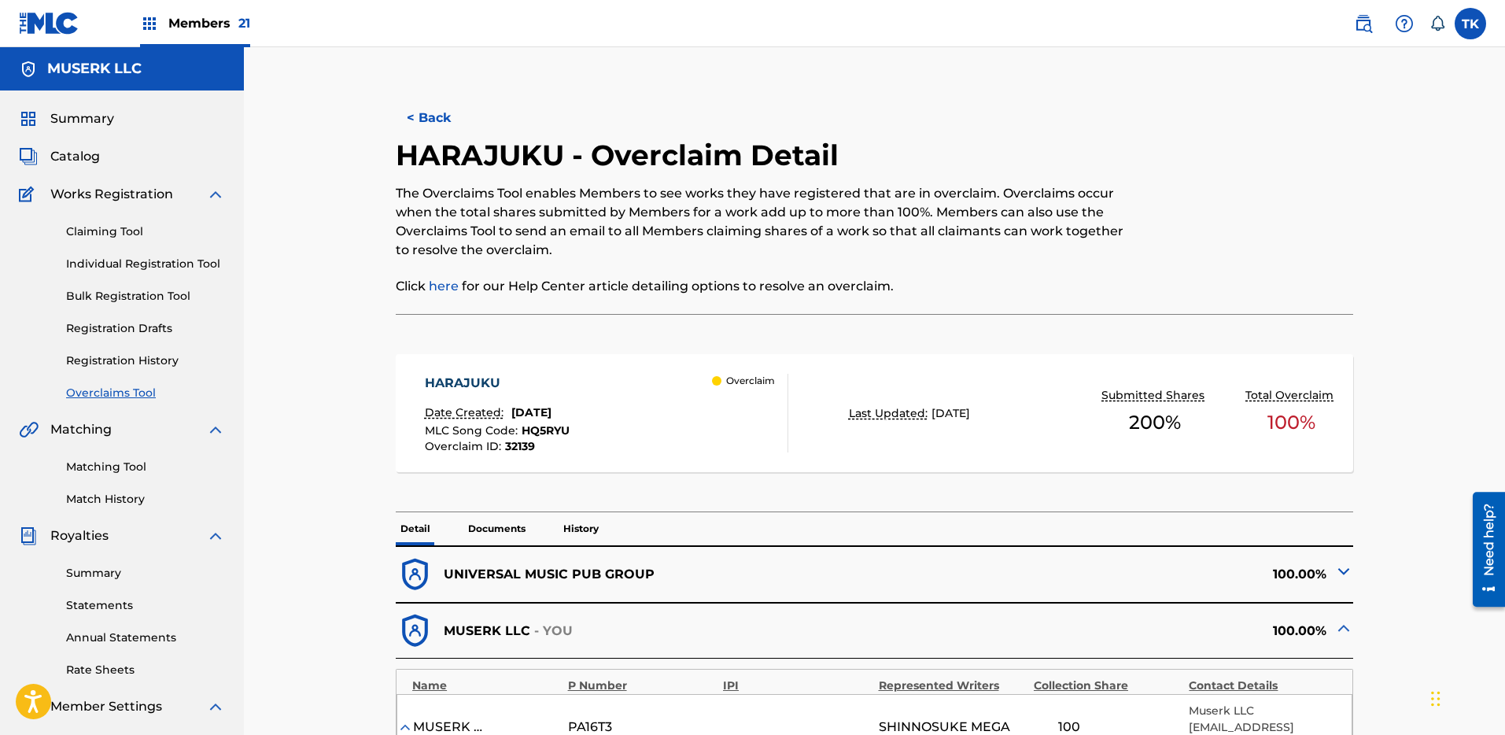
click at [378, 132] on div "< Back HARAJUKU - Overclaim Detail The Overclaims Tool enables Members to see w…" at bounding box center [875, 674] width 1064 height 1175
click at [445, 113] on button "< Back" at bounding box center [443, 117] width 94 height 39
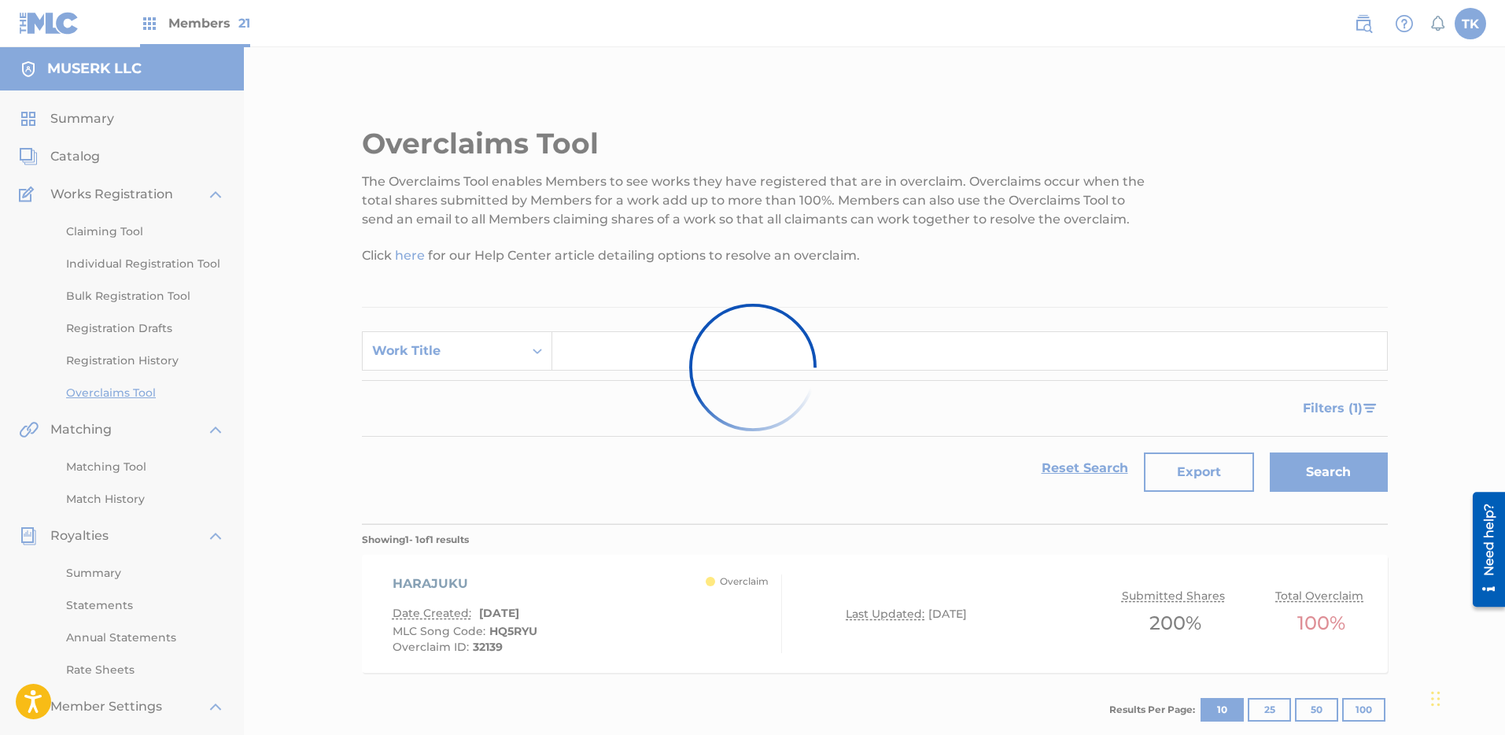
scroll to position [111, 0]
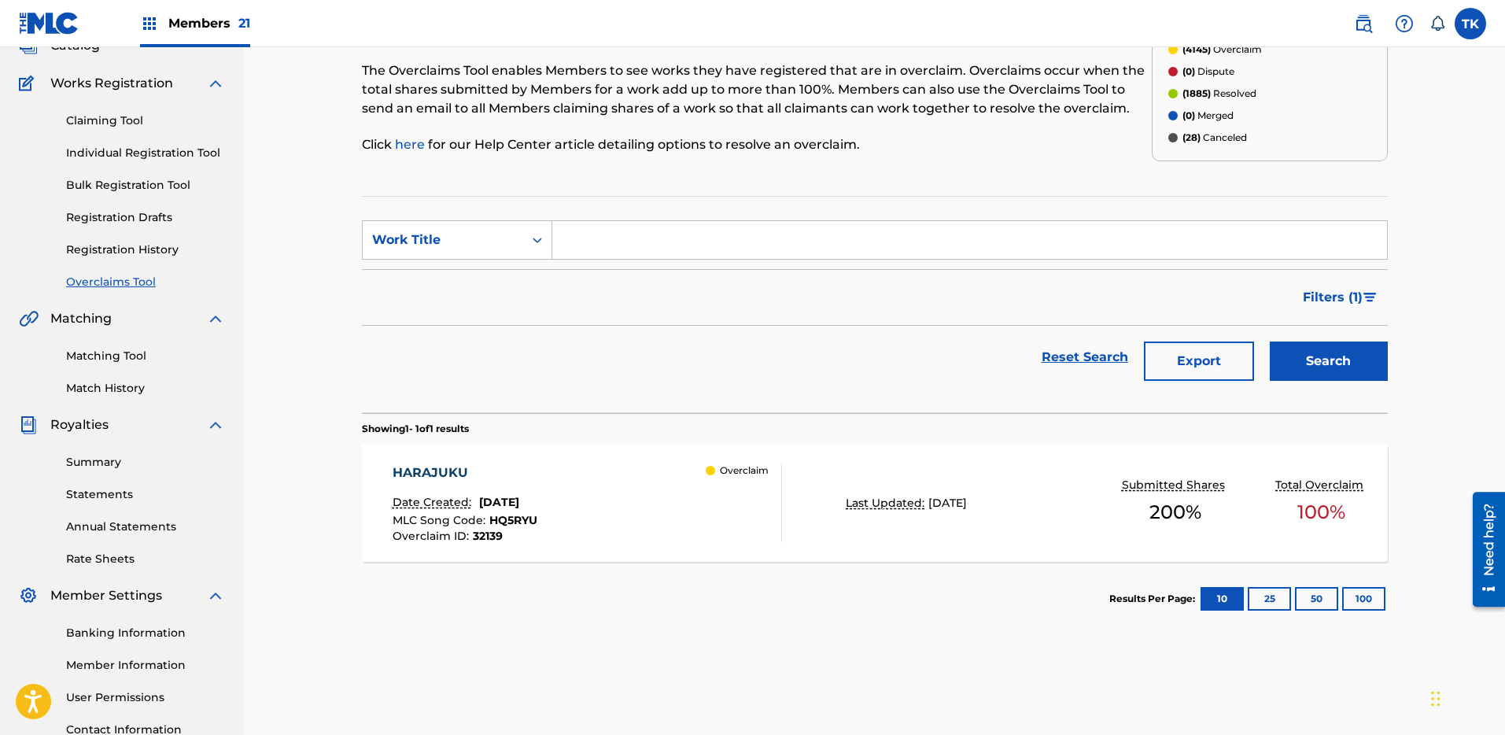
click at [1113, 239] on input "Search Form" at bounding box center [969, 240] width 835 height 38
paste input "T50VQS"
type input "T50VQS"
click at [447, 246] on div "Work Title" at bounding box center [443, 240] width 142 height 19
drag, startPoint x: 463, startPoint y: 267, endPoint x: 476, endPoint y: 264, distance: 13.7
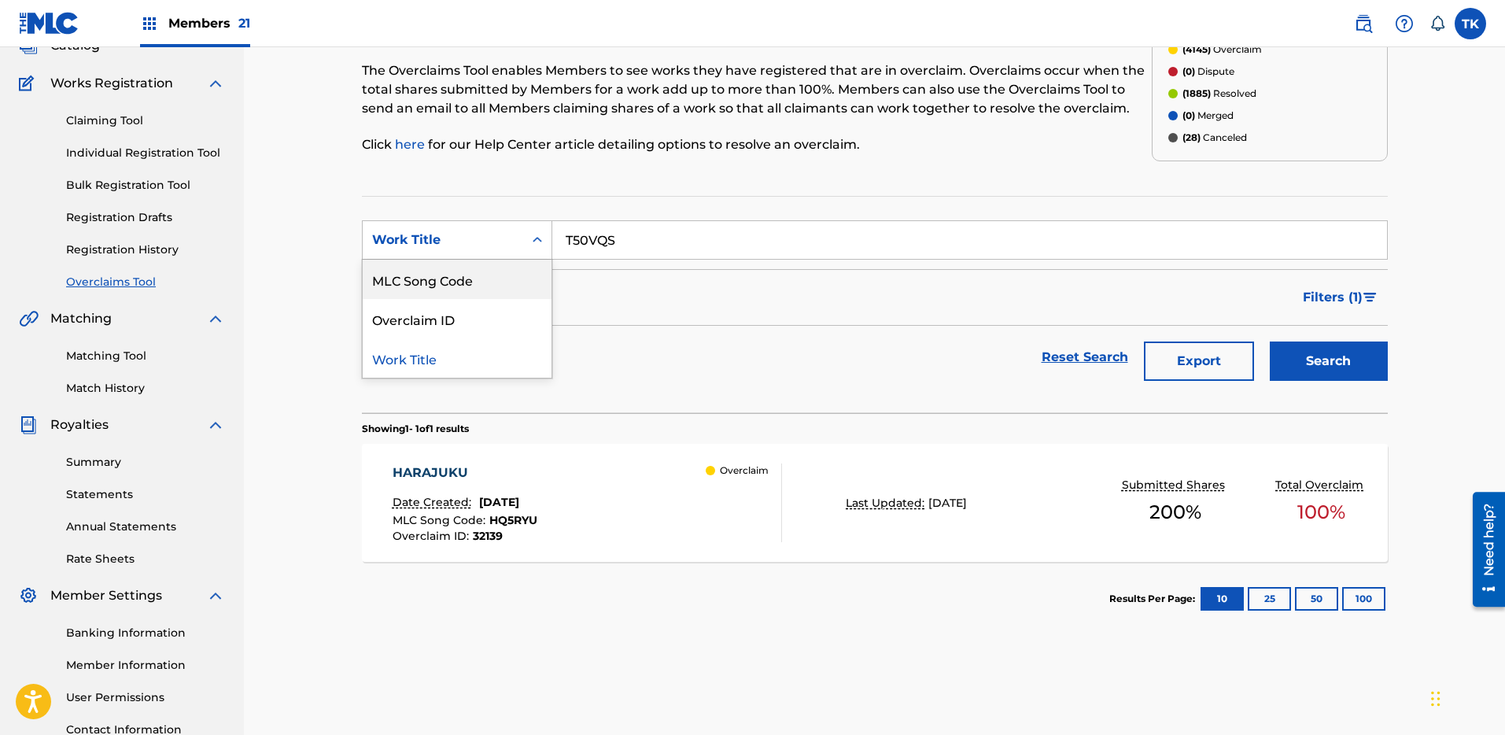
click at [463, 268] on div "MLC Song Code" at bounding box center [457, 279] width 189 height 39
click at [733, 218] on section "SearchWithCriteria03765af2-a018-4018-b17e-03c4468be291 MLC Song Code Filter Sta…" at bounding box center [875, 304] width 1026 height 217
click at [947, 242] on input "Search Form" at bounding box center [969, 240] width 835 height 38
paste input "T50VQS"
type input "T50VQS"
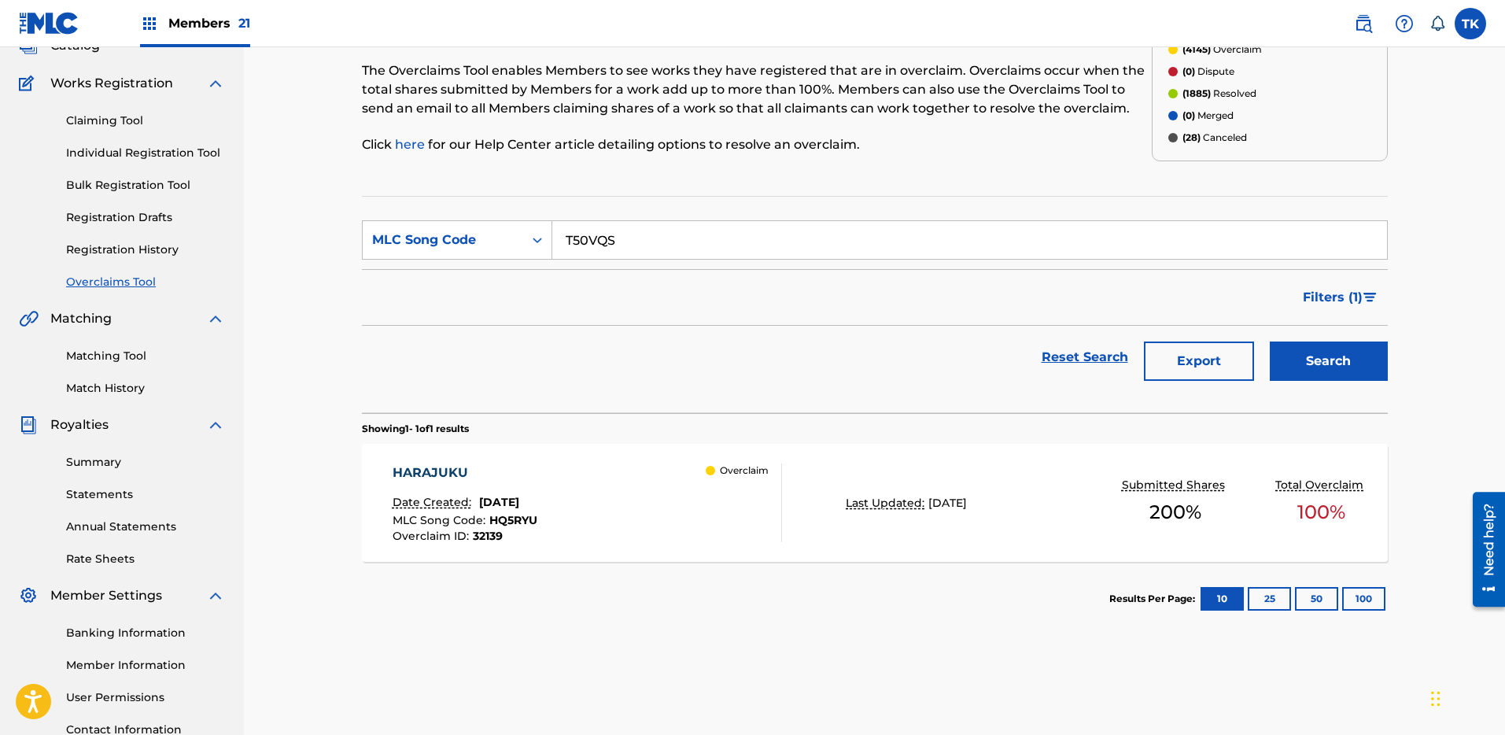
click at [1344, 360] on button "Search" at bounding box center [1329, 361] width 118 height 39
click at [720, 491] on div "Overclaim" at bounding box center [744, 502] width 76 height 79
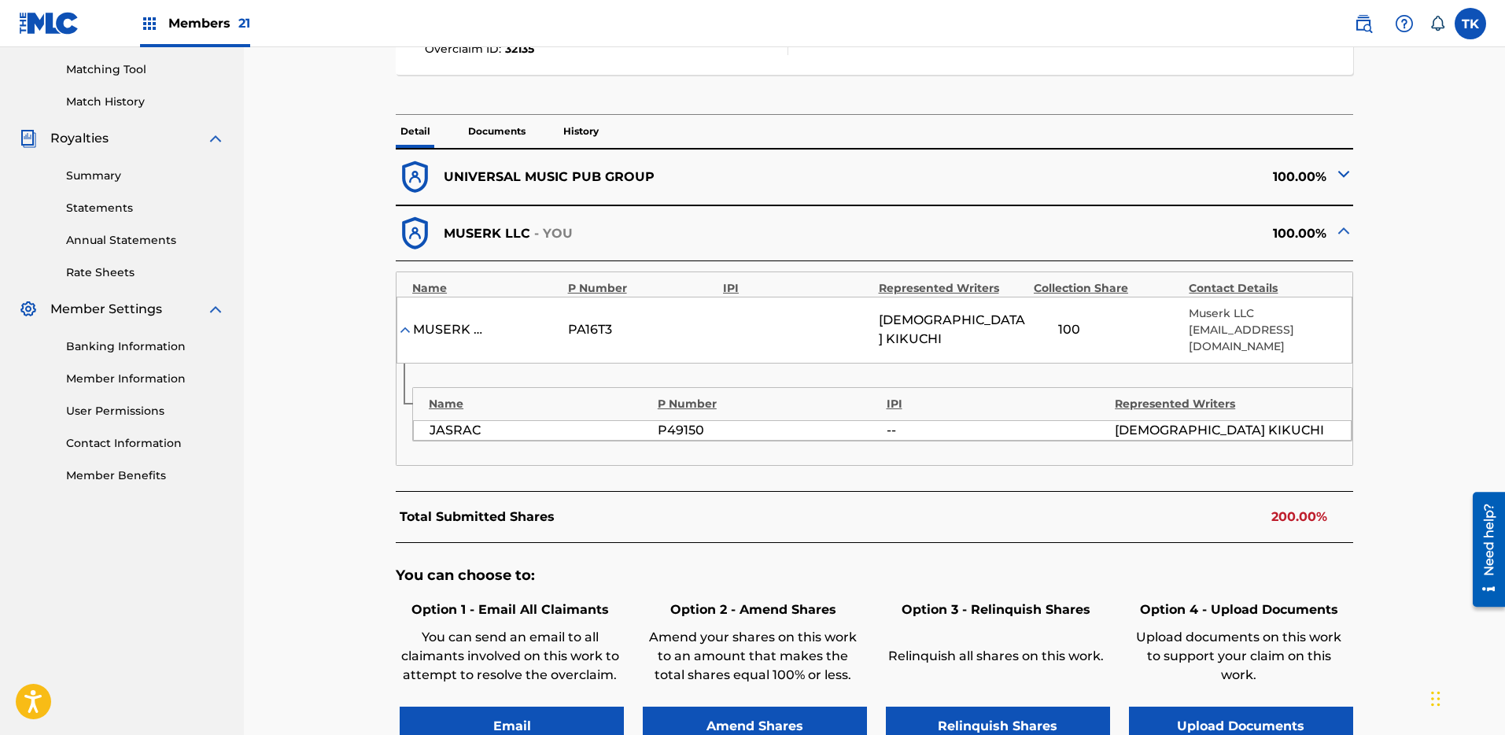
scroll to position [408, 0]
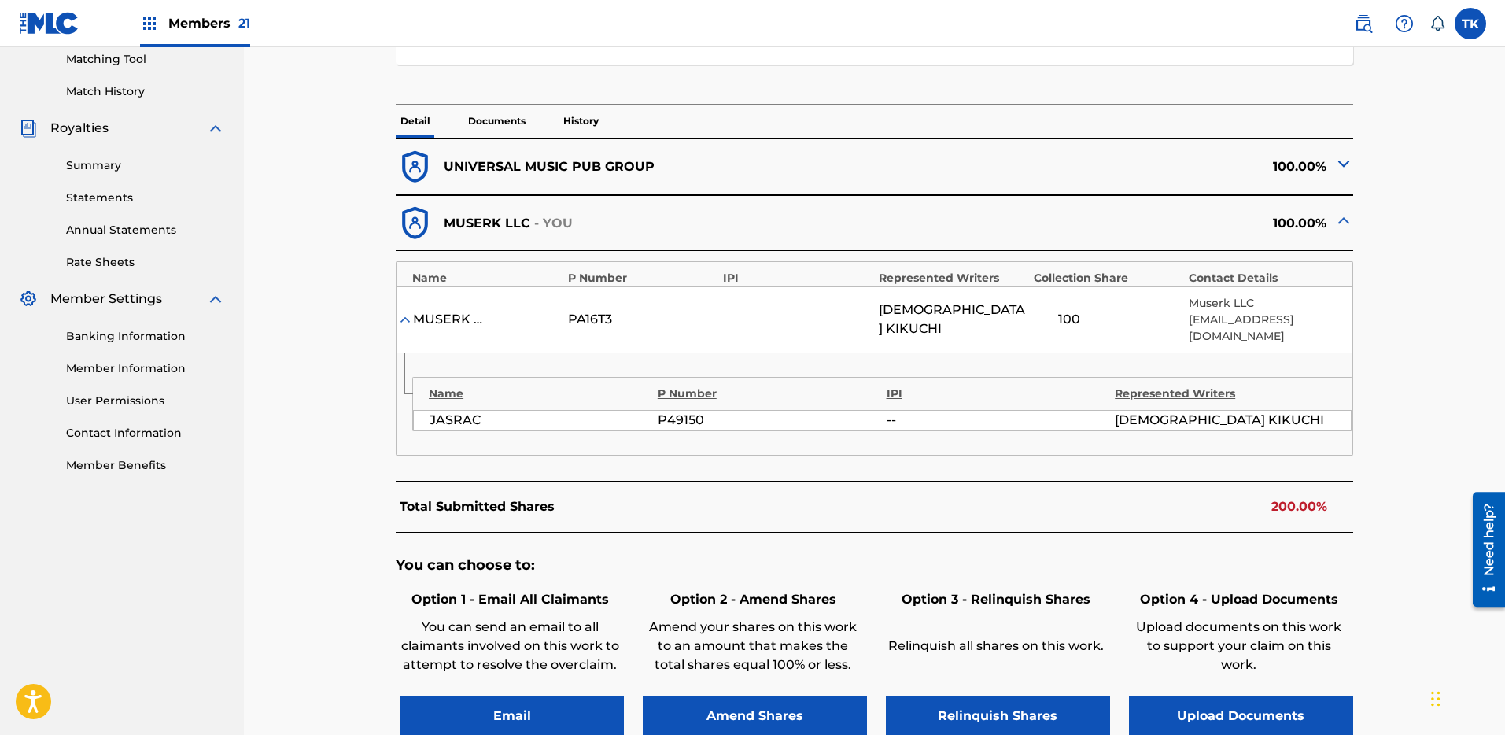
click at [1025, 696] on button "Relinquish Shares" at bounding box center [998, 715] width 224 height 39
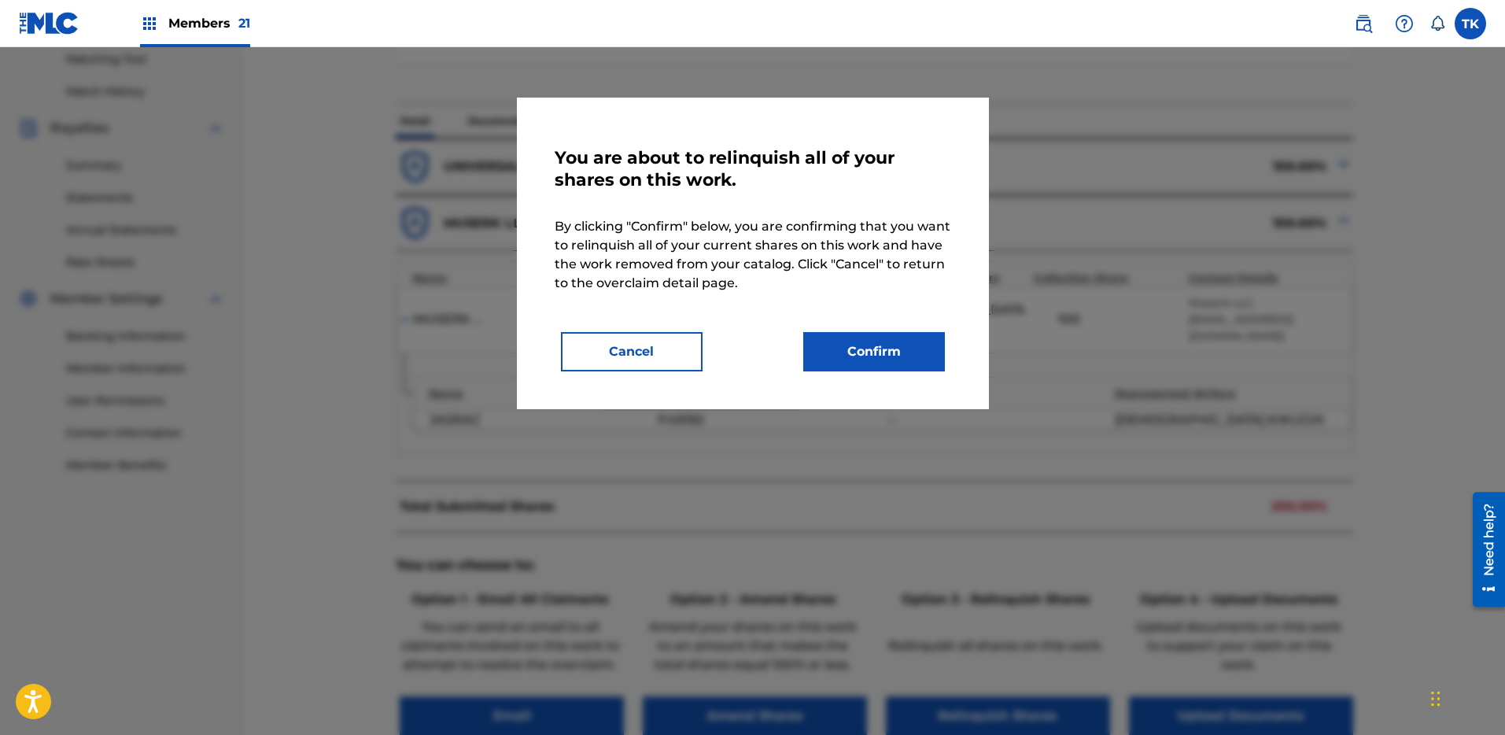
click at [894, 335] on button "Confirm" at bounding box center [874, 351] width 142 height 39
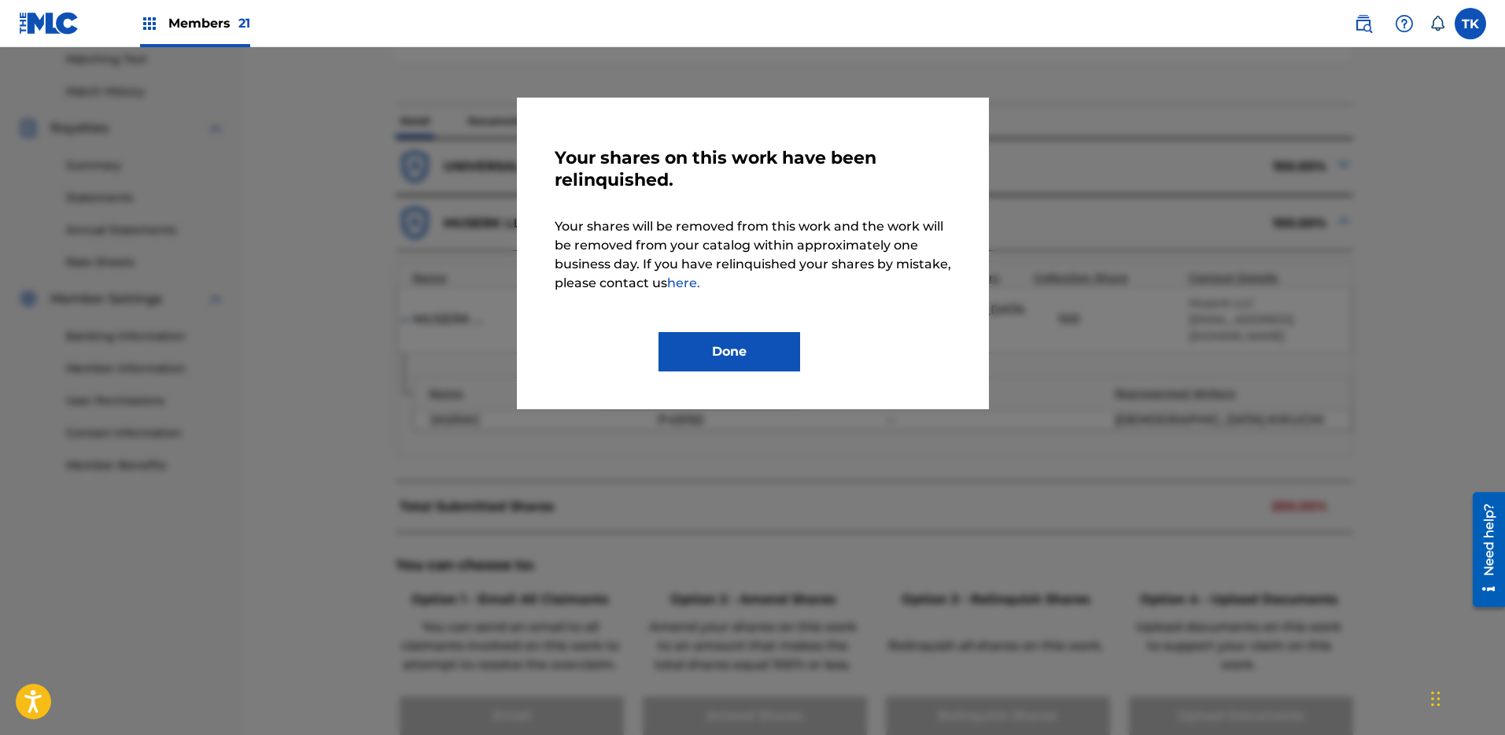
click at [709, 350] on button "Done" at bounding box center [730, 351] width 142 height 39
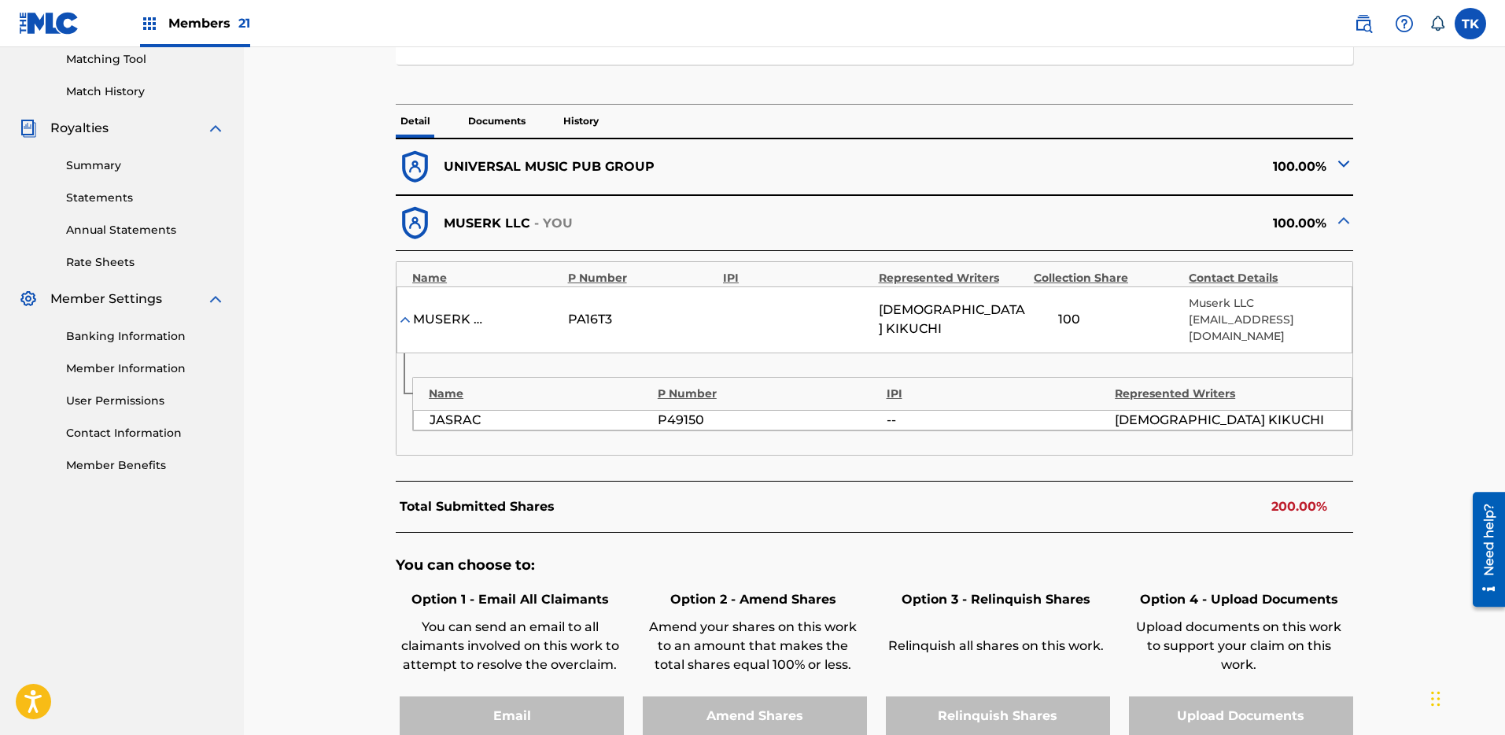
scroll to position [0, 0]
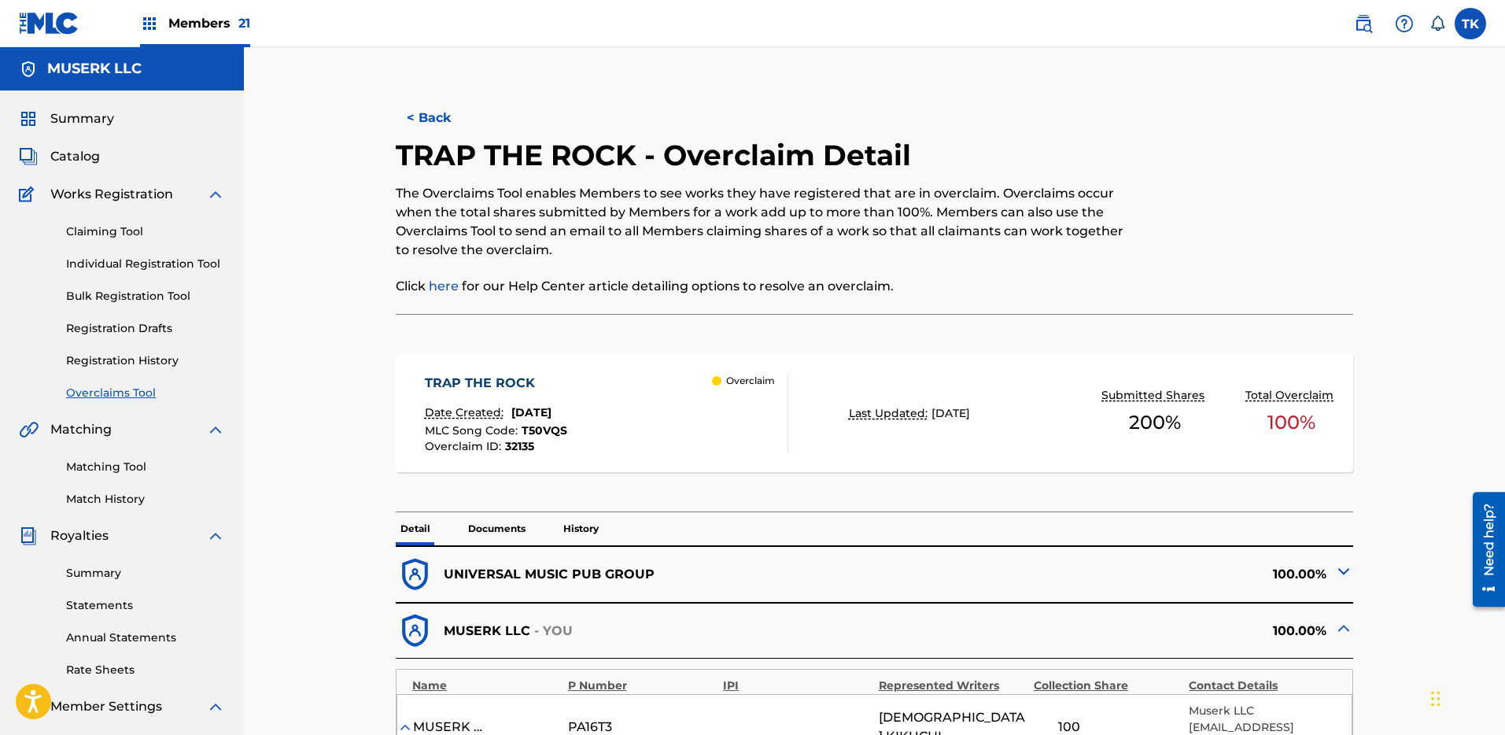
click at [433, 127] on button "< Back" at bounding box center [443, 117] width 94 height 39
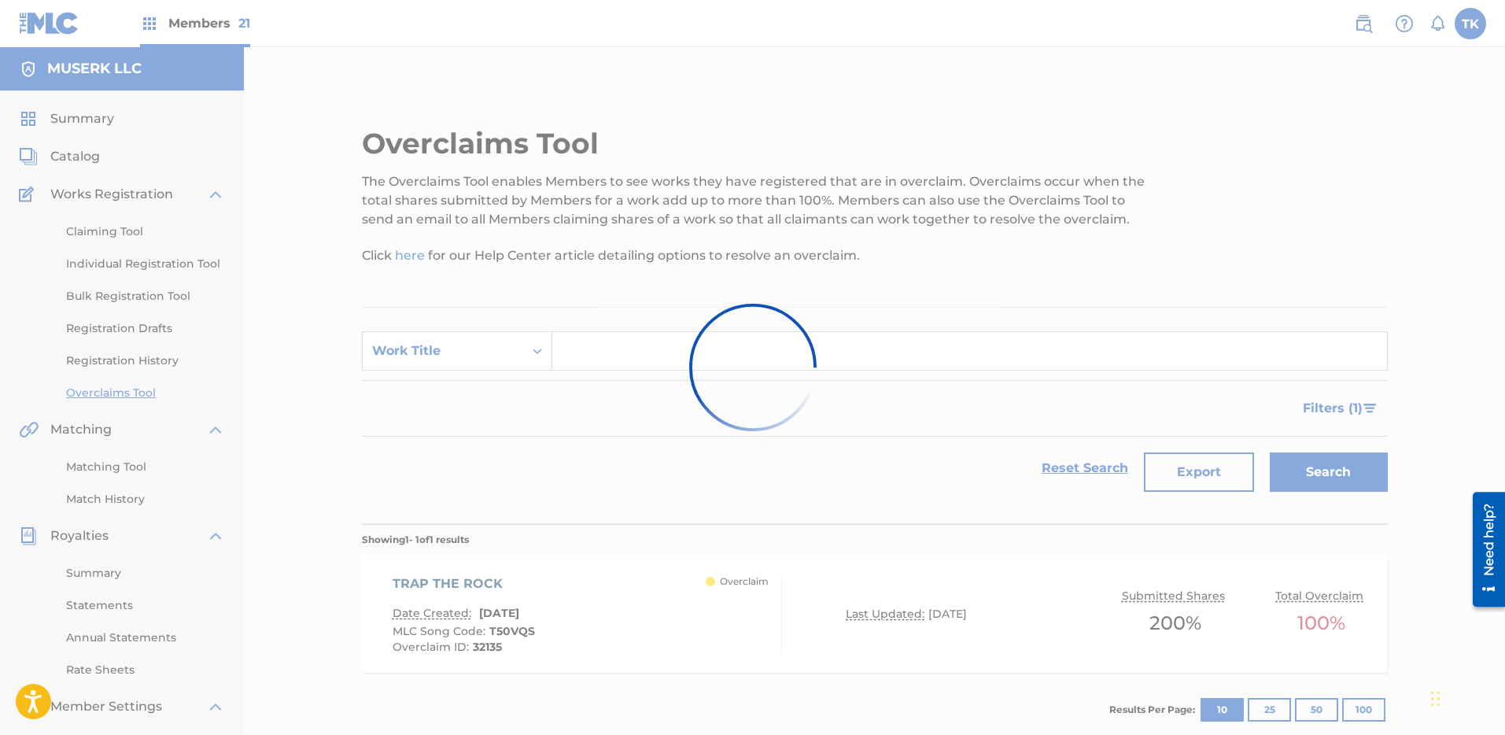
scroll to position [111, 0]
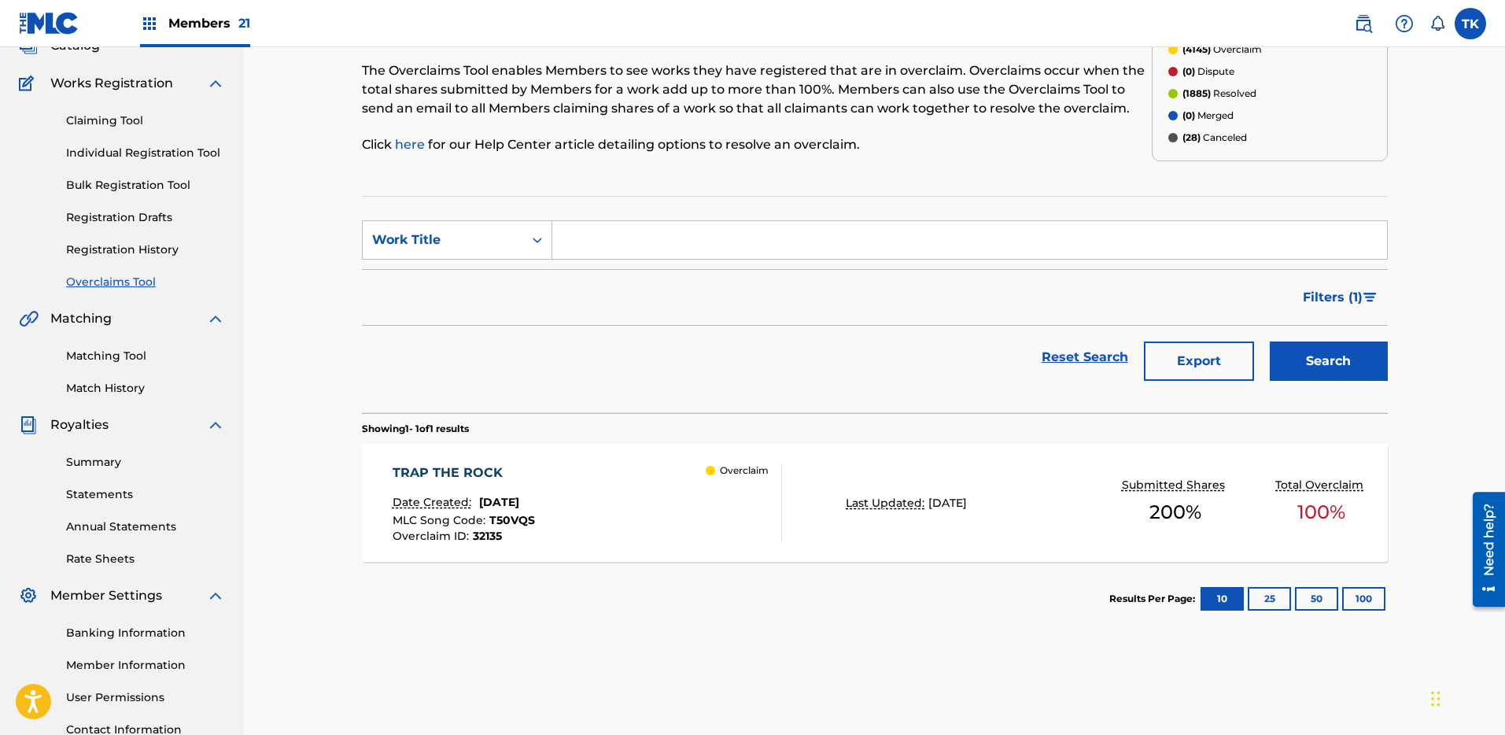
click at [720, 235] on input "Search Form" at bounding box center [969, 240] width 835 height 38
click at [469, 255] on div "Work Title" at bounding box center [457, 239] width 190 height 39
click at [466, 275] on div "MLC Song Code" at bounding box center [457, 279] width 189 height 39
click at [635, 240] on input "Search Form" at bounding box center [969, 240] width 835 height 38
type input "T50VZJ"
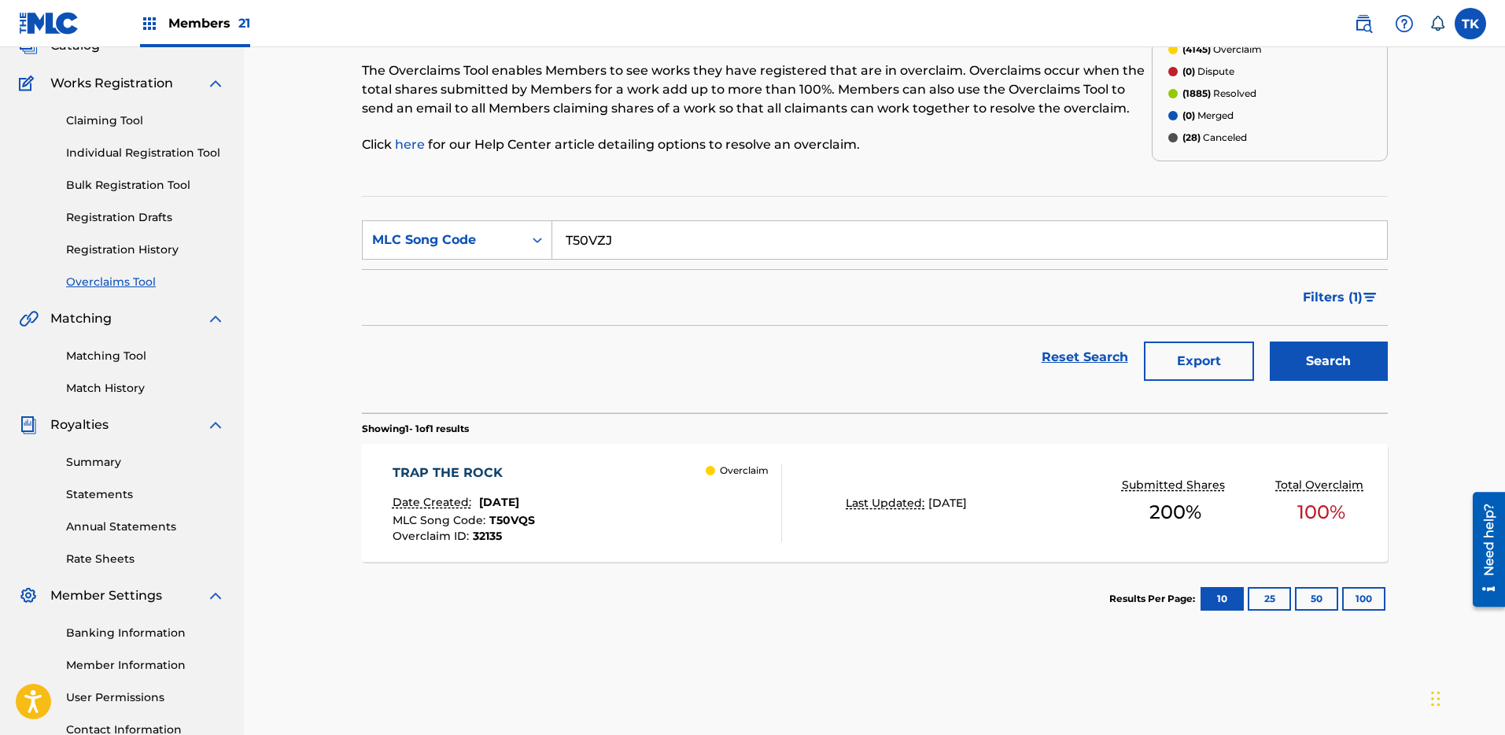
click at [1322, 351] on button "Search" at bounding box center [1329, 361] width 118 height 39
click at [692, 475] on div "TOTOTOTOTO Date Created: [DATE] MLC Song Code : T50VZJ Overclaim ID : 32138 Ove…" at bounding box center [588, 502] width 390 height 79
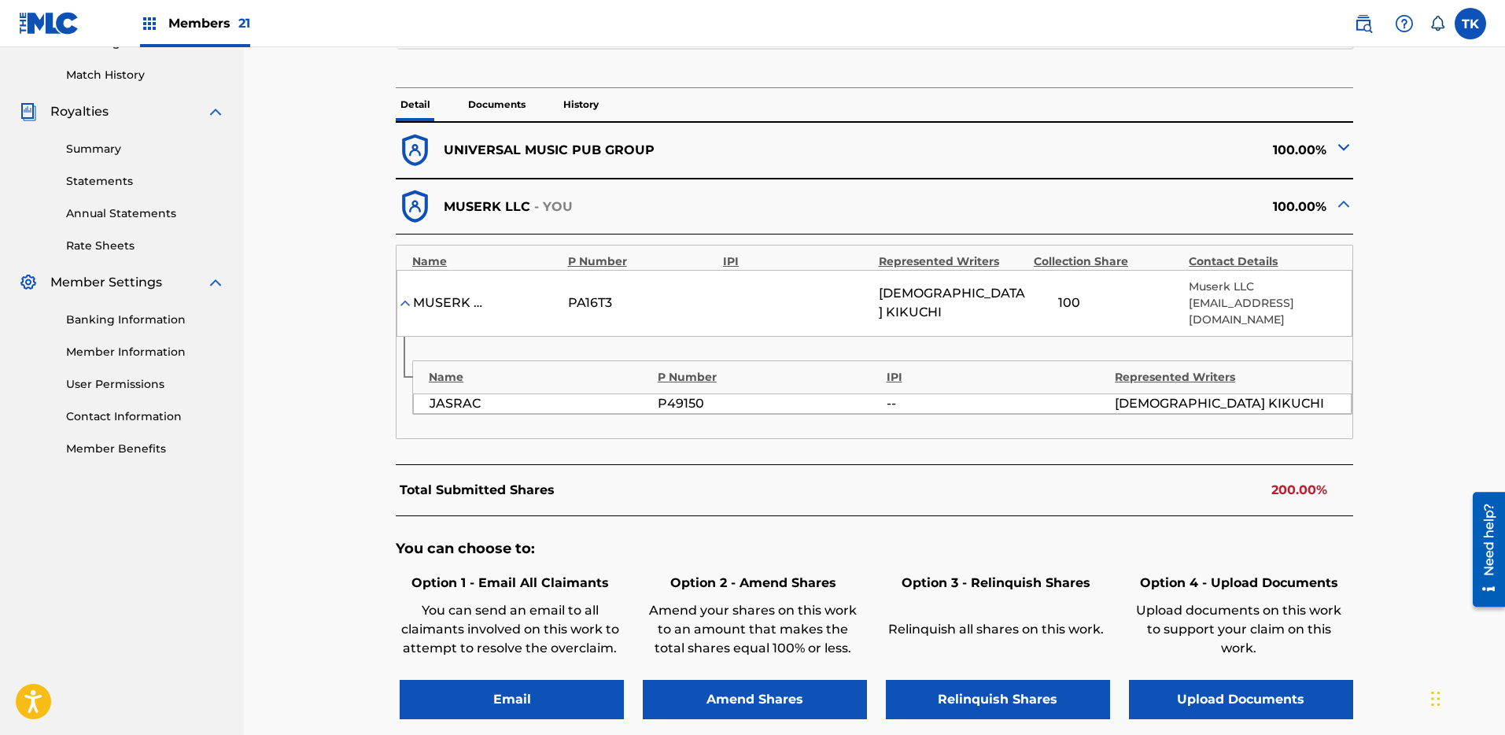
scroll to position [585, 0]
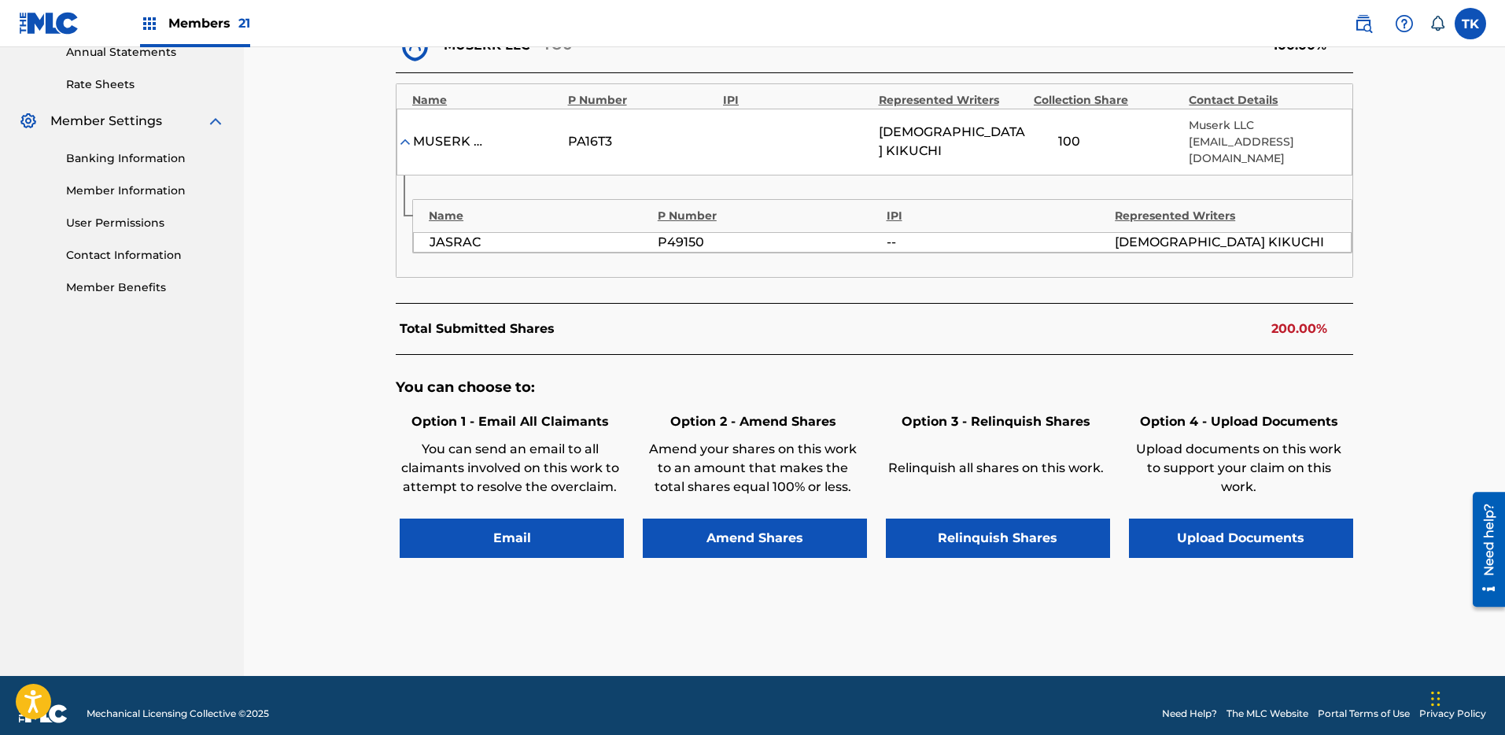
click at [984, 531] on button "Relinquish Shares" at bounding box center [998, 538] width 224 height 39
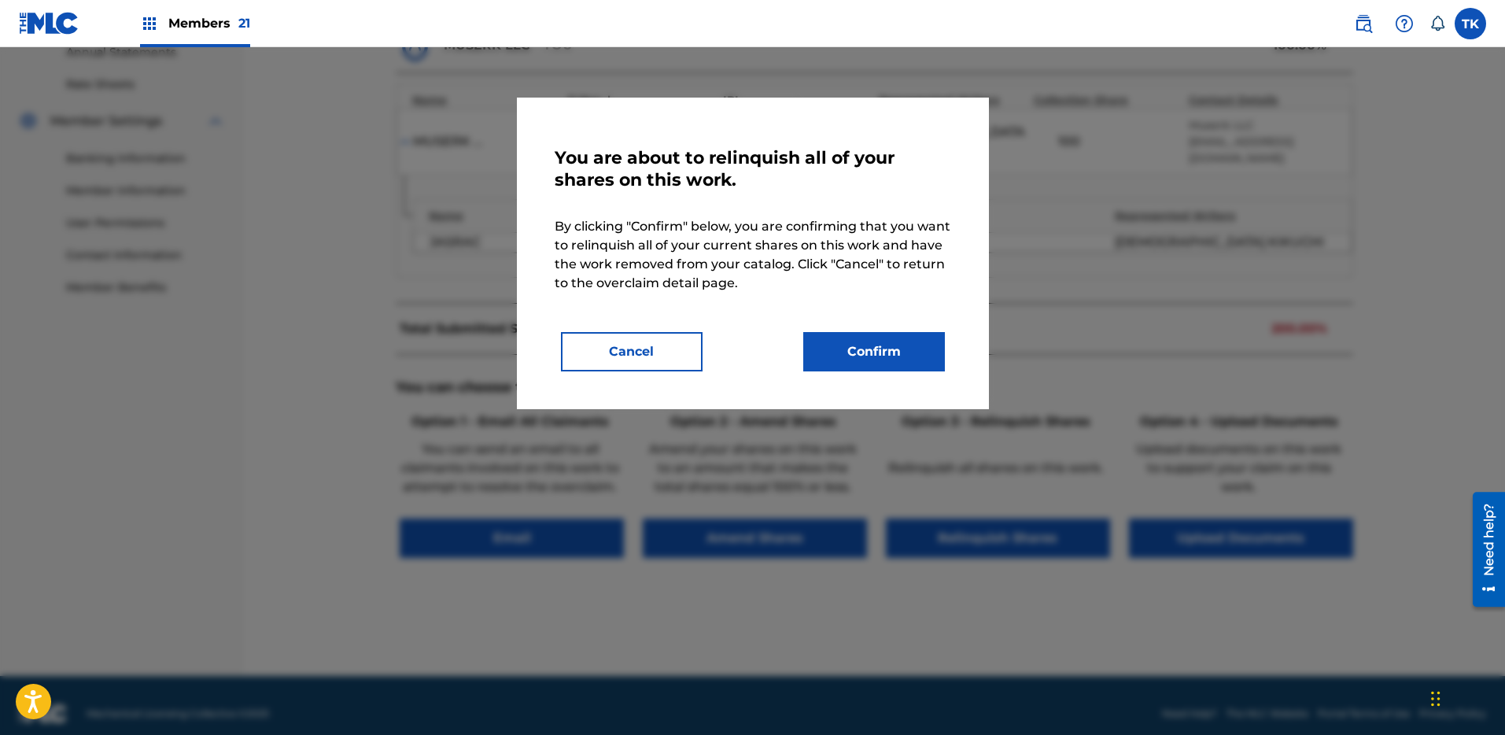
click at [917, 378] on div "You are about to relinquish all of your shares on this work. By clicking "Confi…" at bounding box center [753, 254] width 472 height 312
click at [903, 351] on button "Confirm" at bounding box center [874, 351] width 142 height 39
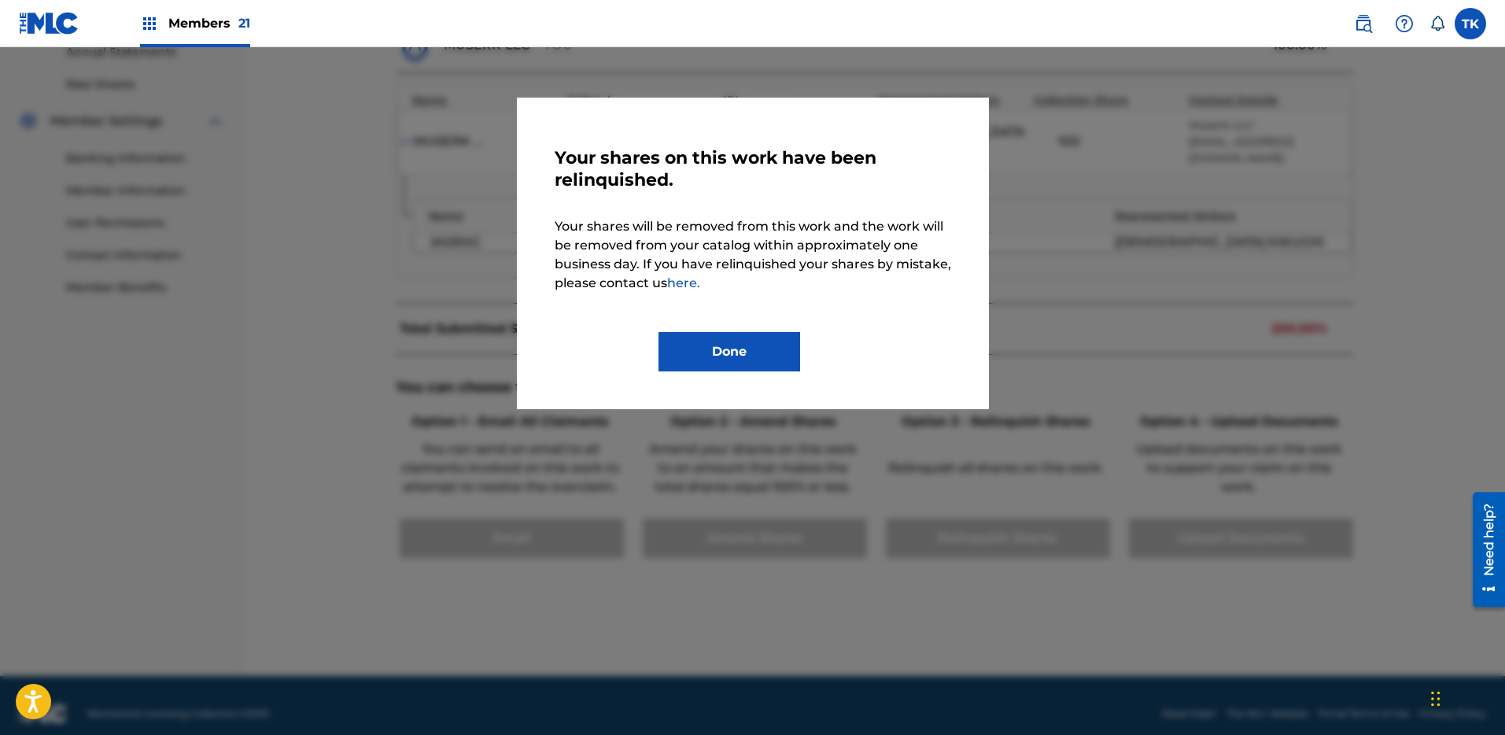
click at [746, 341] on button "Done" at bounding box center [730, 351] width 142 height 39
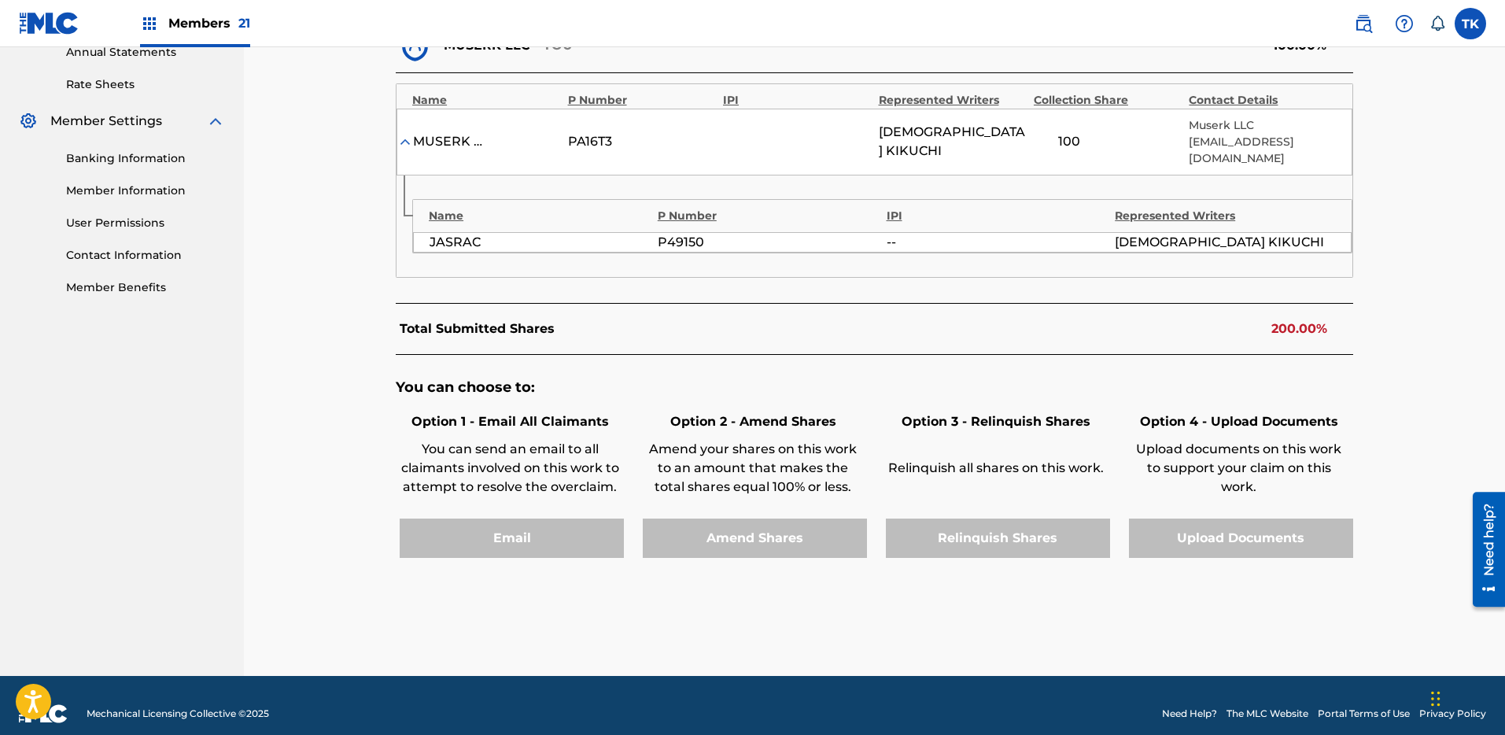
scroll to position [0, 0]
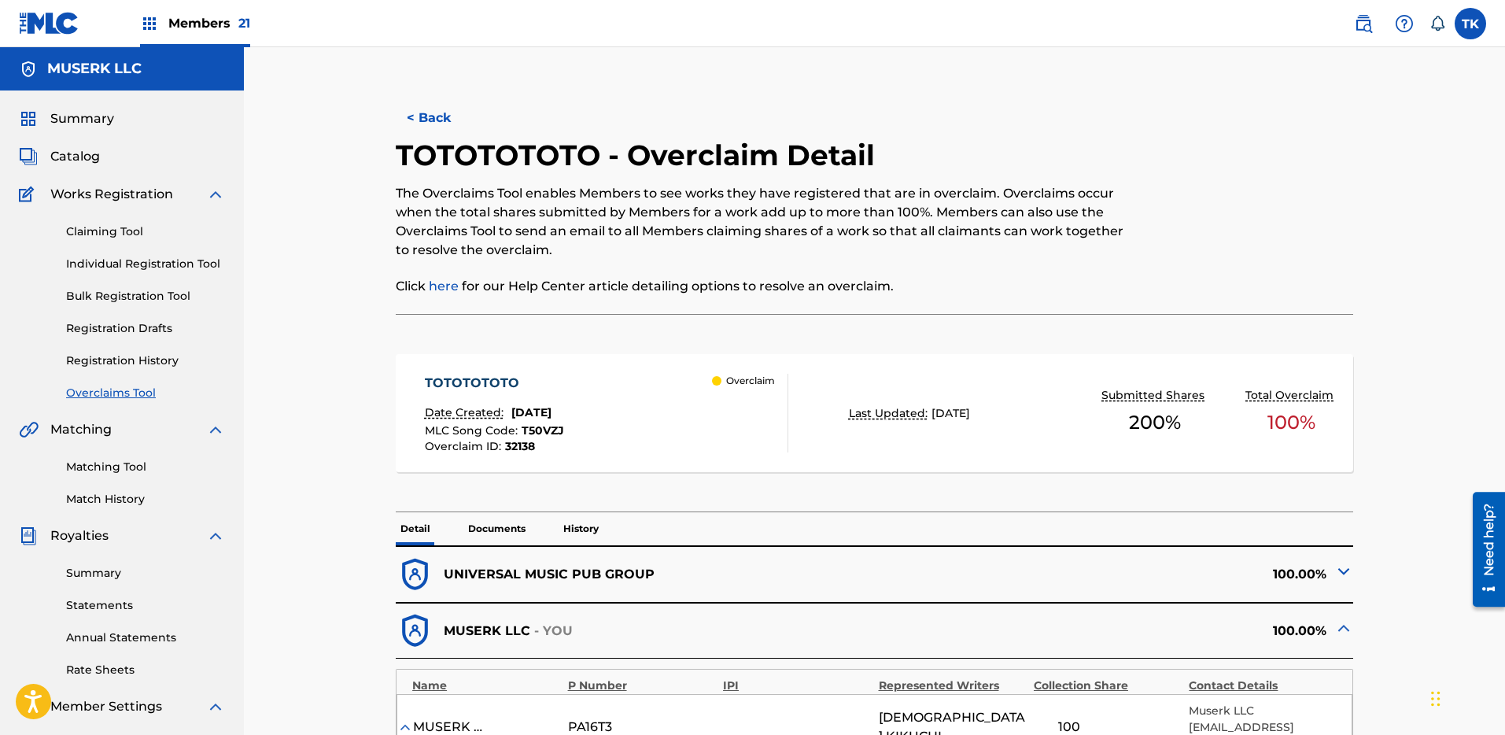
click at [435, 110] on button "< Back" at bounding box center [443, 117] width 94 height 39
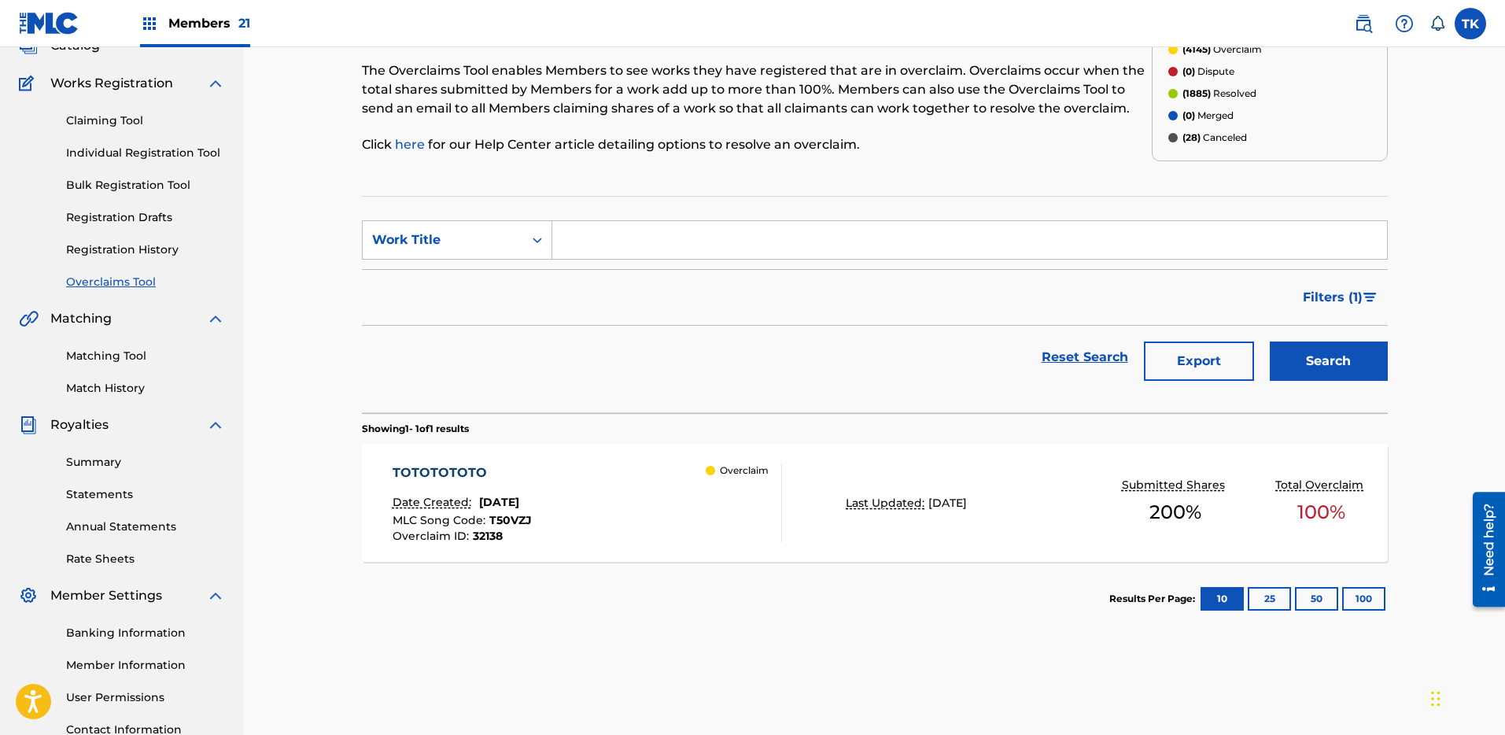
click at [316, 253] on div "Overclaims Tool The Overclaims Tool enables Members to see works they have regi…" at bounding box center [874, 362] width 1261 height 853
click at [428, 242] on div "Work Title" at bounding box center [443, 240] width 142 height 19
click at [437, 264] on div "MLC Song Code" at bounding box center [457, 279] width 189 height 39
click at [627, 238] on input "Search Form" at bounding box center [969, 240] width 835 height 38
paste input "HQ5XLT"
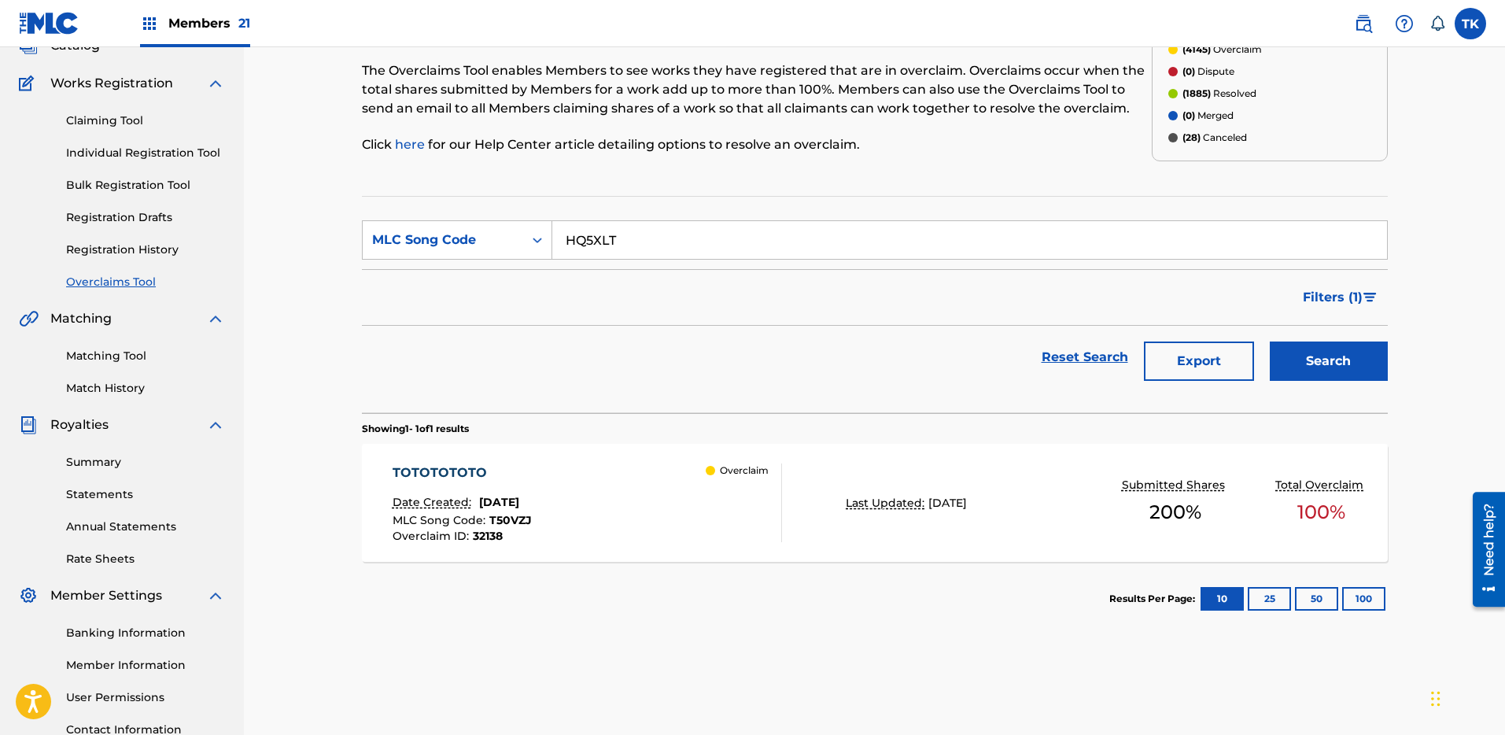
type input "HQ5XLT"
click at [1335, 360] on button "Search" at bounding box center [1329, 361] width 118 height 39
click at [601, 478] on div "HIGHER COMMUNICATION Date Created: [DATE] MLC Song Code : HQ5XLT Overclaim ID :…" at bounding box center [588, 502] width 390 height 79
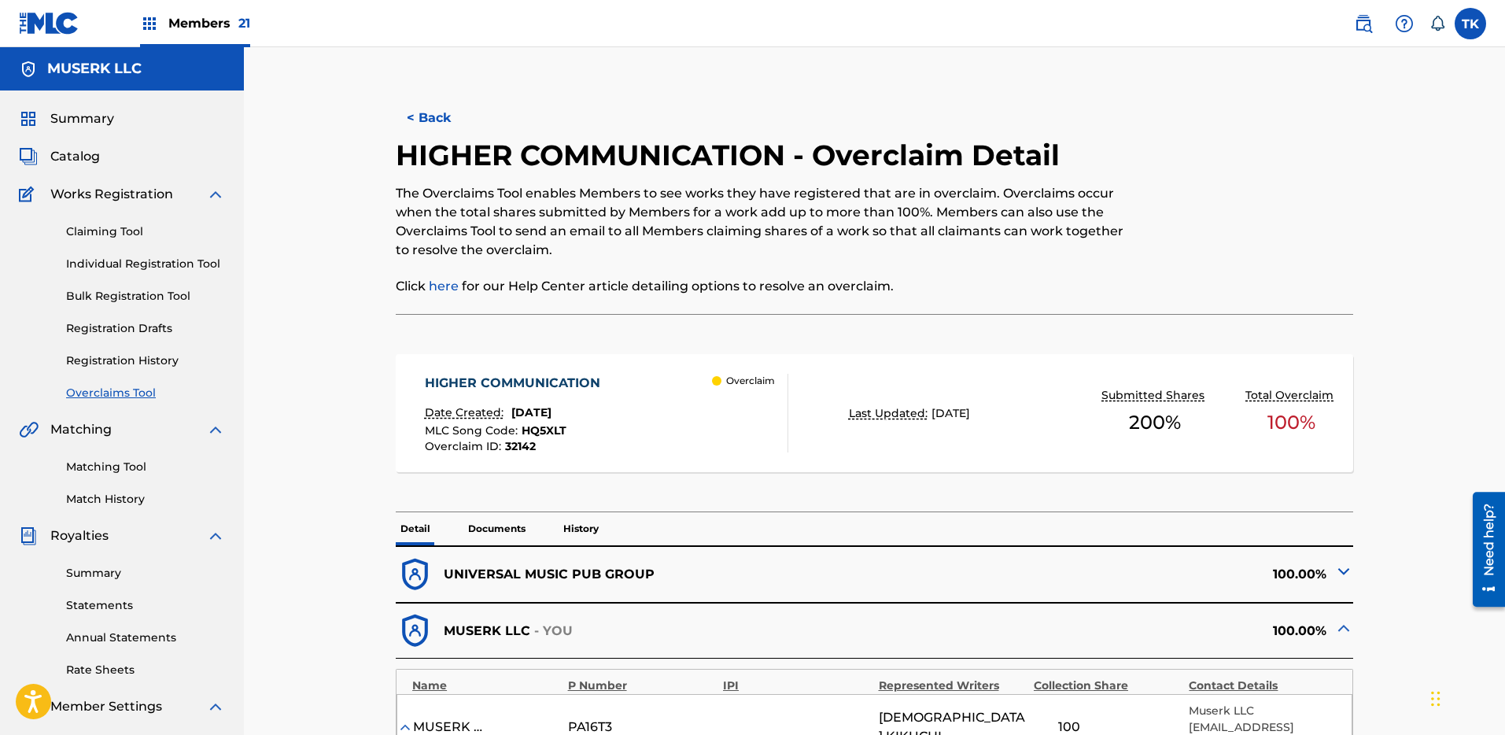
scroll to position [585, 0]
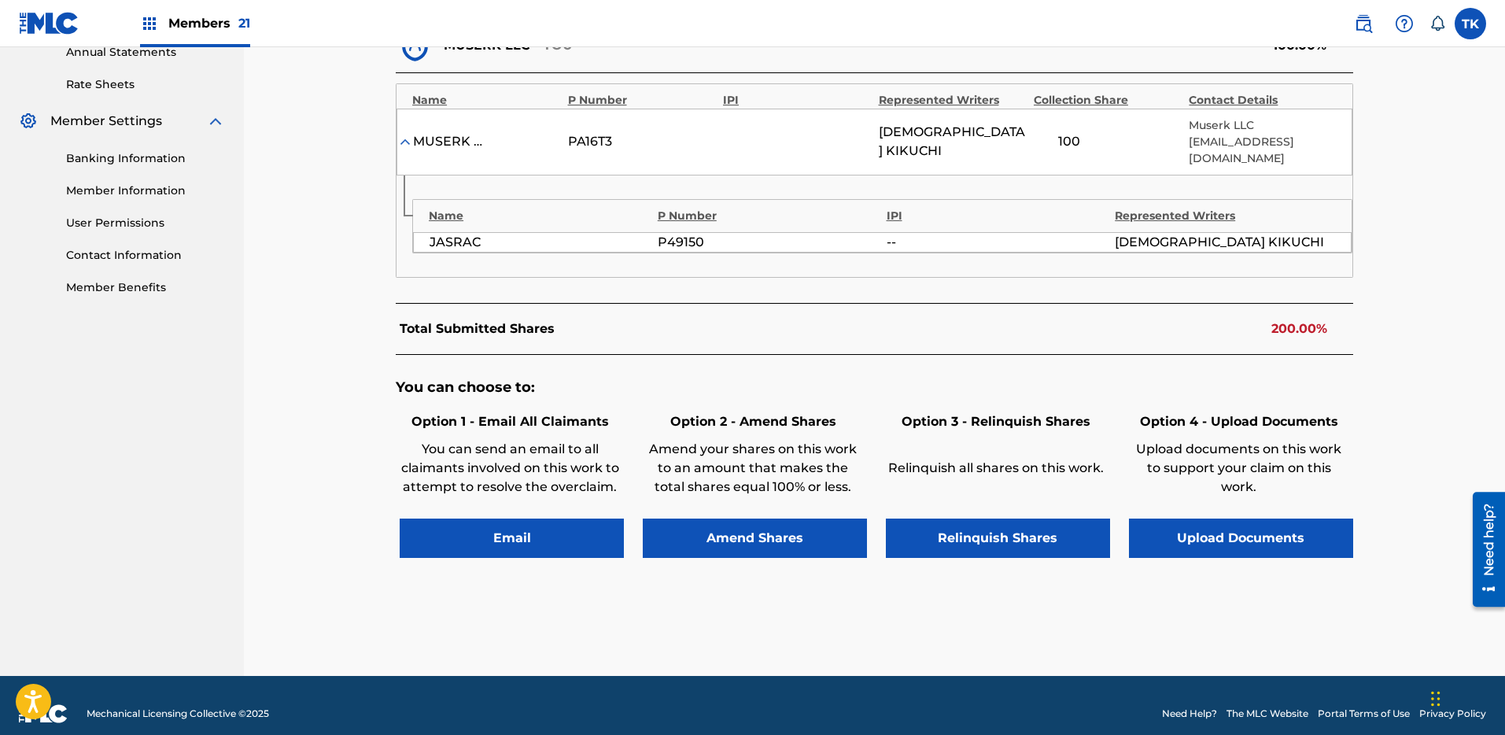
click at [1039, 493] on div "Relinquish all shares on this work." at bounding box center [996, 470] width 220 height 79
click at [1033, 526] on button "Relinquish Shares" at bounding box center [998, 538] width 224 height 39
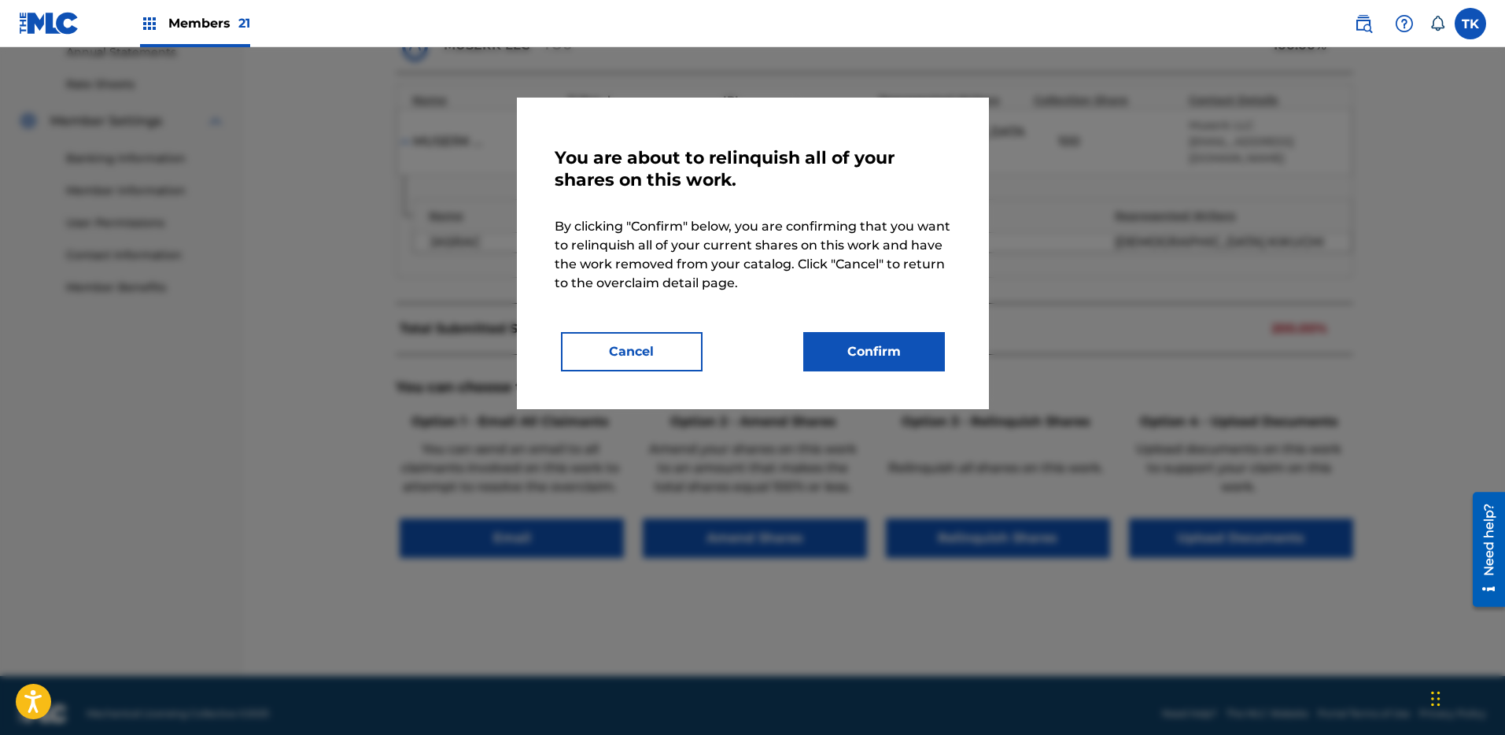
click at [897, 332] on button "Confirm" at bounding box center [874, 351] width 142 height 39
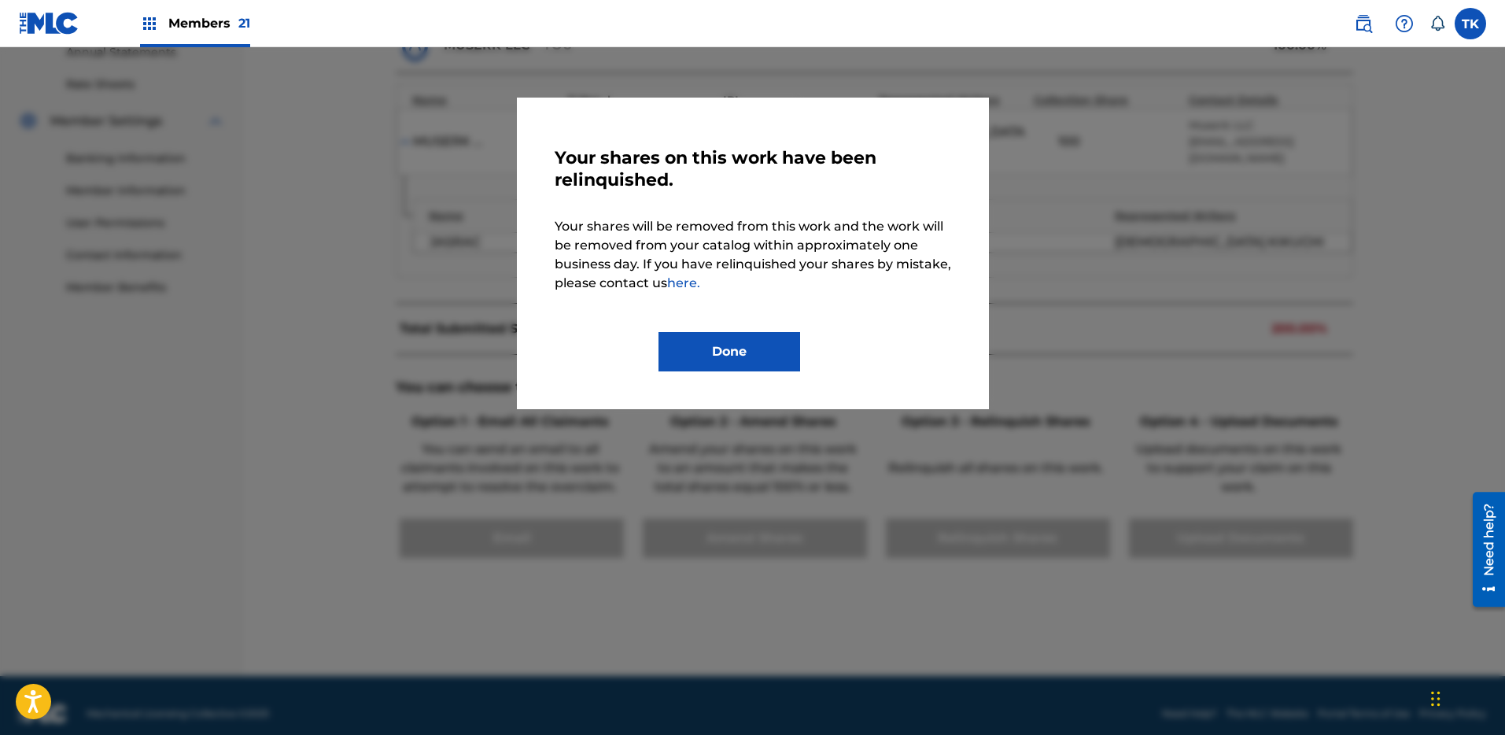
click at [739, 353] on button "Done" at bounding box center [730, 351] width 142 height 39
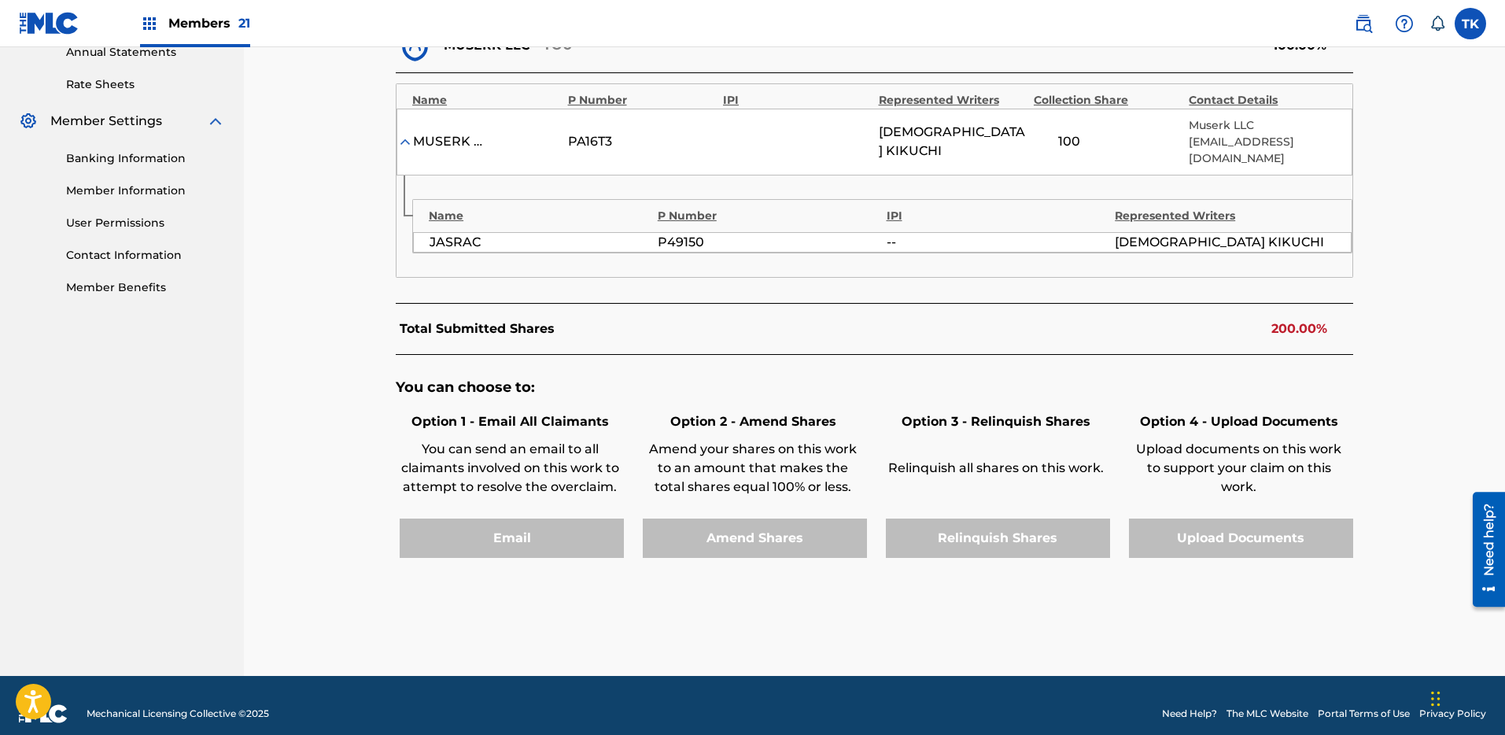
scroll to position [0, 0]
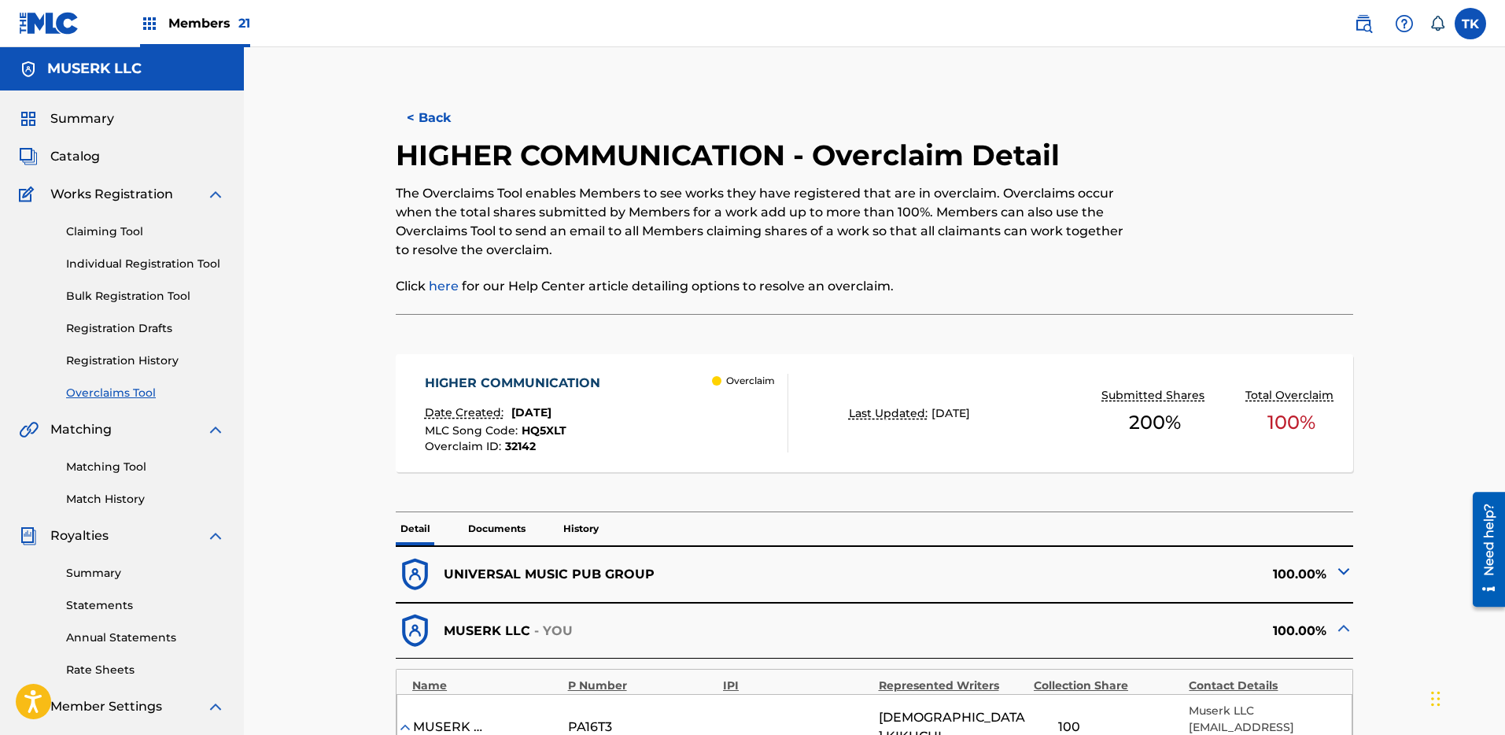
click at [430, 119] on button "< Back" at bounding box center [443, 117] width 94 height 39
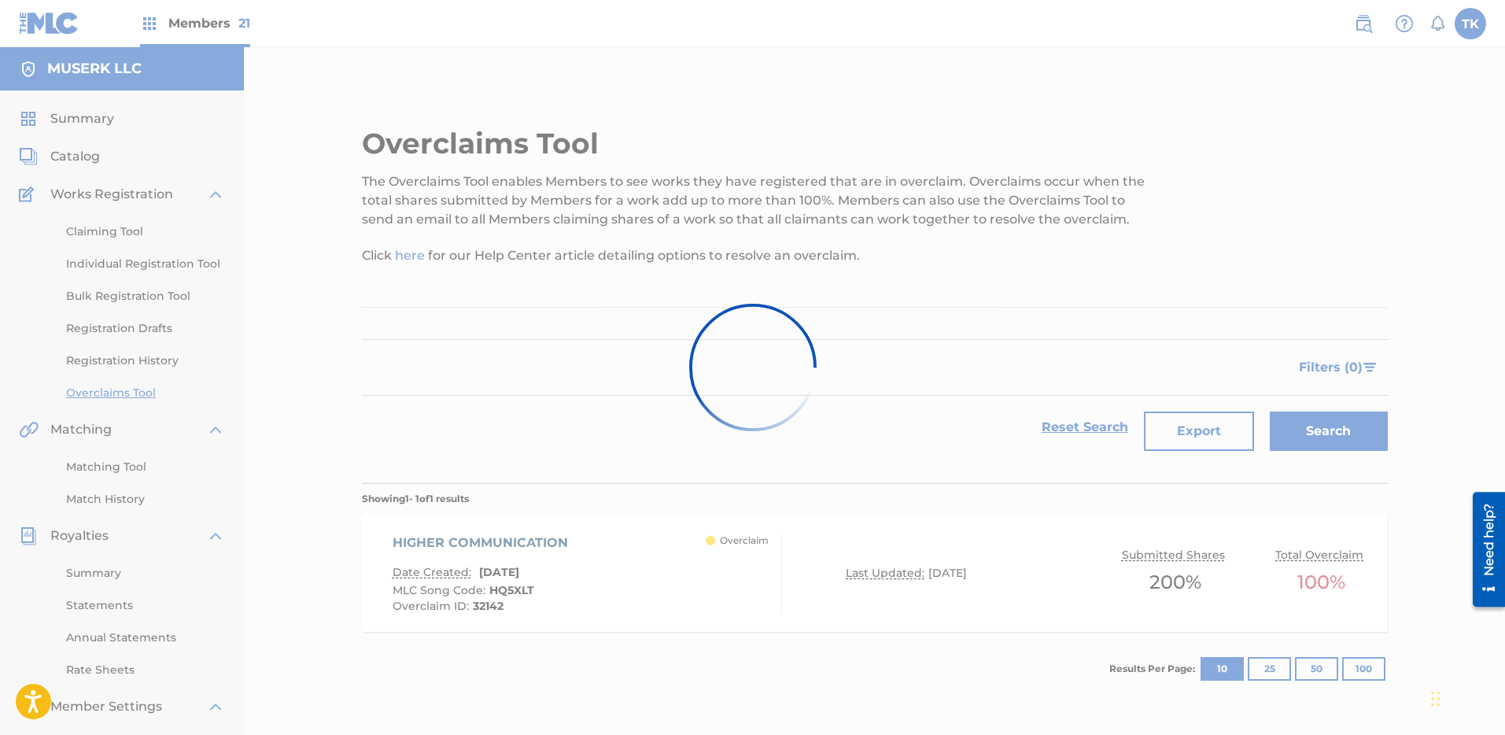
scroll to position [111, 0]
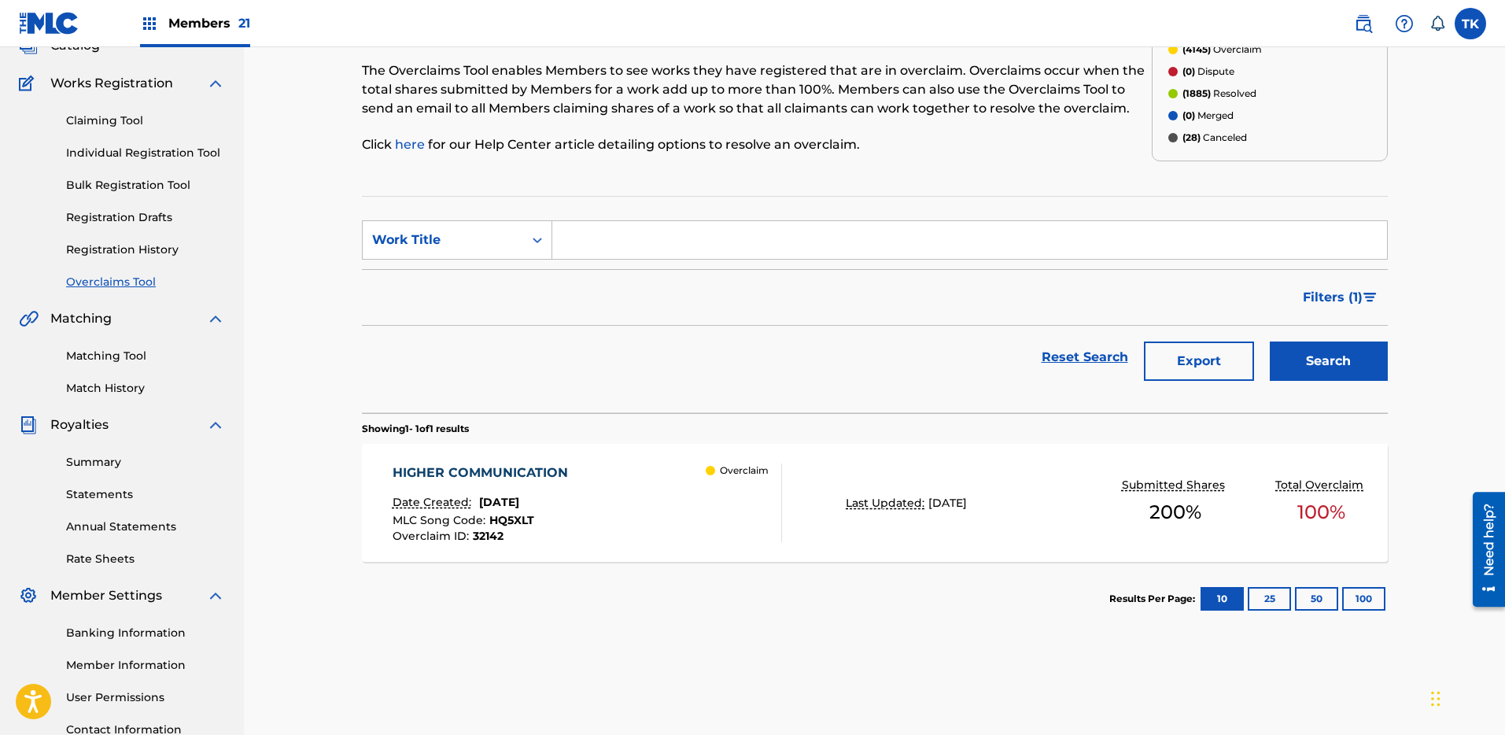
drag, startPoint x: 921, startPoint y: 235, endPoint x: 855, endPoint y: 235, distance: 65.3
click at [921, 234] on input "Search Form" at bounding box center [969, 240] width 835 height 38
paste input "HQ5XQZ"
type input "HQ5XQZ"
click at [423, 238] on div "Work Title" at bounding box center [443, 240] width 142 height 19
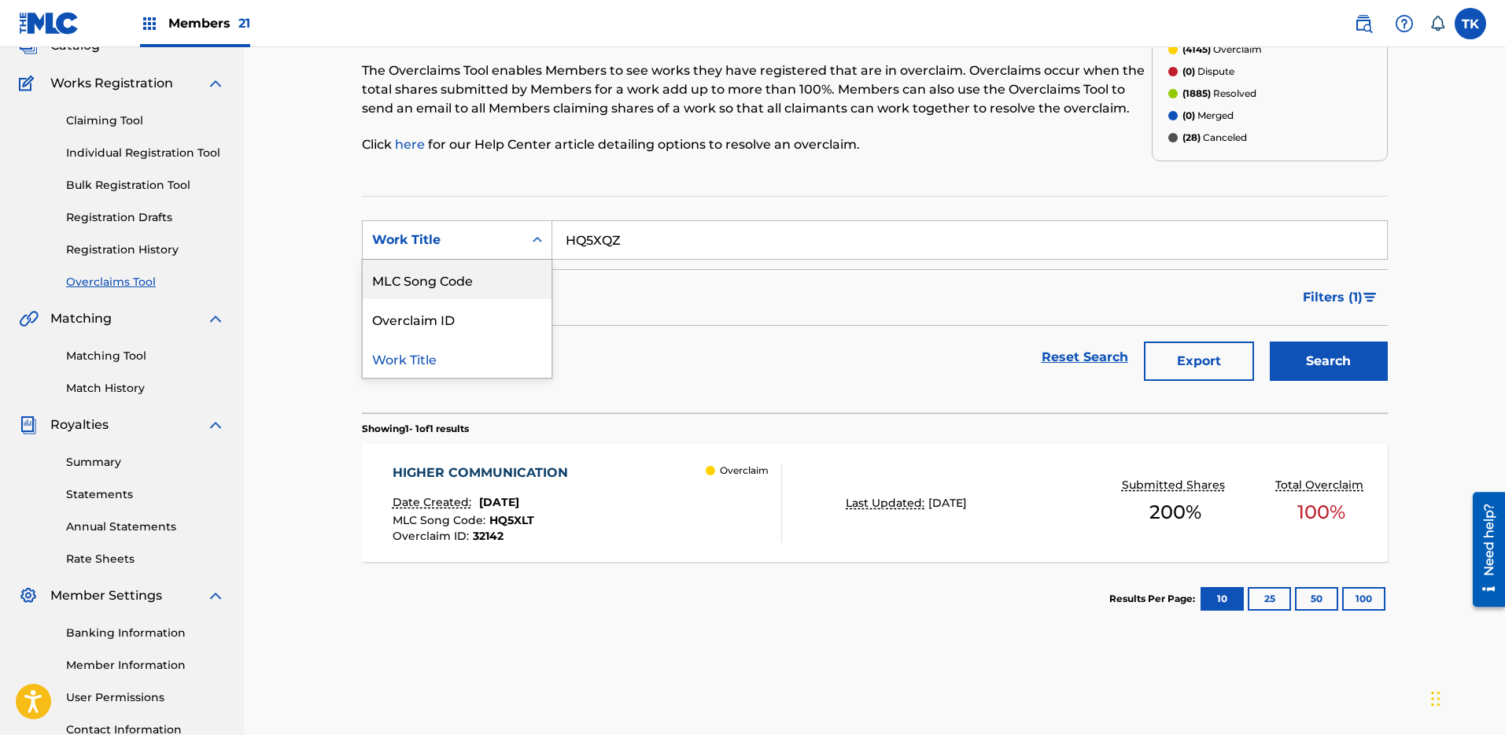
drag, startPoint x: 448, startPoint y: 277, endPoint x: 504, endPoint y: 265, distance: 57.1
click at [449, 279] on div "MLC Song Code" at bounding box center [457, 279] width 189 height 39
click at [630, 248] on input "Search Form" at bounding box center [969, 240] width 835 height 38
paste input "HQ5XQZ"
type input "HQ5XQZ"
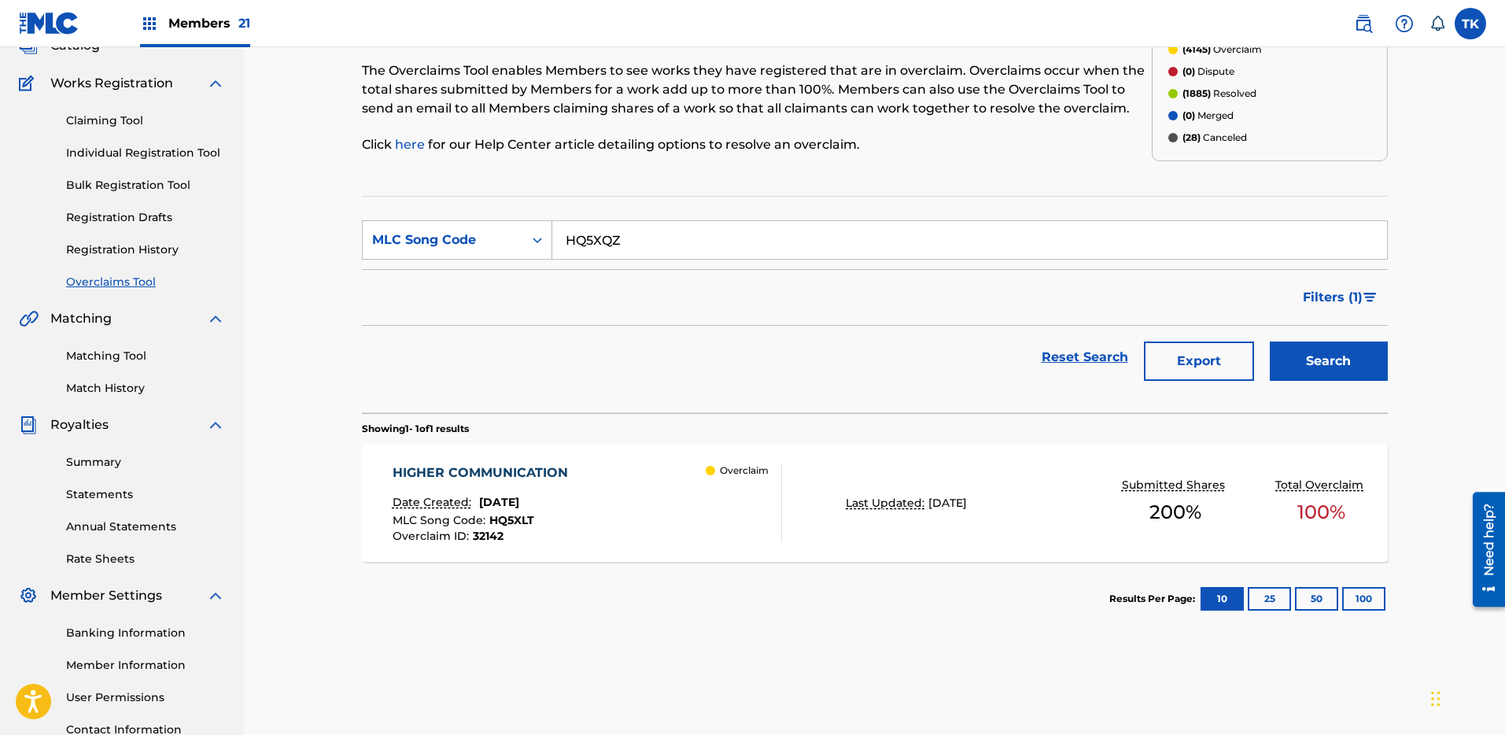
click at [1352, 354] on button "Search" at bounding box center [1329, 361] width 118 height 39
click at [909, 479] on div "HOT RING Date Created: [DATE] MLC Song Code : HQ5XQZ Overclaim ID : 32143 Overc…" at bounding box center [875, 503] width 1026 height 118
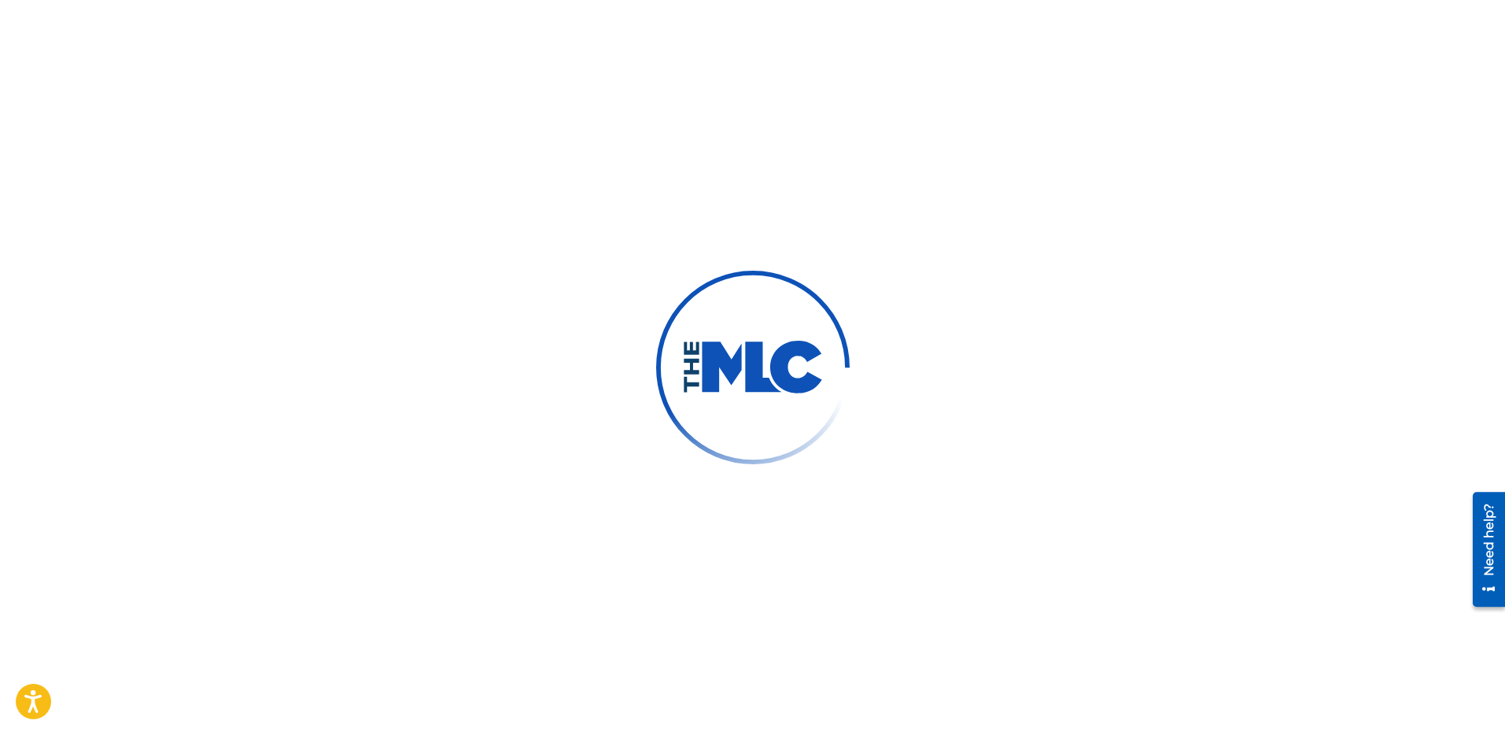
scroll to position [241, 0]
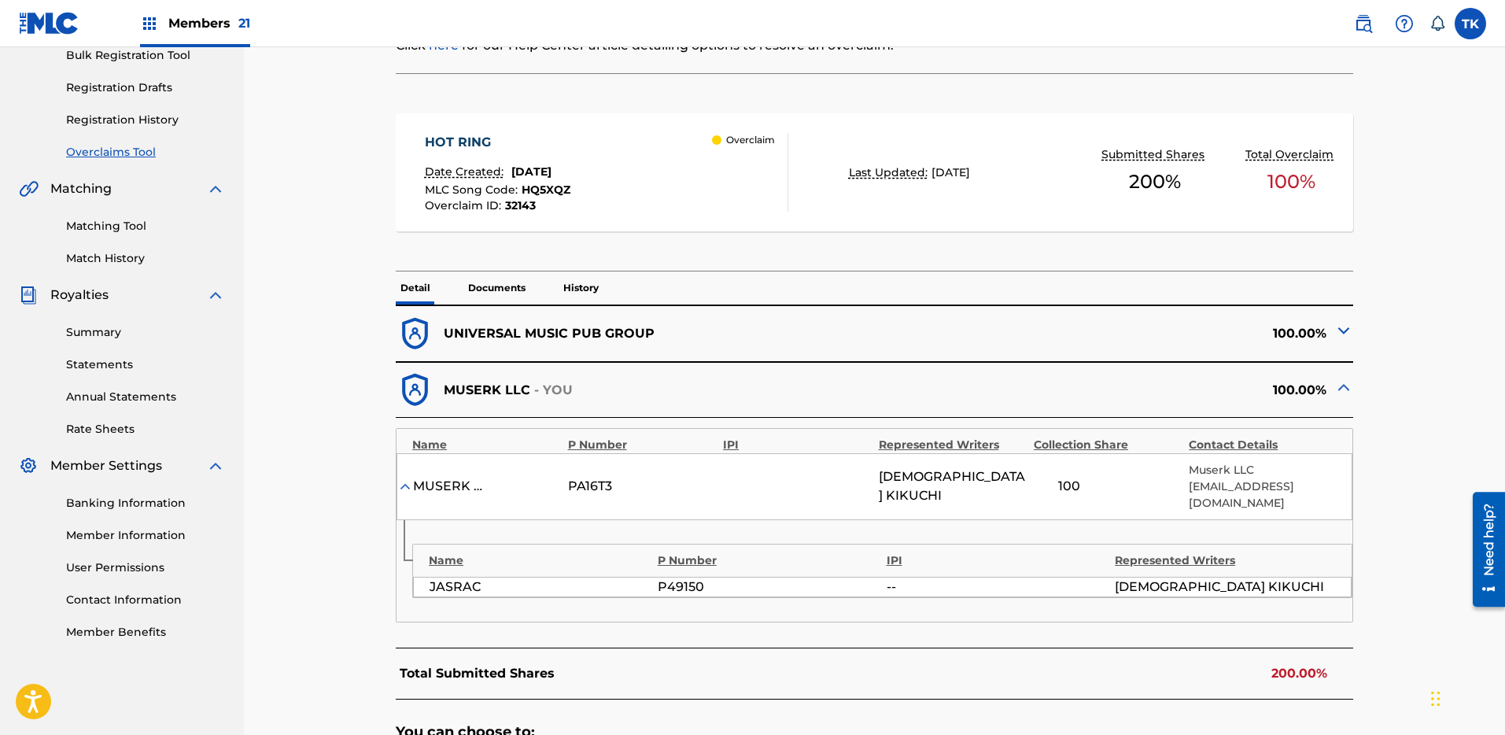
scroll to position [585, 0]
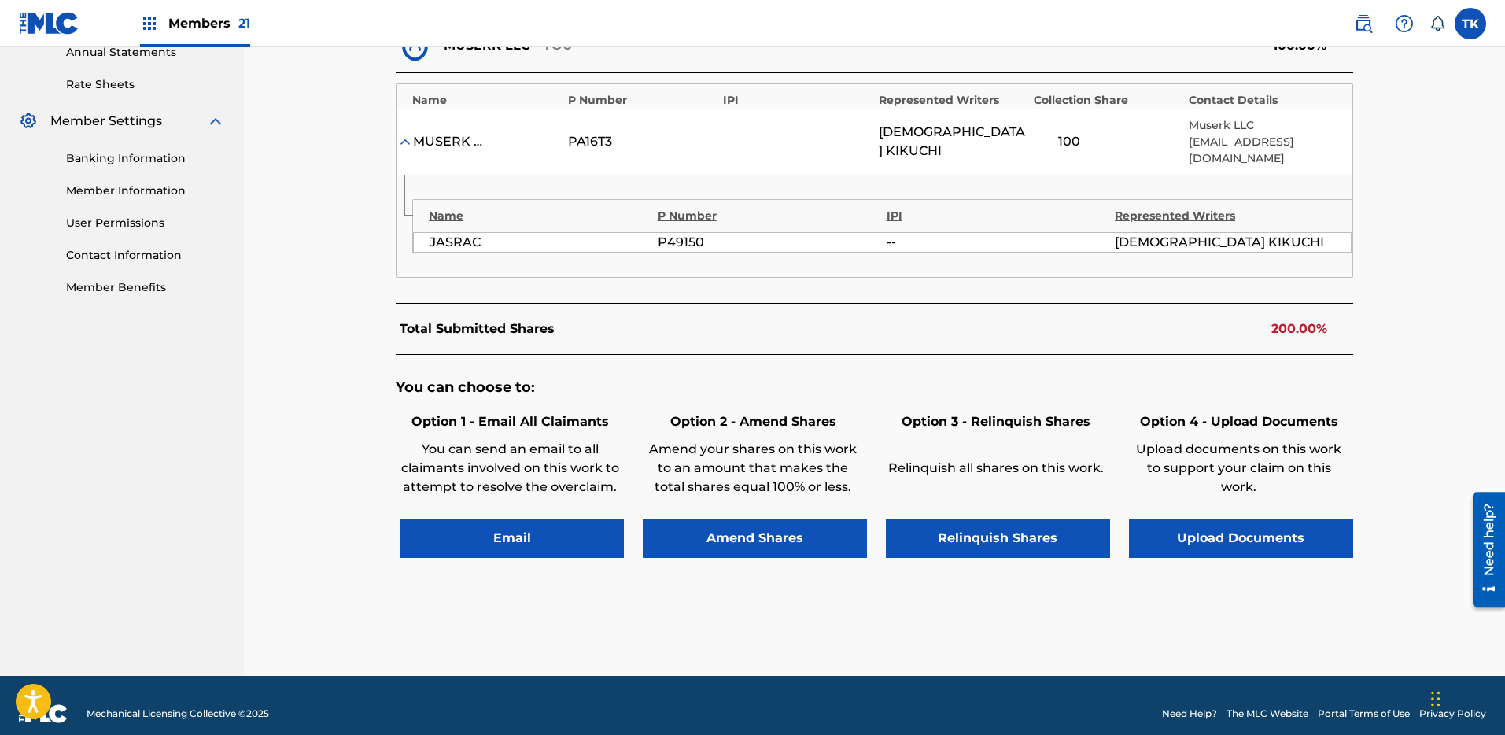
click at [1003, 545] on div "You can choose to: Option 1 - Email All Claimants You can send an email to all …" at bounding box center [875, 476] width 958 height 242
click at [999, 519] on button "Relinquish Shares" at bounding box center [998, 538] width 224 height 39
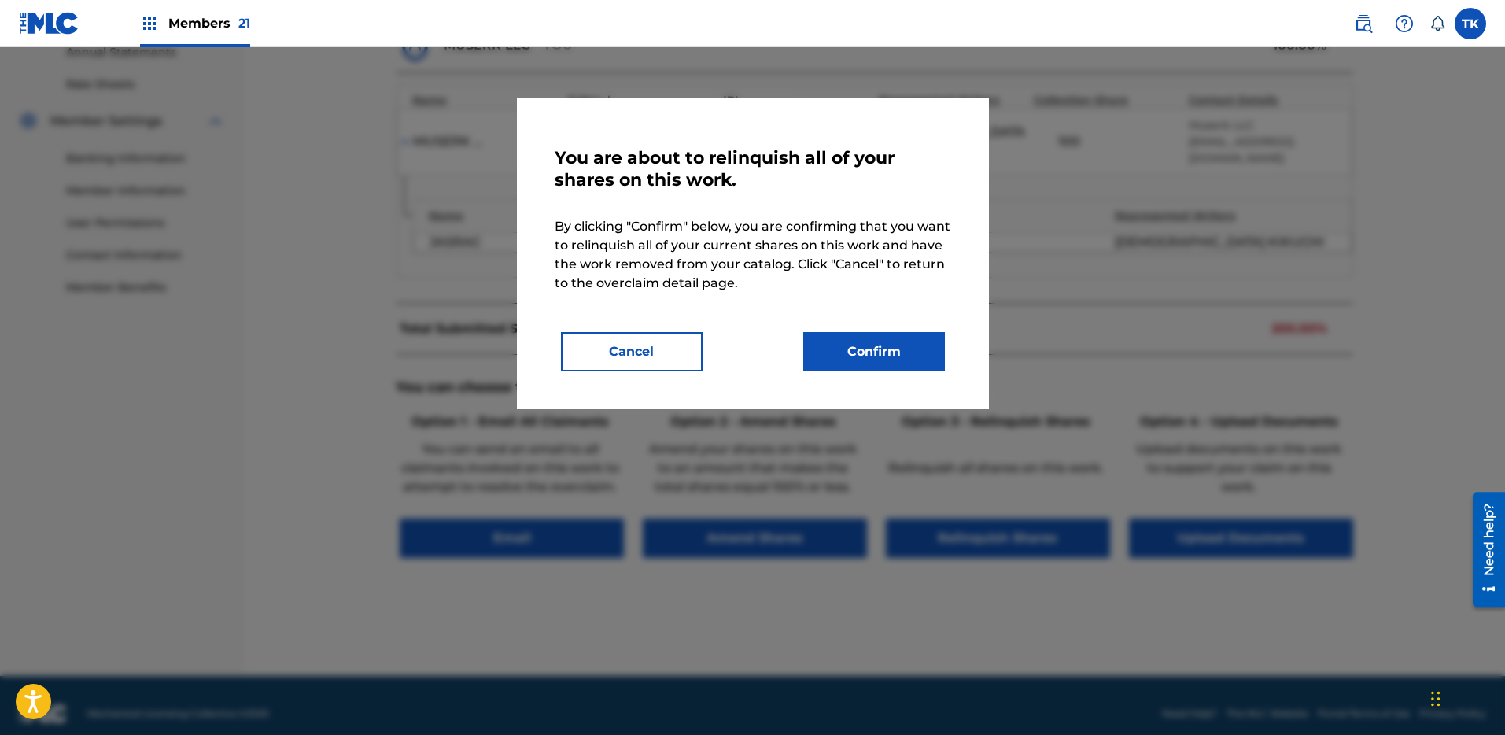
click at [877, 342] on button "Confirm" at bounding box center [874, 351] width 142 height 39
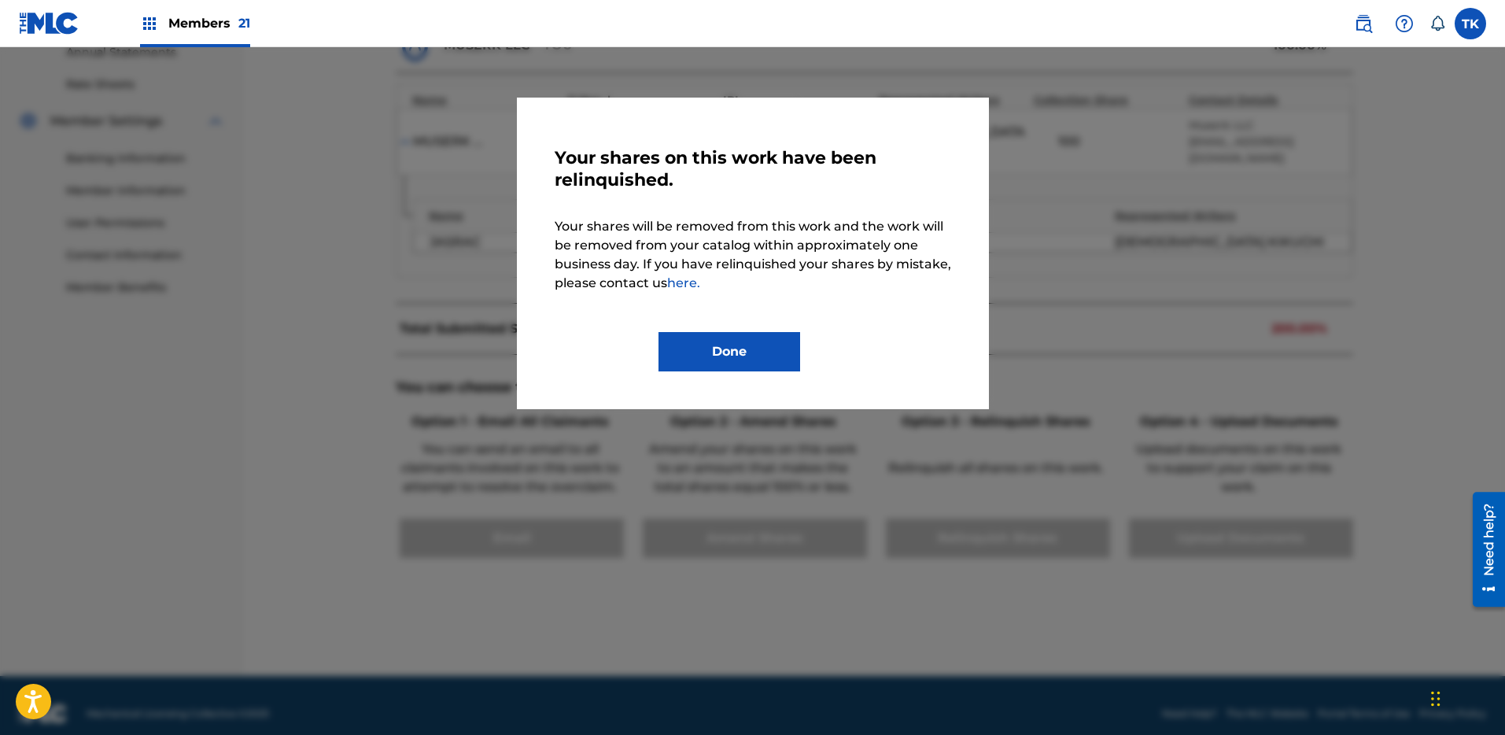
click at [781, 340] on button "Done" at bounding box center [730, 351] width 142 height 39
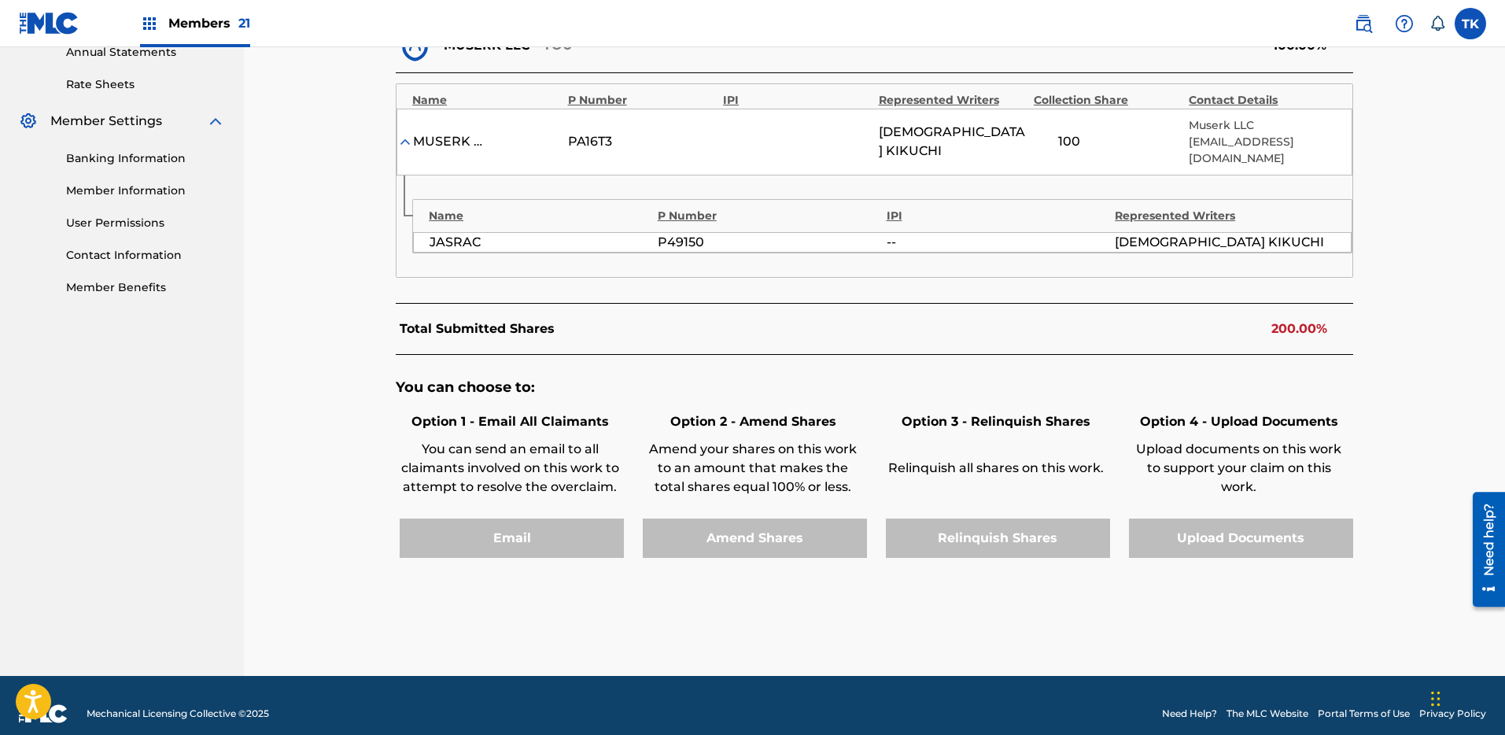
scroll to position [0, 0]
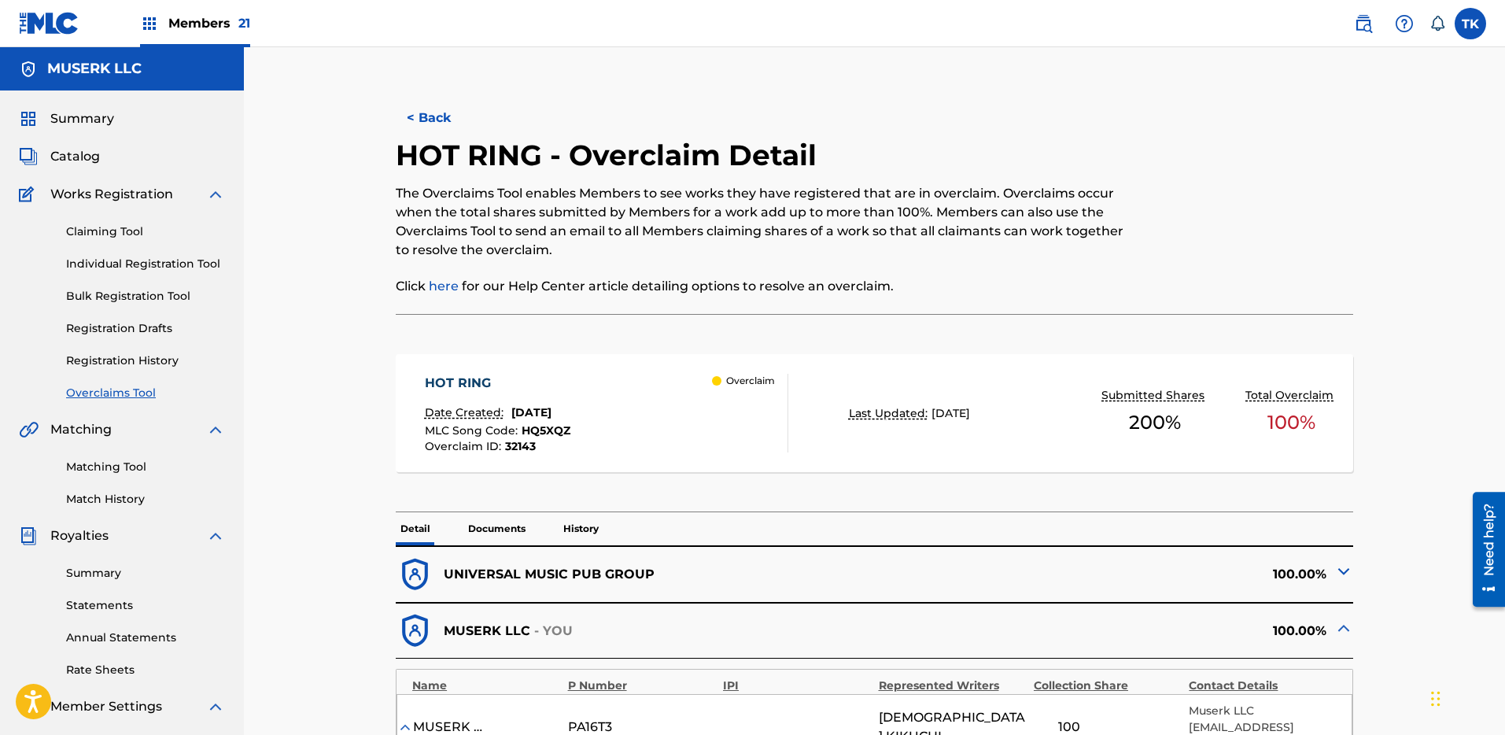
click at [415, 113] on button "< Back" at bounding box center [443, 117] width 94 height 39
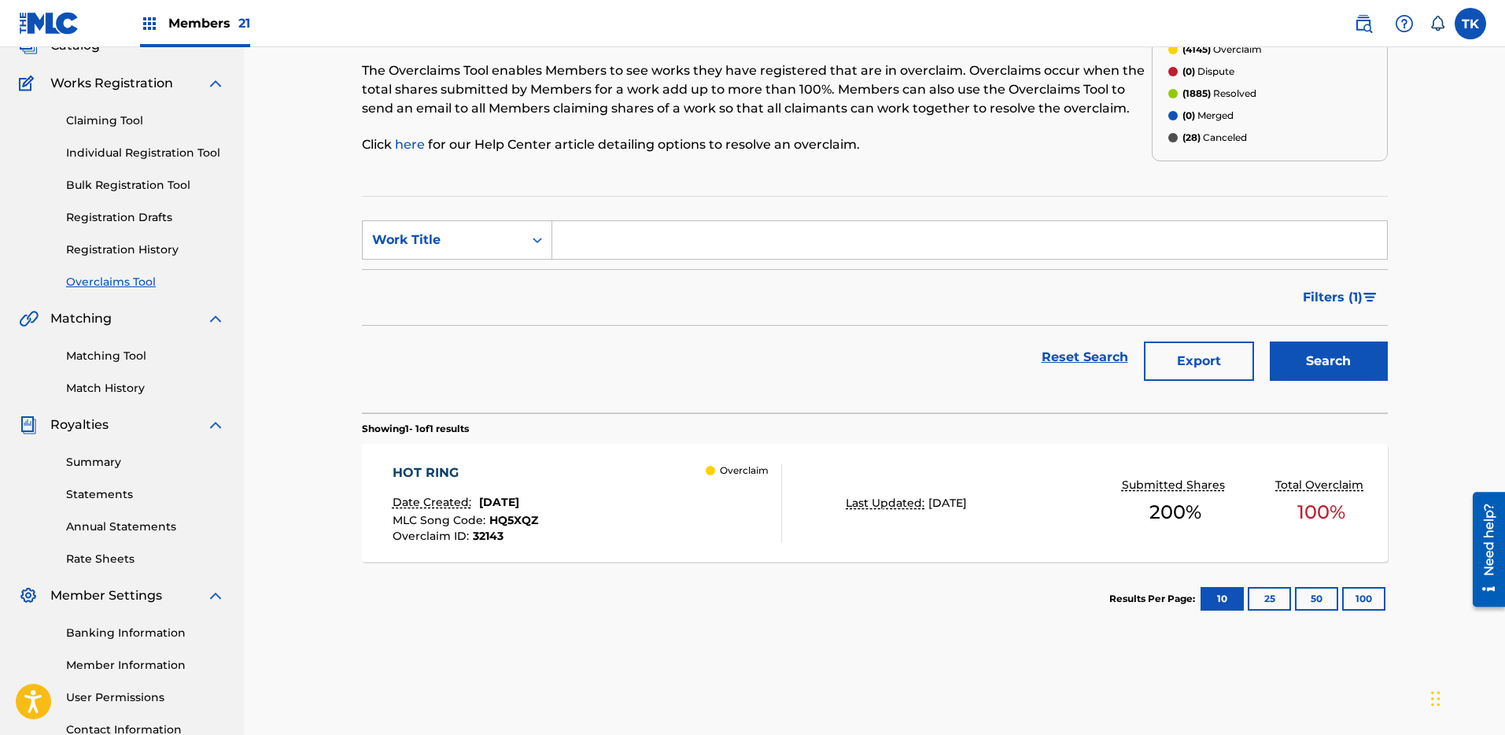
click at [946, 249] on input "Search Form" at bounding box center [969, 240] width 835 height 38
click at [491, 242] on div "Work Title" at bounding box center [443, 240] width 142 height 19
click at [469, 268] on div "MLC Song Code" at bounding box center [457, 279] width 189 height 39
click at [659, 236] on input "Search Form" at bounding box center [969, 240] width 835 height 38
paste input "RO6H2V"
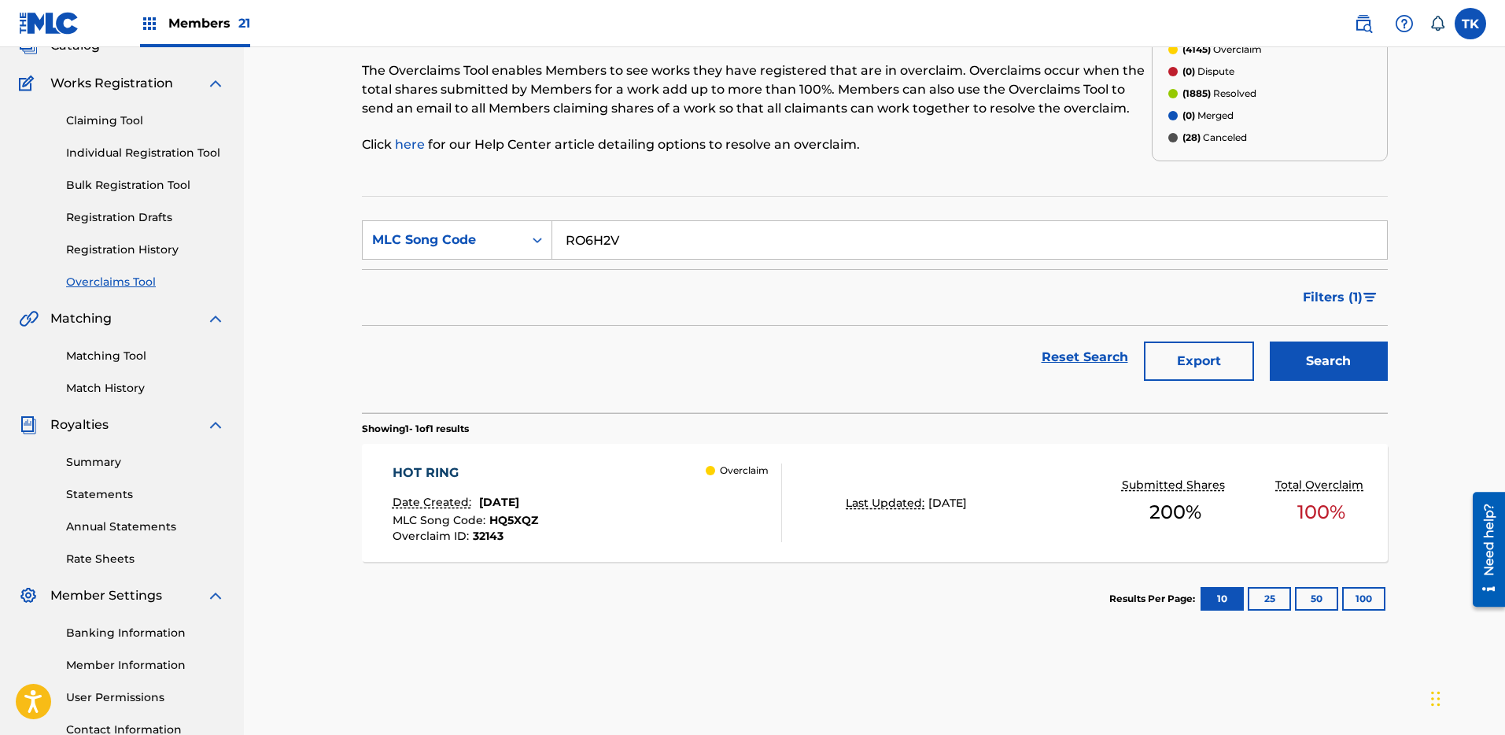
type input "RO6H2V"
click at [1350, 353] on button "Search" at bounding box center [1329, 361] width 118 height 39
click at [913, 515] on div "R ZONE Date Created: [DATE] MLC Song Code : RO6H2V Overclaim ID : 32144 Overcla…" at bounding box center [875, 503] width 1026 height 118
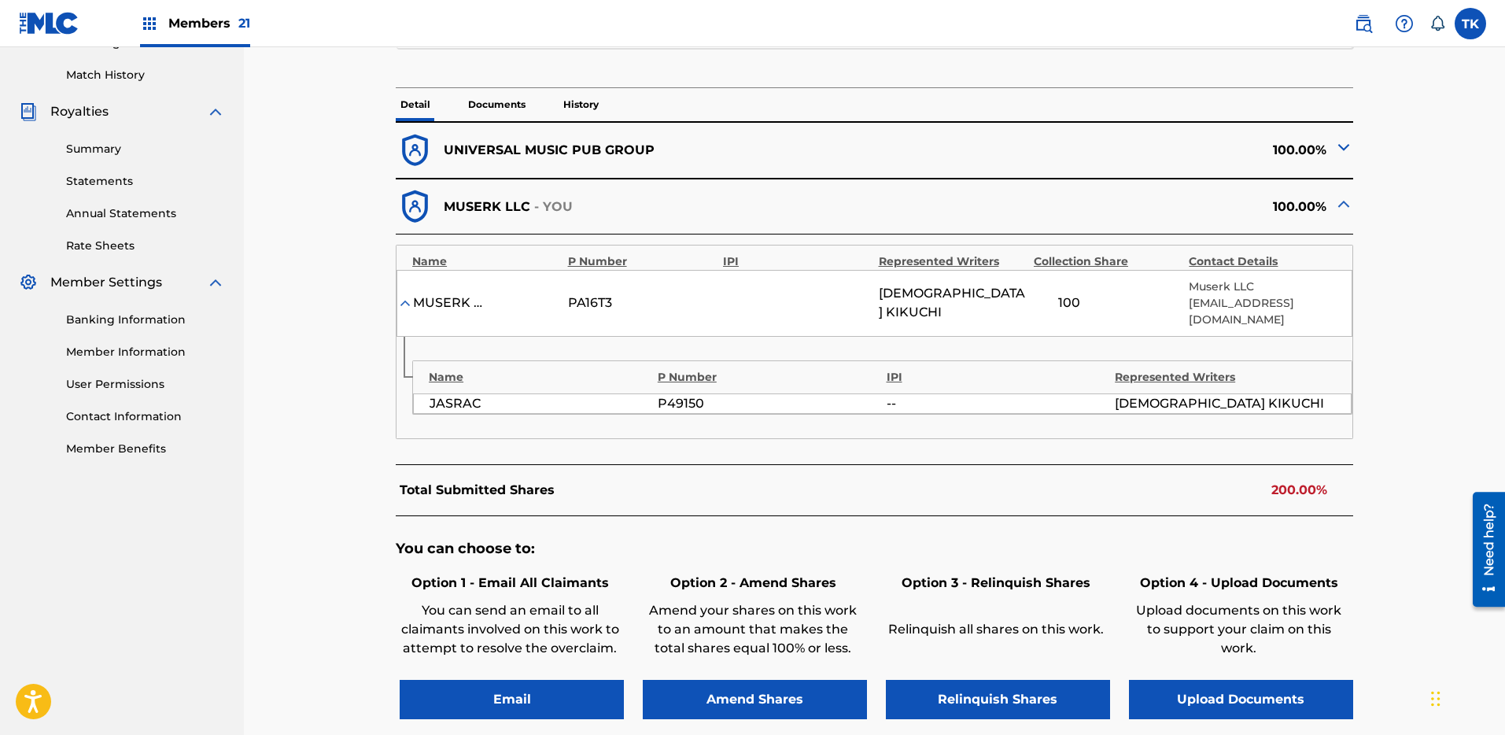
scroll to position [505, 0]
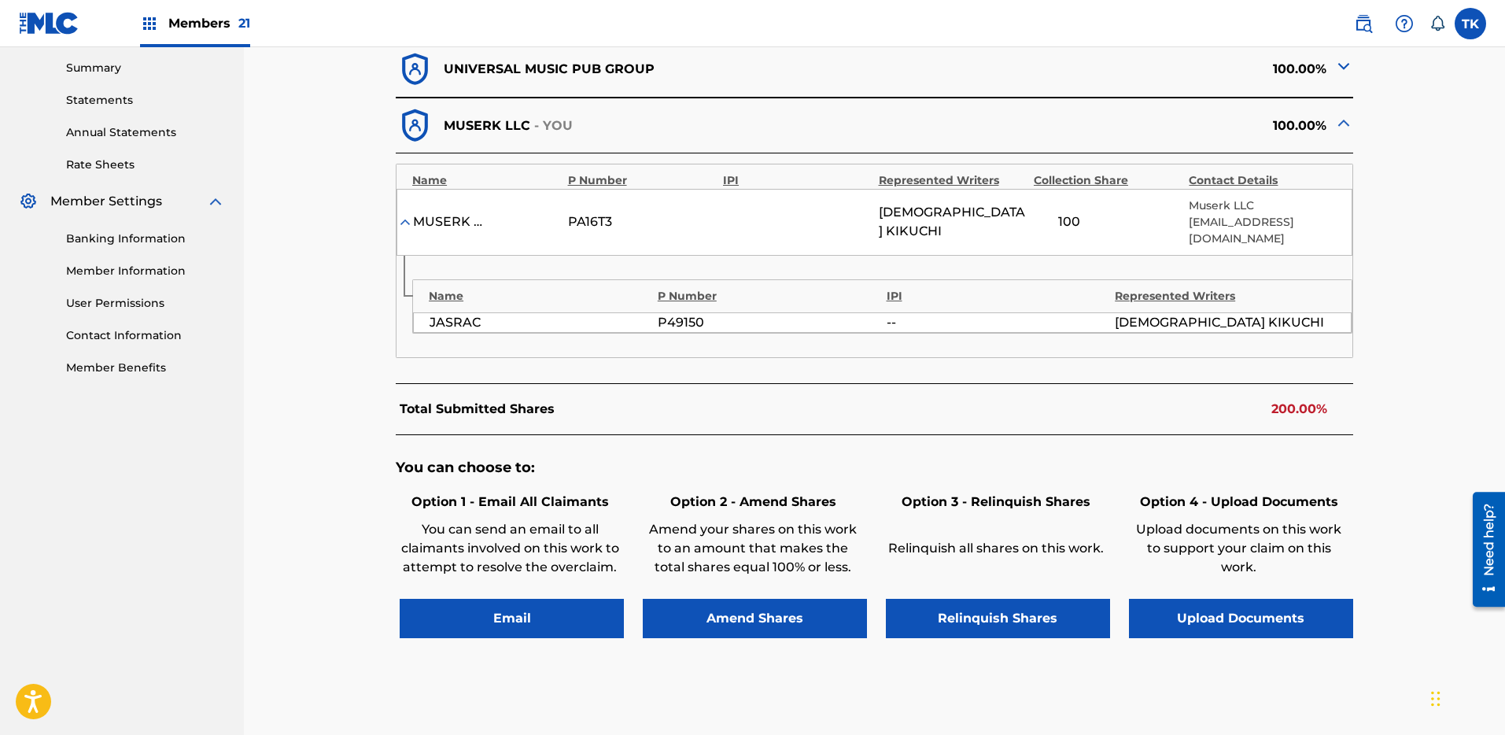
click at [1008, 599] on button "Relinquish Shares" at bounding box center [998, 618] width 224 height 39
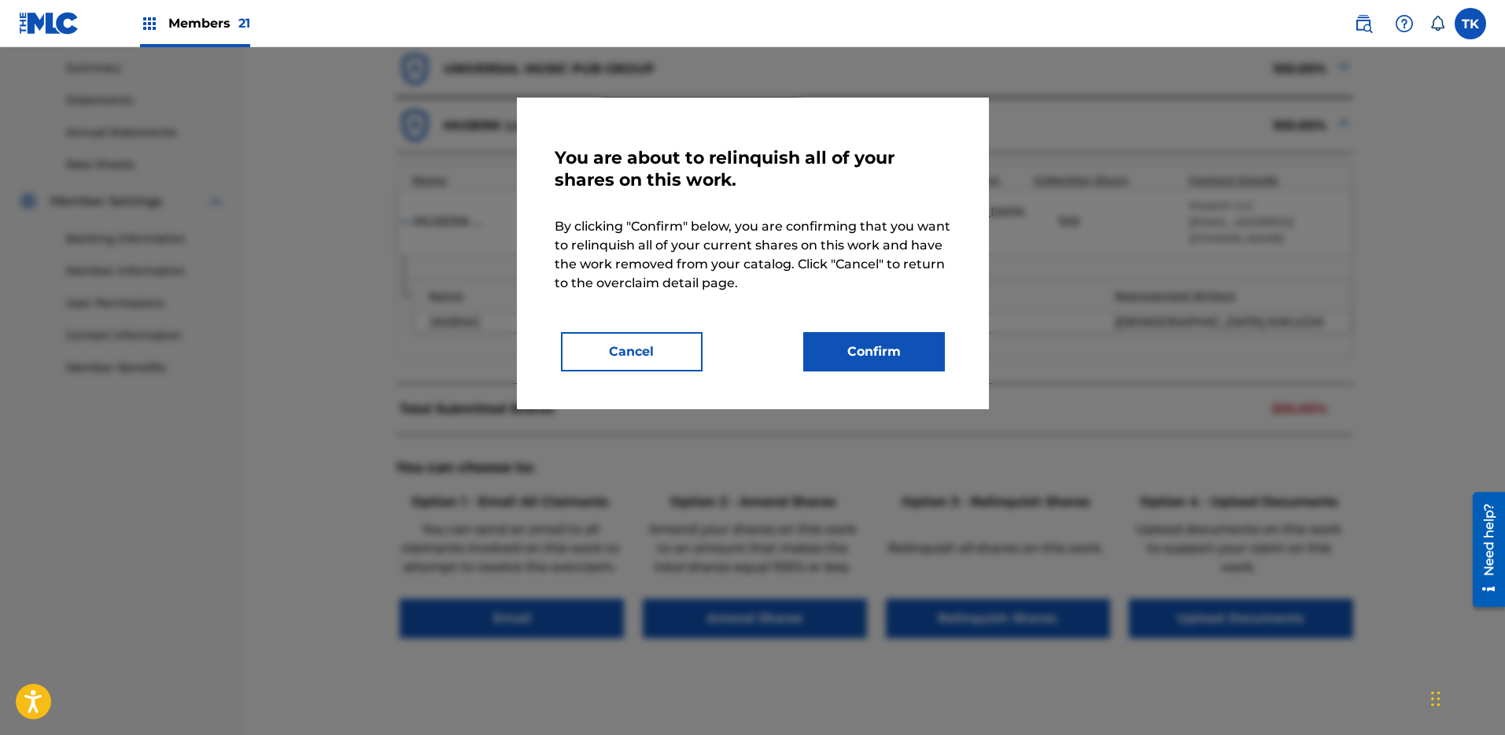
click at [907, 343] on button "Confirm" at bounding box center [874, 351] width 142 height 39
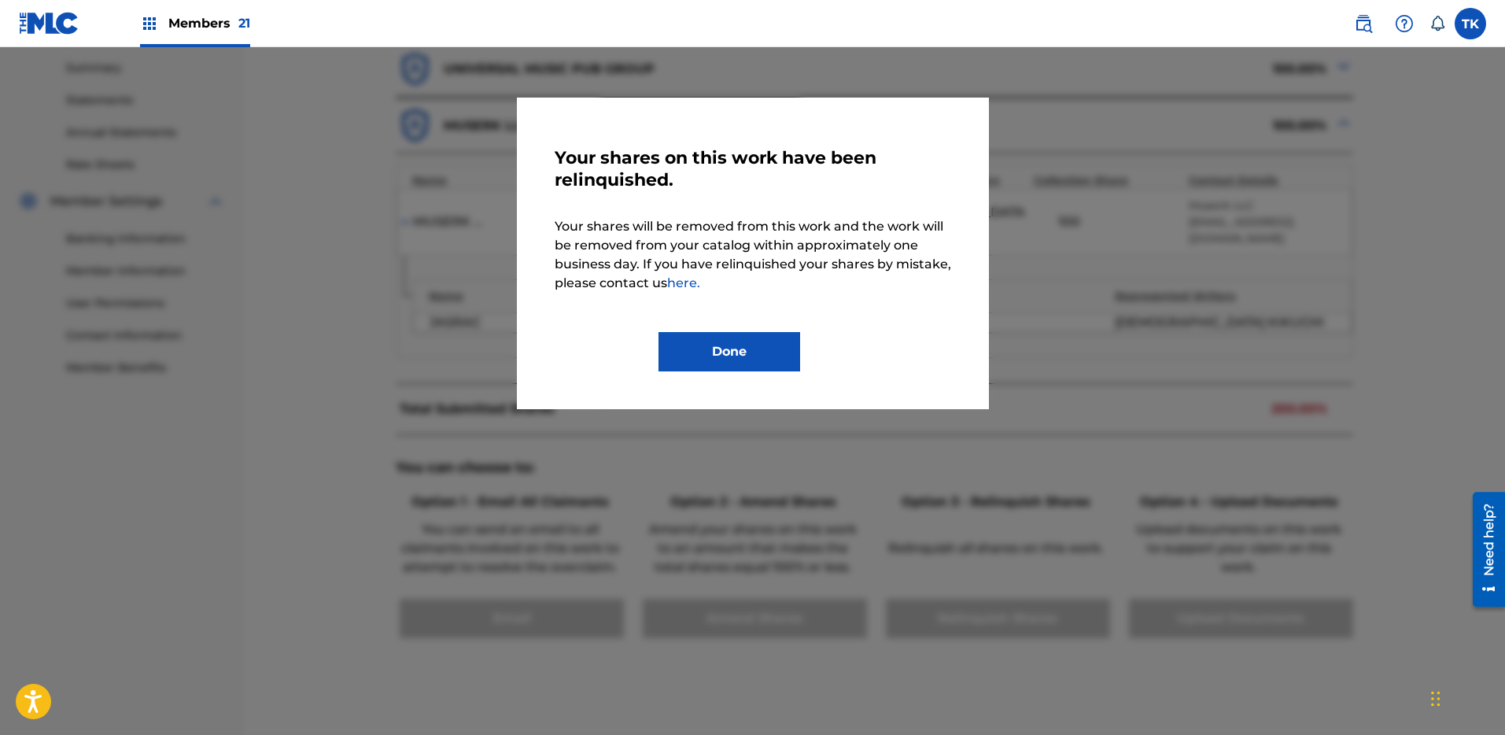
drag, startPoint x: 778, startPoint y: 349, endPoint x: 735, endPoint y: 338, distance: 44.5
click at [778, 349] on button "Done" at bounding box center [730, 351] width 142 height 39
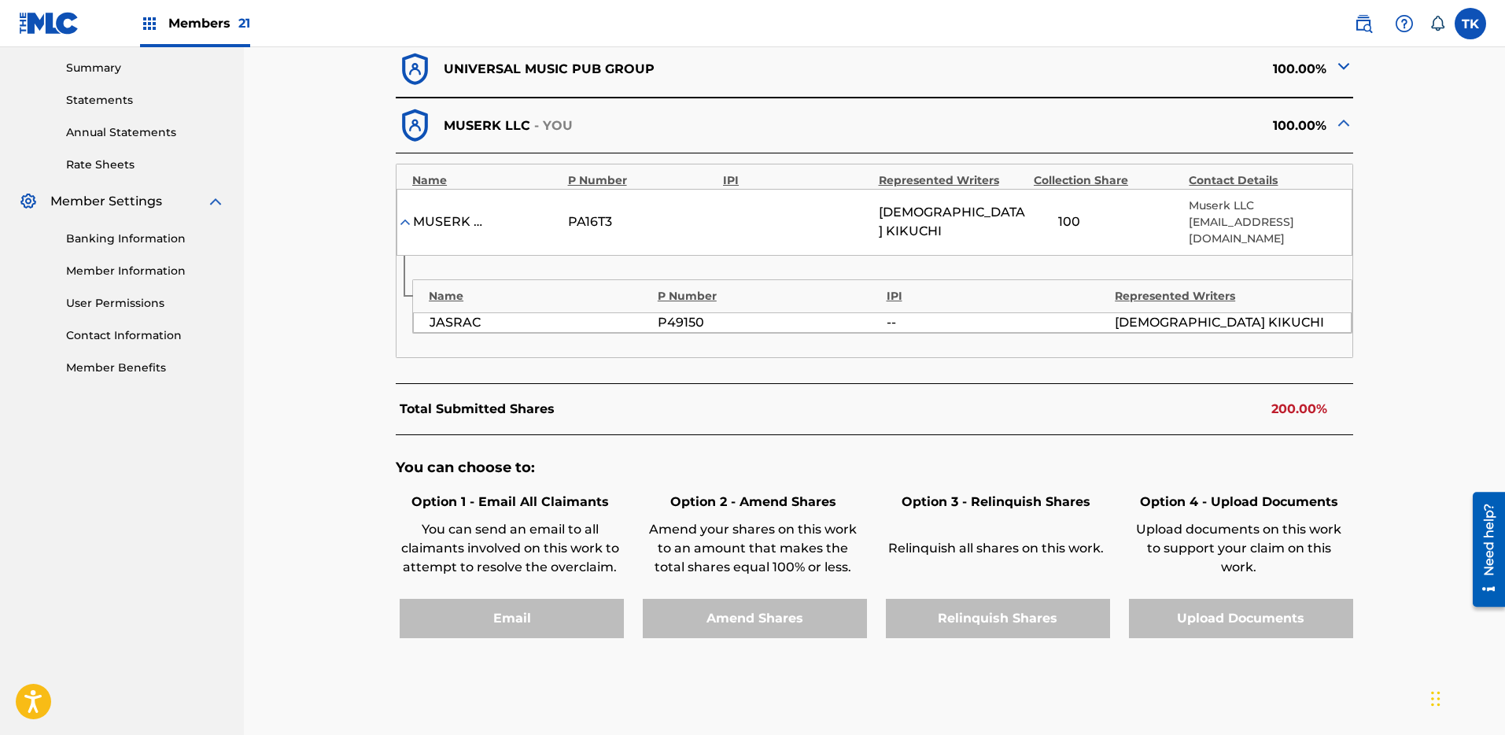
scroll to position [0, 0]
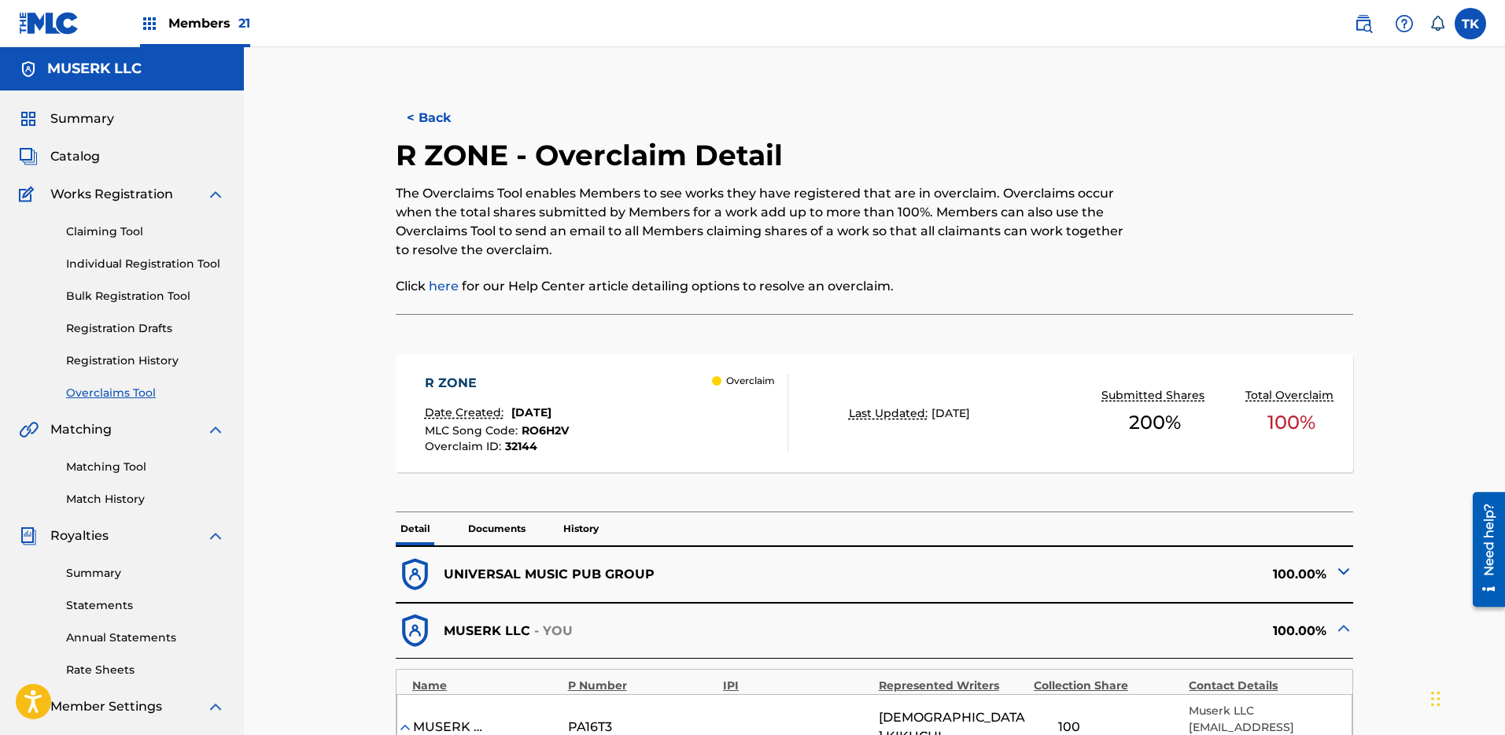
click at [438, 116] on button "< Back" at bounding box center [443, 117] width 94 height 39
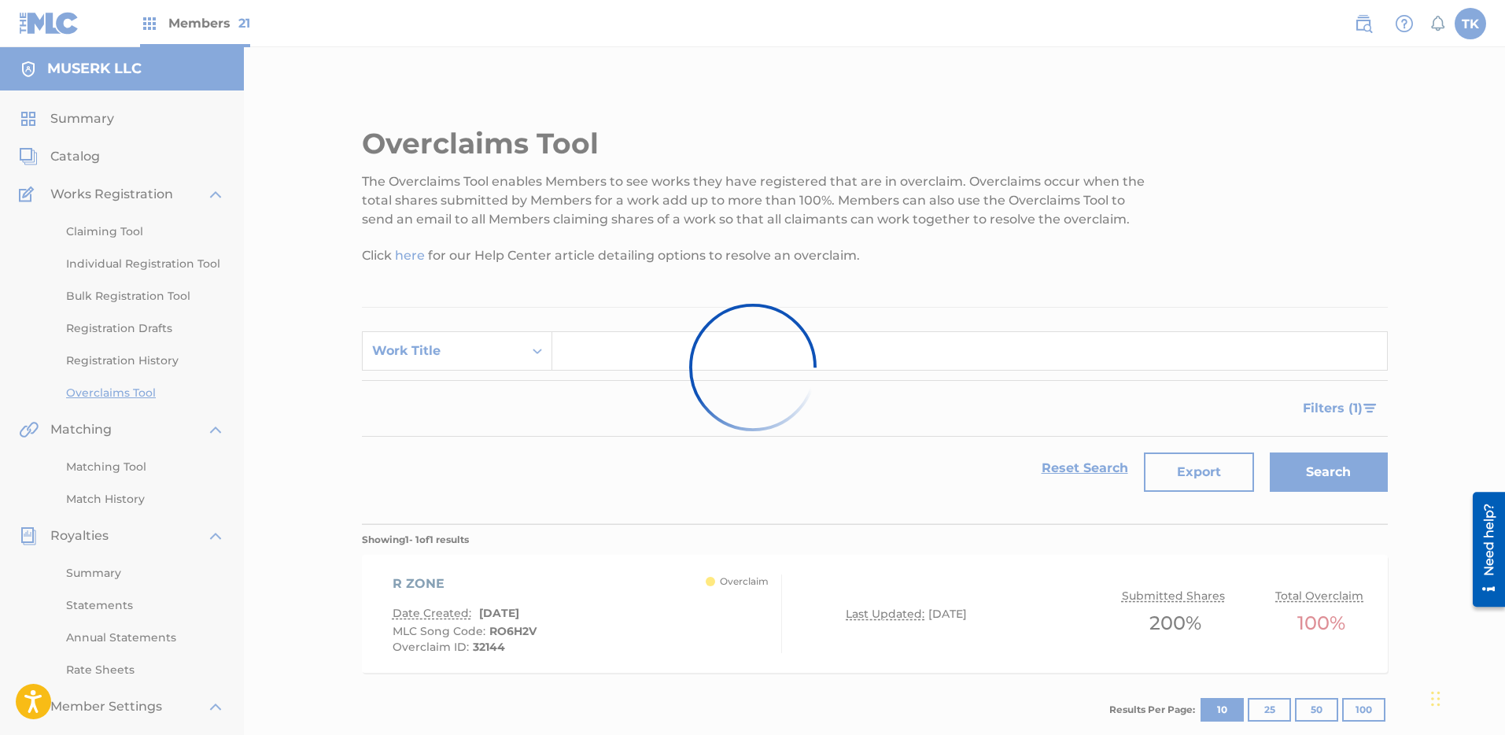
scroll to position [111, 0]
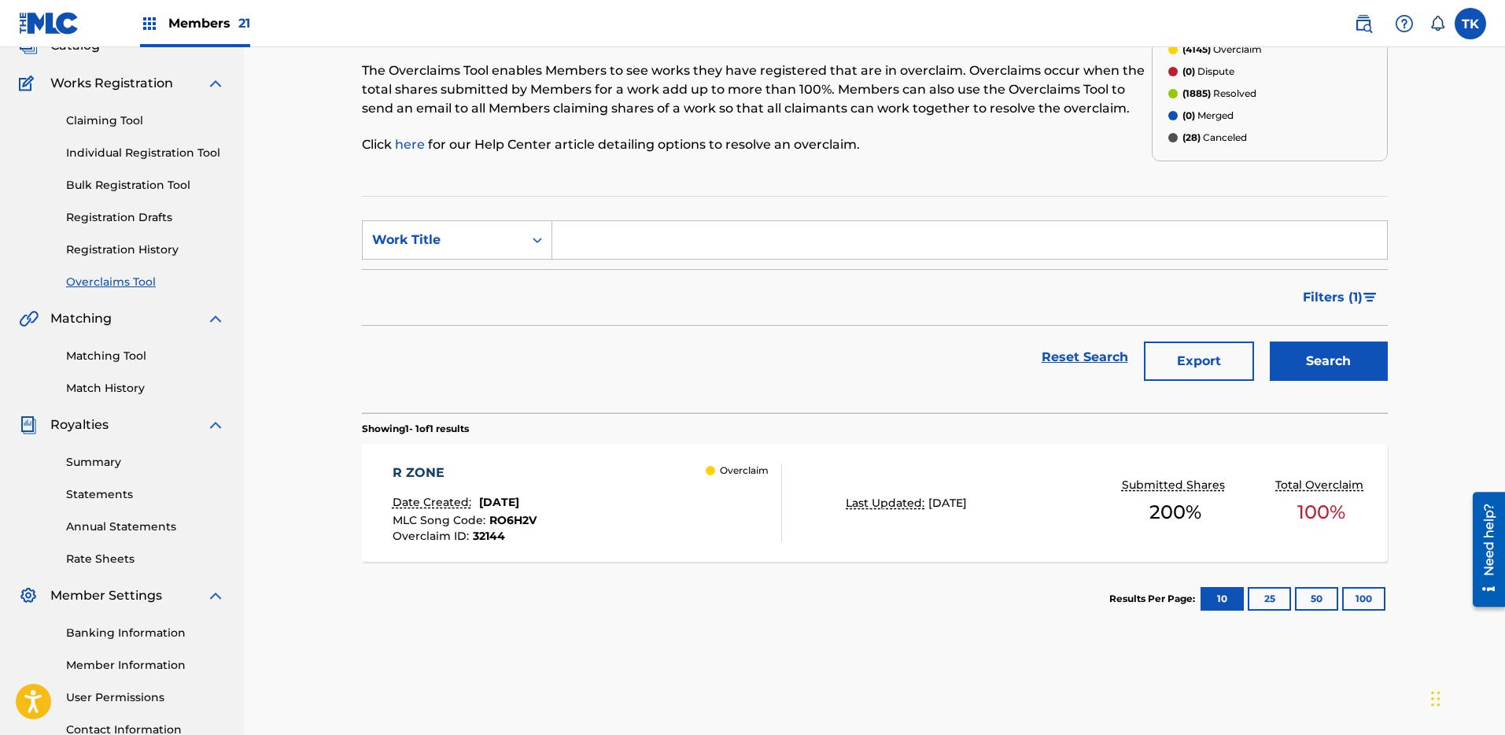
drag, startPoint x: 745, startPoint y: 253, endPoint x: 663, endPoint y: 240, distance: 82.9
click at [740, 252] on input "Search Form" at bounding box center [969, 240] width 835 height 38
click at [486, 240] on div "Work Title" at bounding box center [443, 240] width 142 height 19
drag, startPoint x: 487, startPoint y: 258, endPoint x: 515, endPoint y: 252, distance: 28.3
click at [486, 260] on form "SearchWithCriteriaaa86e8e0-7bf5-43ec-89ae-b31e82980685 Work Title Filter Status…" at bounding box center [875, 304] width 1026 height 168
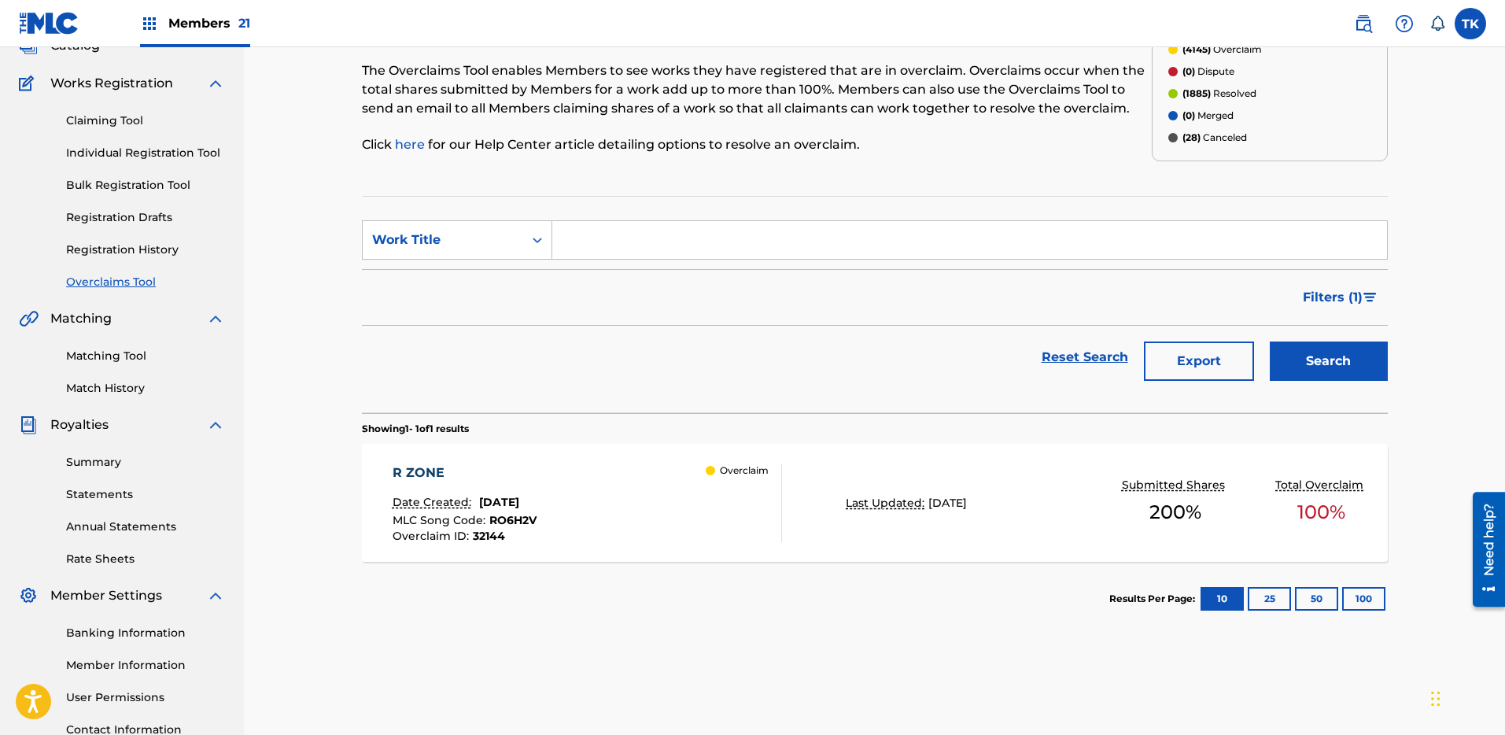
click at [496, 242] on div "Work Title" at bounding box center [443, 240] width 142 height 19
click at [494, 257] on div "Work Title" at bounding box center [457, 239] width 190 height 39
click at [493, 240] on div "Work Title" at bounding box center [443, 240] width 142 height 19
click at [484, 265] on div "MLC Song Code" at bounding box center [457, 279] width 189 height 39
click at [619, 232] on input "Search Form" at bounding box center [969, 240] width 835 height 38
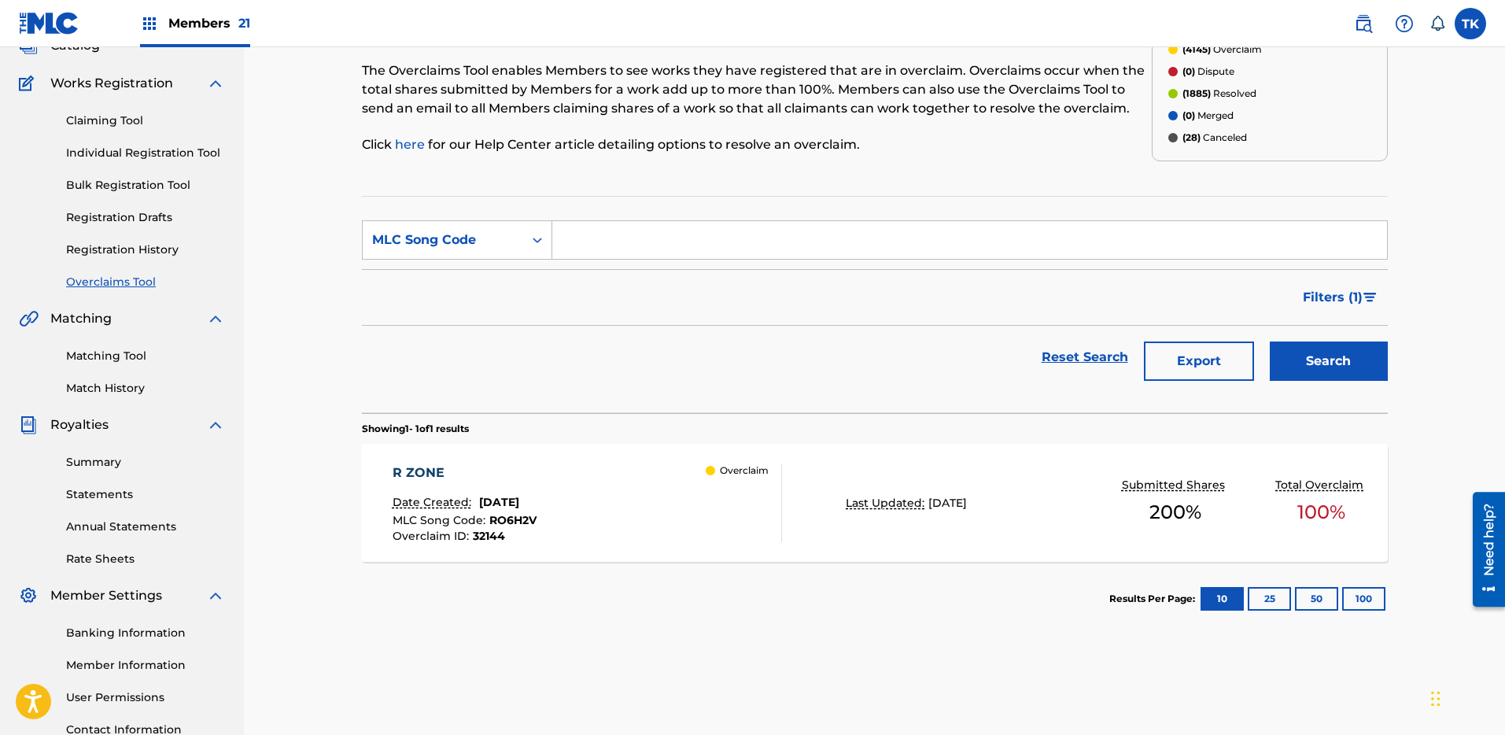
paste input "LT6281"
type input "LT6281"
click at [1326, 351] on button "Search" at bounding box center [1329, 361] width 118 height 39
click at [777, 497] on div "Overclaim" at bounding box center [744, 502] width 76 height 79
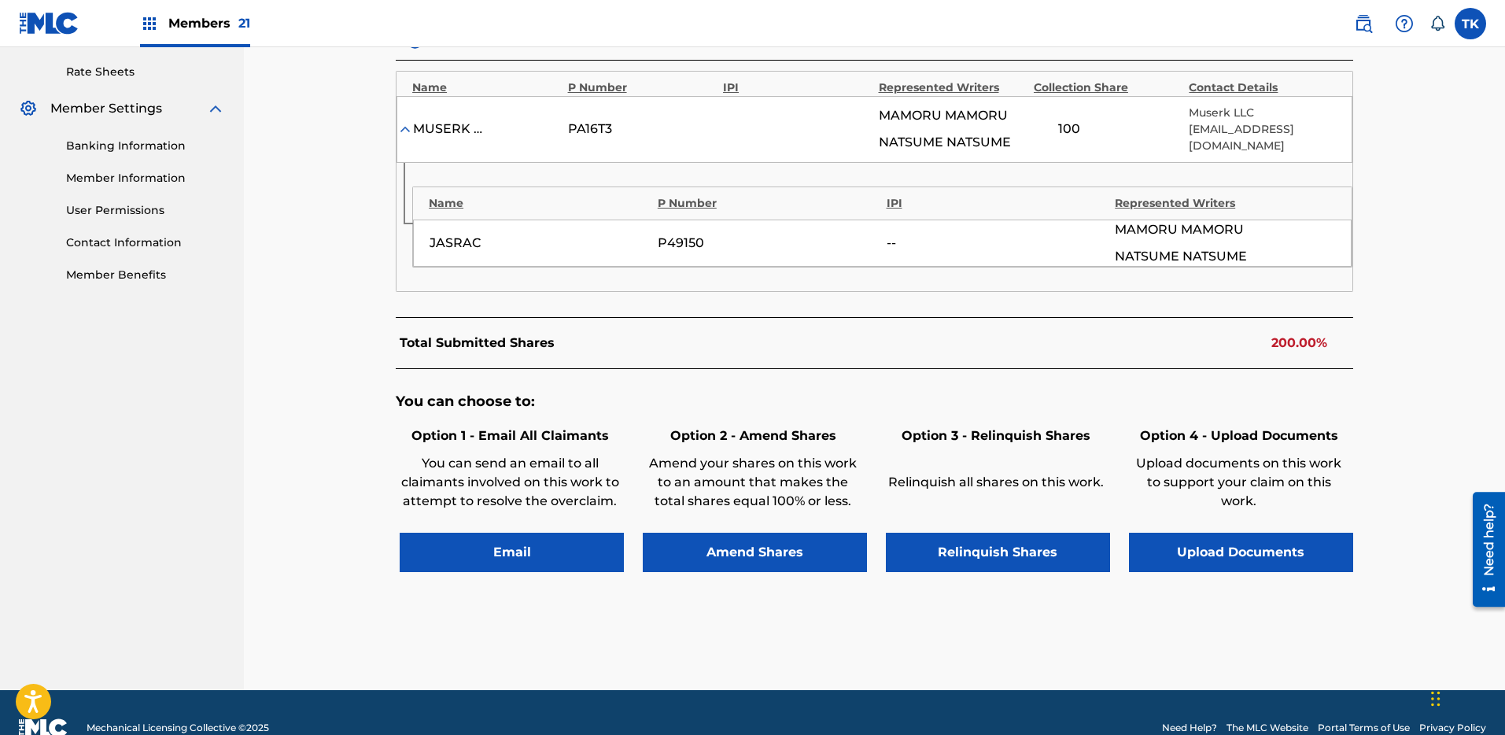
scroll to position [625, 0]
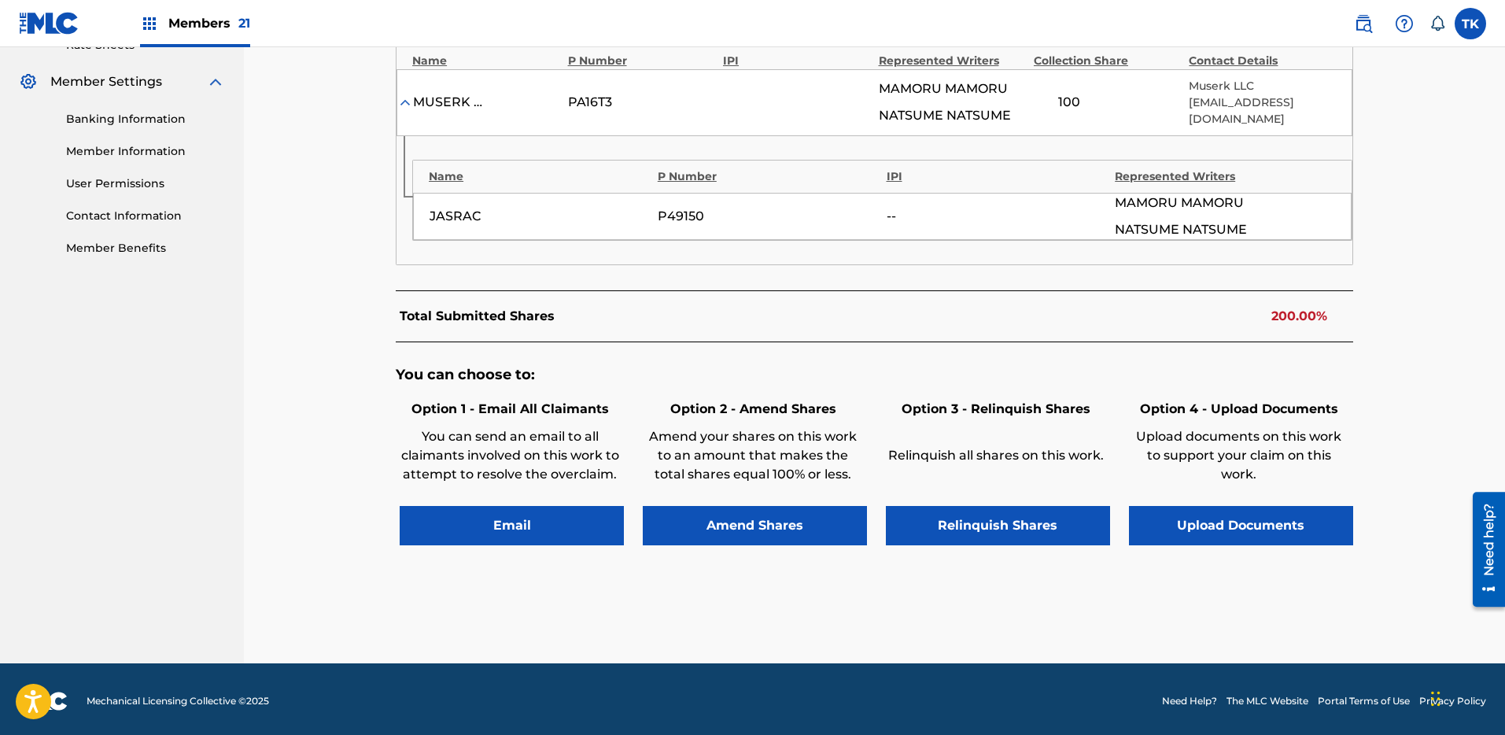
click at [972, 509] on button "Relinquish Shares" at bounding box center [998, 525] width 224 height 39
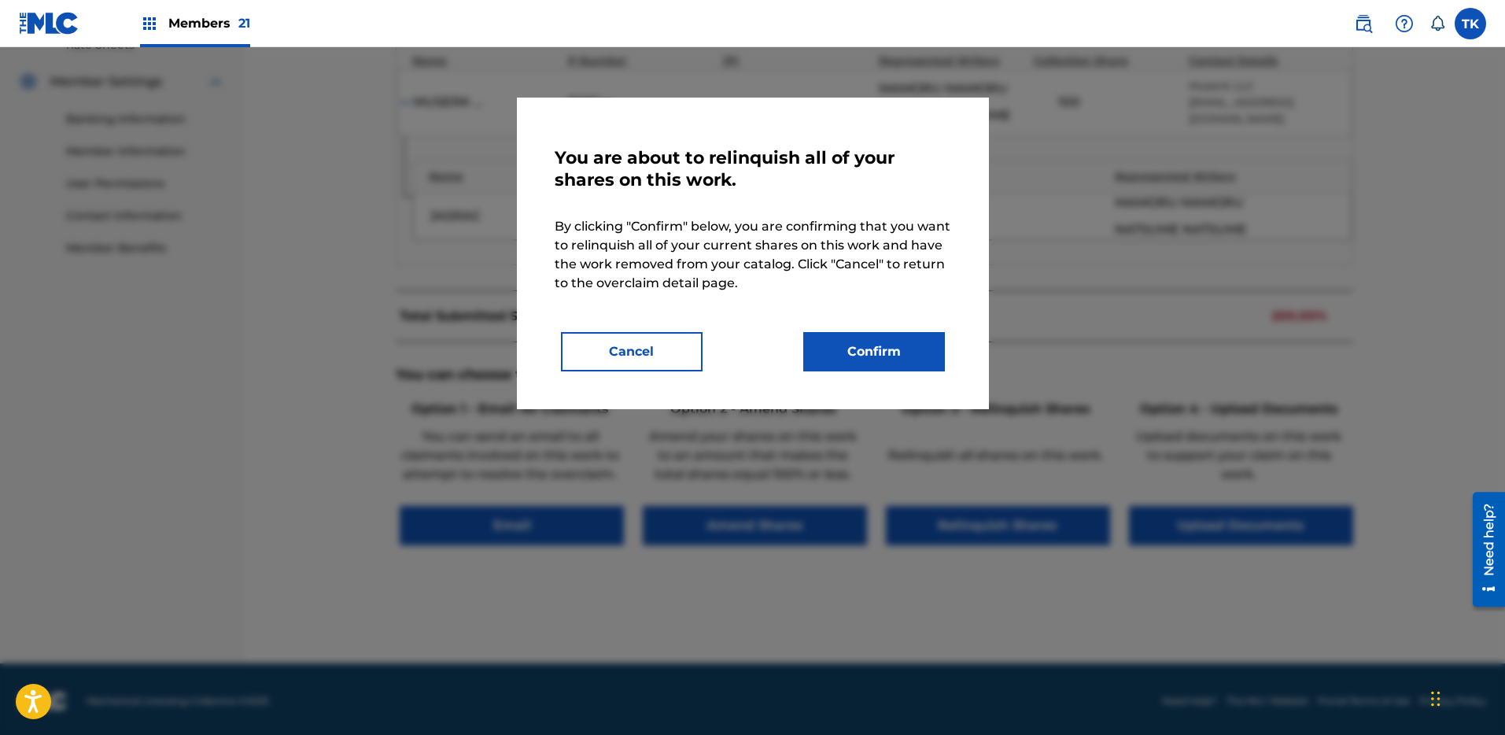
click at [890, 341] on button "Confirm" at bounding box center [874, 351] width 142 height 39
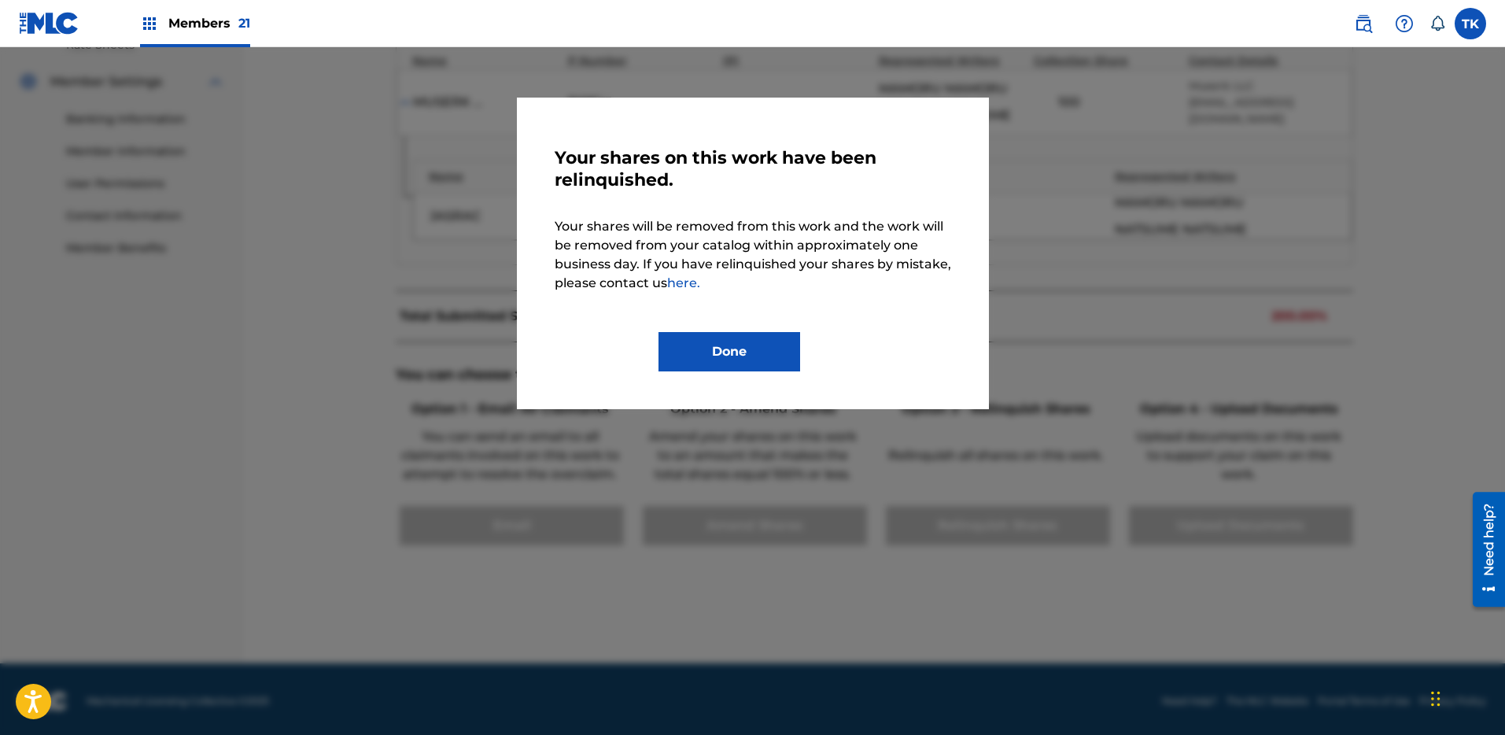
click at [736, 347] on button "Done" at bounding box center [730, 351] width 142 height 39
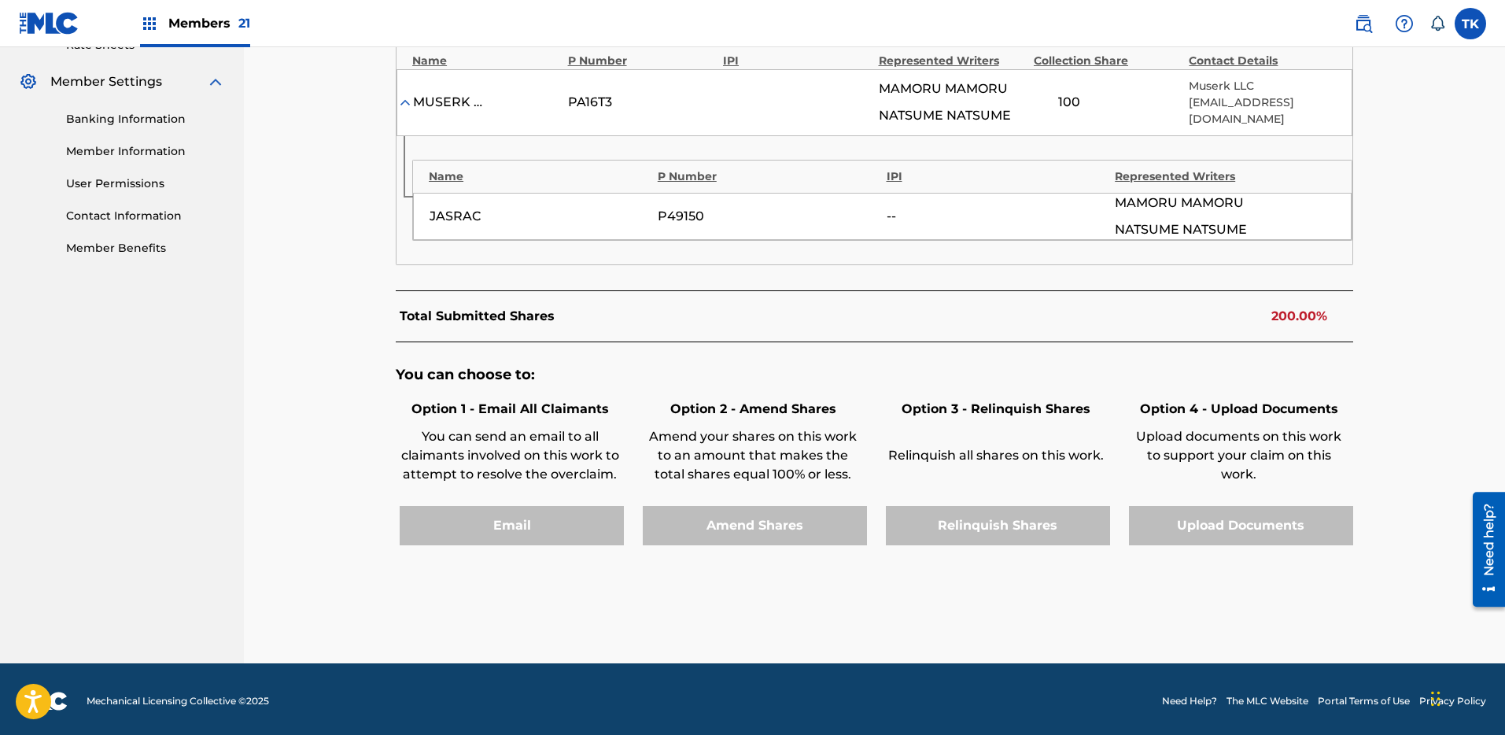
scroll to position [0, 0]
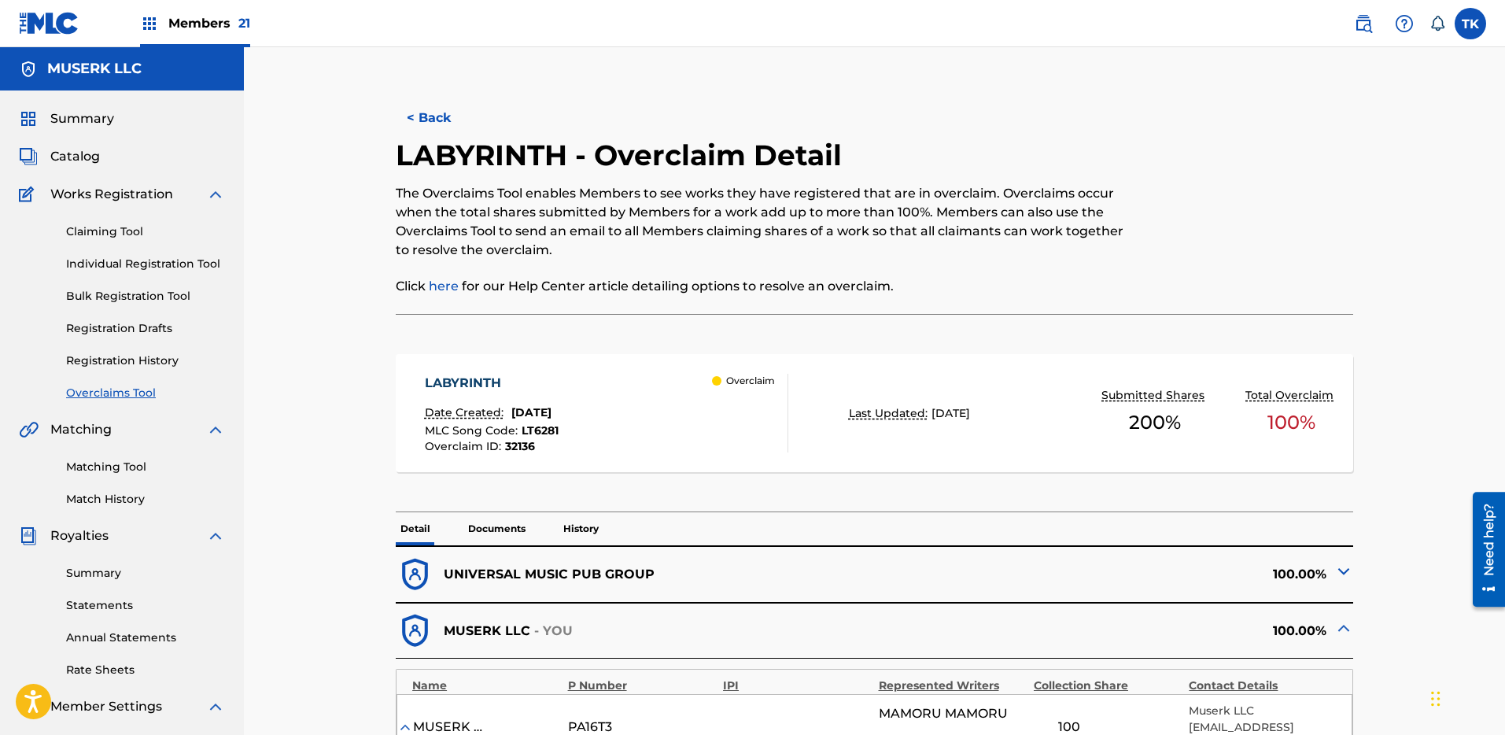
click at [456, 109] on button "< Back" at bounding box center [443, 117] width 94 height 39
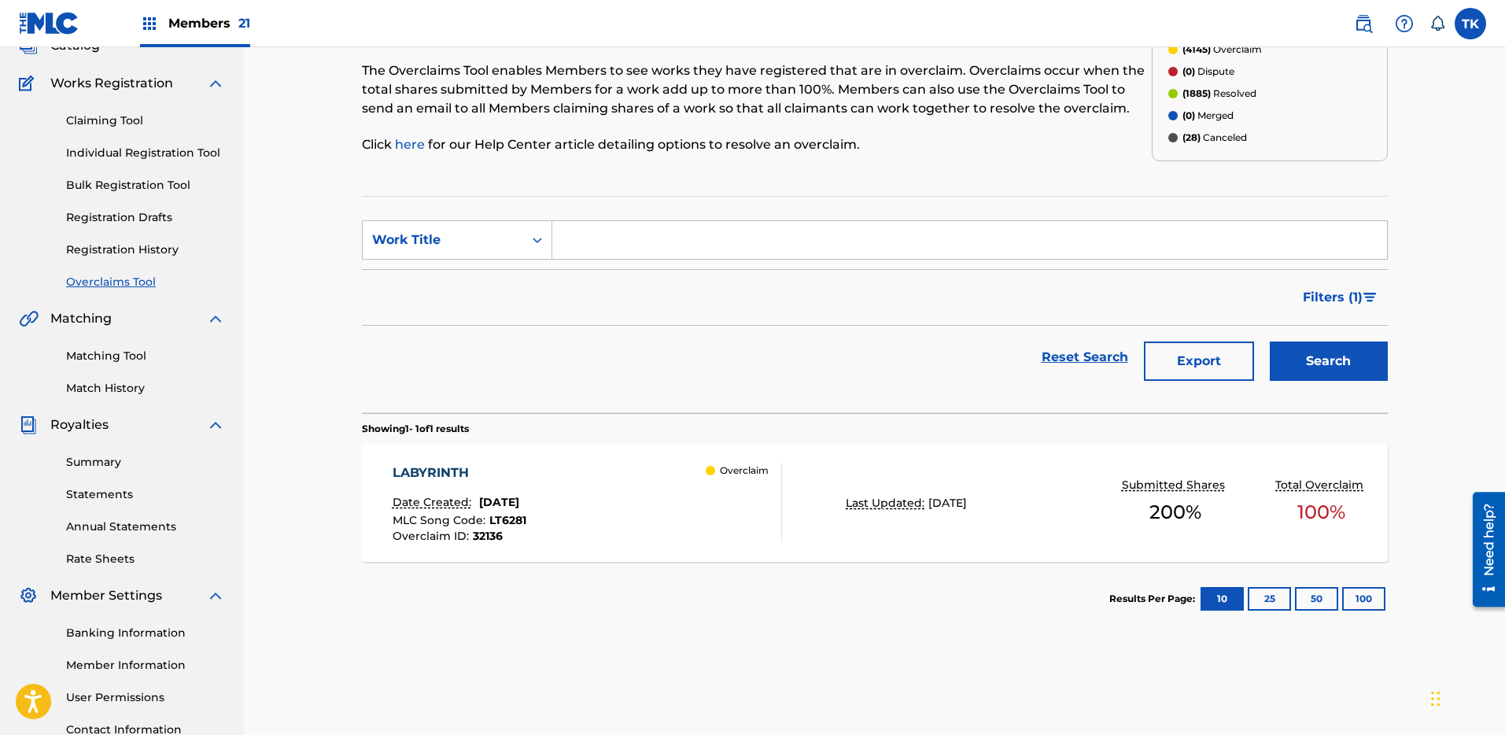
click at [784, 237] on input "Search Form" at bounding box center [969, 240] width 835 height 38
click at [422, 244] on div "Work Title" at bounding box center [443, 240] width 142 height 19
click at [427, 260] on div "MLC Song Code" at bounding box center [457, 279] width 189 height 39
drag, startPoint x: 617, startPoint y: 233, endPoint x: 630, endPoint y: 234, distance: 13.4
click at [624, 235] on input "Search Form" at bounding box center [969, 240] width 835 height 38
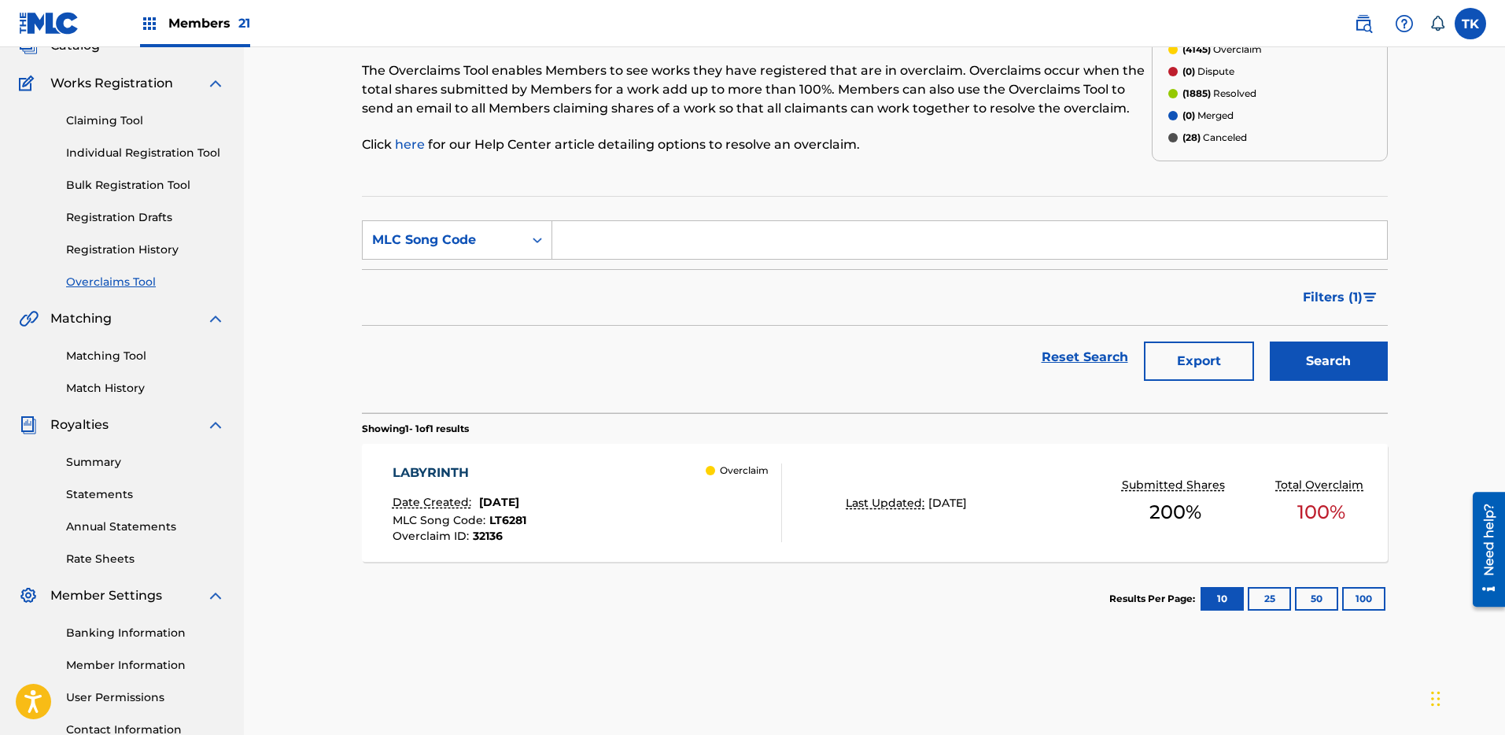
paste input "S63Y9S"
type input "S63Y9S"
click at [1320, 360] on button "Search" at bounding box center [1329, 361] width 118 height 39
click at [927, 486] on div "SNOWDOME Date Created: [DATE] MLC Song Code : S63Y9S Overclaim ID : 32134 Overc…" at bounding box center [875, 503] width 1026 height 118
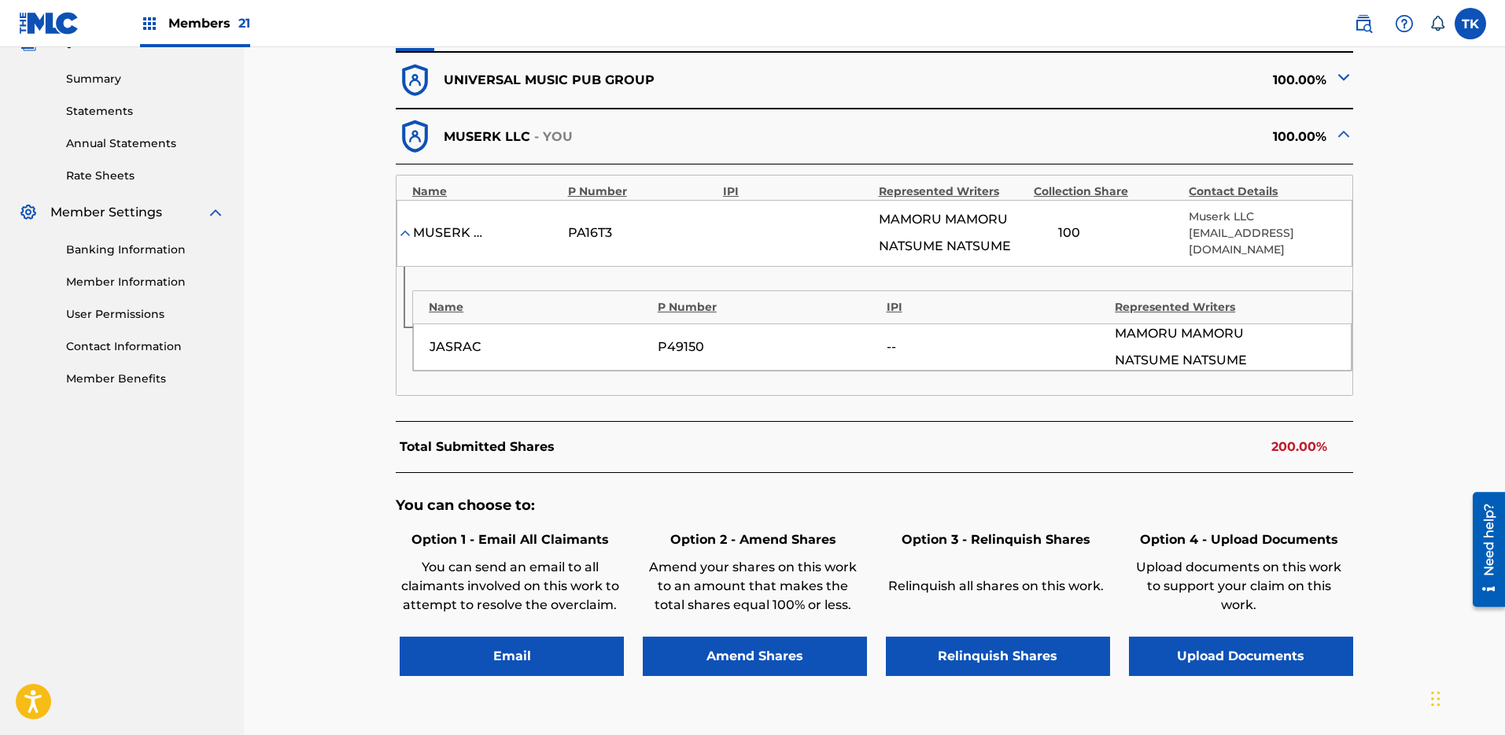
scroll to position [575, 0]
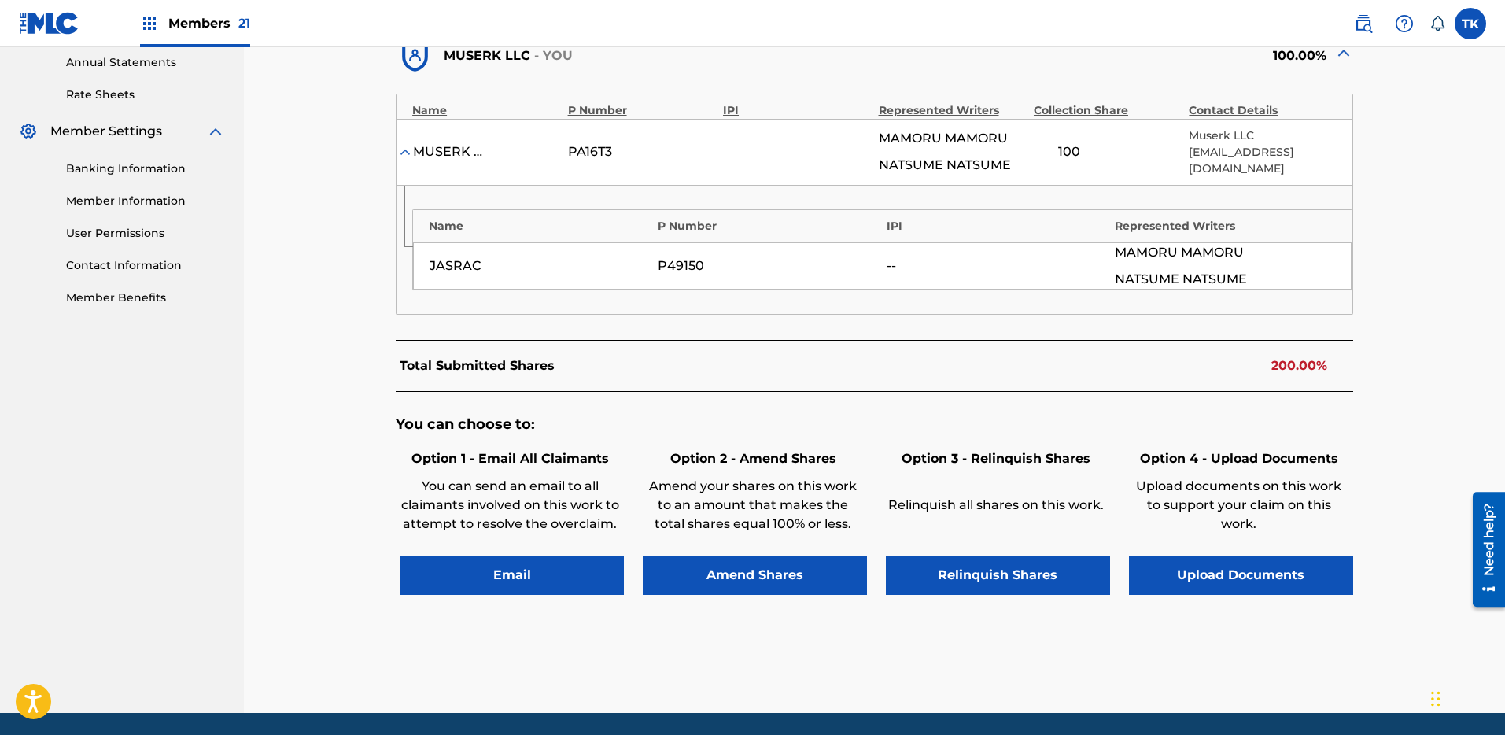
click at [1020, 566] on button "Relinquish Shares" at bounding box center [998, 575] width 224 height 39
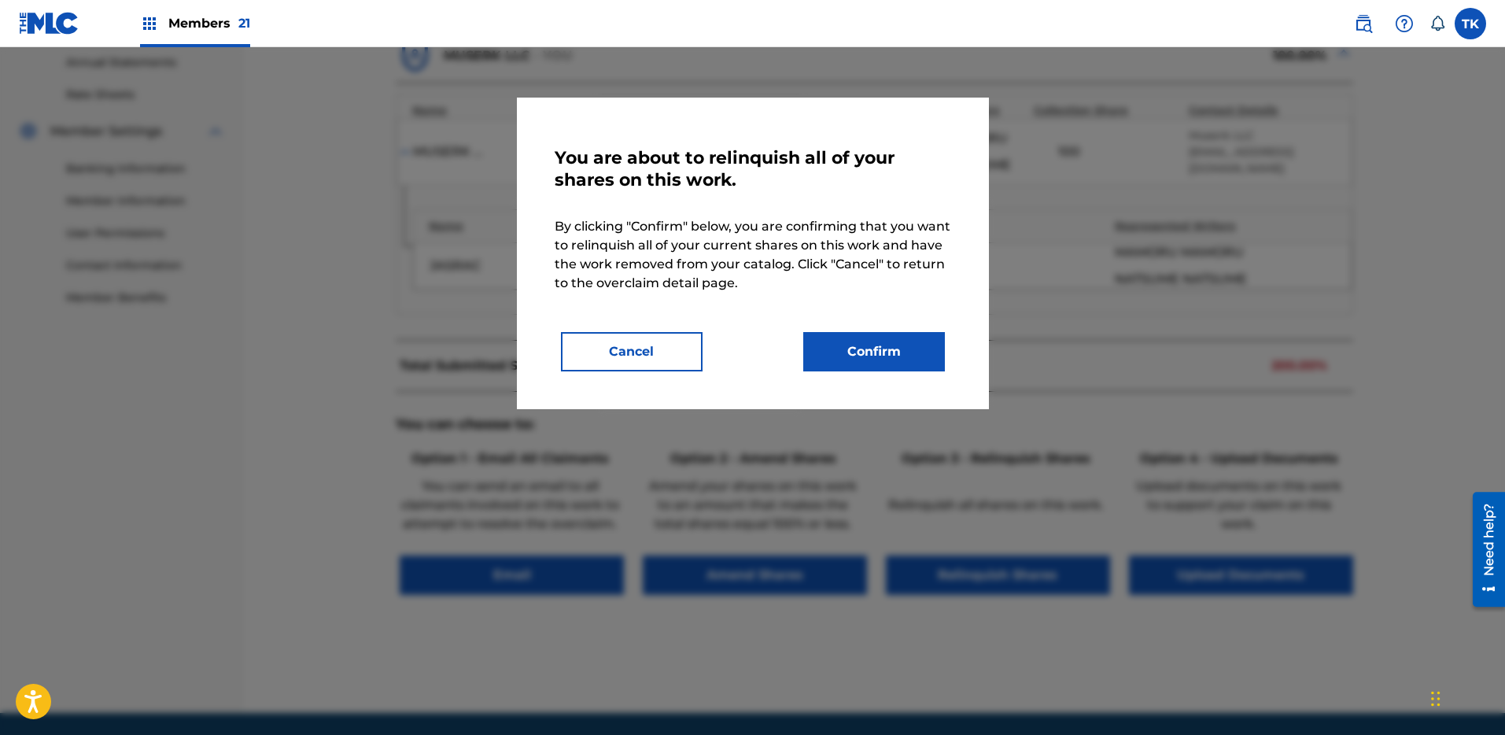
click at [894, 360] on button "Confirm" at bounding box center [874, 351] width 142 height 39
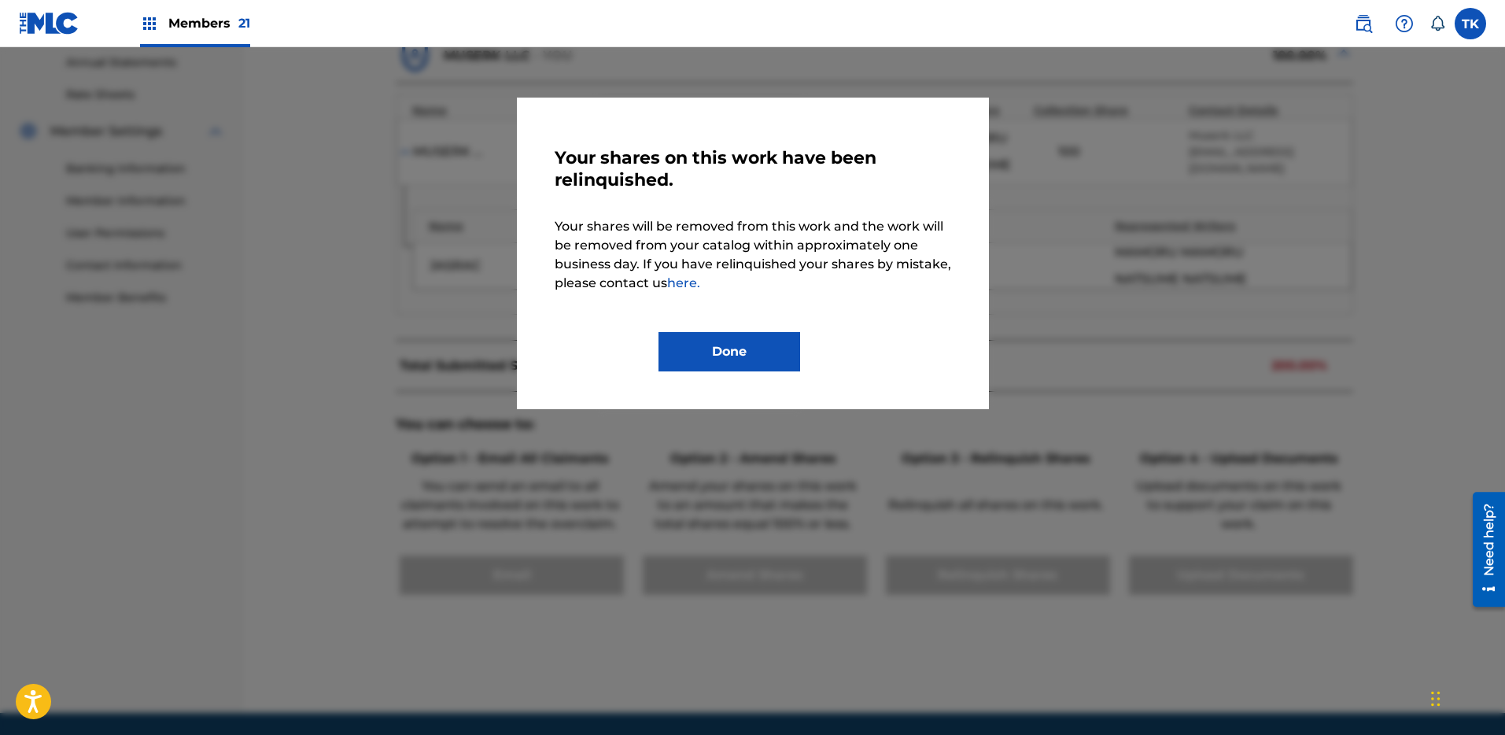
click at [785, 349] on button "Done" at bounding box center [730, 351] width 142 height 39
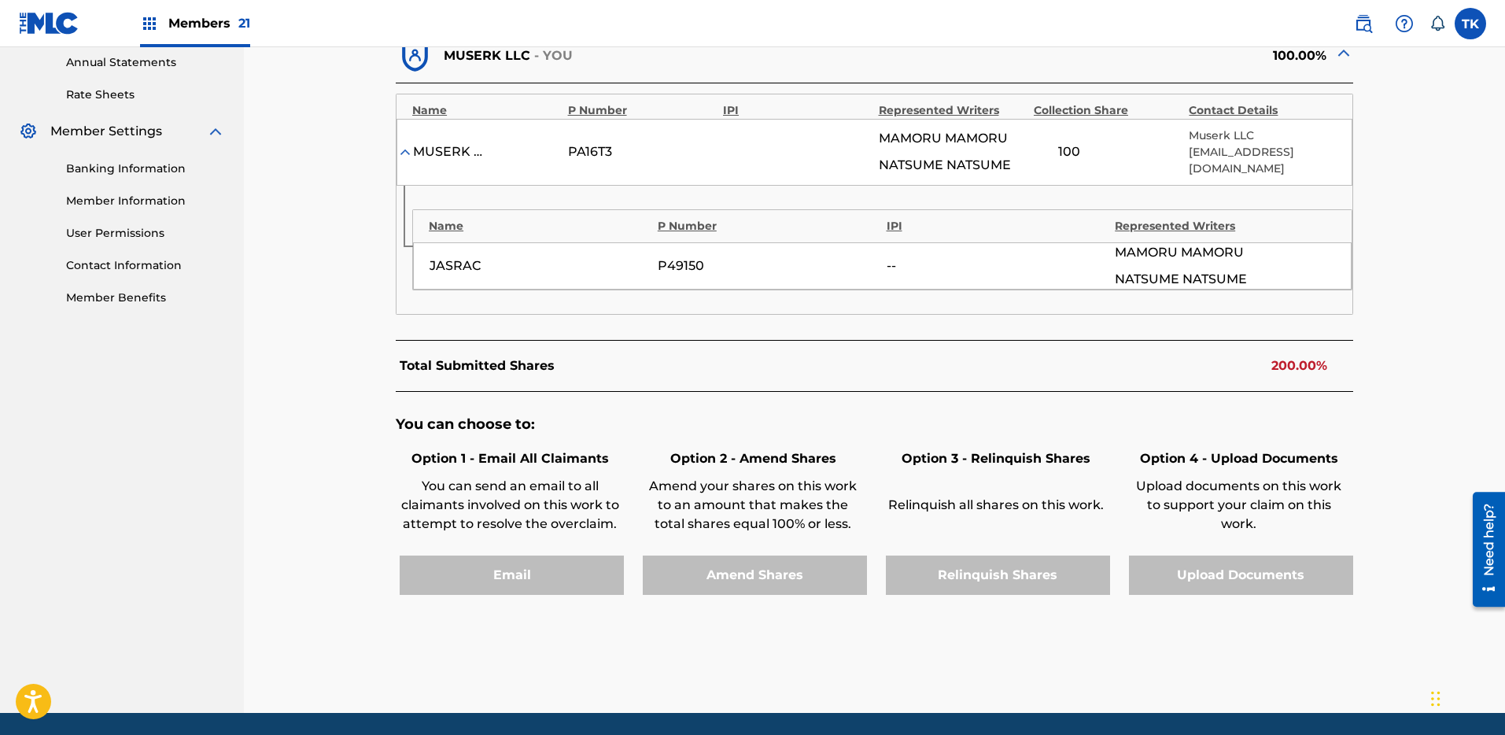
scroll to position [0, 0]
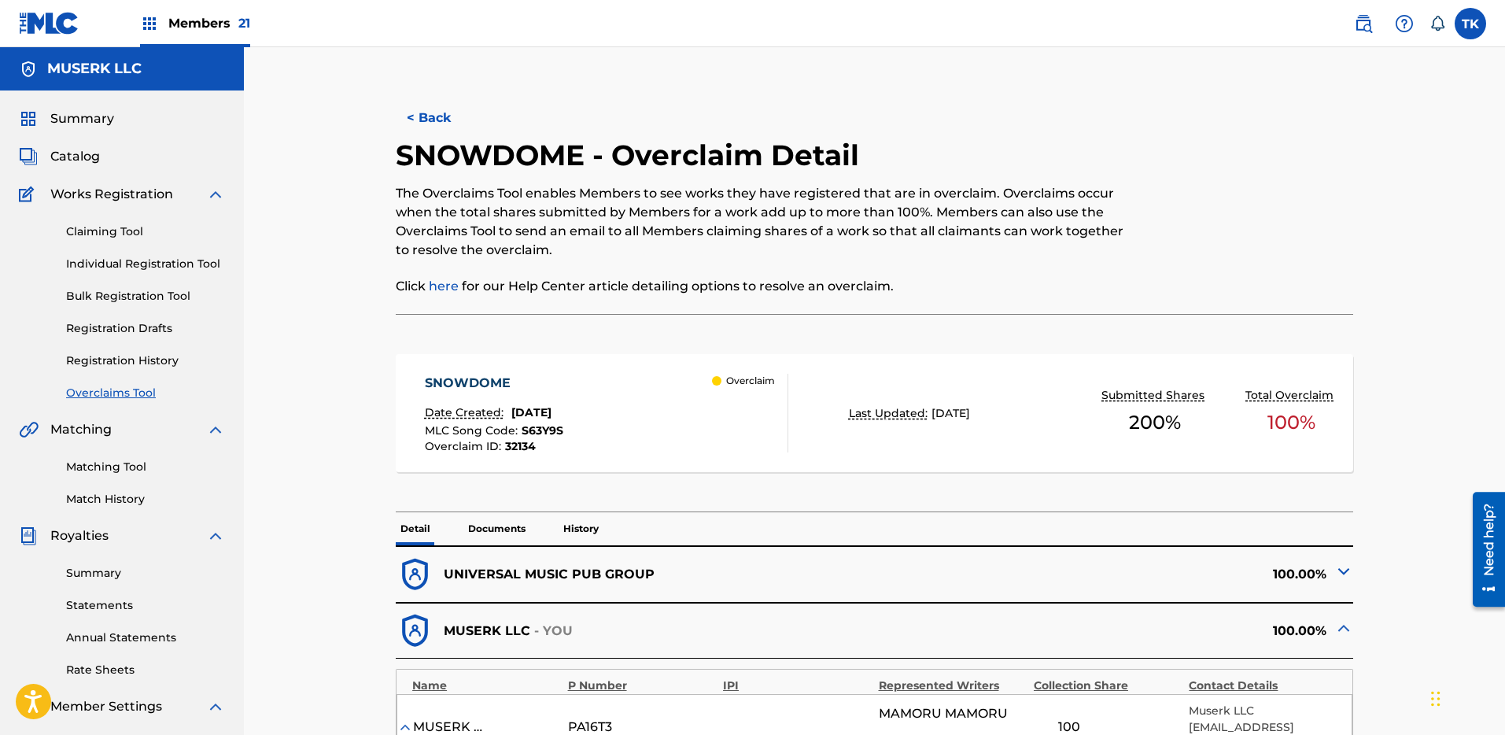
click at [424, 103] on button "< Back" at bounding box center [443, 117] width 94 height 39
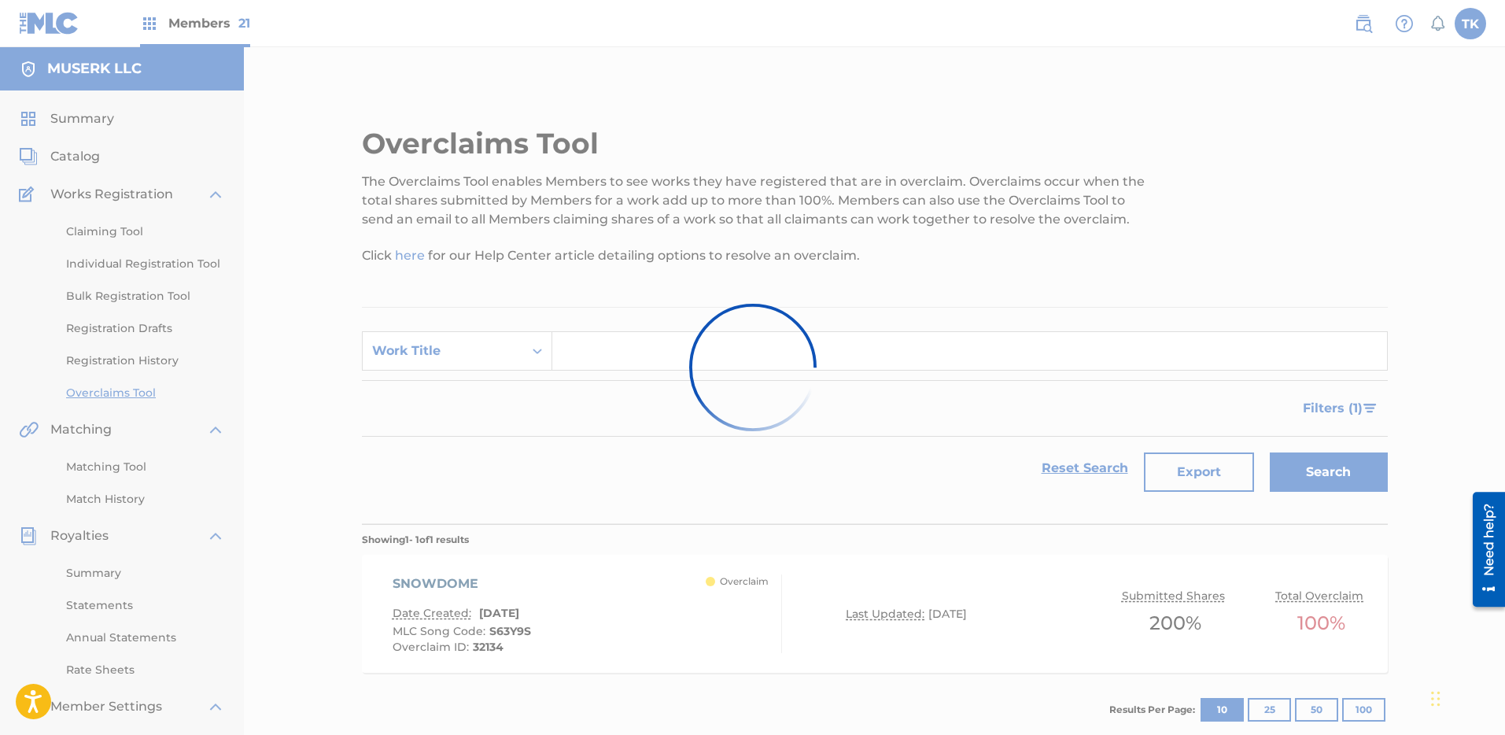
scroll to position [111, 0]
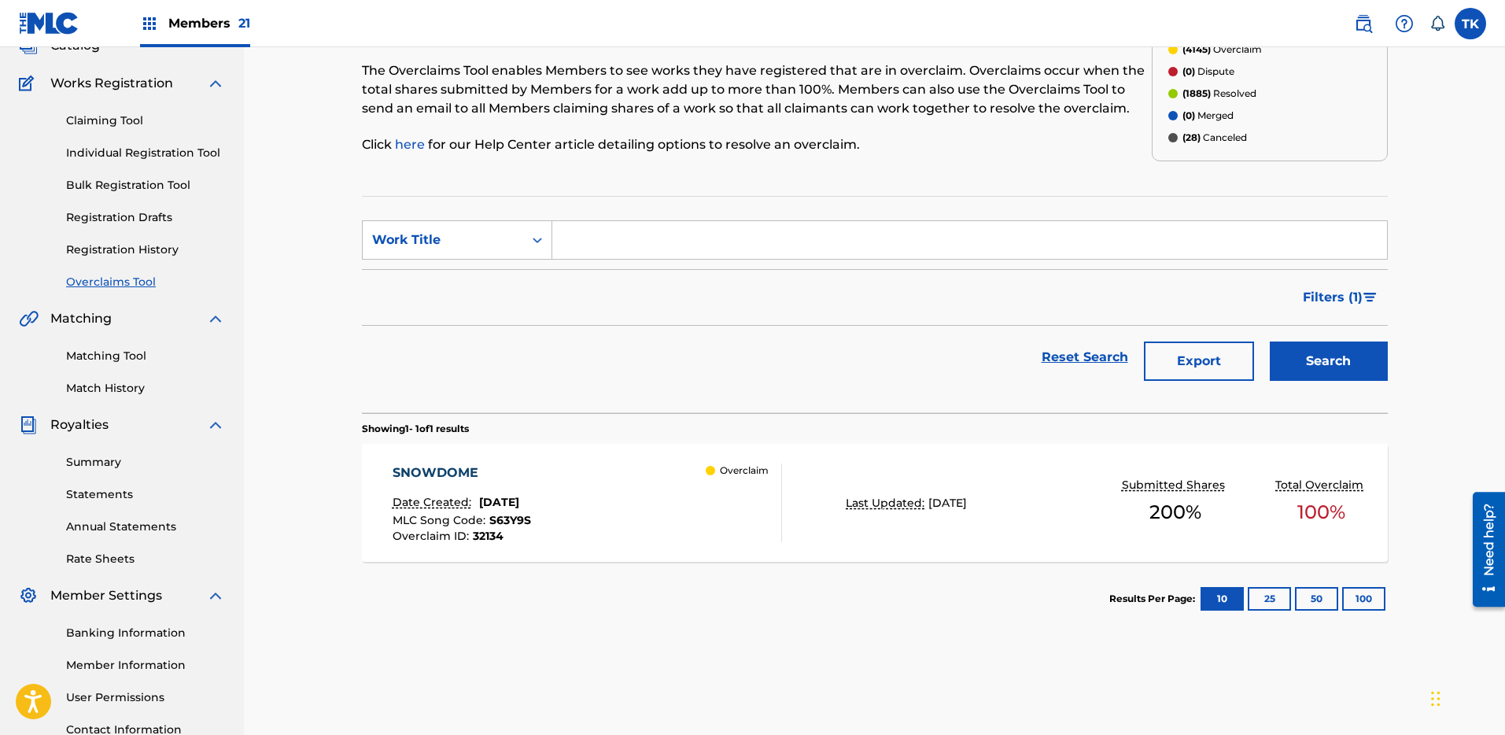
click at [808, 240] on input "Search Form" at bounding box center [969, 240] width 835 height 38
click at [500, 242] on div "Work Title" at bounding box center [443, 240] width 142 height 19
click at [491, 265] on div "MLC Song Code" at bounding box center [457, 279] width 189 height 39
click at [638, 229] on input "Search Form" at bounding box center [969, 240] width 835 height 38
paste input "PN8YQ2"
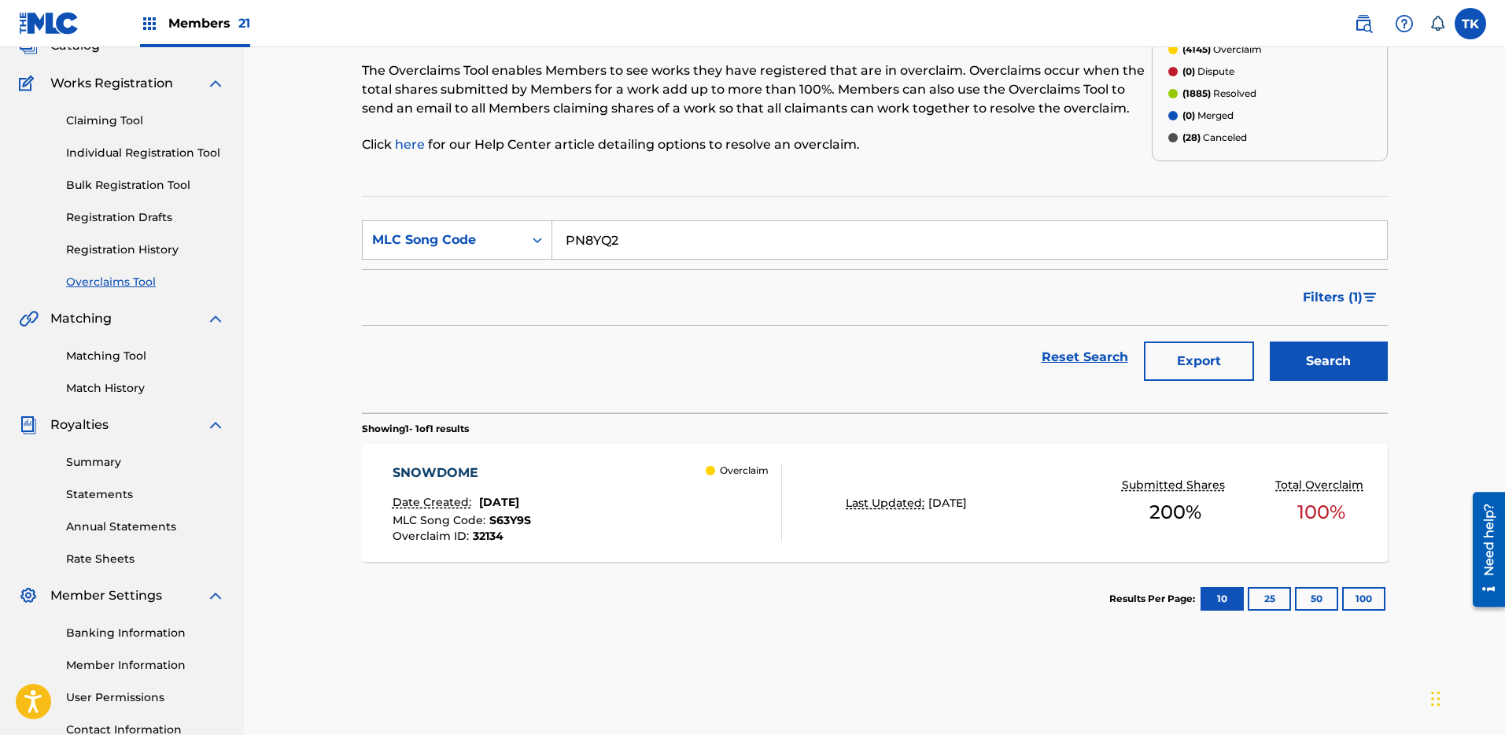
type input "PN8YQ2"
click at [1335, 335] on div "Search" at bounding box center [1325, 357] width 126 height 63
click at [1339, 349] on button "Search" at bounding box center [1329, 361] width 118 height 39
click at [884, 475] on div "PLANET Date Created: [DATE] MLC Song Code : PN8YQ2 Overclaim ID : 32145 Overcla…" at bounding box center [875, 503] width 1026 height 118
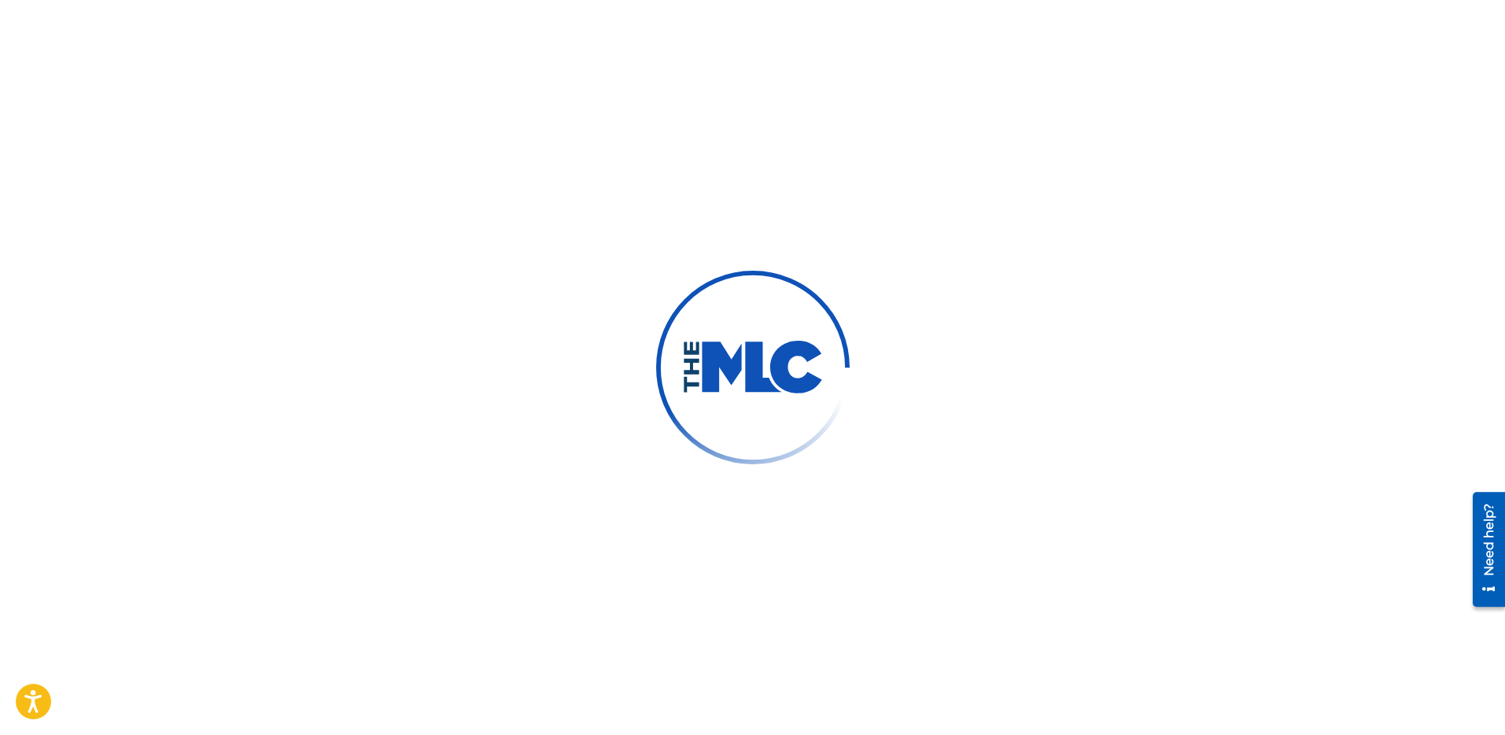
scroll to position [241, 0]
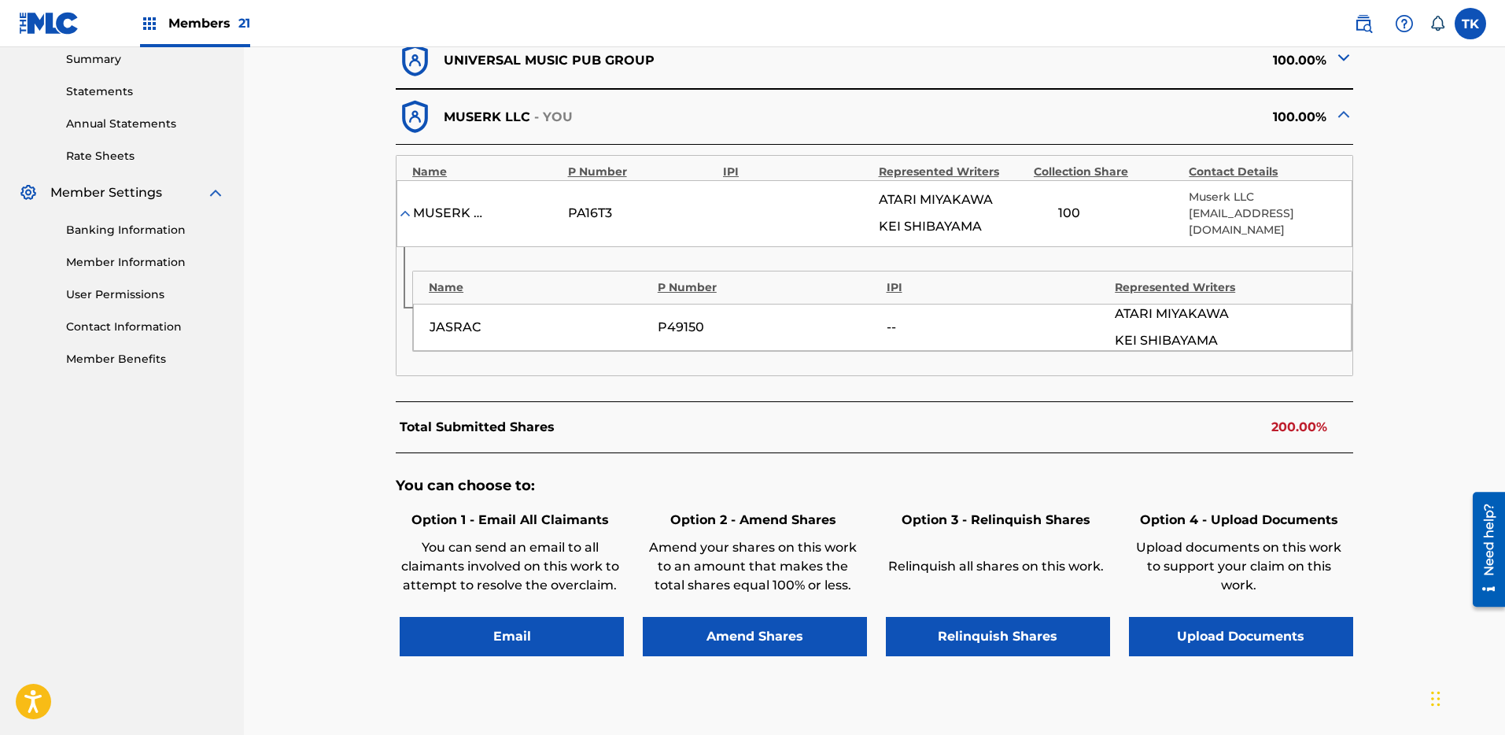
scroll to position [625, 0]
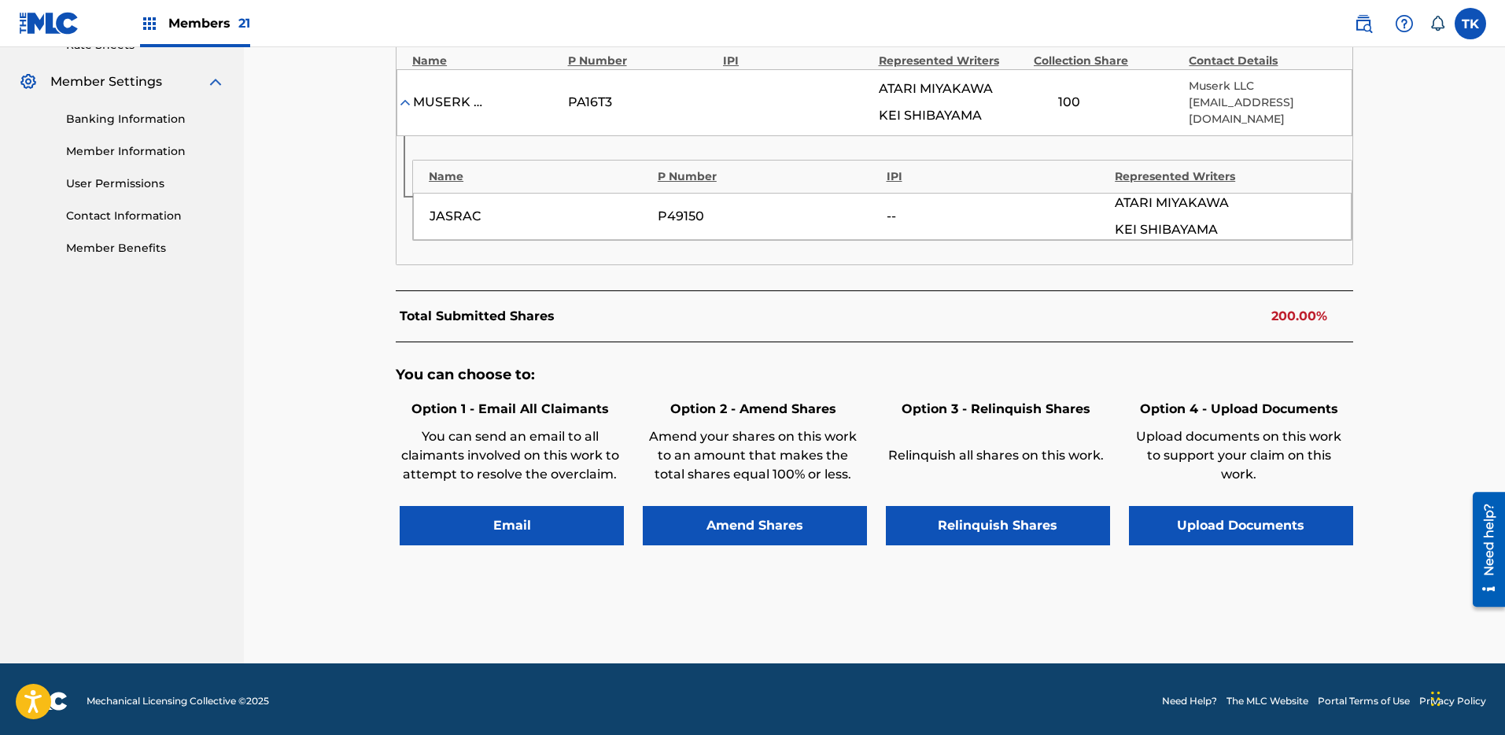
click at [1000, 516] on button "Relinquish Shares" at bounding box center [998, 525] width 224 height 39
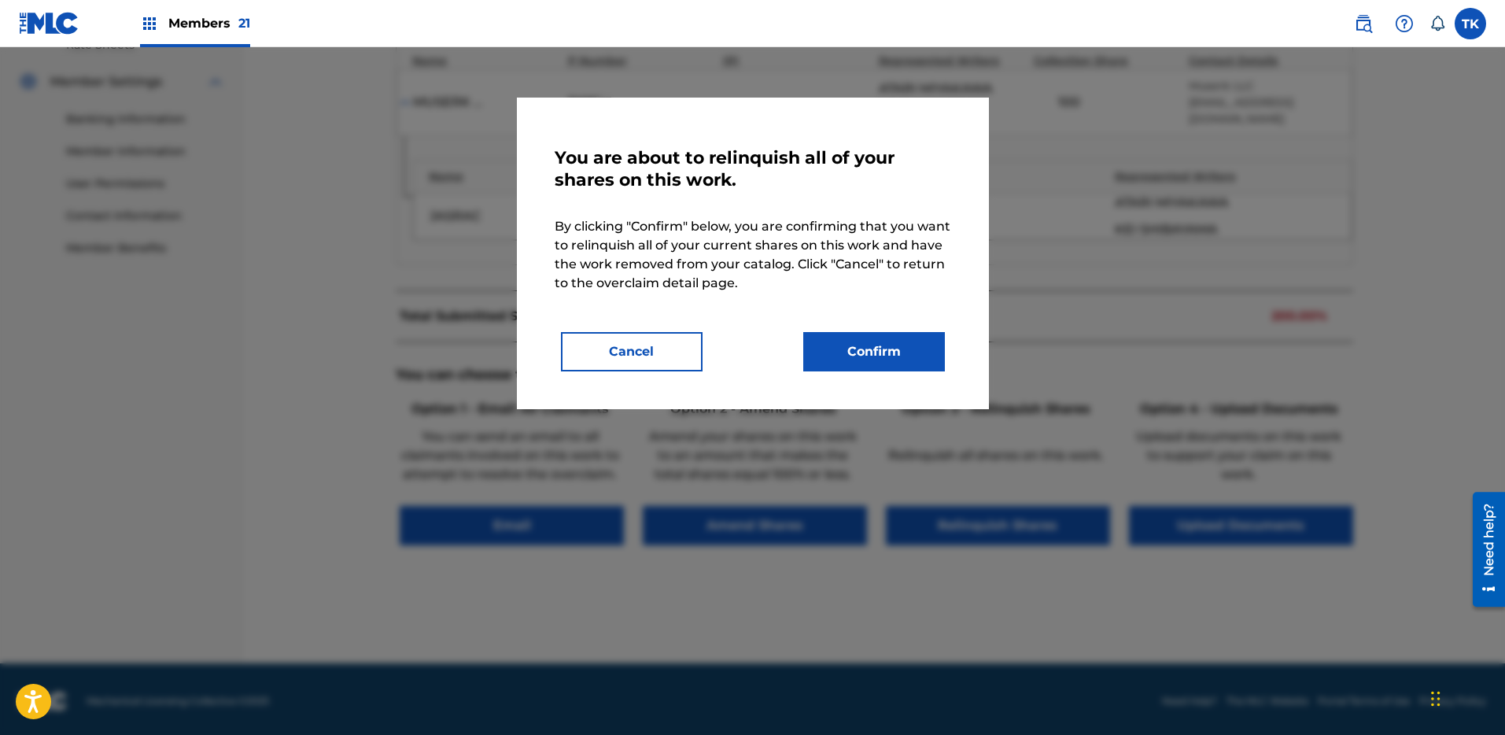
click at [880, 338] on button "Confirm" at bounding box center [874, 351] width 142 height 39
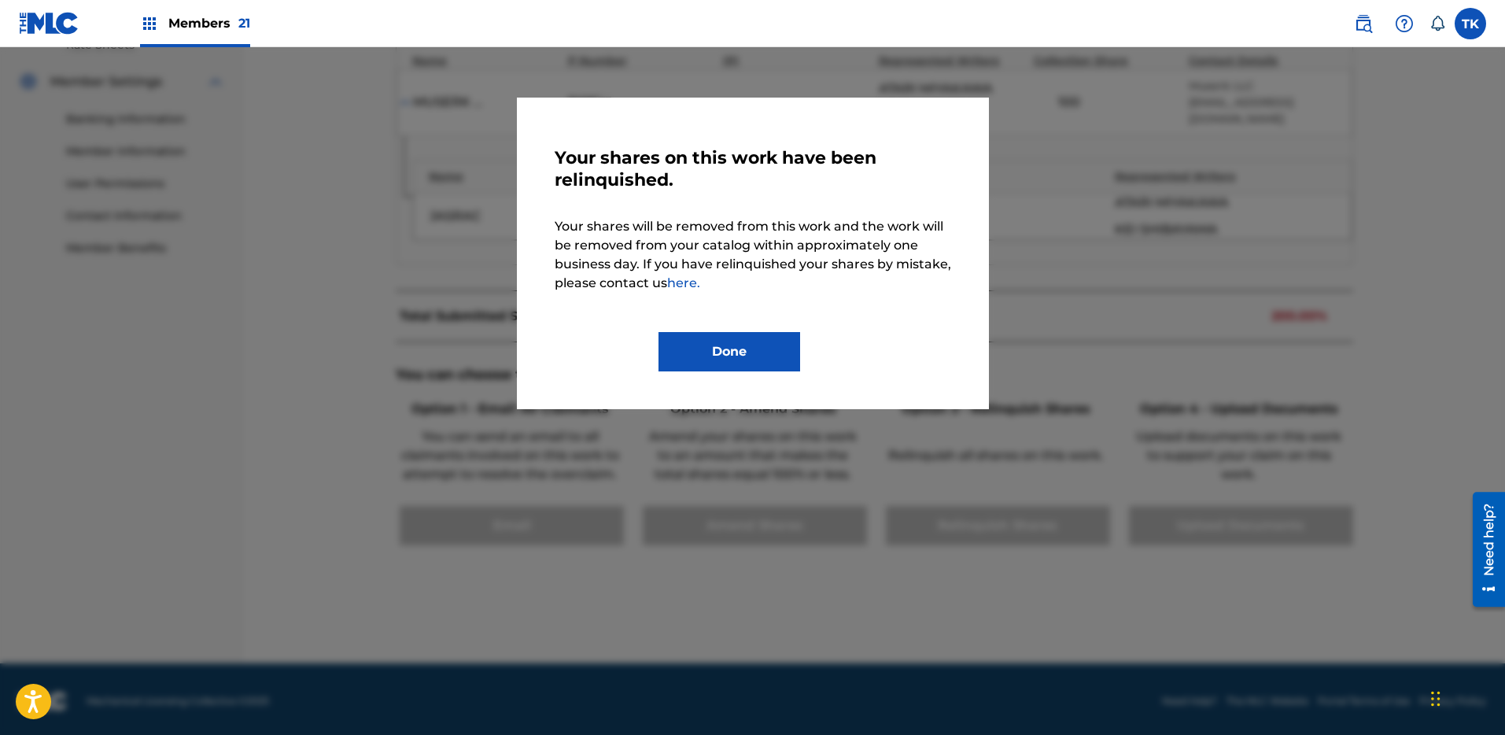
click at [727, 351] on button "Done" at bounding box center [730, 351] width 142 height 39
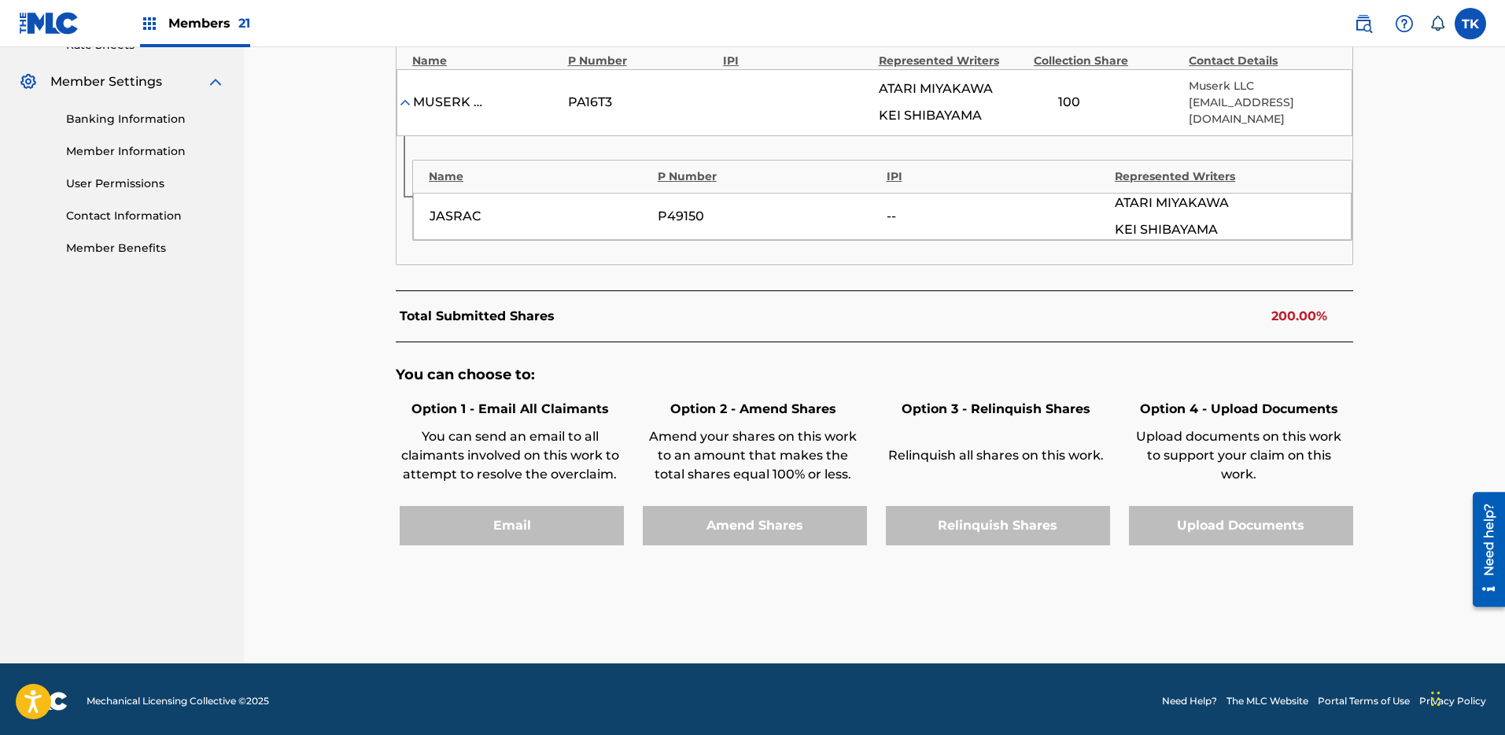
scroll to position [0, 0]
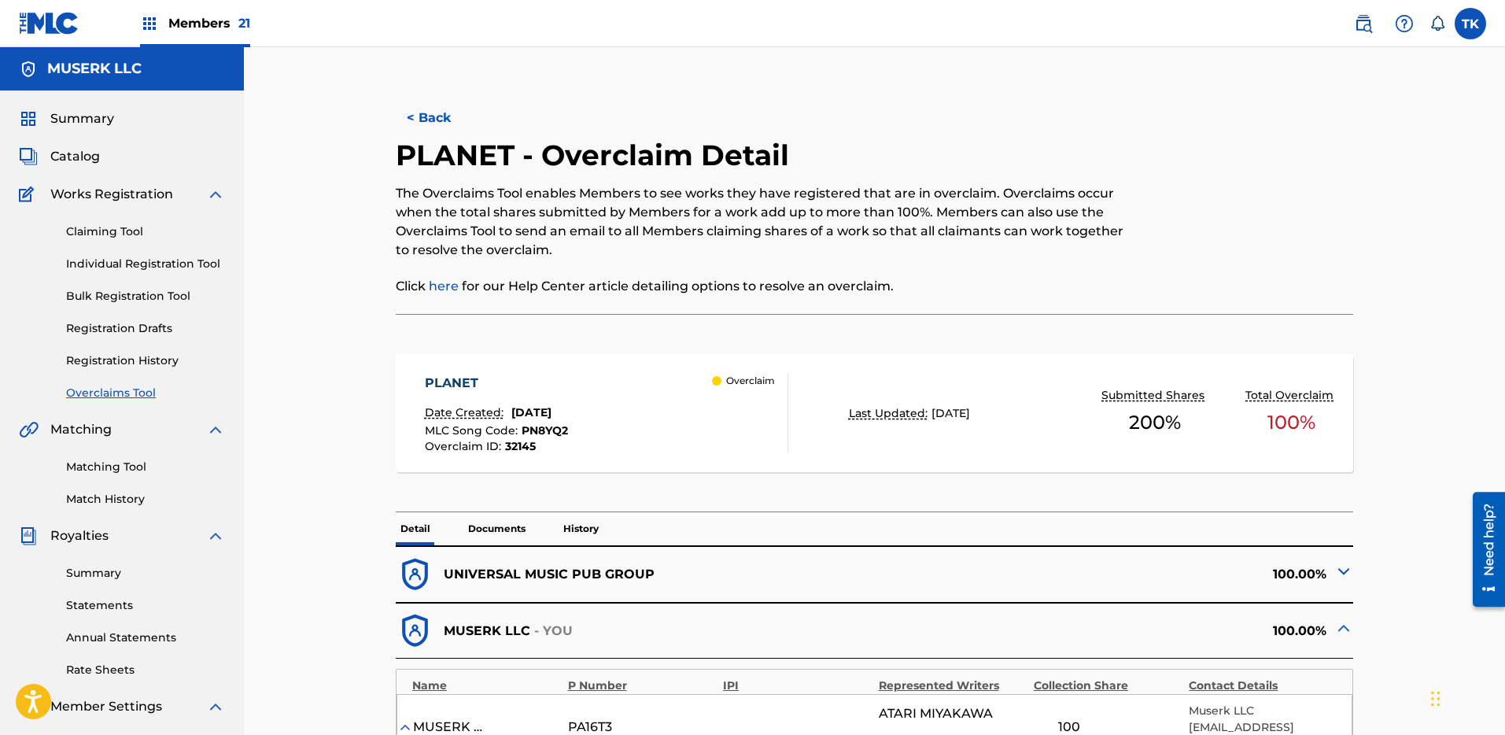
click at [449, 128] on button "< Back" at bounding box center [443, 117] width 94 height 39
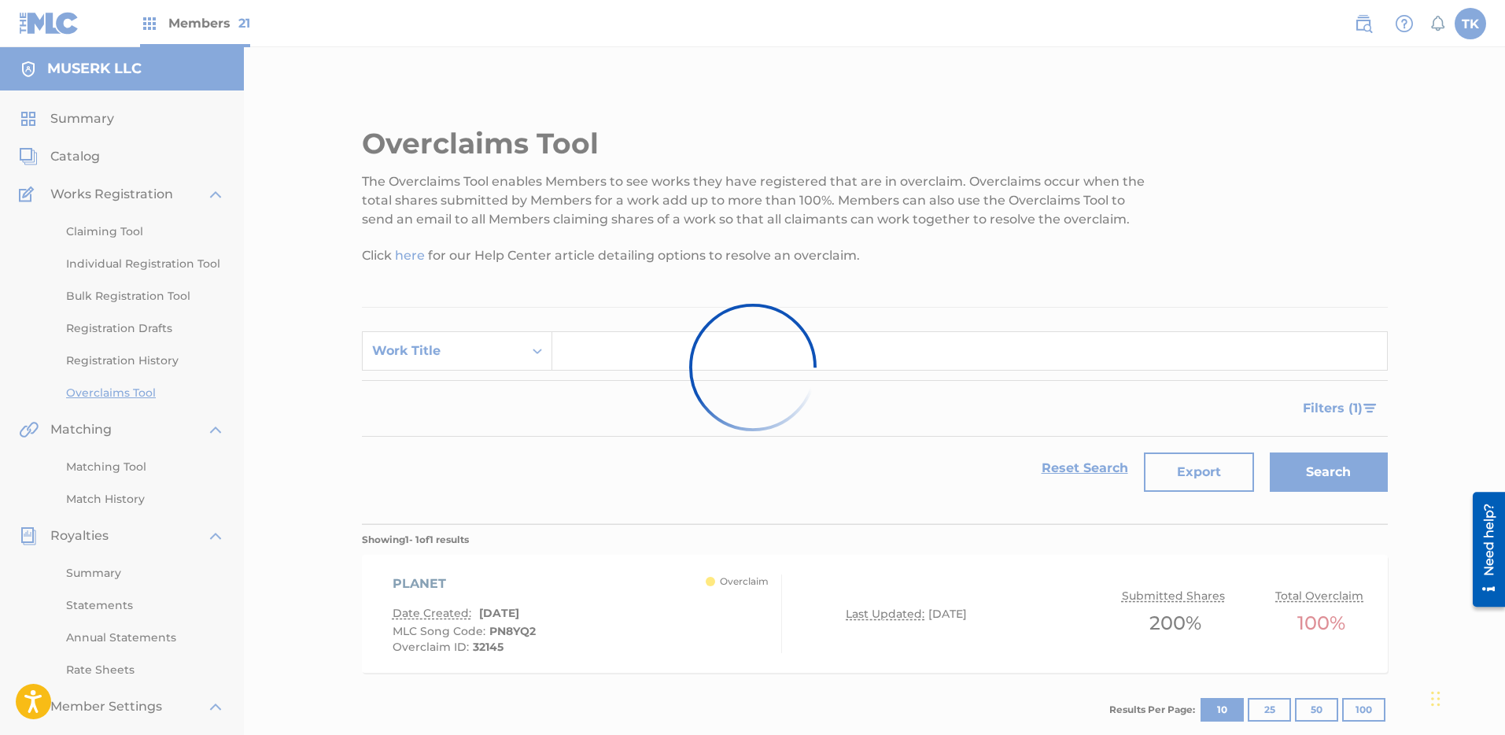
scroll to position [111, 0]
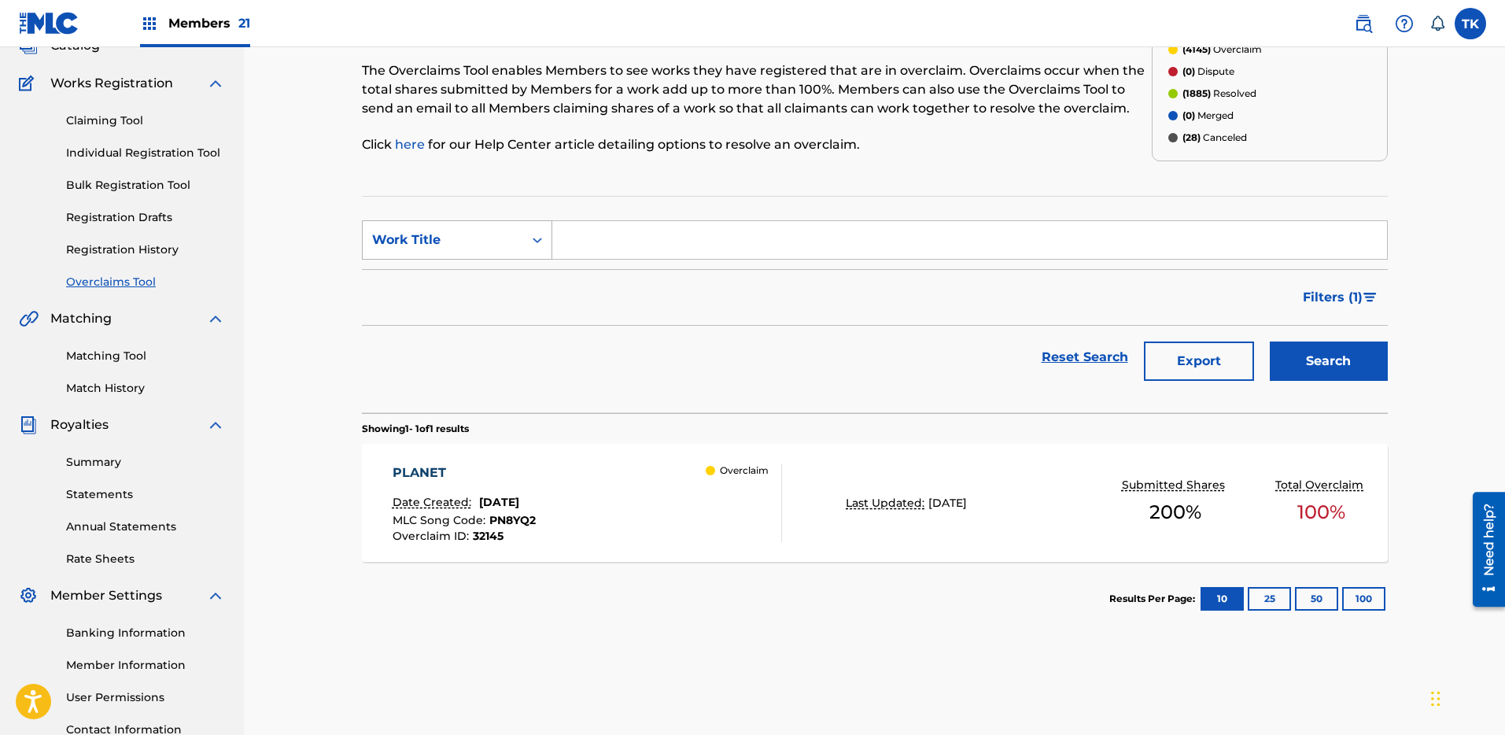
click at [503, 247] on div "Work Title" at bounding box center [443, 240] width 142 height 19
click at [493, 271] on div "MLC Song Code" at bounding box center [457, 279] width 189 height 39
click at [595, 247] on input "Search Form" at bounding box center [969, 240] width 835 height 38
type input "BD9QNC"
click at [1313, 348] on button "Search" at bounding box center [1329, 361] width 118 height 39
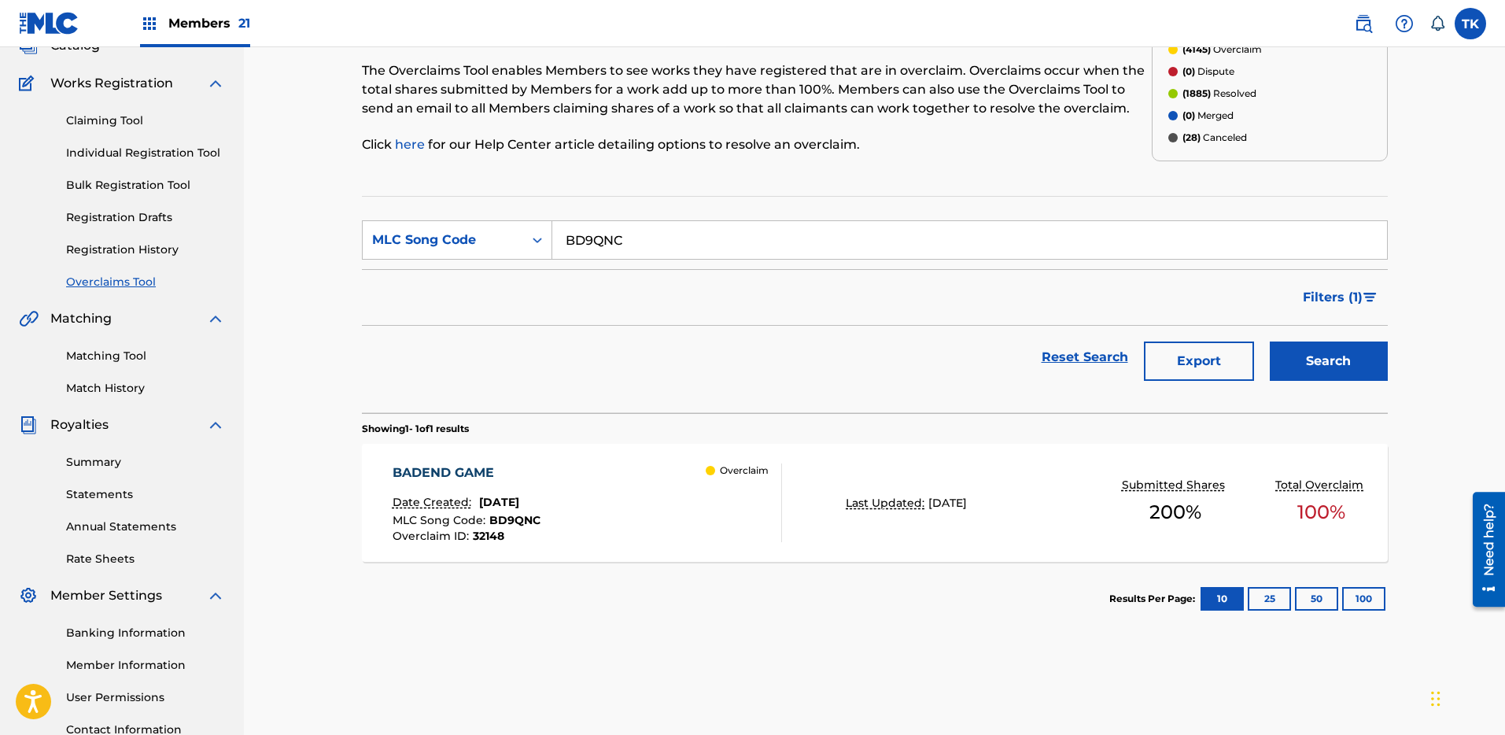
click at [878, 436] on section "BADEND GAME Date Created: [DATE] MLC Song Code : BD9QNC Overclaim ID : 32148 Ov…" at bounding box center [875, 499] width 1026 height 126
click at [898, 468] on div "BADEND GAME Date Created: [DATE] MLC Song Code : BD9QNC Overclaim ID : 32148 Ov…" at bounding box center [875, 503] width 1026 height 118
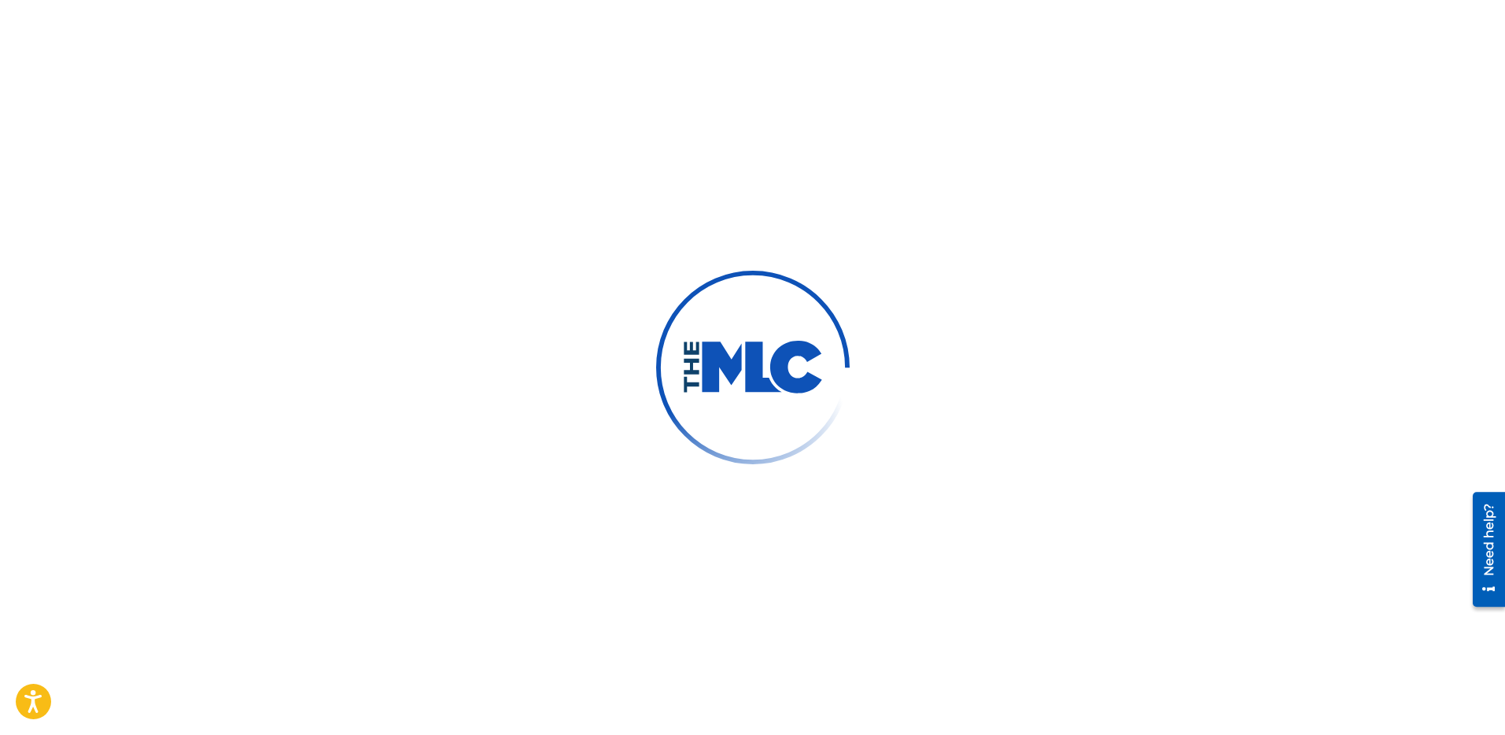
scroll to position [241, 0]
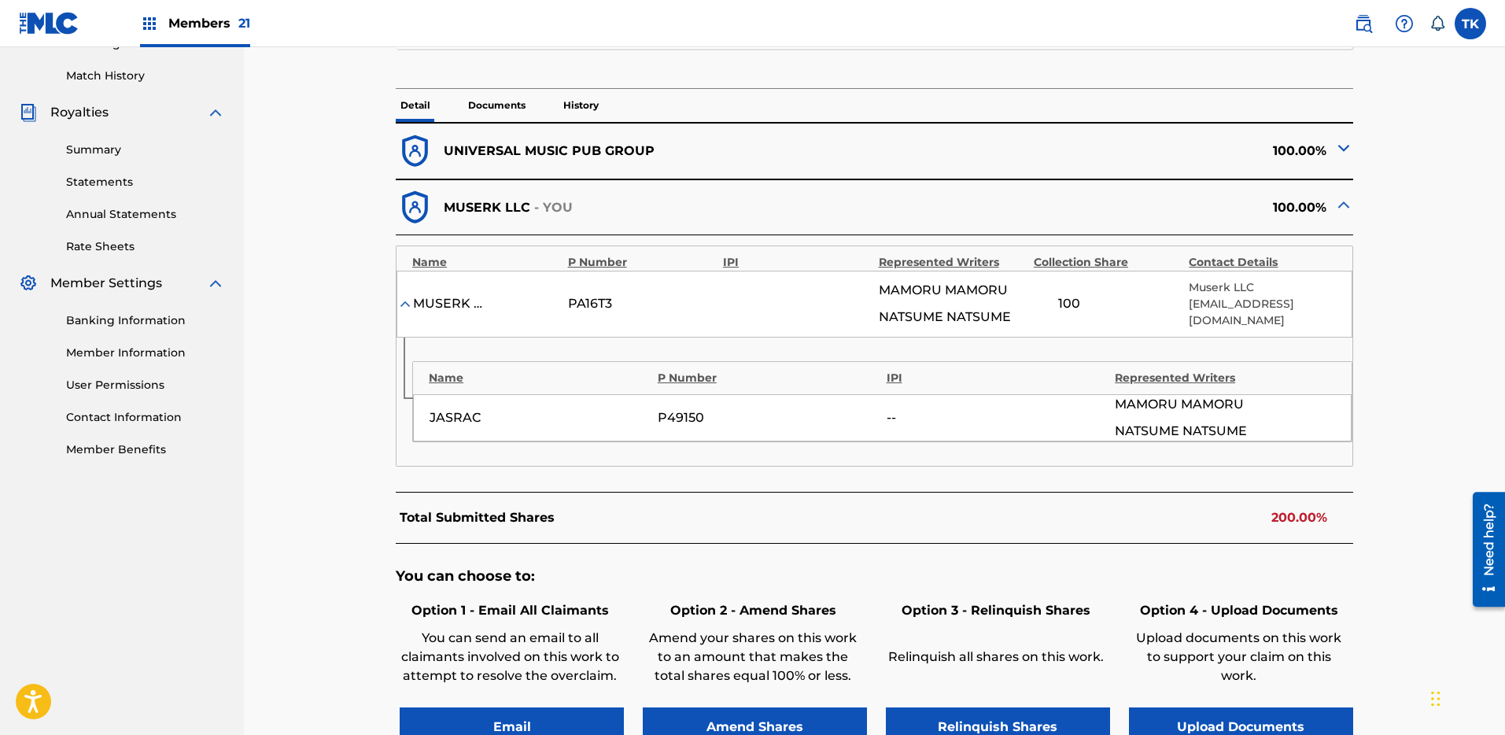
scroll to position [625, 0]
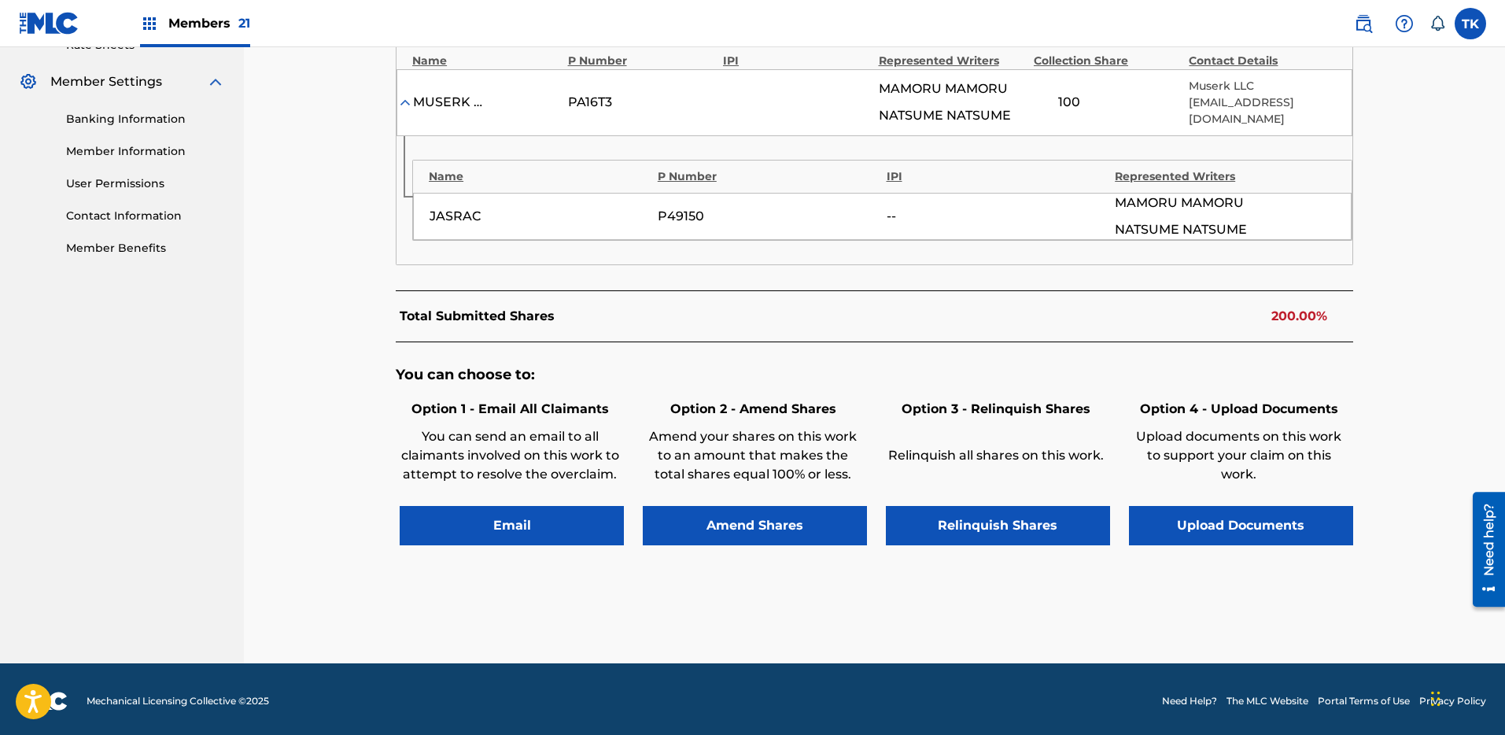
click at [1017, 545] on div "You can choose to: Option 1 - Email All Claimants You can send an email to all …" at bounding box center [875, 463] width 958 height 242
click at [1017, 524] on button "Relinquish Shares" at bounding box center [998, 525] width 224 height 39
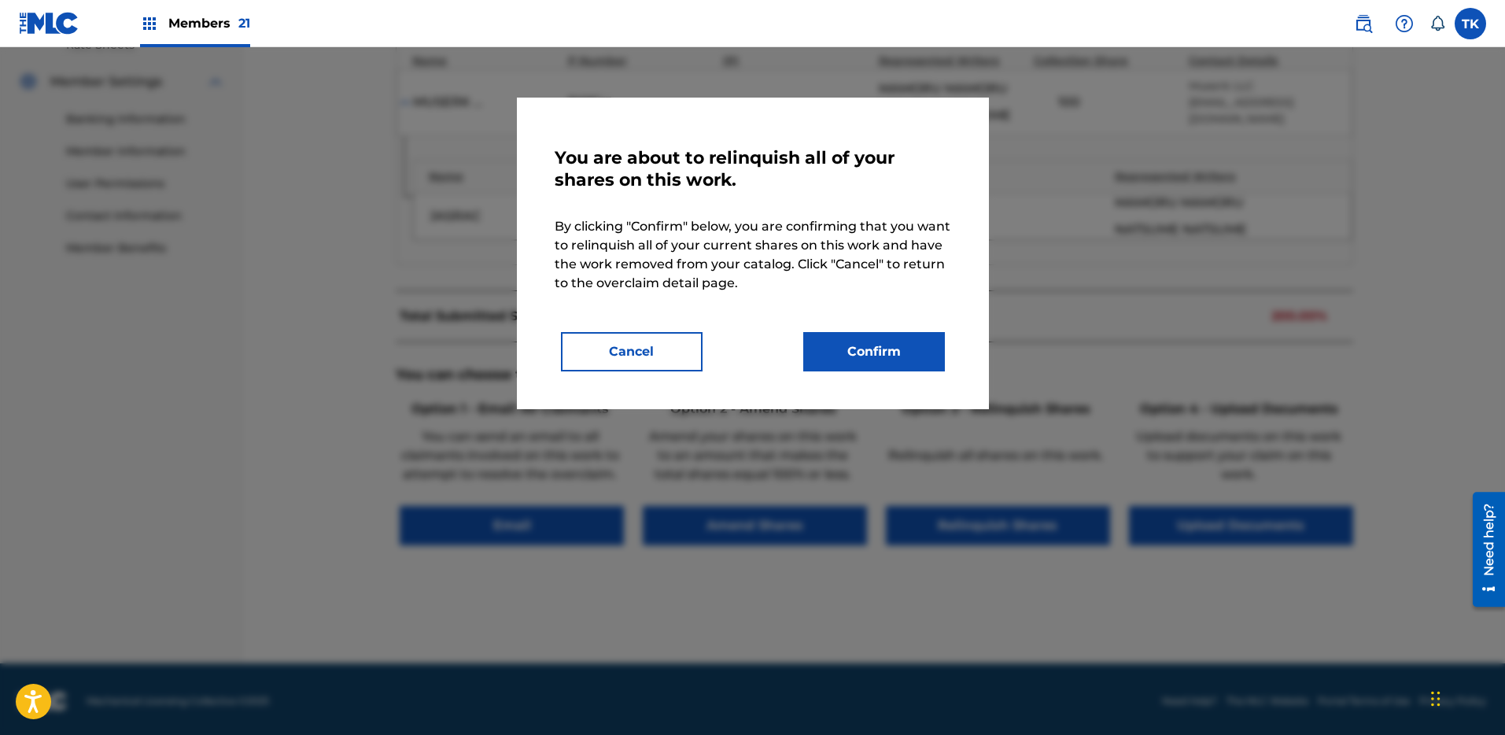
click at [904, 366] on button "Confirm" at bounding box center [874, 351] width 142 height 39
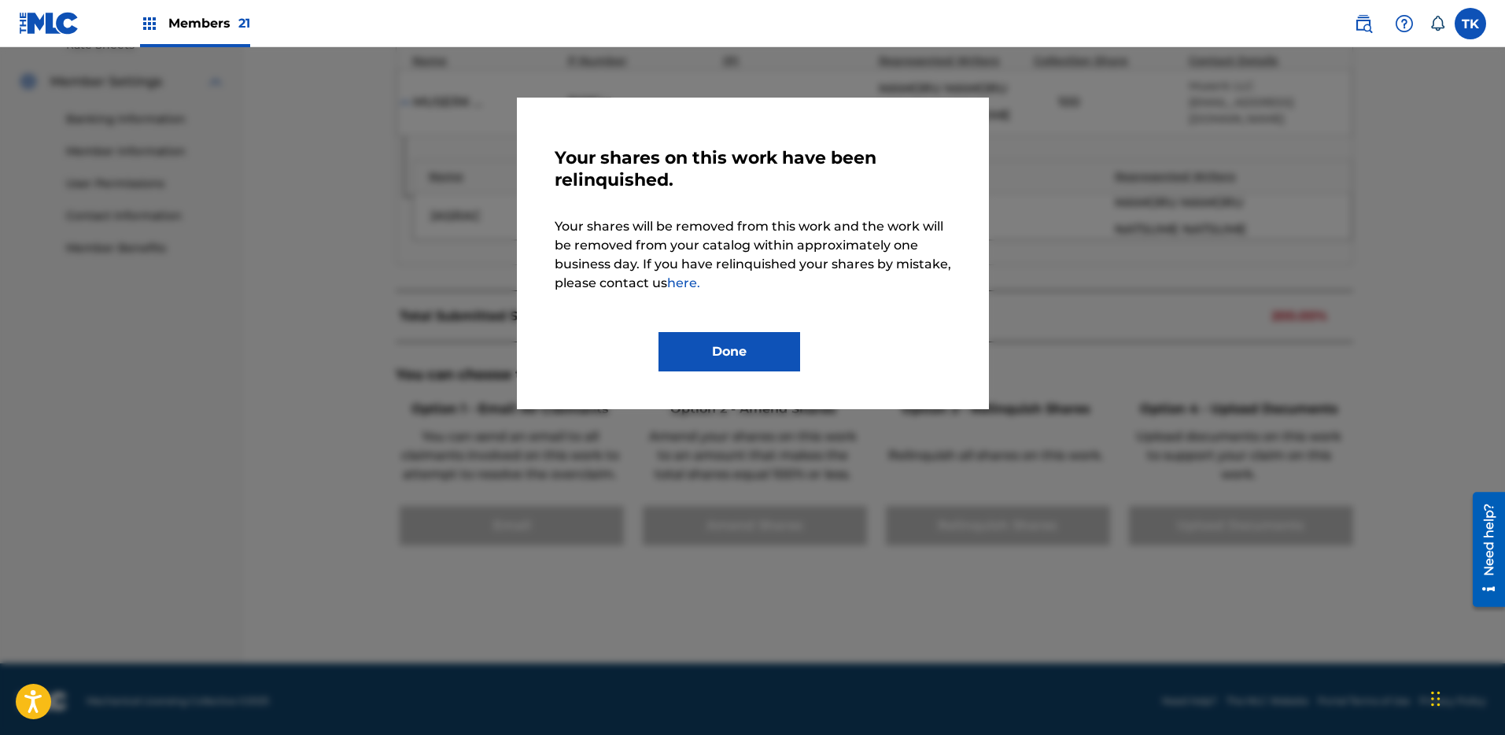
drag, startPoint x: 755, startPoint y: 369, endPoint x: 849, endPoint y: 346, distance: 97.1
click at [755, 369] on button "Done" at bounding box center [730, 351] width 142 height 39
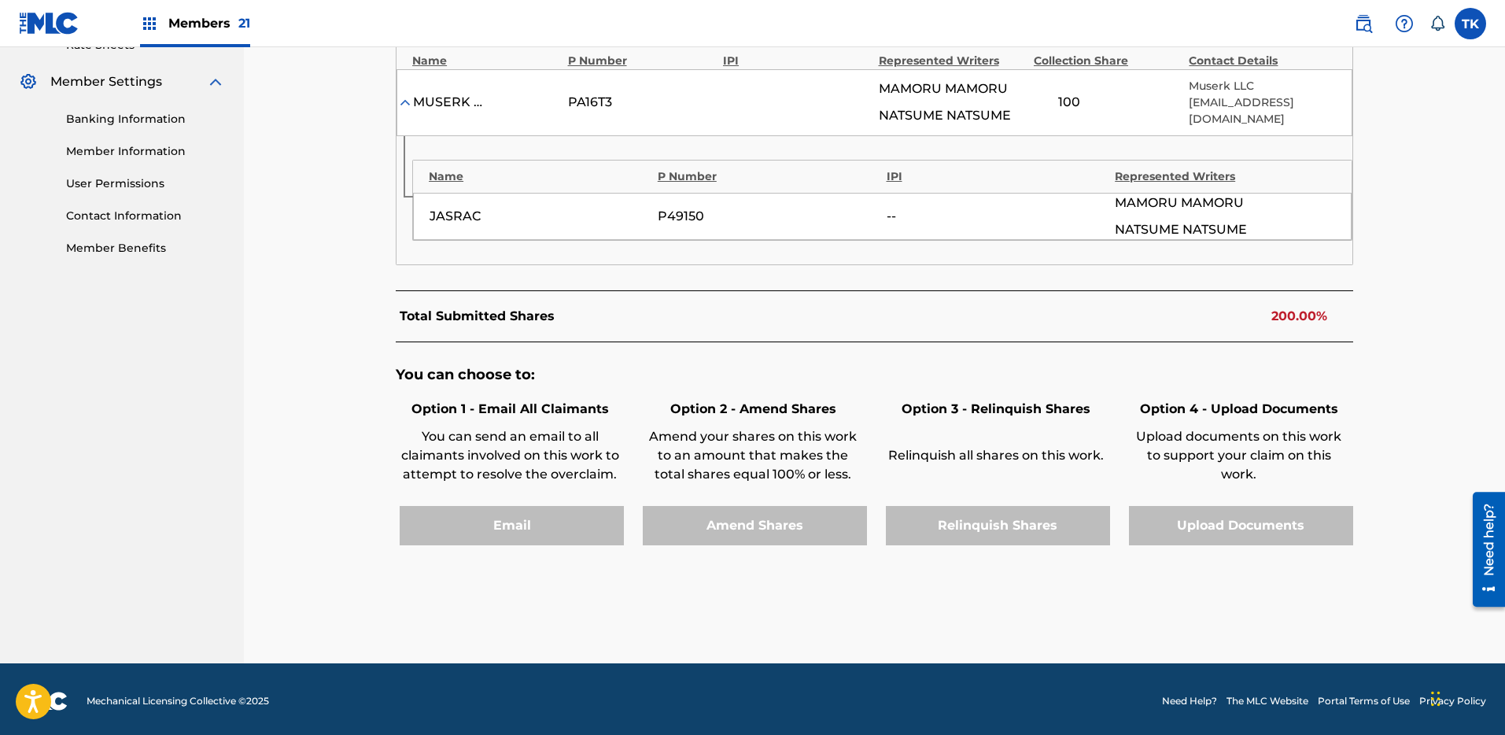
scroll to position [0, 0]
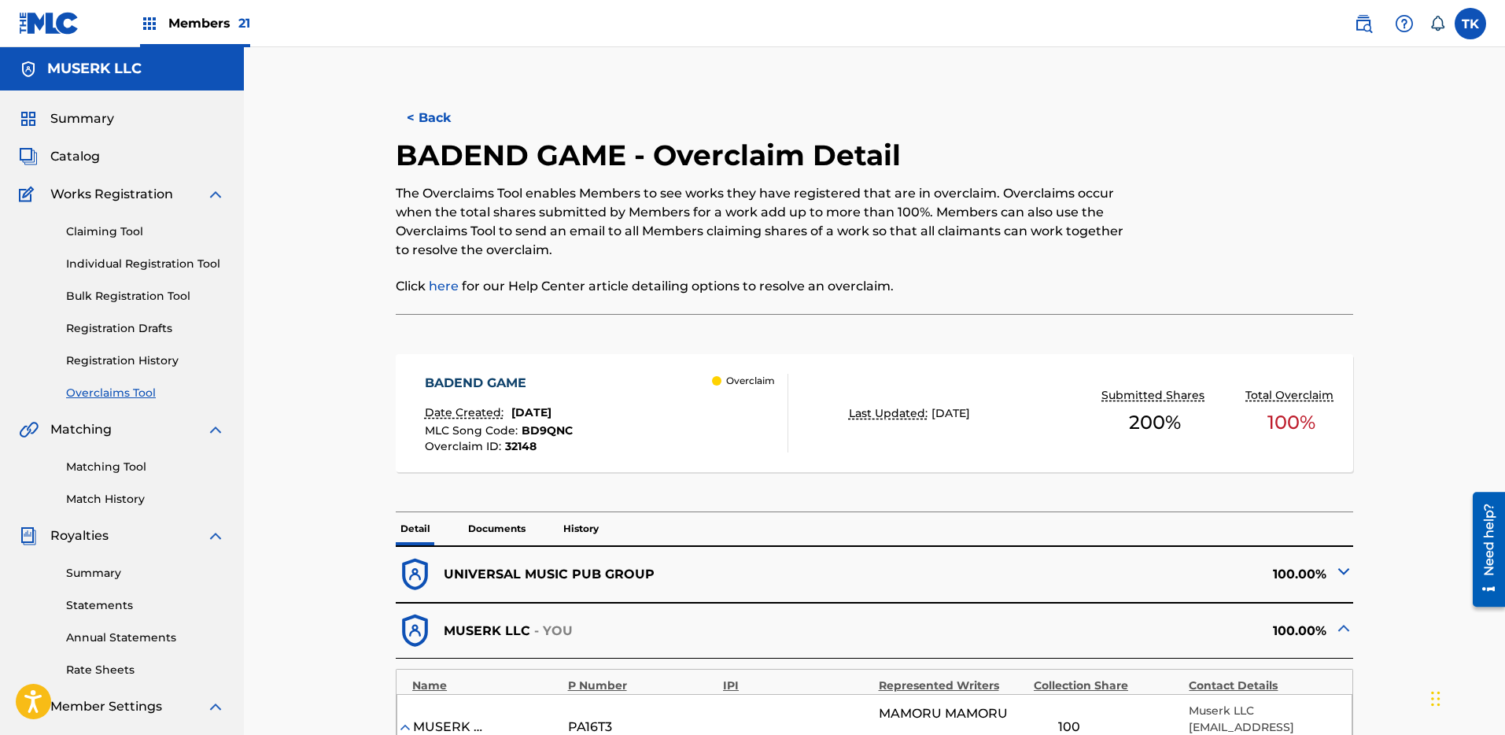
click at [452, 104] on button "< Back" at bounding box center [443, 117] width 94 height 39
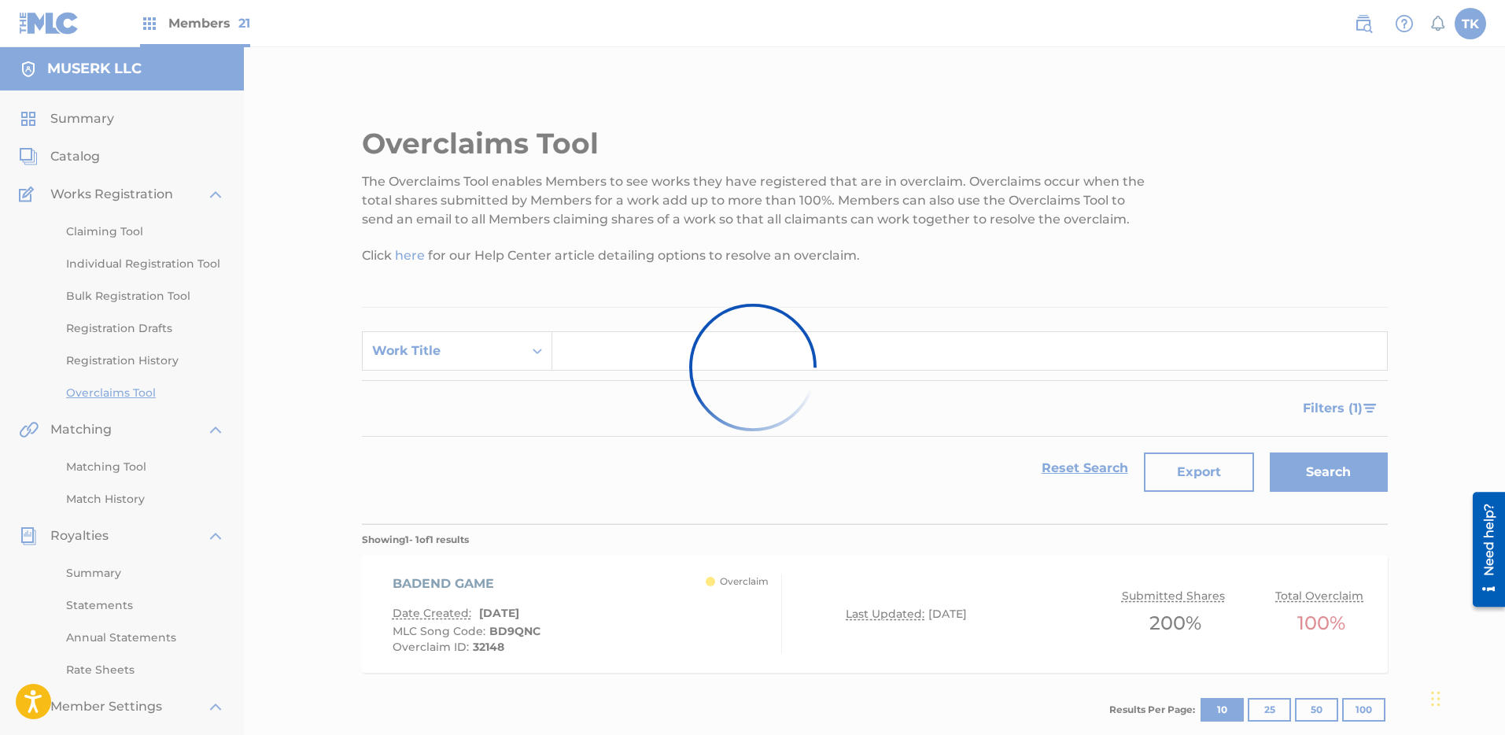
scroll to position [111, 0]
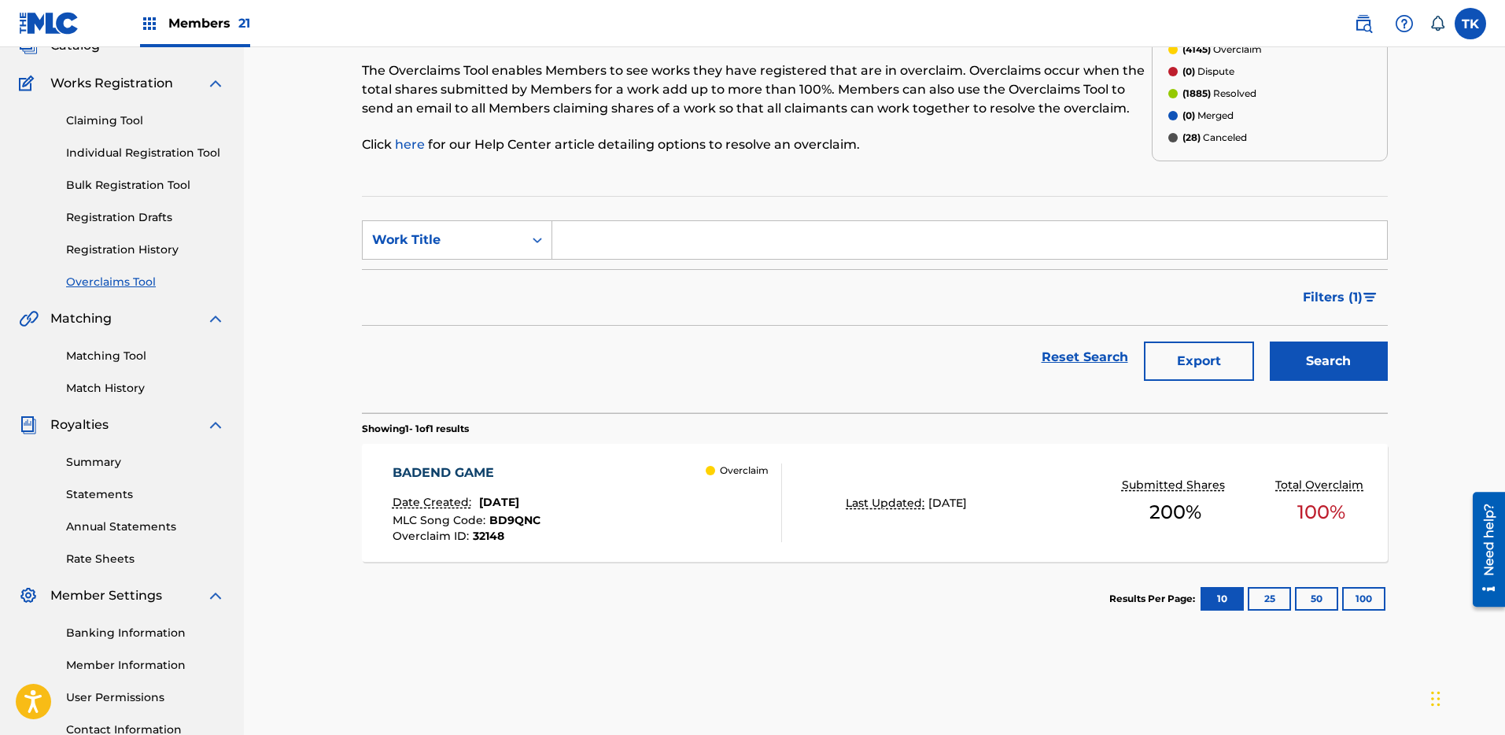
click at [178, 31] on span "Members 21" at bounding box center [209, 23] width 82 height 18
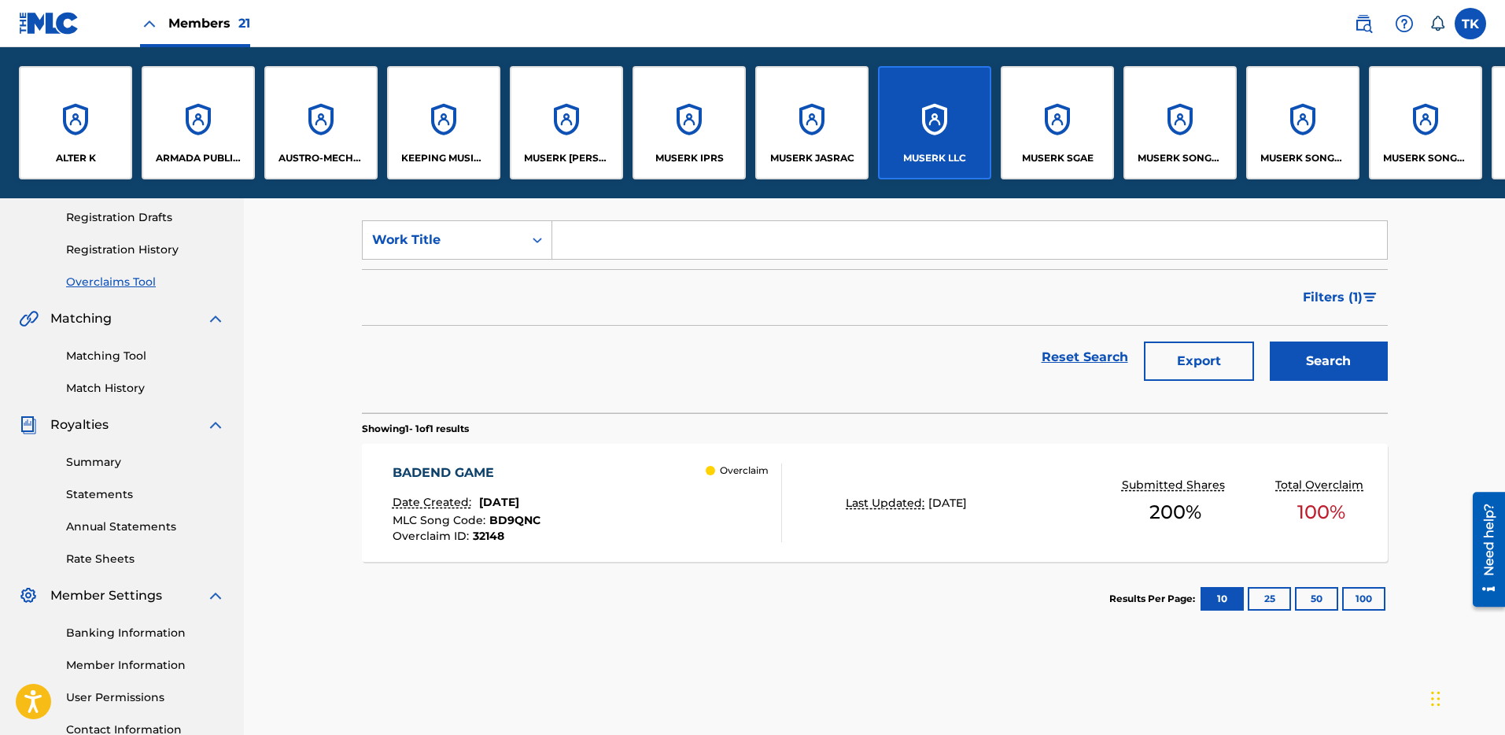
click at [177, 30] on span "Members 21" at bounding box center [209, 23] width 82 height 18
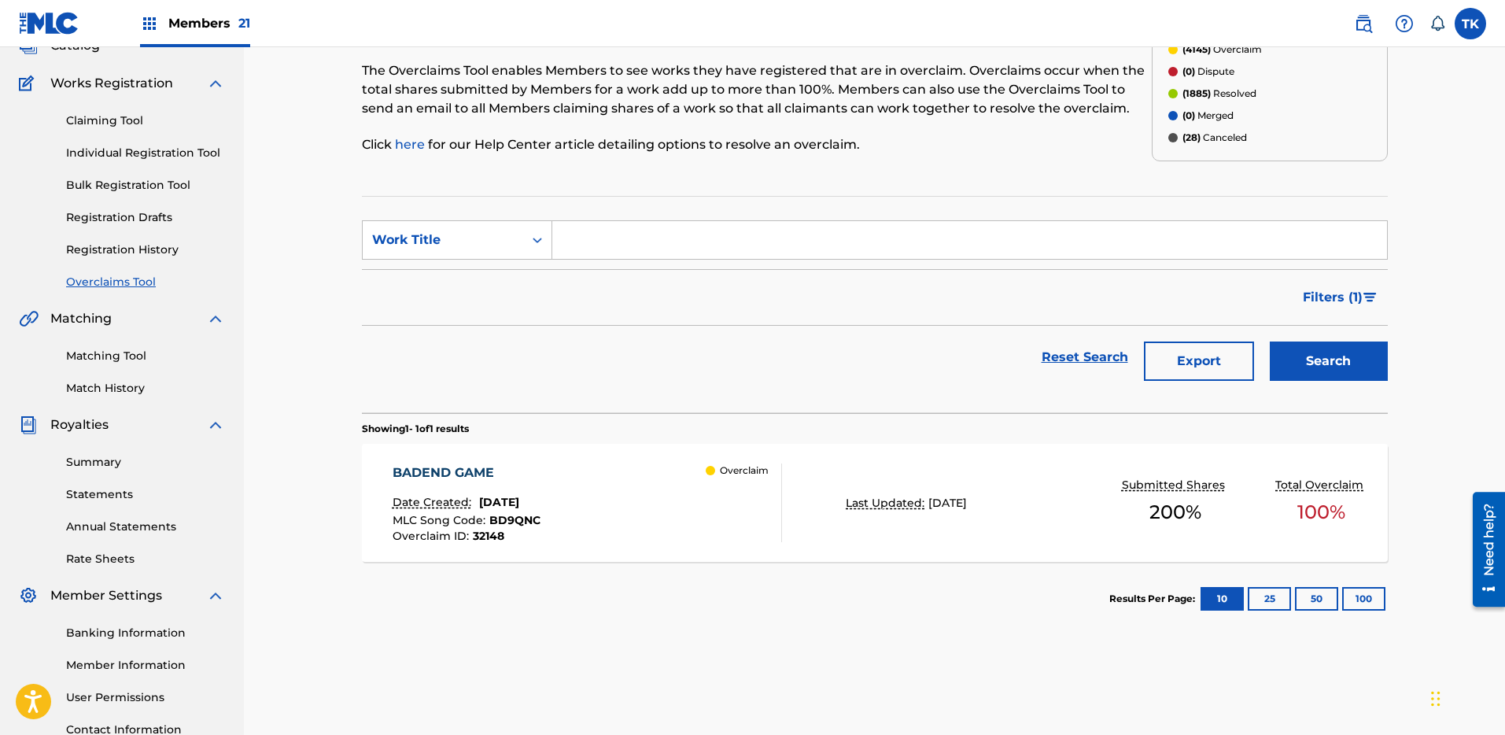
scroll to position [0, 0]
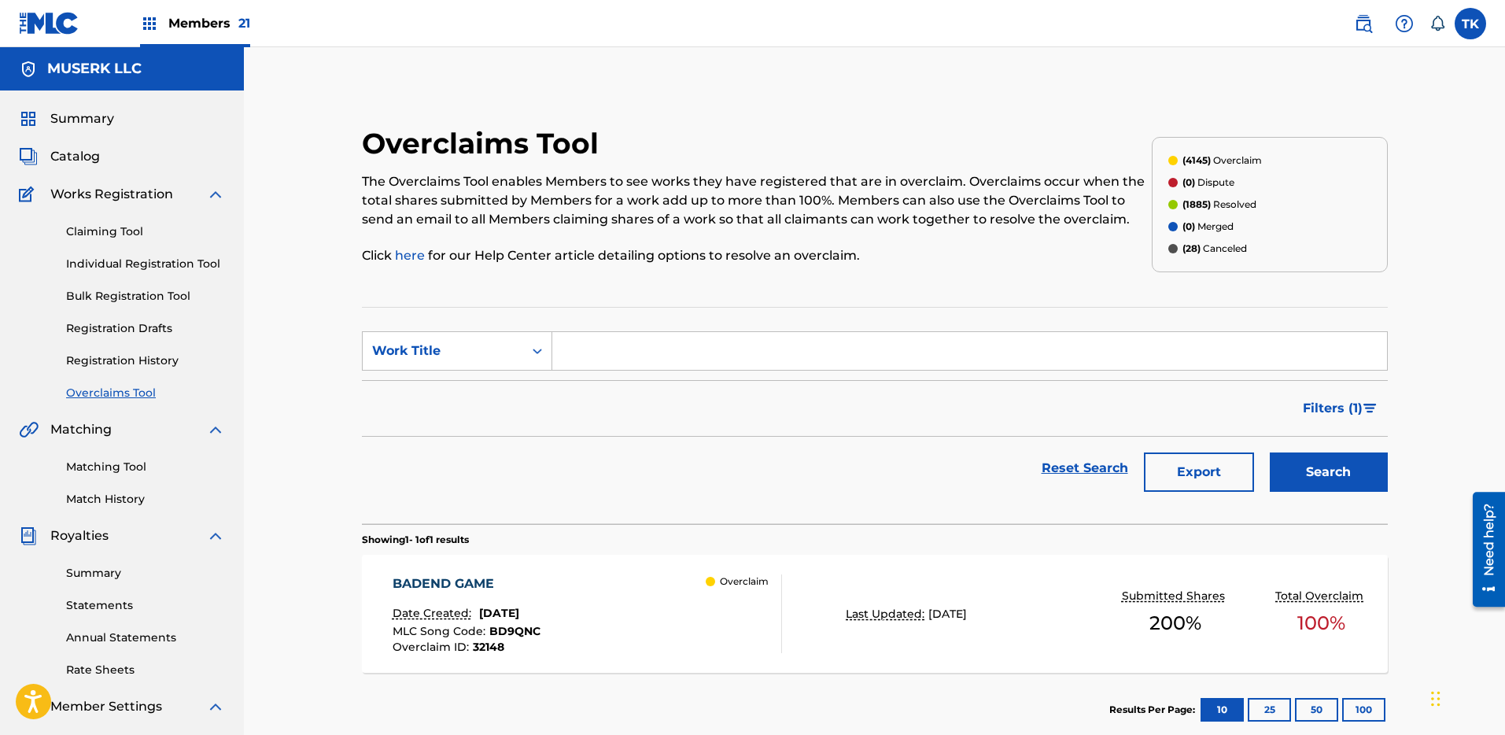
click at [177, 8] on div "Members 21" at bounding box center [195, 23] width 110 height 46
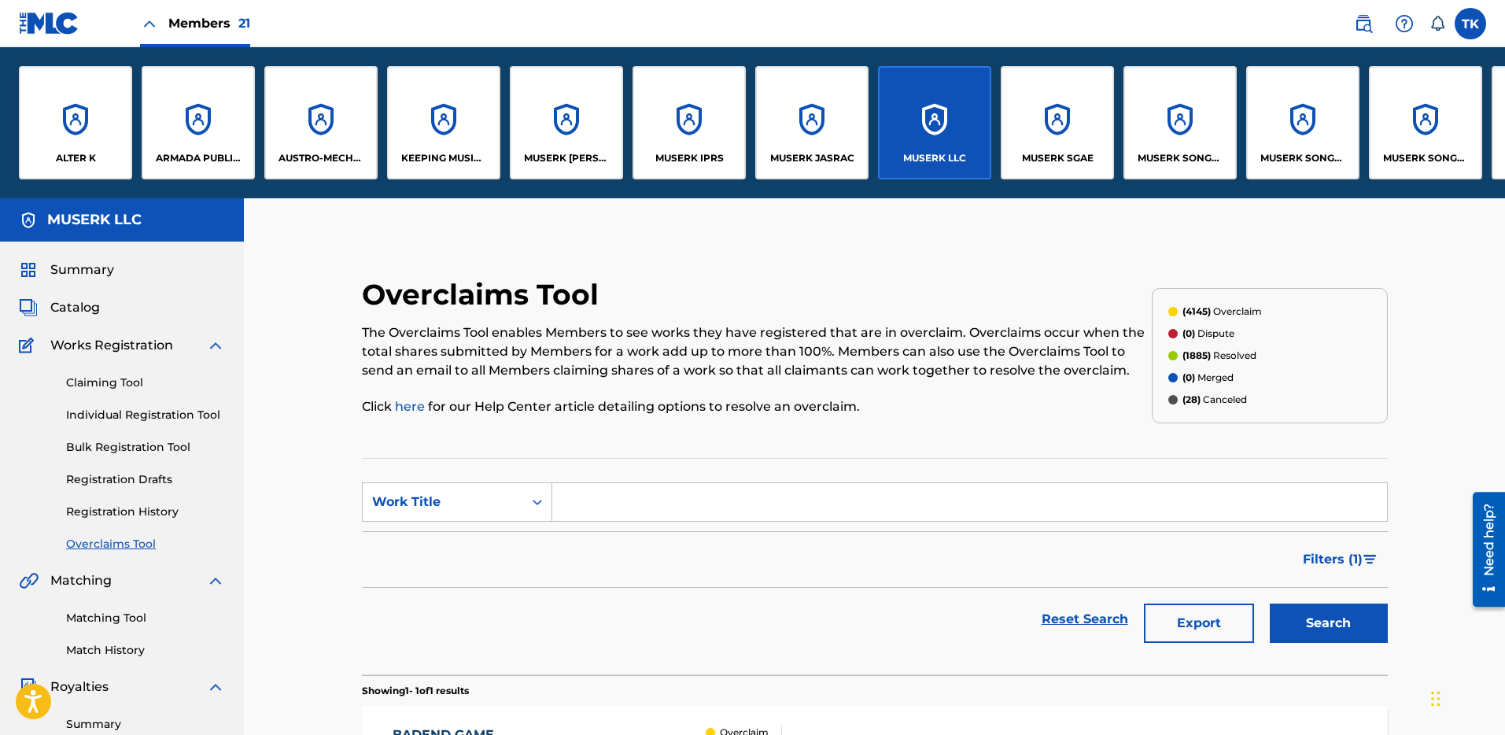
click at [172, 23] on span "Members 21" at bounding box center [209, 23] width 82 height 18
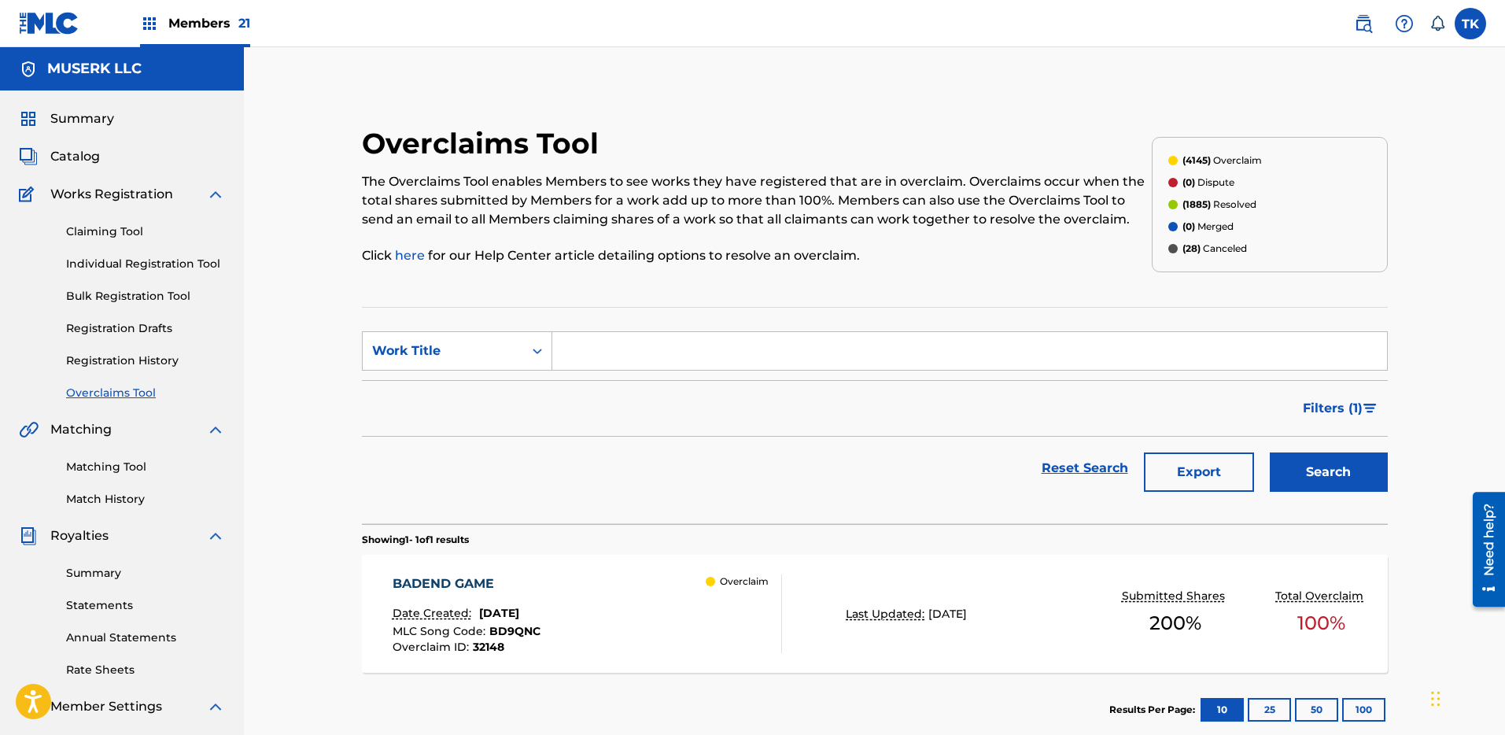
click at [81, 158] on span "Catalog" at bounding box center [75, 156] width 50 height 19
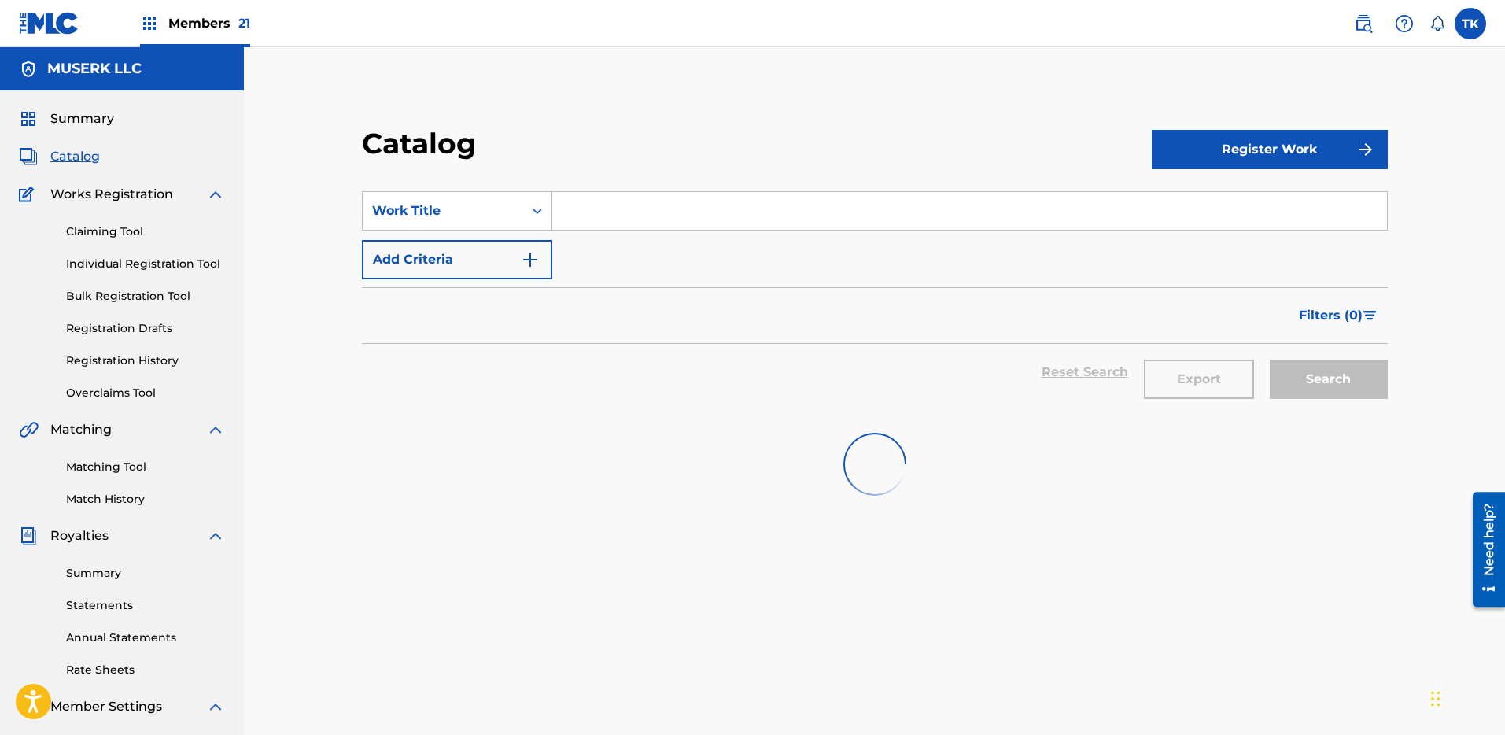
click at [499, 188] on section "SearchWithCriteriaa7ca00b7-0ae0-45fc-8a61-456225e60bbb Work Title Add Criteria …" at bounding box center [875, 293] width 1026 height 242
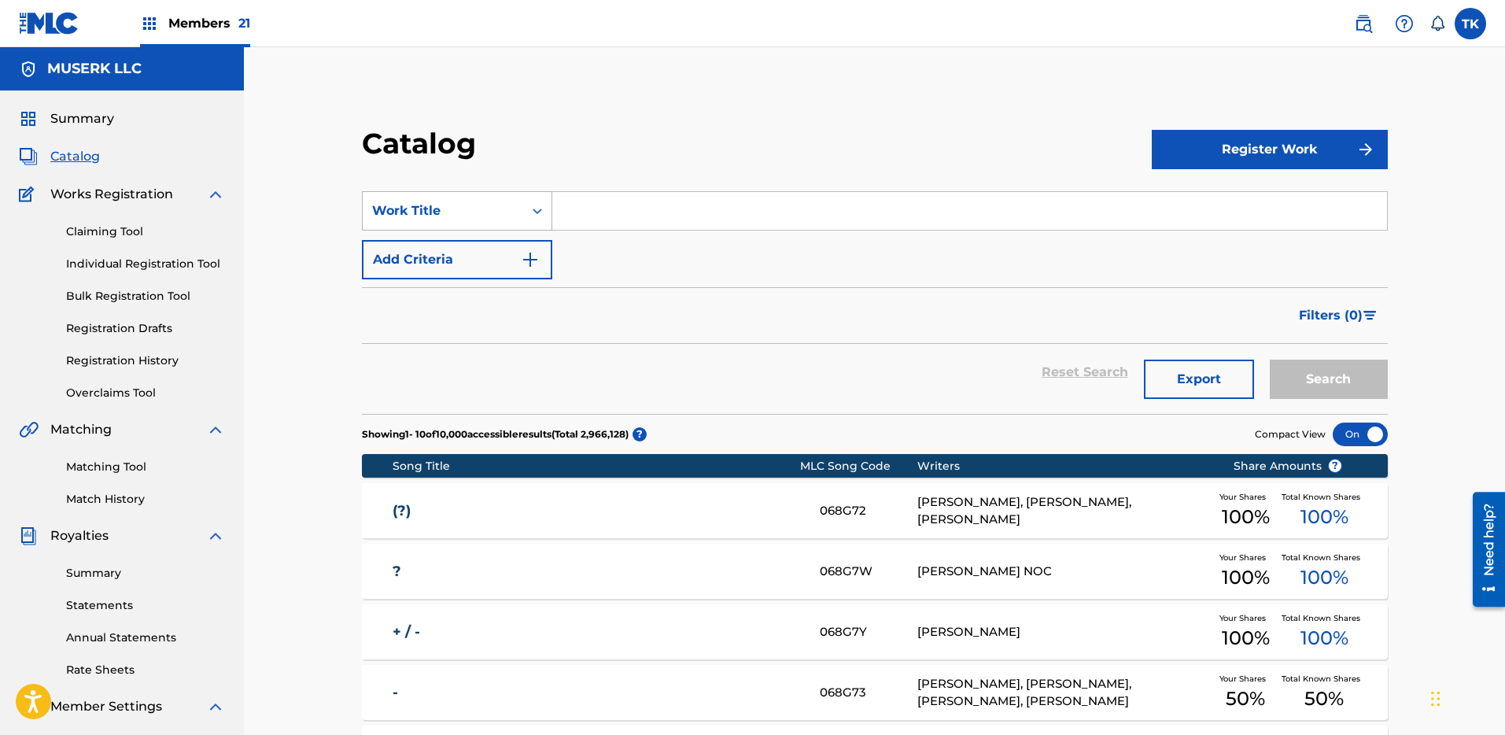
click at [509, 209] on div "Work Title" at bounding box center [443, 210] width 142 height 19
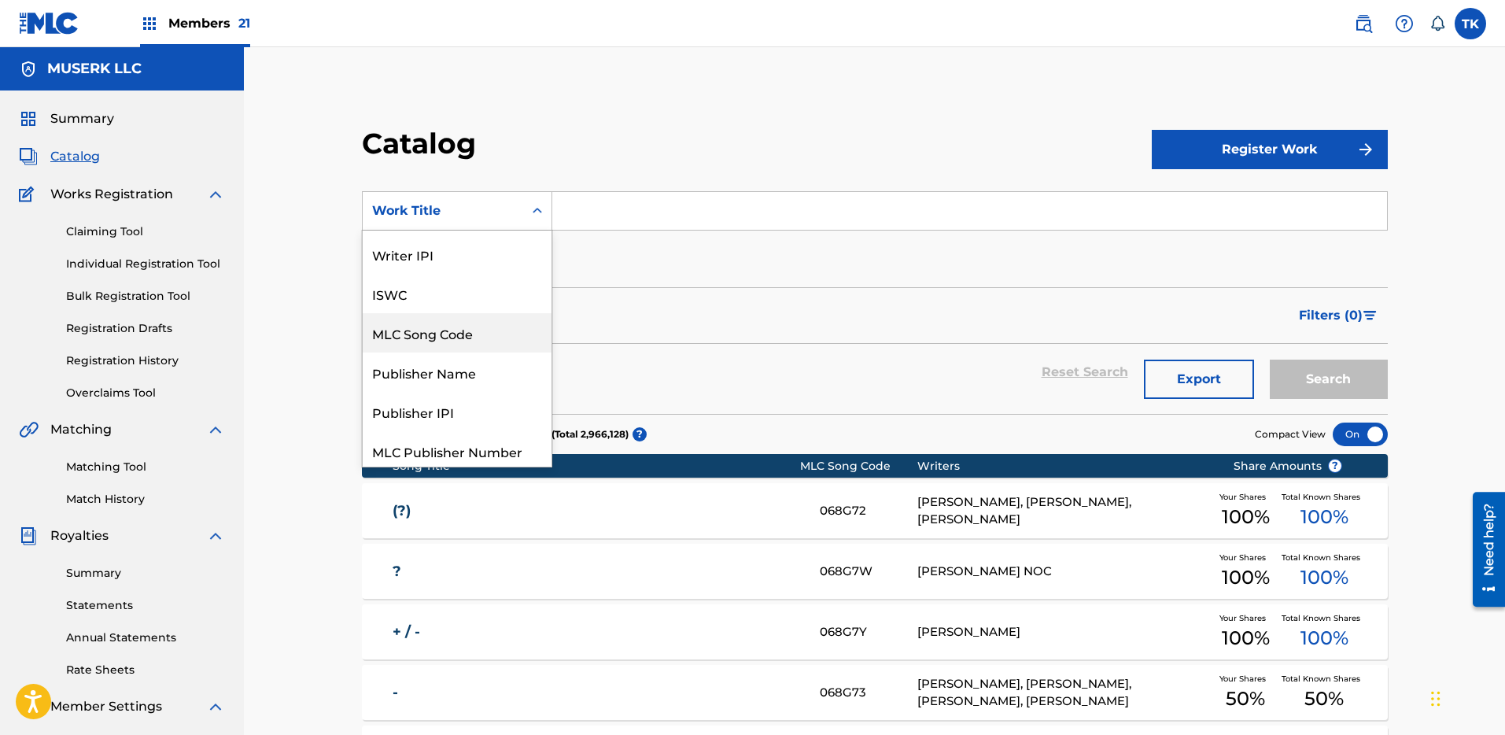
scroll to position [55, 0]
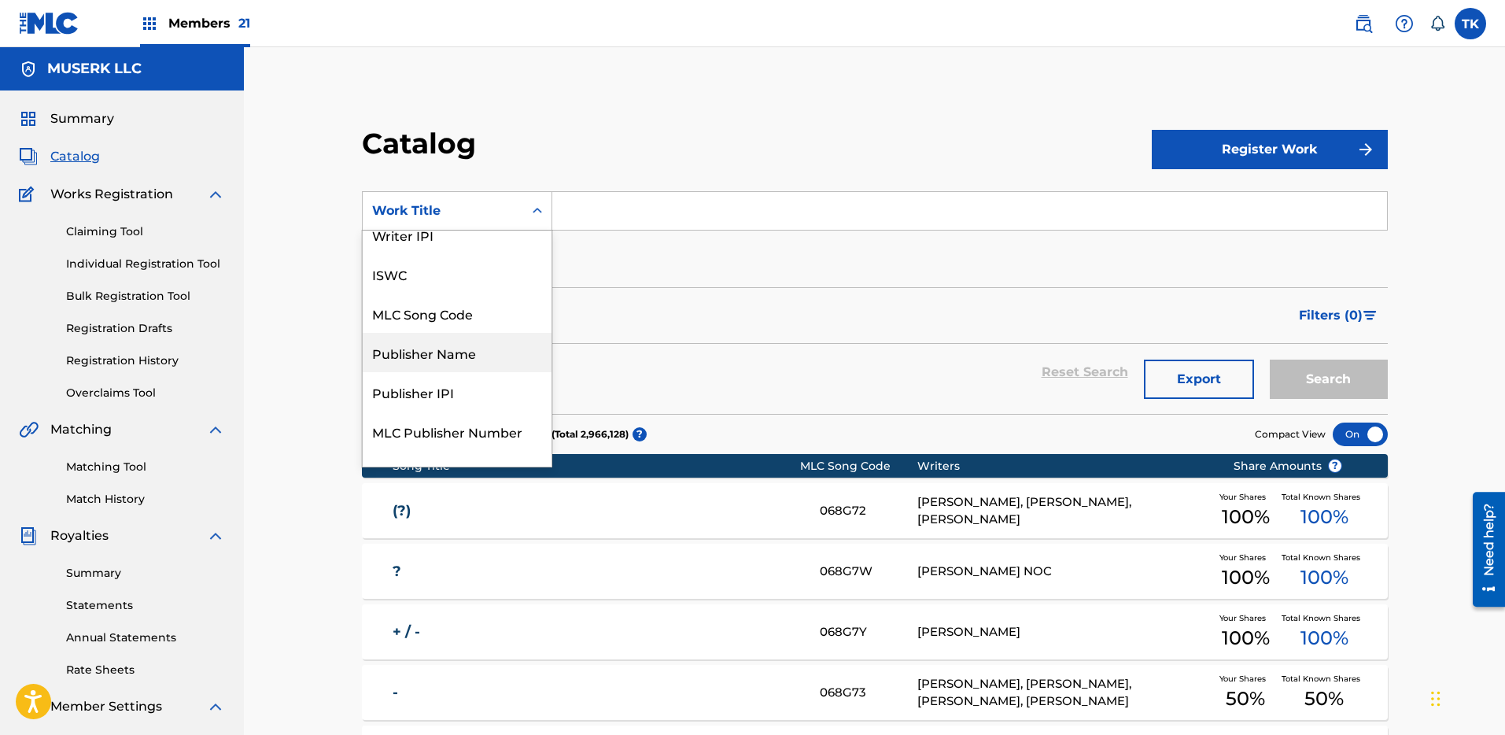
click at [482, 360] on div "Publisher Name" at bounding box center [457, 352] width 189 height 39
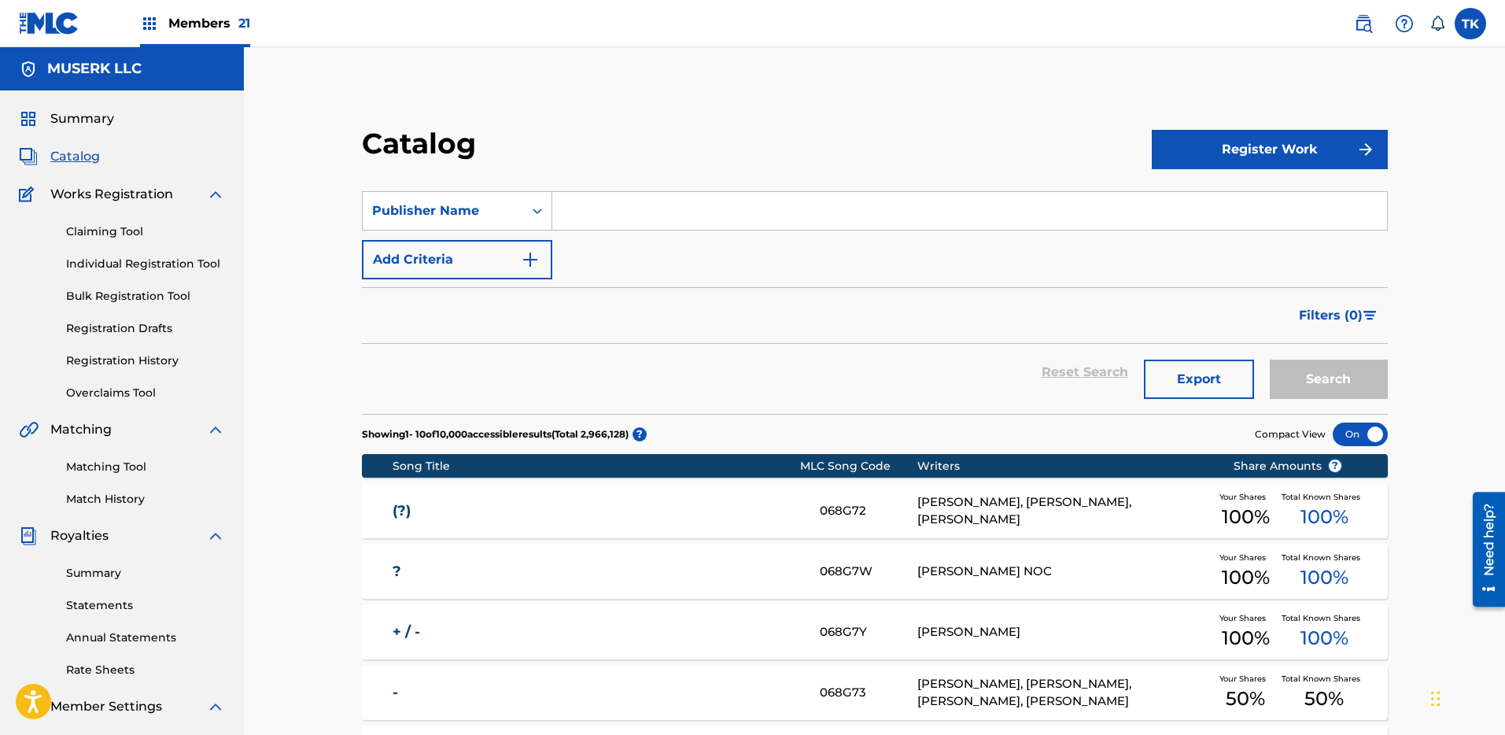
click at [634, 214] on input "Search Form" at bounding box center [969, 211] width 835 height 38
click at [462, 213] on div "Publisher Name" at bounding box center [443, 210] width 142 height 19
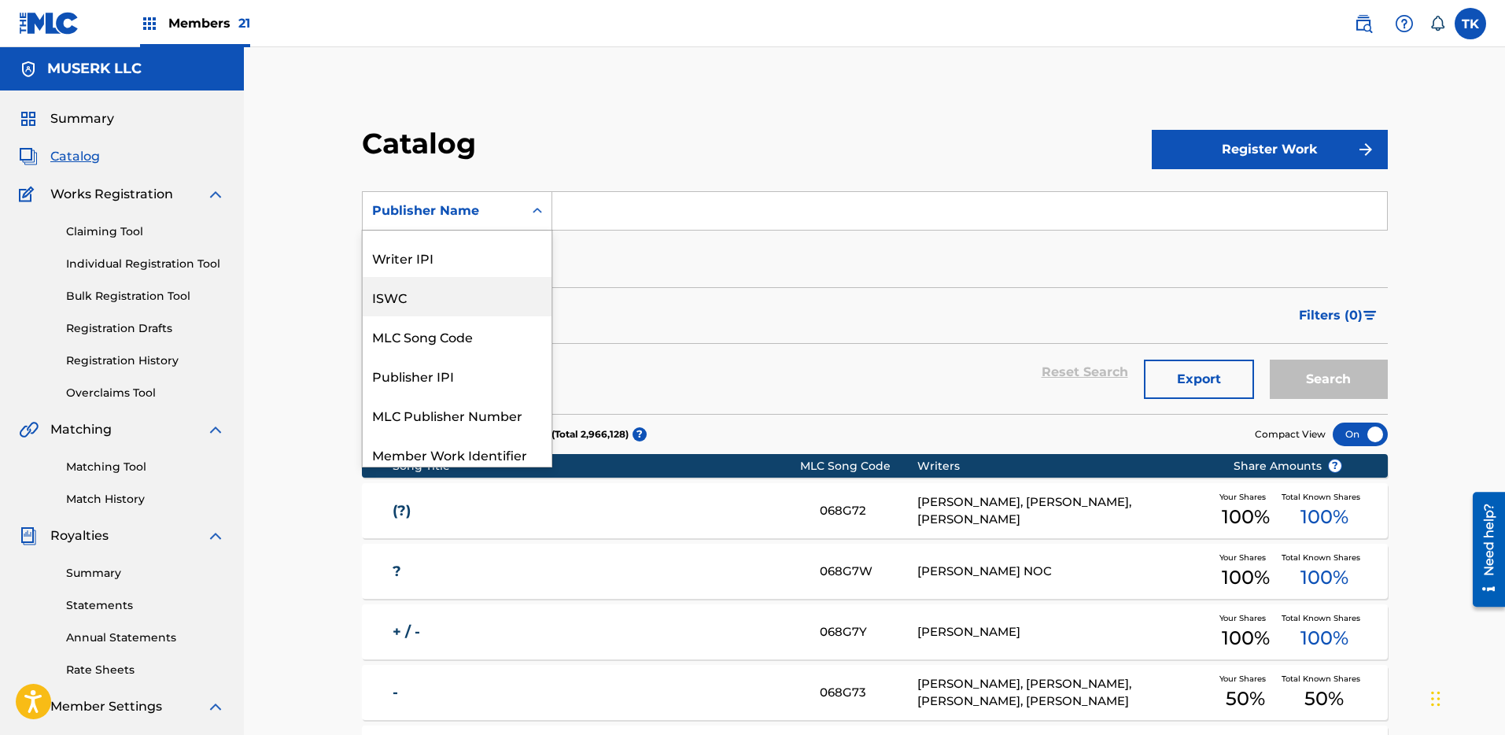
scroll to position [0, 0]
drag, startPoint x: 475, startPoint y: 301, endPoint x: 589, endPoint y: 242, distance: 129.5
click at [475, 301] on div "Writer Name" at bounding box center [457, 289] width 189 height 39
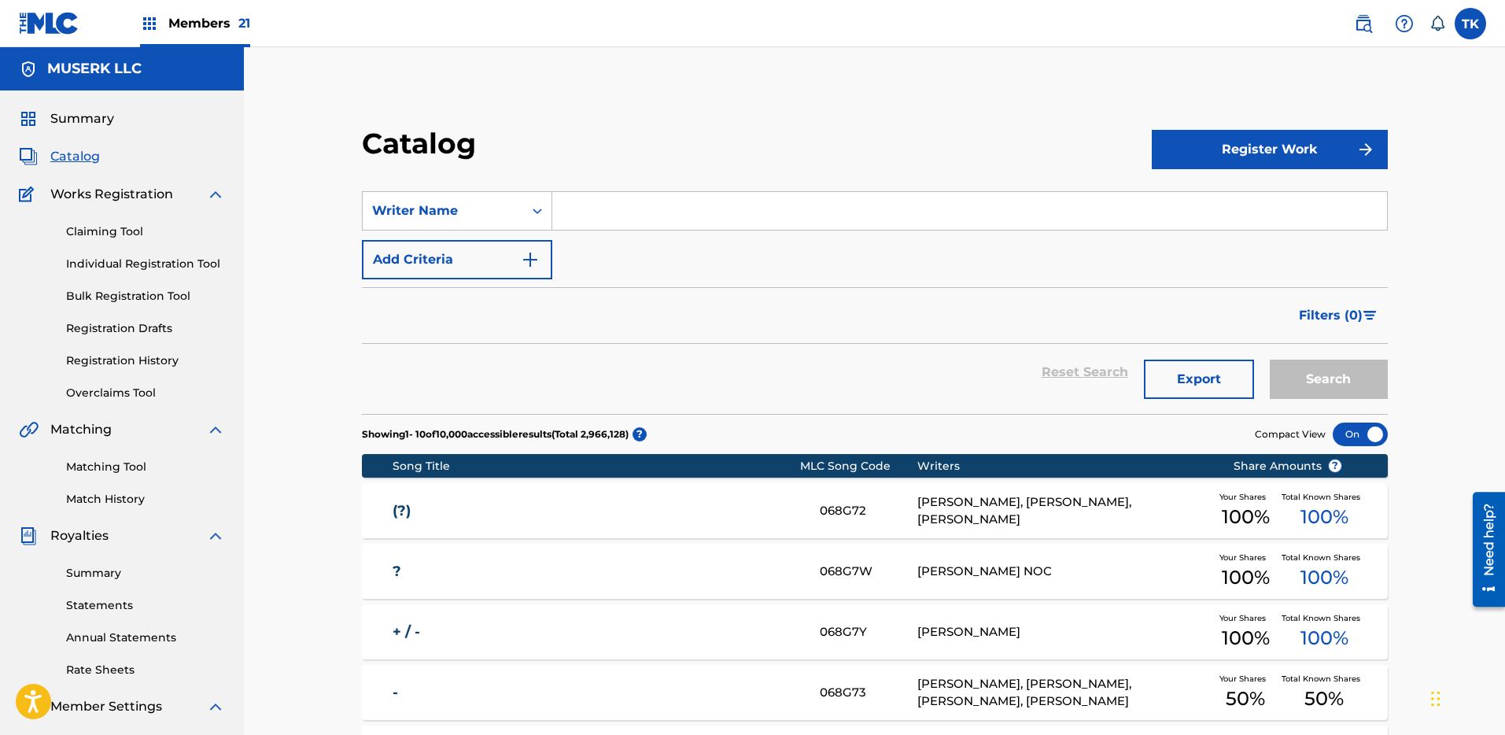
click at [653, 213] on input "Search Form" at bounding box center [969, 211] width 835 height 38
click at [1270, 360] on button "Search" at bounding box center [1329, 379] width 118 height 39
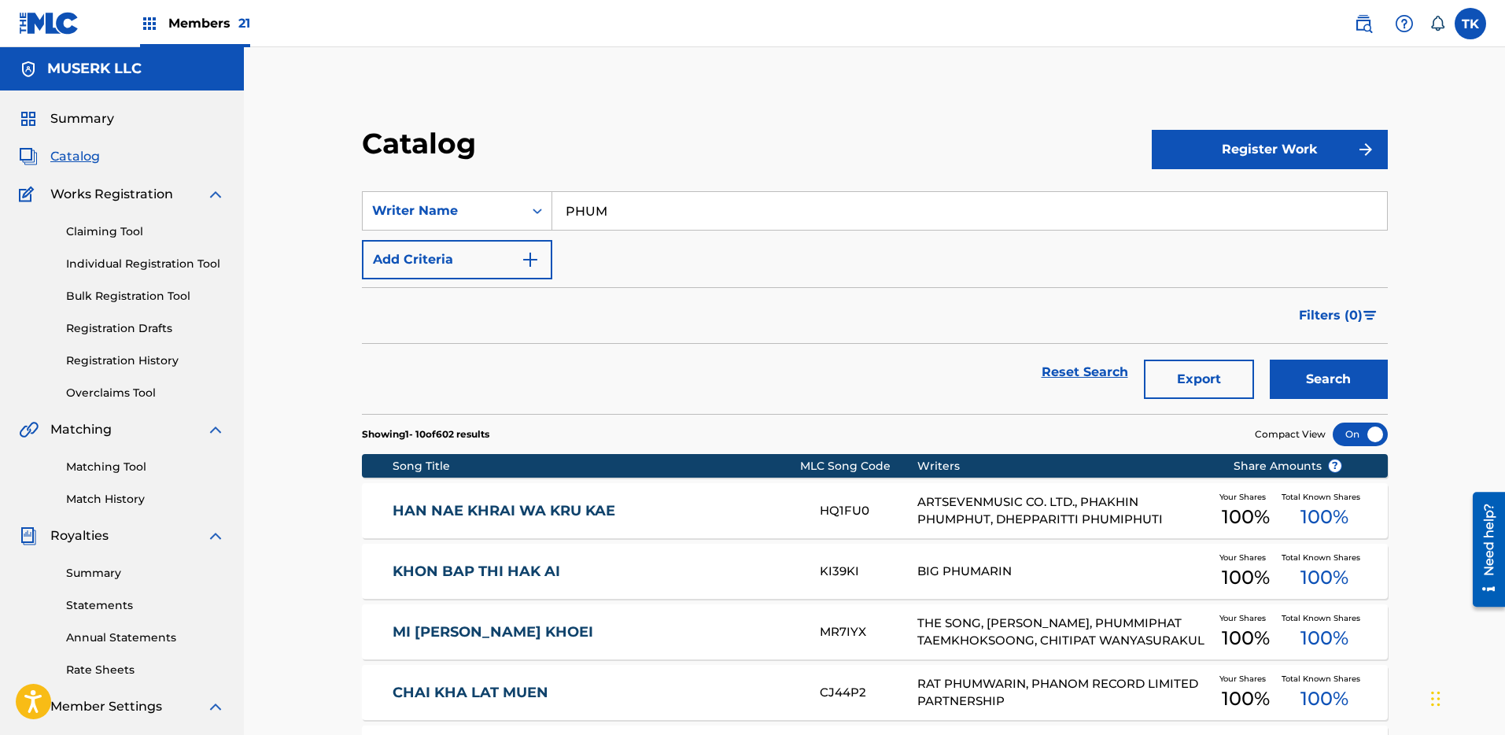
click at [732, 202] on input "PHUM" at bounding box center [969, 211] width 835 height 38
click at [629, 204] on input "PHUM" at bounding box center [969, 211] width 835 height 38
click at [657, 215] on input "PHUM" at bounding box center [969, 211] width 835 height 38
paste input "Viphurit"
type input "PHUM Viphurit"
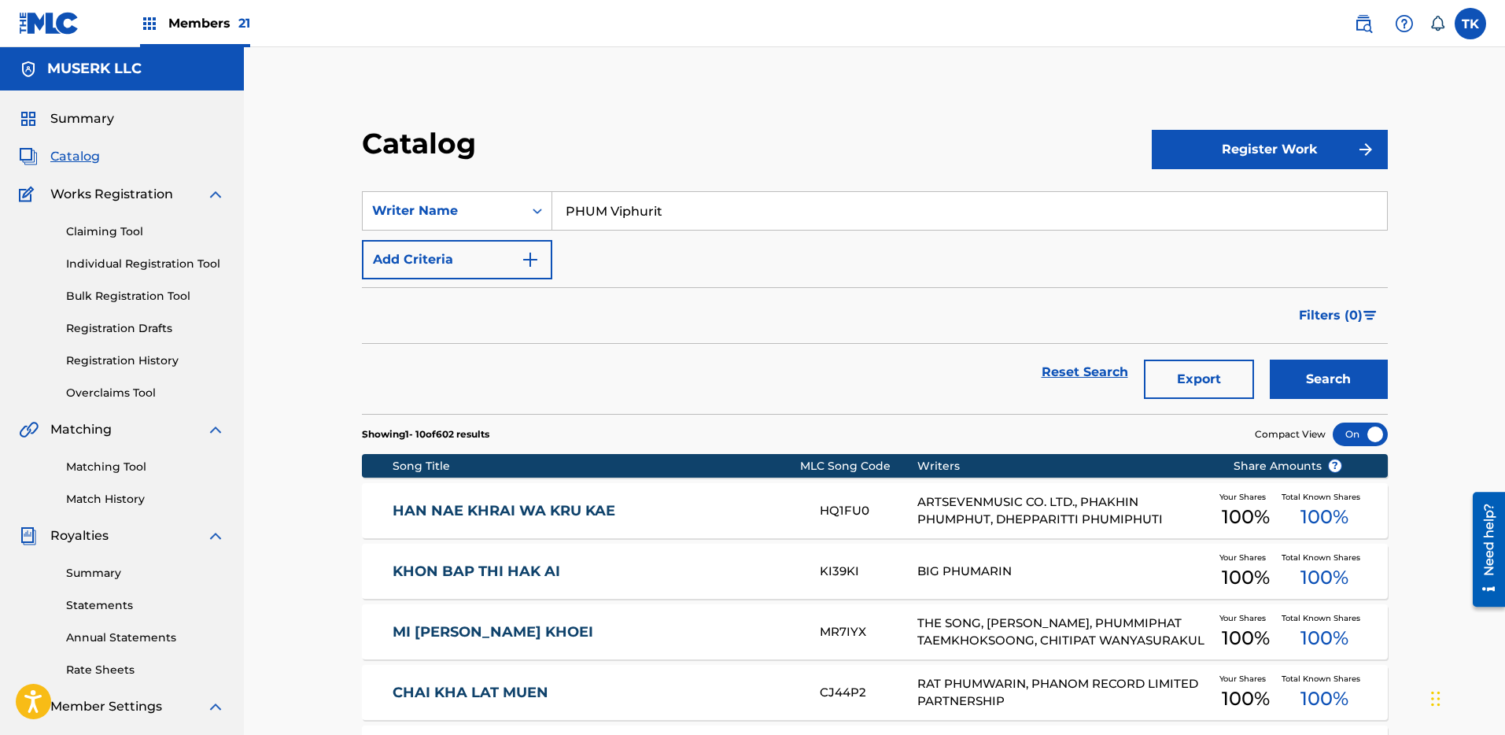
click at [1319, 368] on button "Search" at bounding box center [1329, 379] width 118 height 39
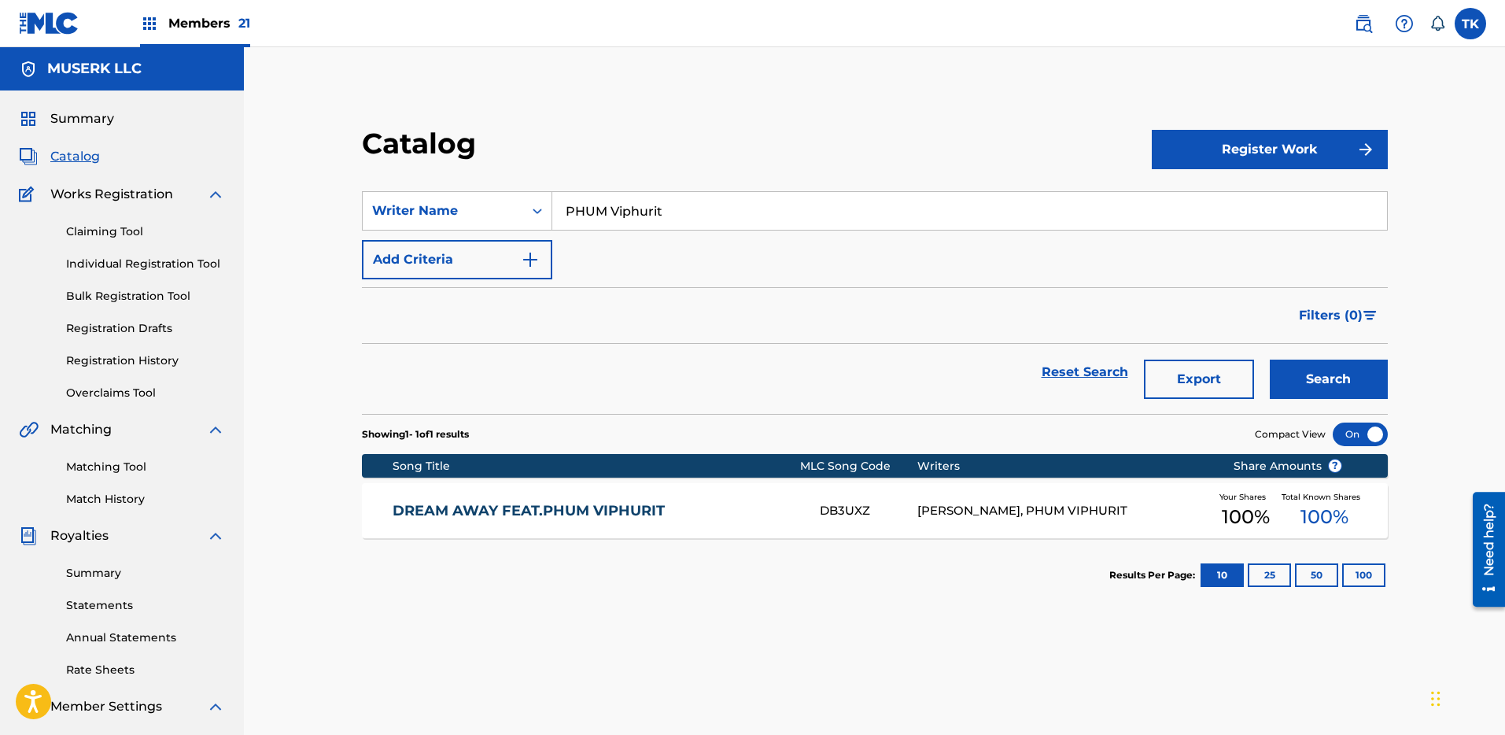
click at [768, 509] on link "DREAM AWAY FEAT.PHUM VIPHURIT" at bounding box center [596, 511] width 406 height 18
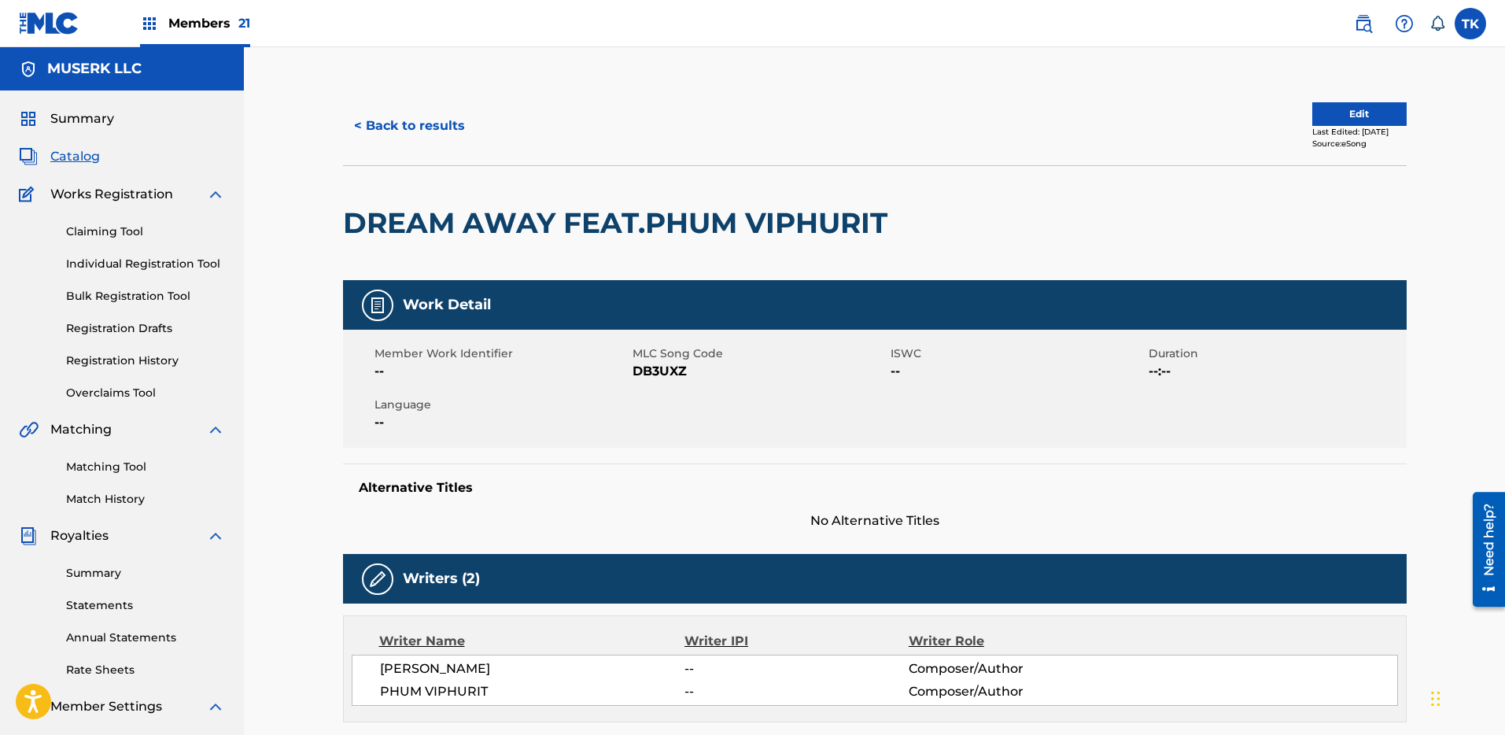
click at [357, 105] on div "< Back to results Edit Last Edited: [DATE] Source: eSong" at bounding box center [875, 126] width 1064 height 79
drag, startPoint x: 358, startPoint y: 110, endPoint x: 382, endPoint y: 124, distance: 27.5
click at [363, 113] on button "< Back to results" at bounding box center [409, 125] width 133 height 39
